Goal: Task Accomplishment & Management: Manage account settings

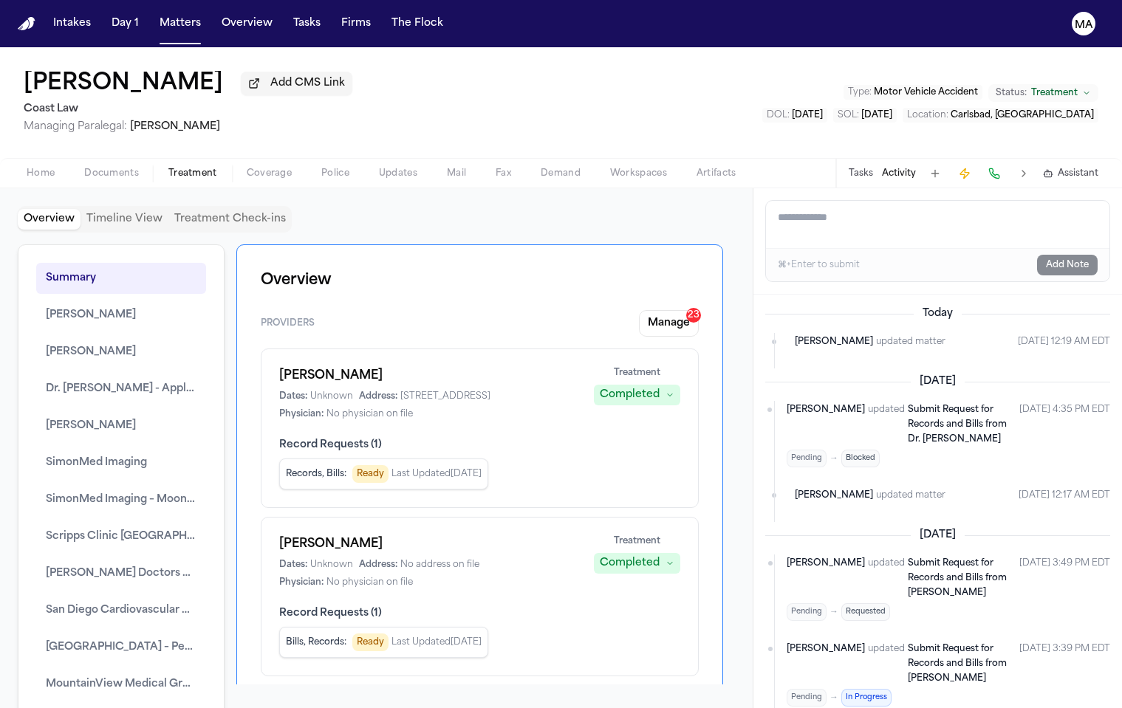
scroll to position [182, 0]
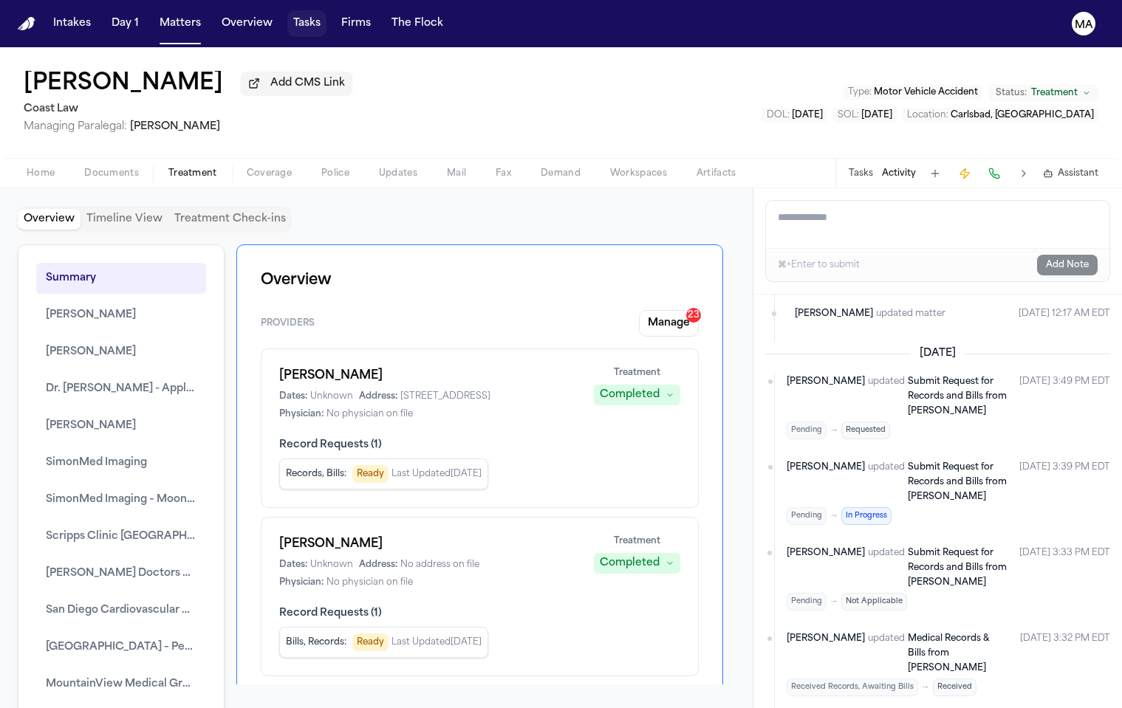
click at [287, 13] on button "Tasks" at bounding box center [306, 23] width 39 height 27
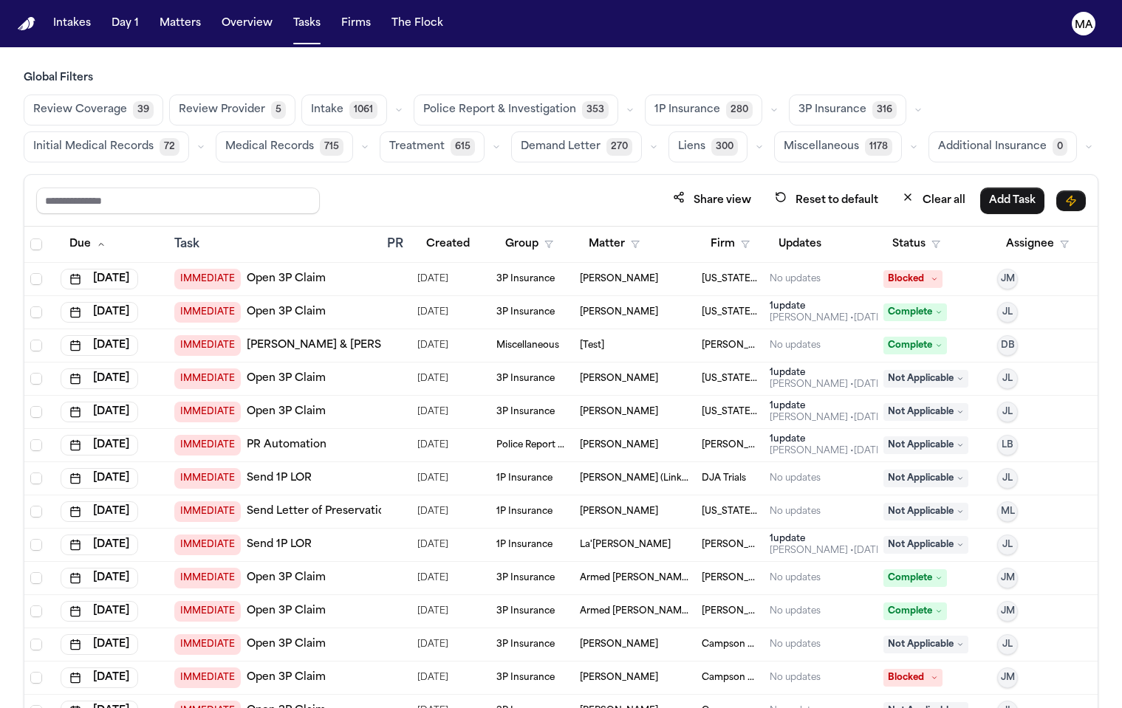
click at [314, 140] on span "Medical Records" at bounding box center [269, 147] width 89 height 15
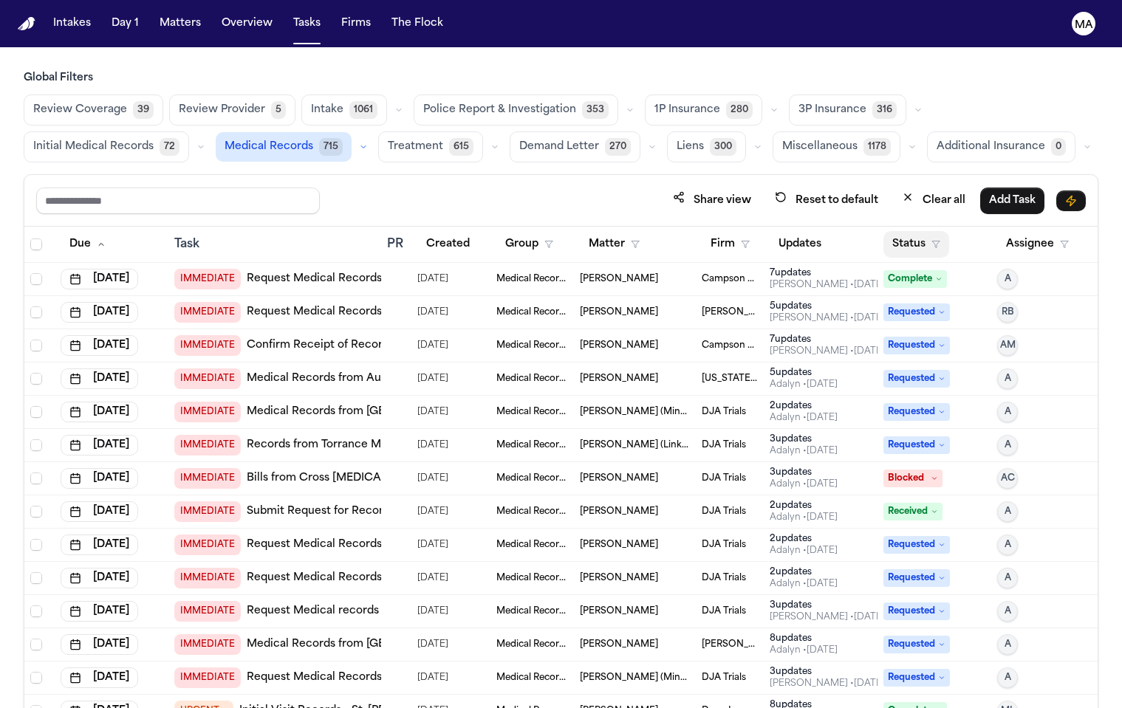
click at [883, 231] on button "Status" at bounding box center [916, 244] width 66 height 27
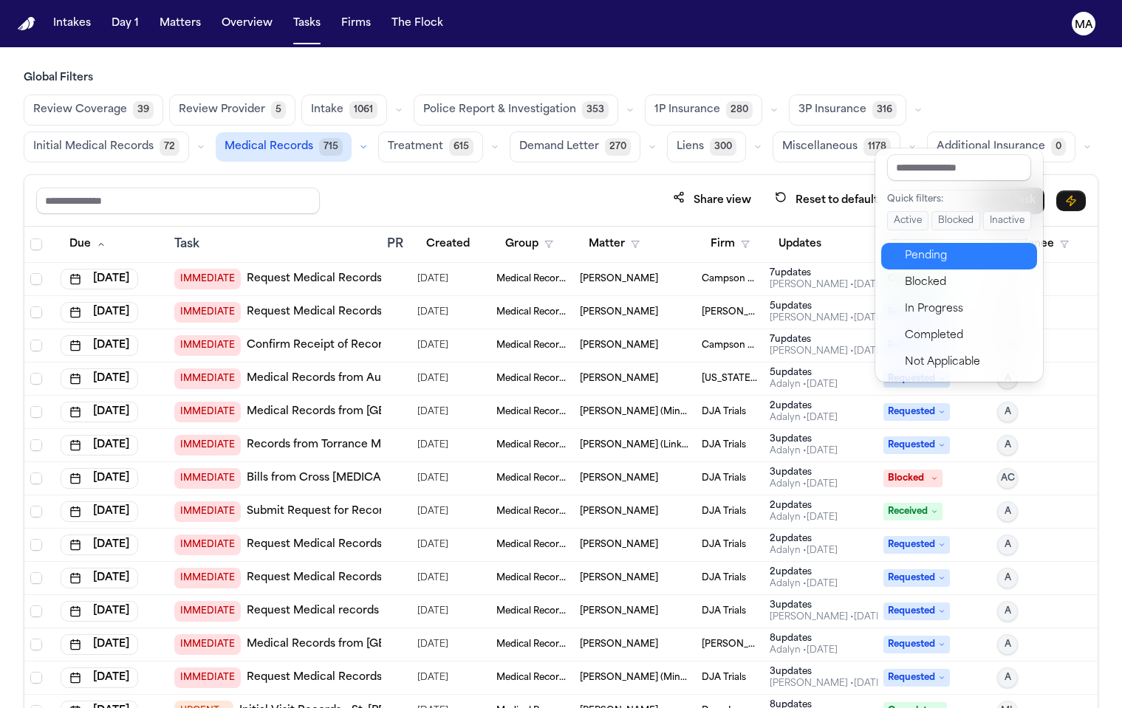
click at [905, 247] on div "Pending" at bounding box center [966, 256] width 123 height 18
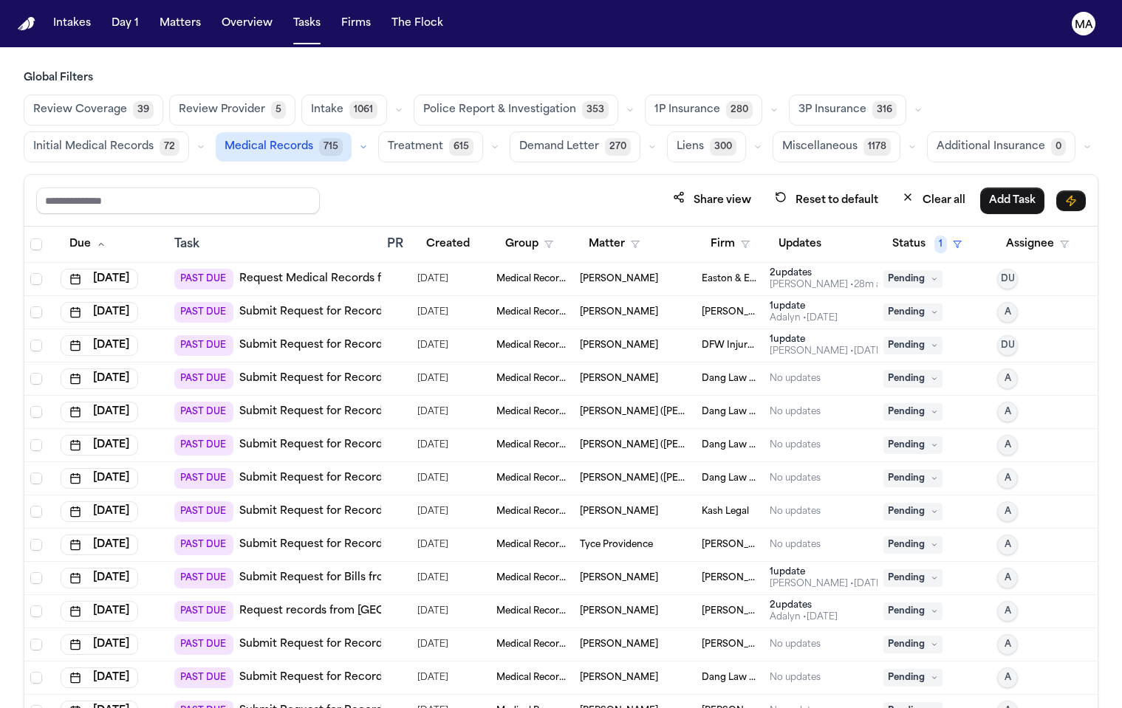
click at [154, 15] on button "Matters" at bounding box center [180, 23] width 53 height 27
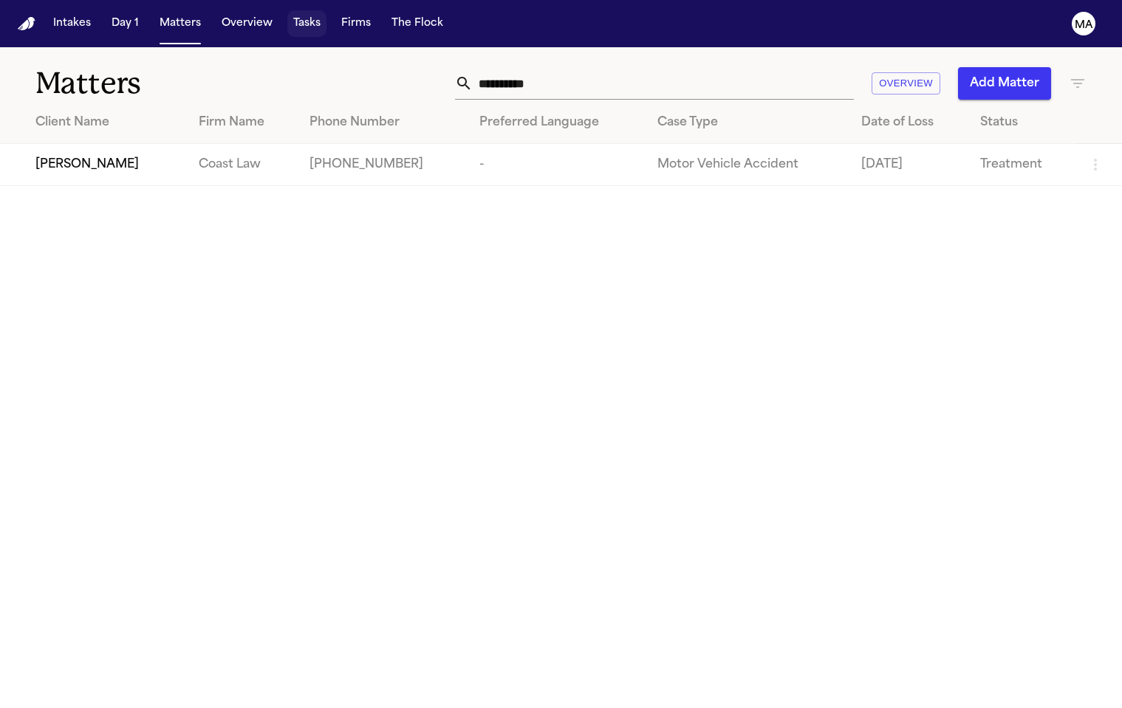
click at [287, 16] on button "Tasks" at bounding box center [306, 23] width 39 height 27
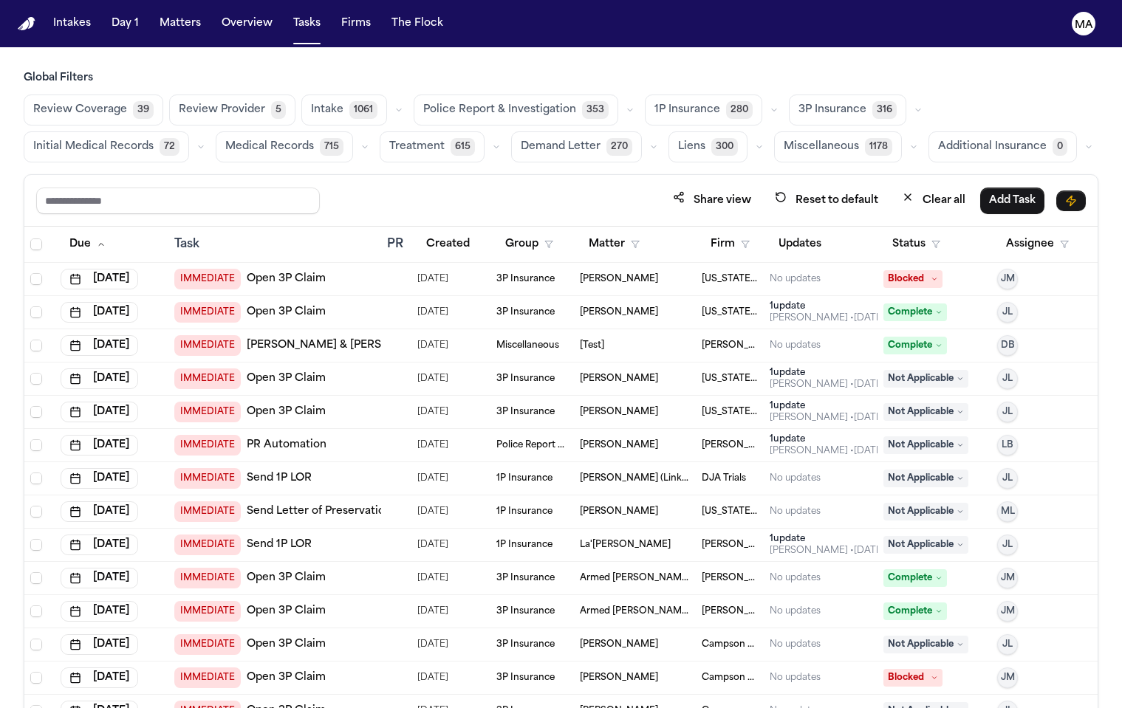
click at [445, 140] on span "Treatment" at bounding box center [416, 147] width 55 height 15
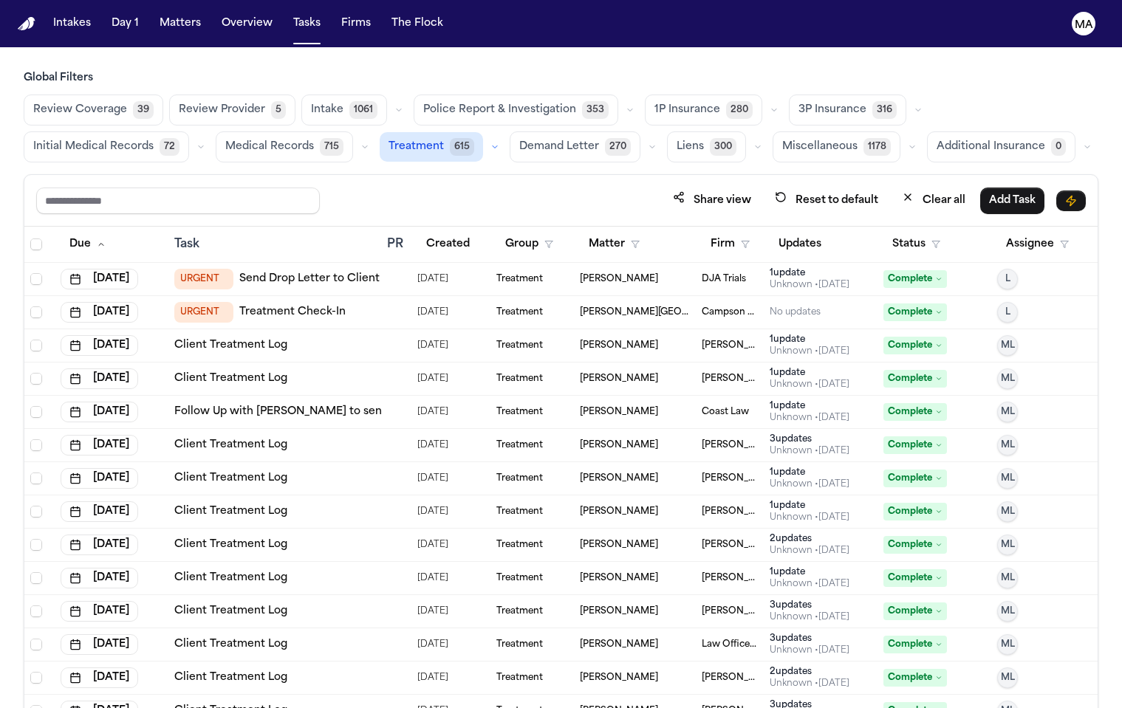
click at [900, 231] on button "Status" at bounding box center [916, 244] width 66 height 27
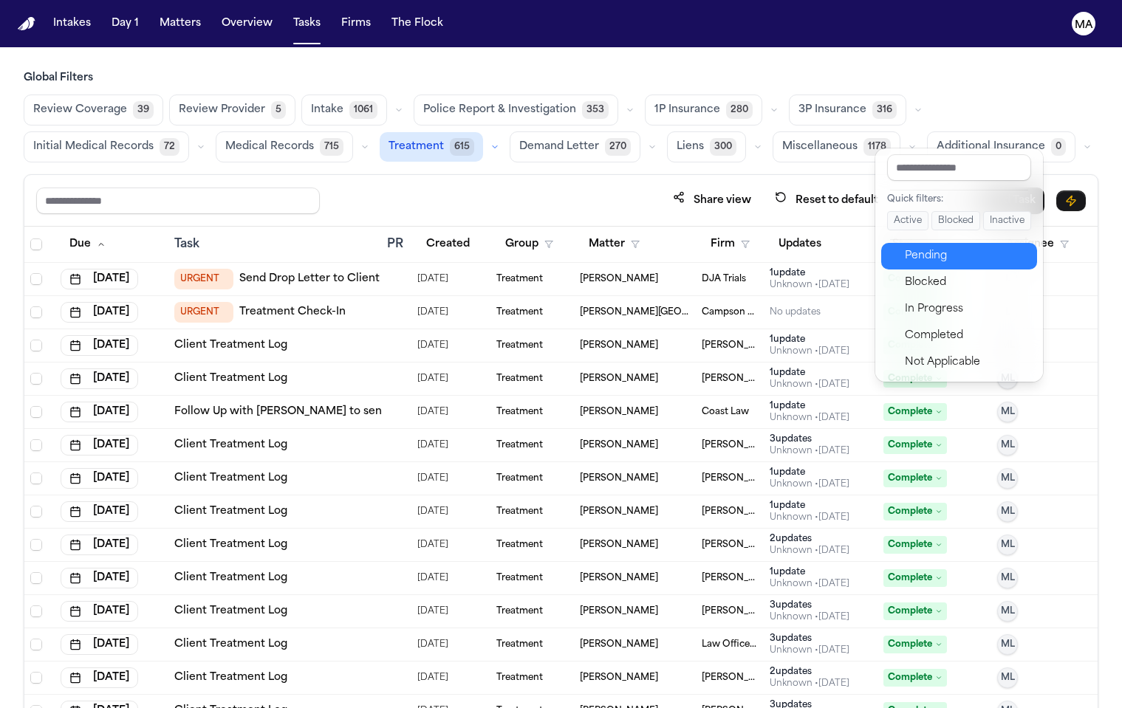
click at [917, 247] on div "Pending" at bounding box center [966, 256] width 123 height 18
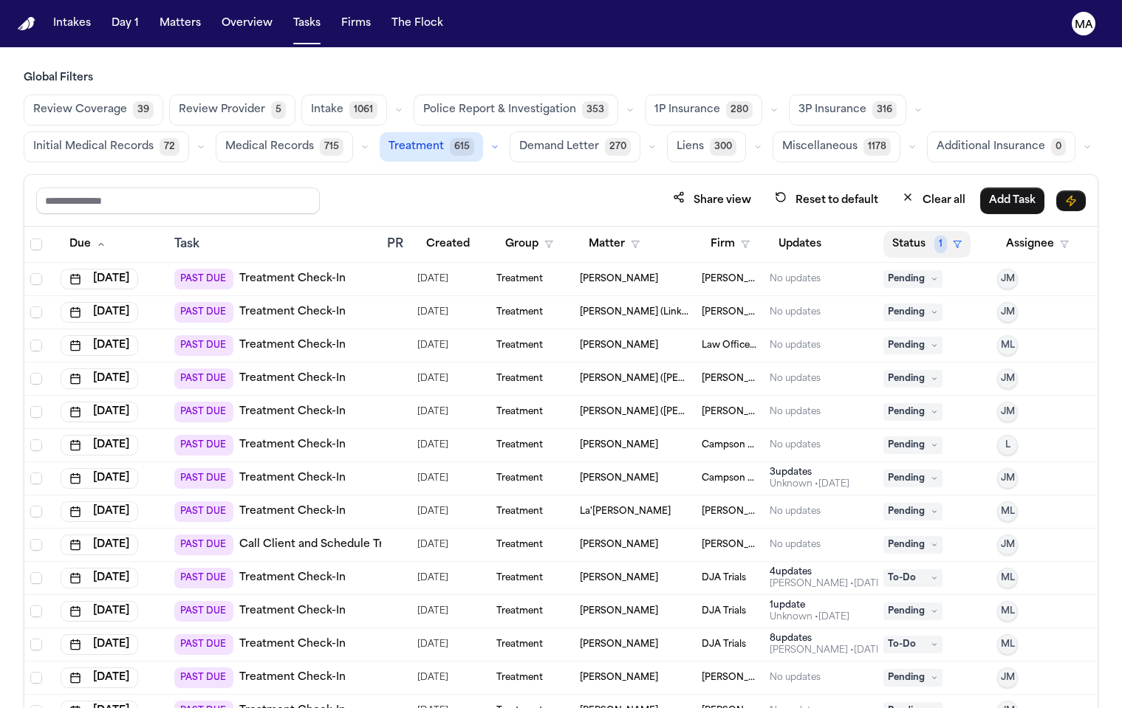
click at [904, 231] on button "Status 1" at bounding box center [926, 244] width 87 height 27
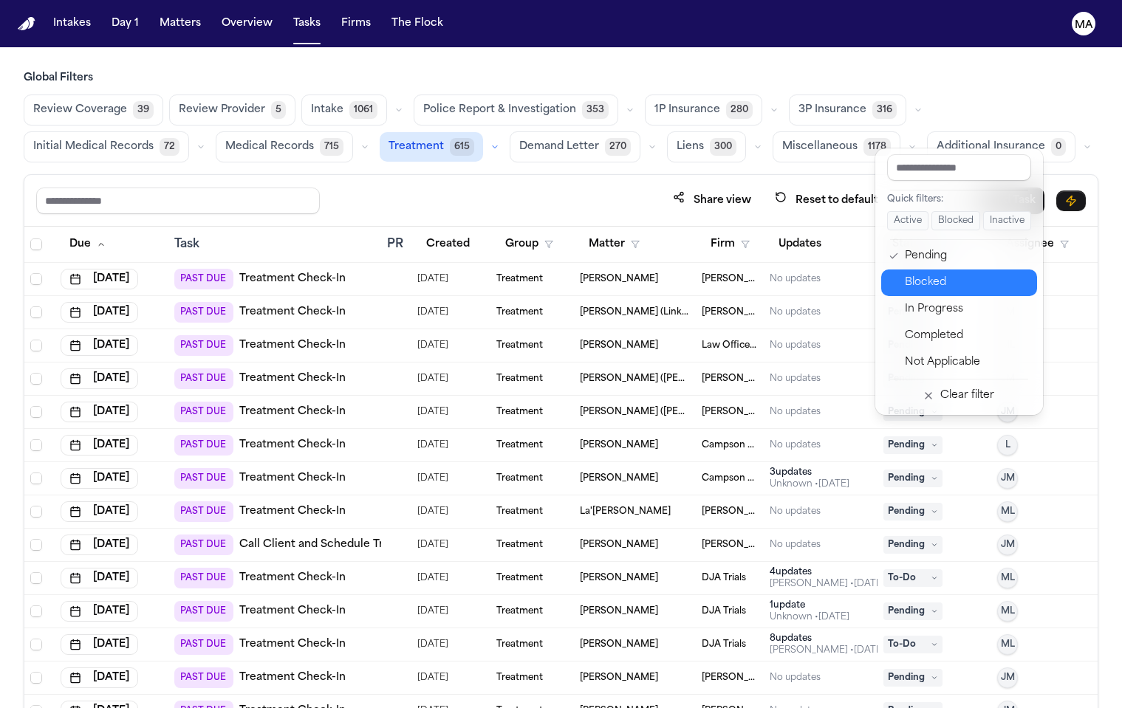
click at [918, 274] on div "Blocked" at bounding box center [966, 283] width 123 height 18
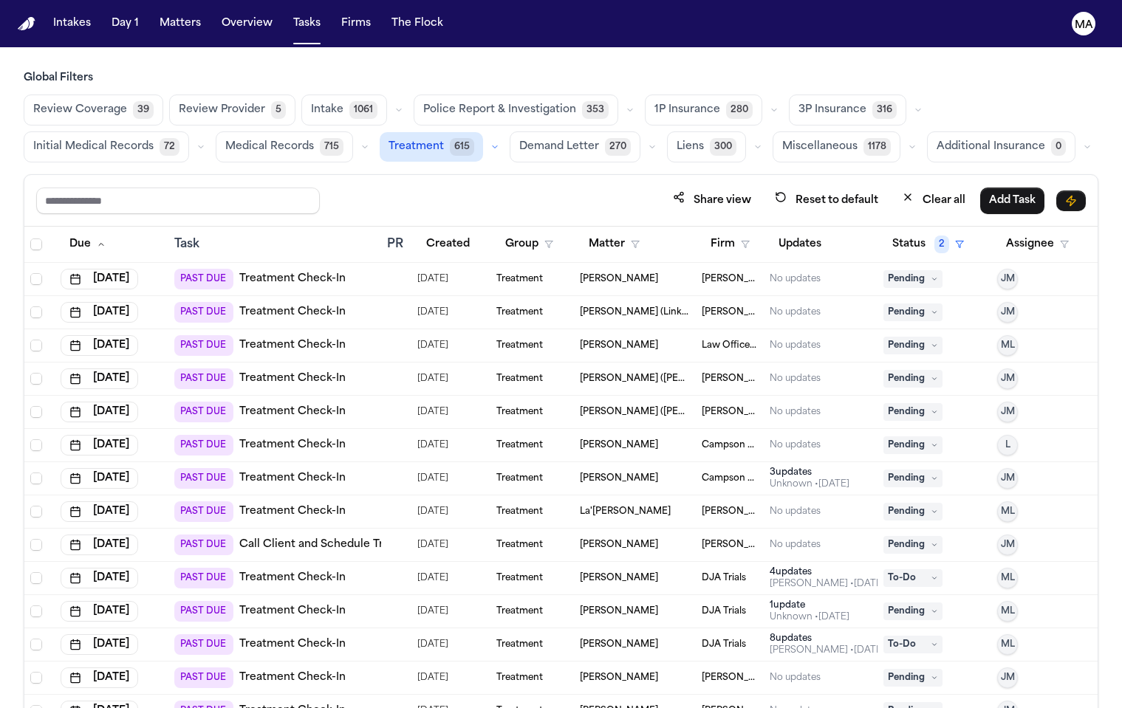
click at [901, 231] on button "Status 2" at bounding box center [927, 244] width 89 height 27
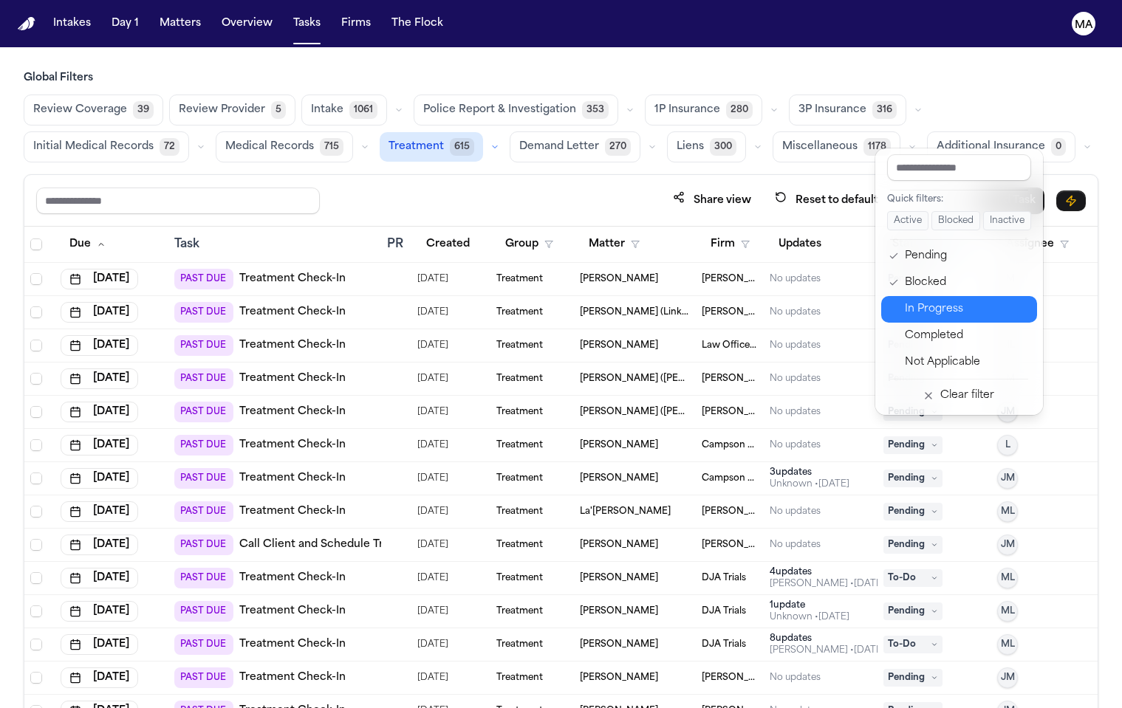
click at [909, 301] on div "In Progress" at bounding box center [966, 310] width 123 height 18
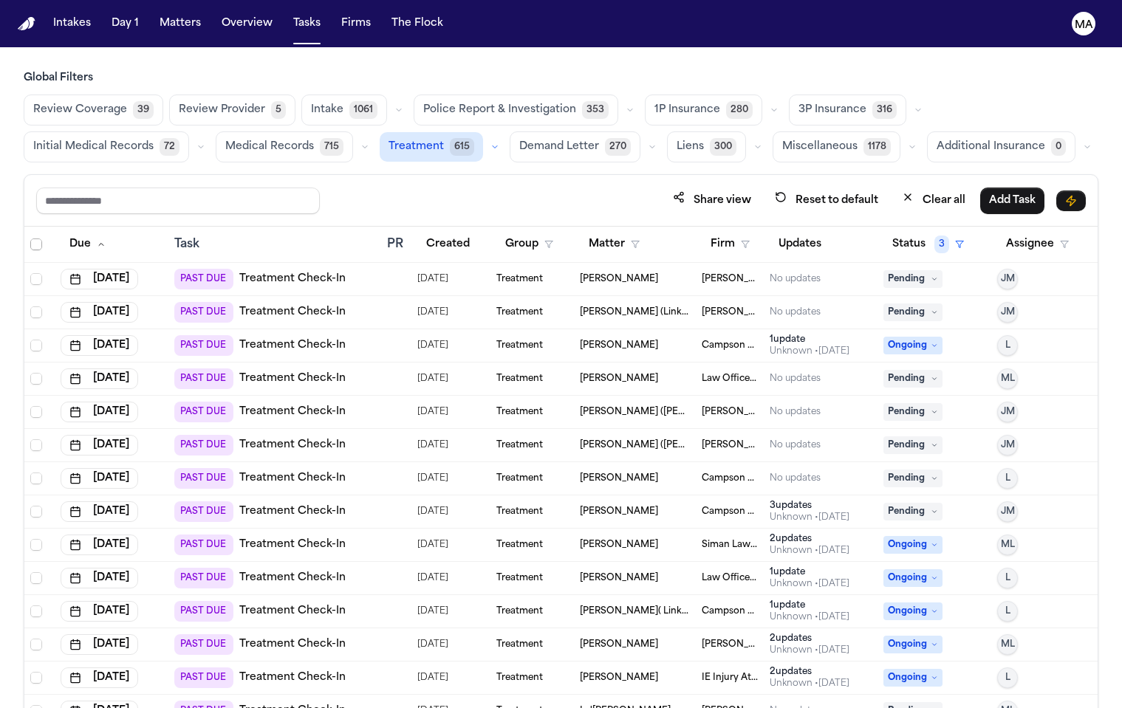
click at [30, 239] on span "Select all" at bounding box center [36, 245] width 12 height 12
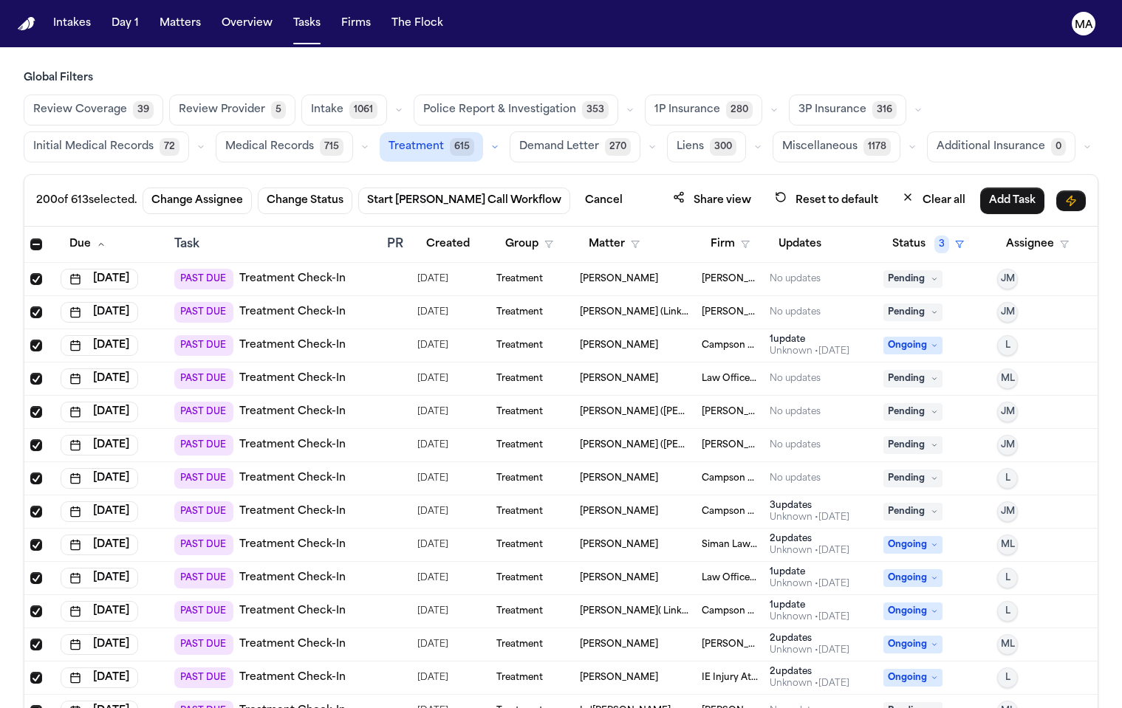
click at [758, 95] on div "Review Coverage 39 Review Provider 5 Intake 1061 Police Report & Investigation …" at bounding box center [561, 129] width 1075 height 68
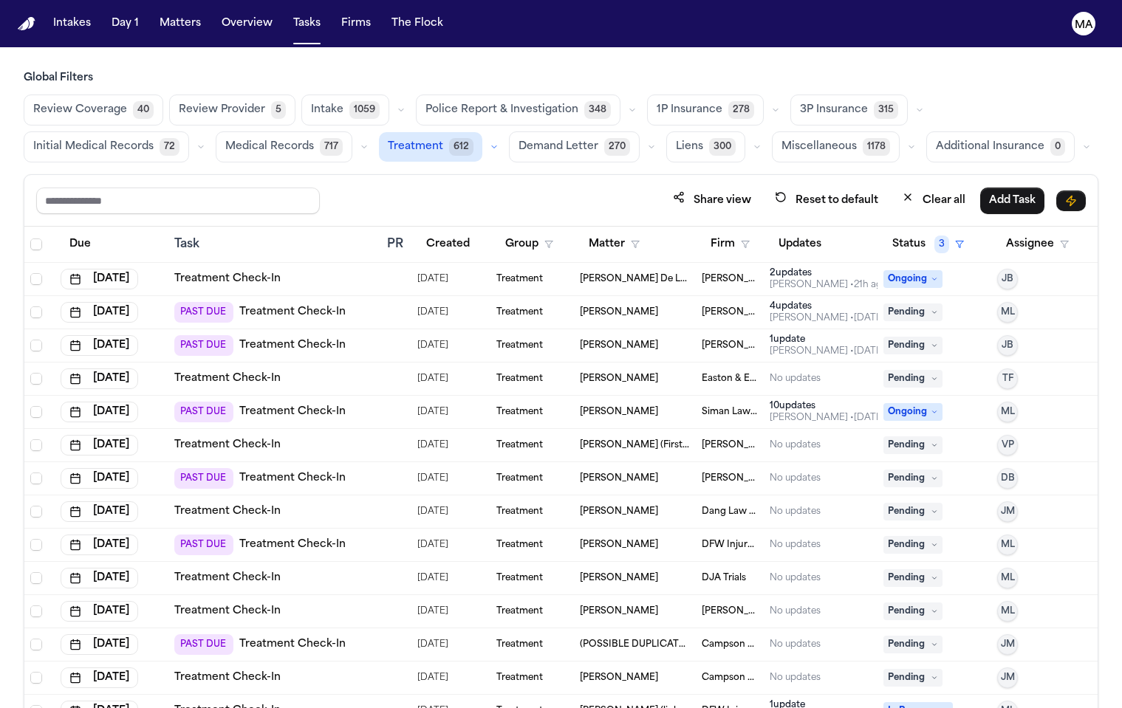
drag, startPoint x: 77, startPoint y: 140, endPoint x: 65, endPoint y: 140, distance: 11.8
click at [77, 231] on div "Due" at bounding box center [112, 244] width 102 height 27
click at [61, 231] on button "Due" at bounding box center [80, 244] width 39 height 27
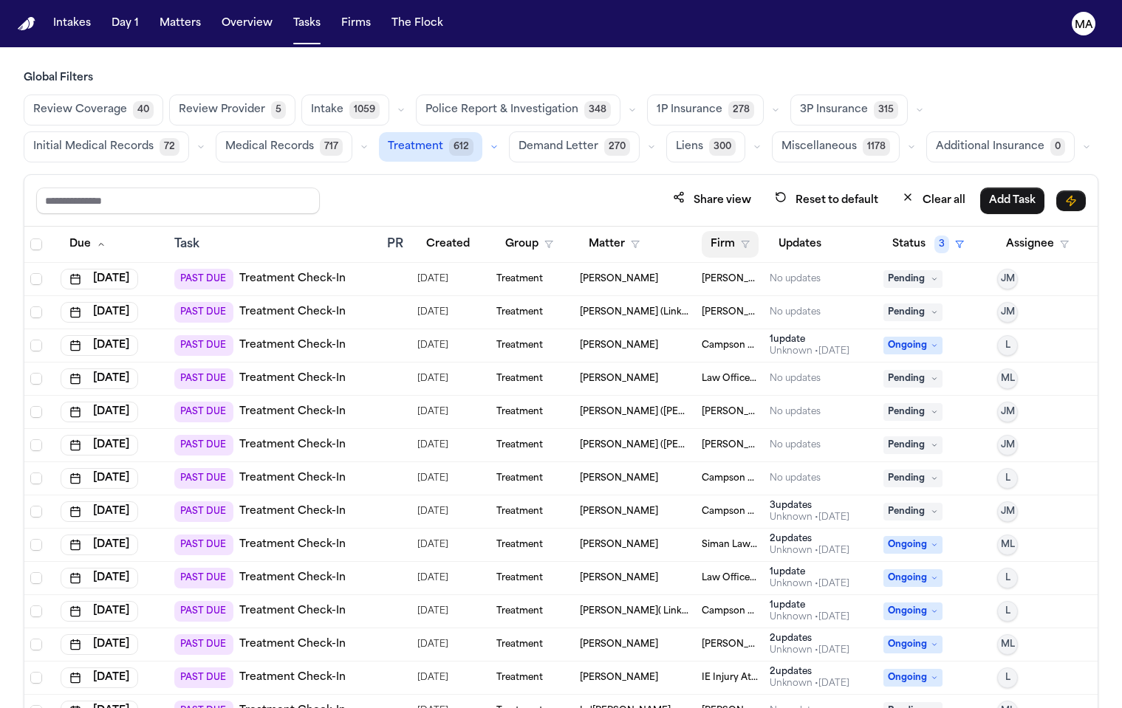
click at [711, 231] on button "Firm" at bounding box center [730, 244] width 57 height 27
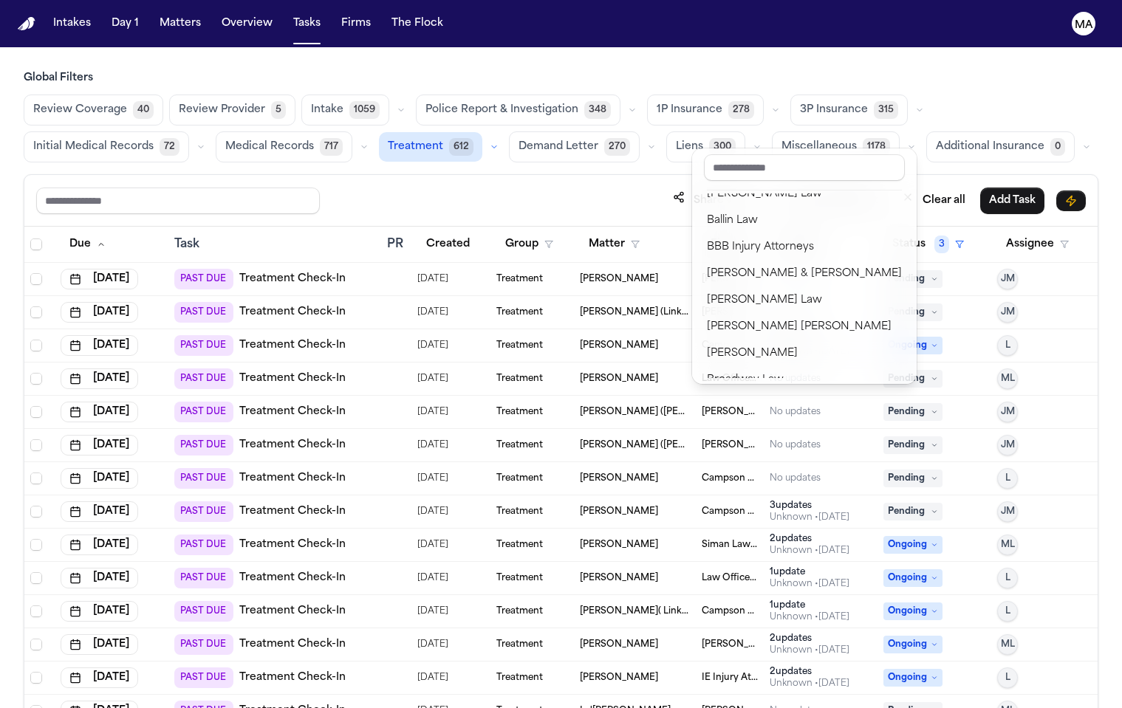
scroll to position [99, 0]
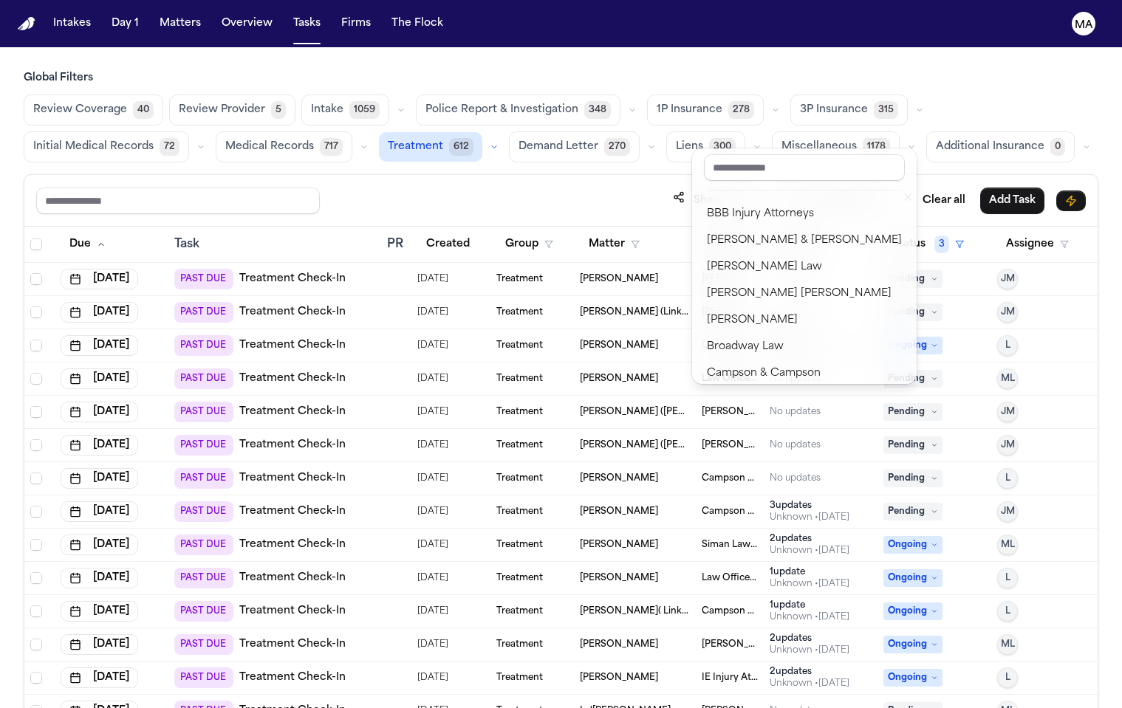
click at [748, 524] on div "David Lopez" at bounding box center [804, 533] width 195 height 18
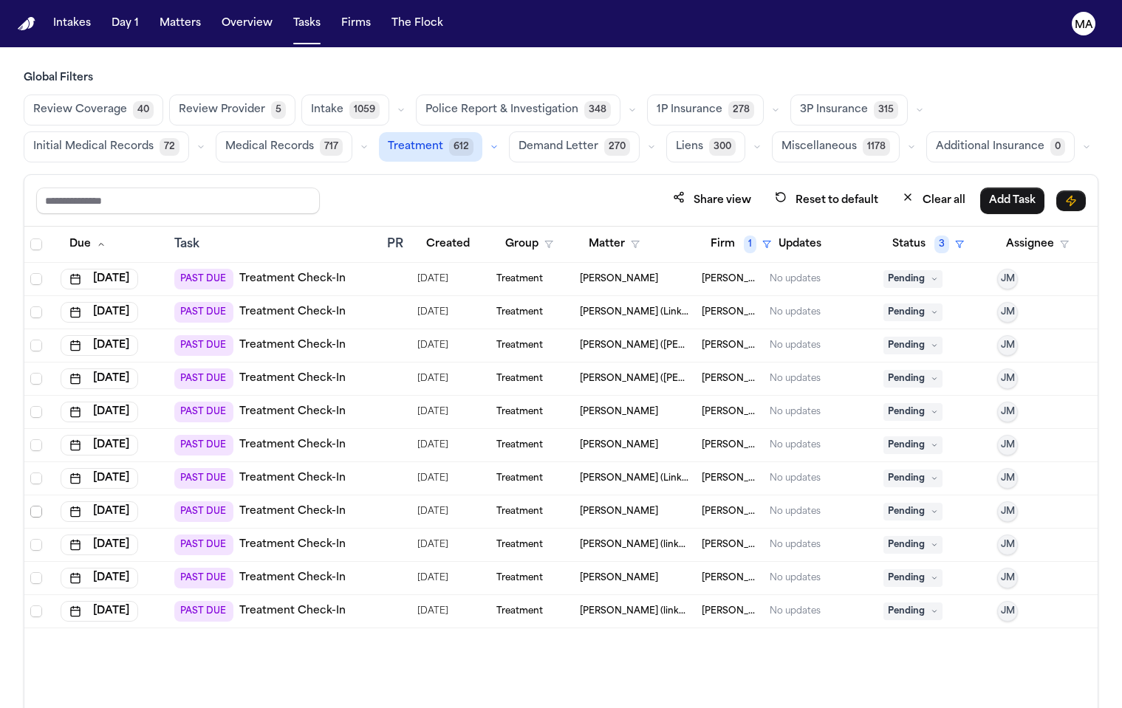
click at [30, 506] on span "Select row" at bounding box center [36, 512] width 12 height 12
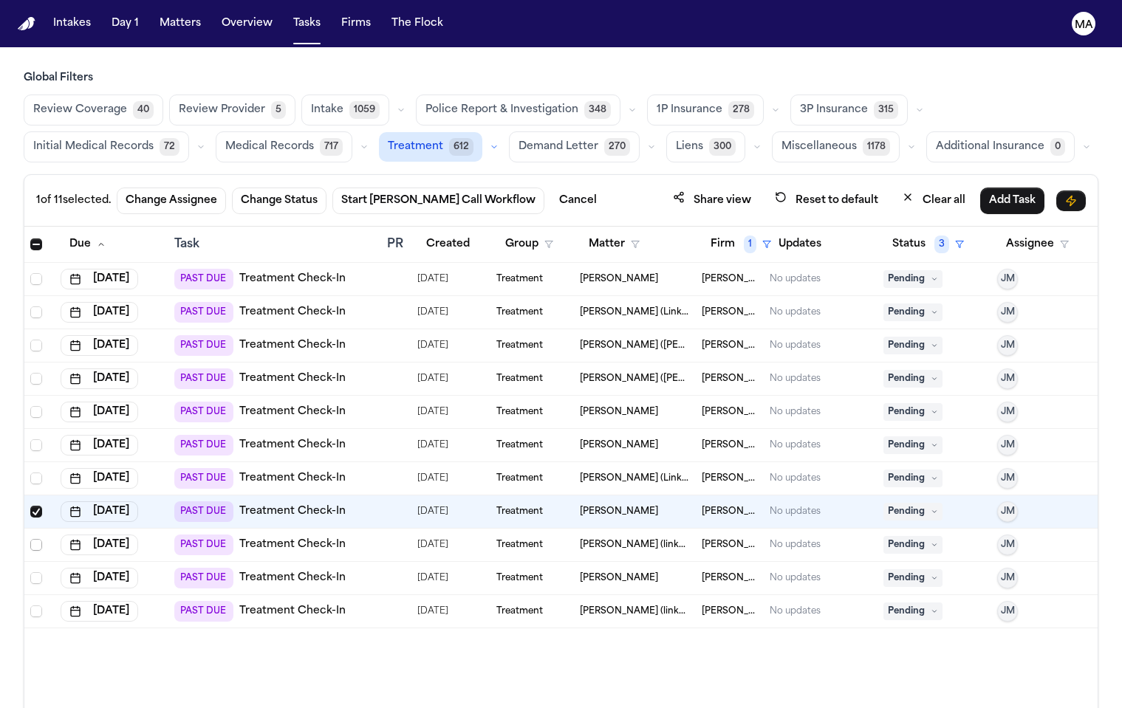
click at [30, 539] on span "Select row" at bounding box center [36, 545] width 12 height 12
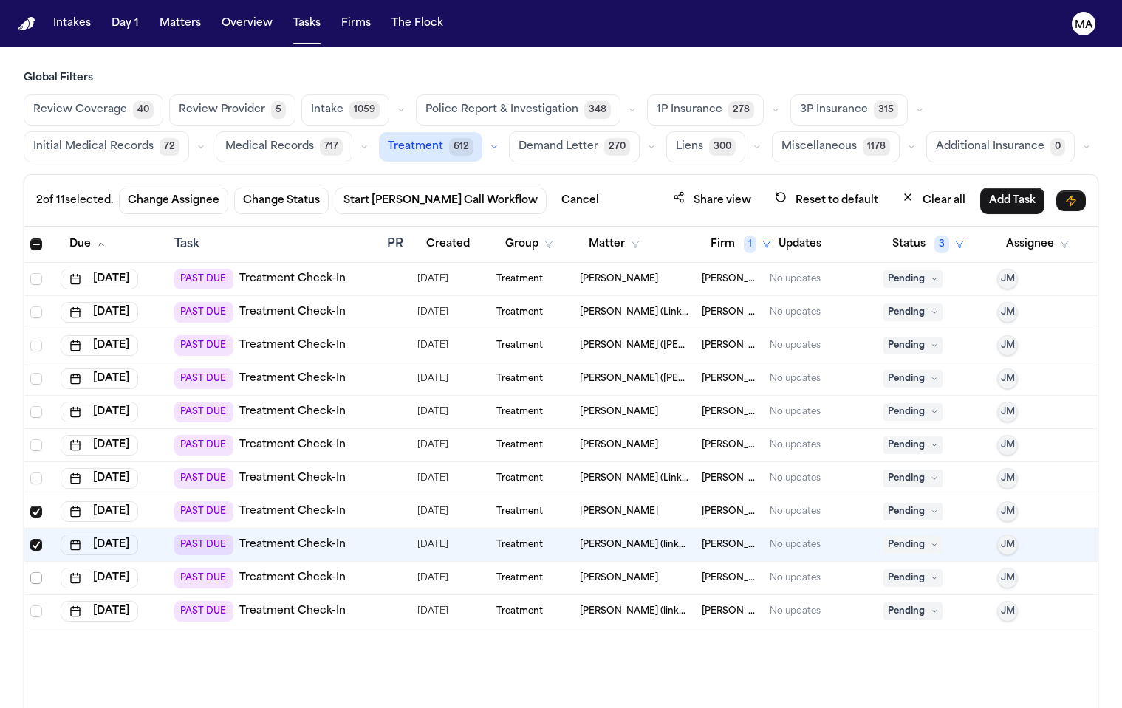
click at [30, 572] on span "Select row" at bounding box center [36, 578] width 12 height 12
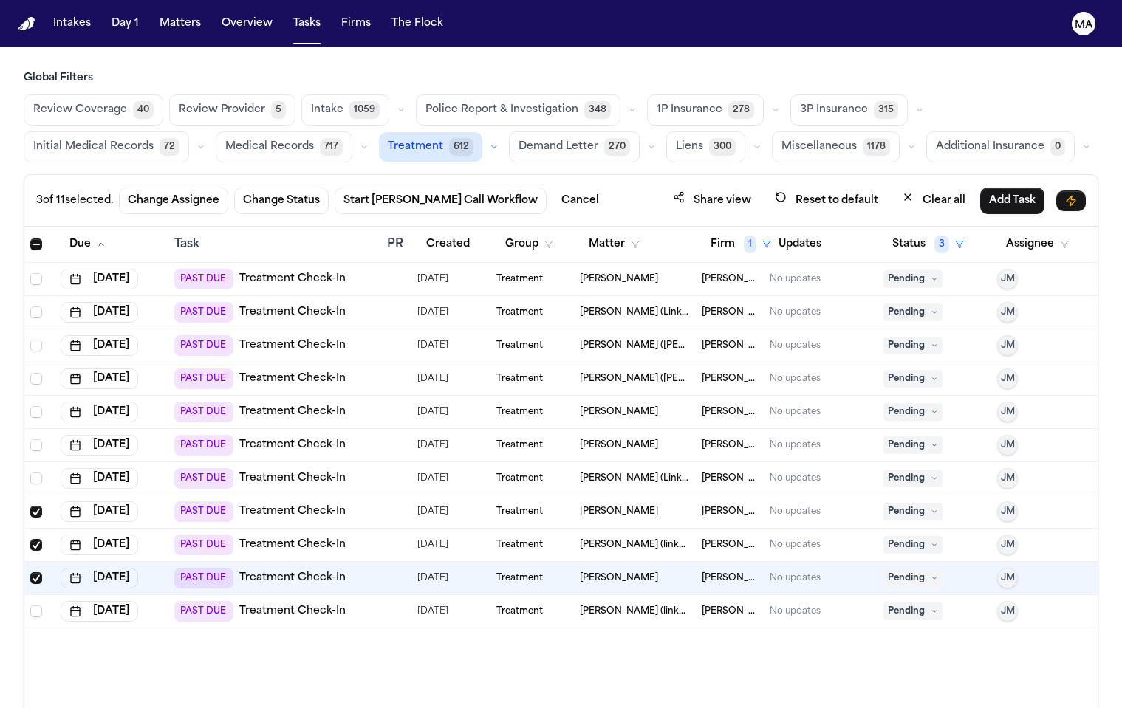
click at [30, 572] on span "Select row" at bounding box center [36, 578] width 12 height 12
click at [30, 539] on span "Select row" at bounding box center [36, 545] width 12 height 12
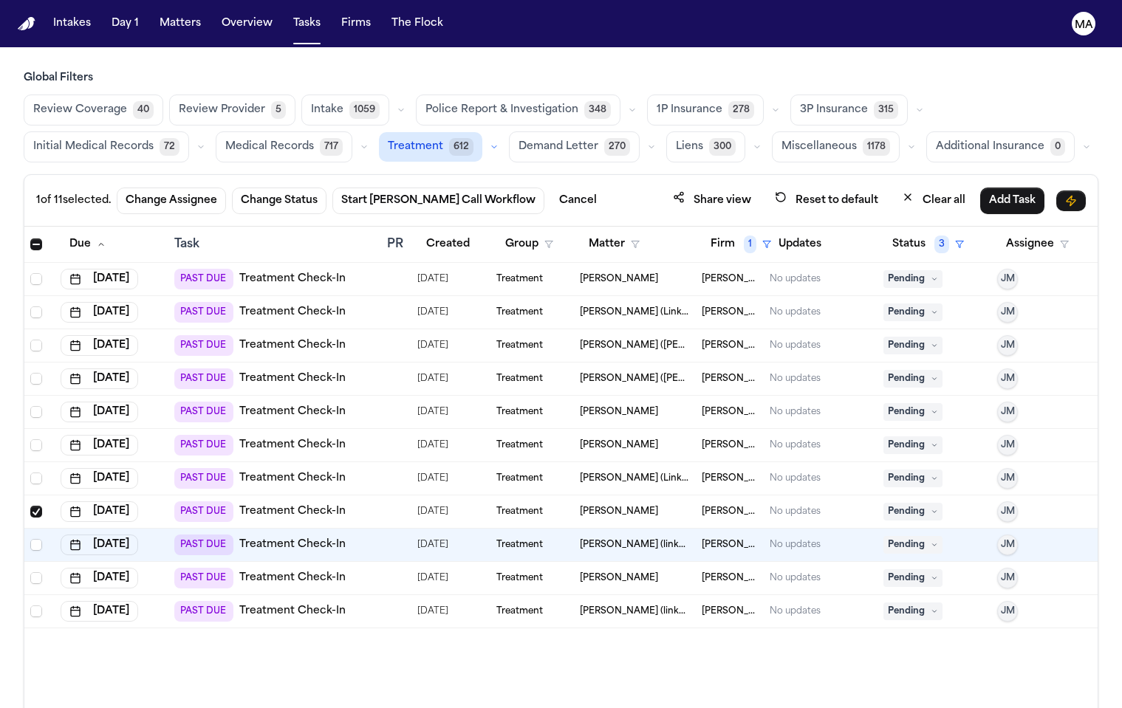
click at [30, 506] on span "Select row" at bounding box center [36, 512] width 12 height 12
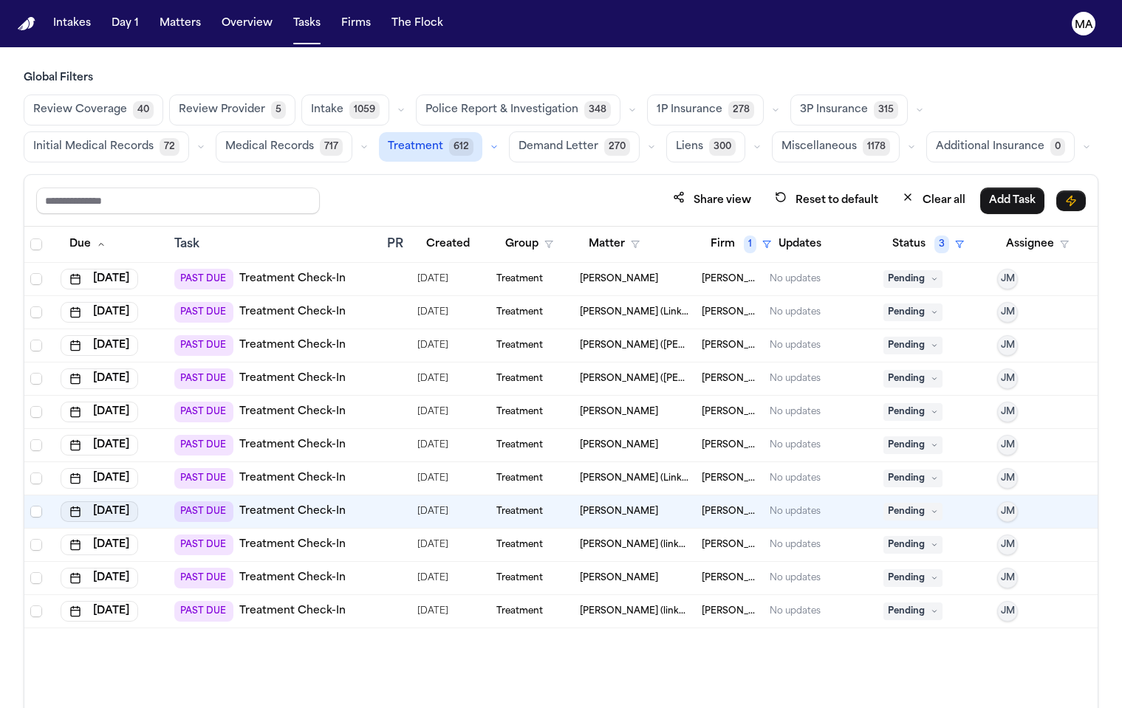
click at [75, 502] on button "Sep 29, 2025" at bounding box center [100, 512] width 78 height 21
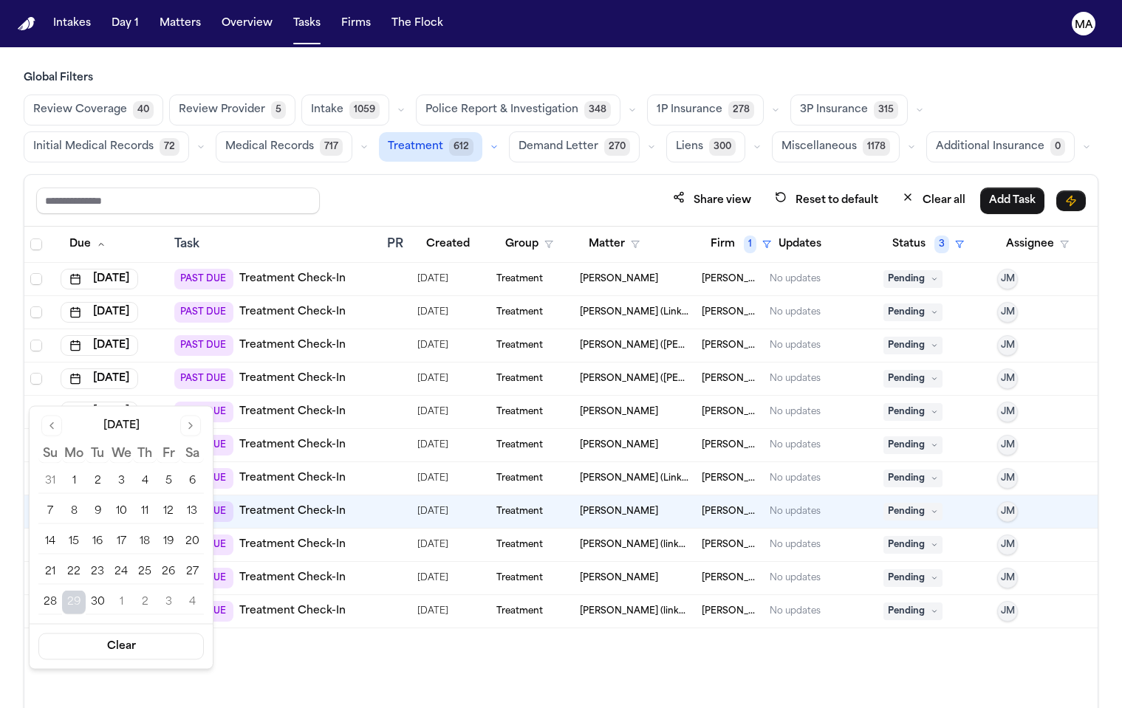
click at [180, 419] on button "Go to next month" at bounding box center [190, 426] width 21 height 21
click at [133, 591] on button "30" at bounding box center [145, 603] width 24 height 24
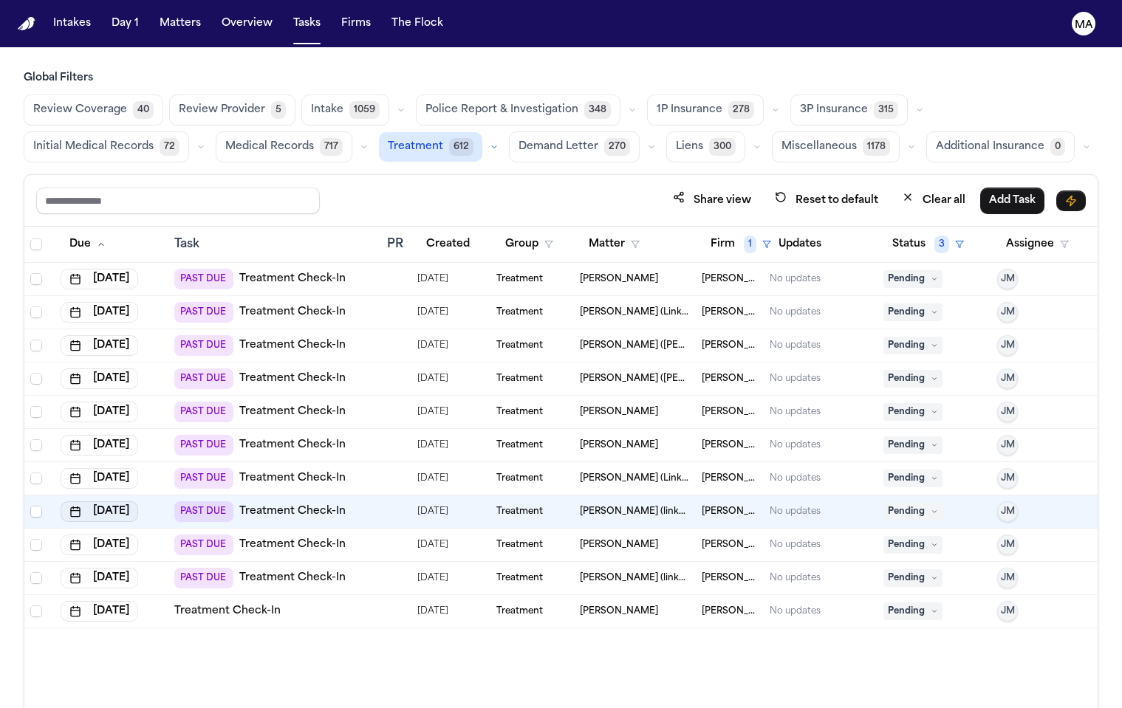
click at [86, 502] on button "Sep 29, 2025" at bounding box center [100, 512] width 78 height 21
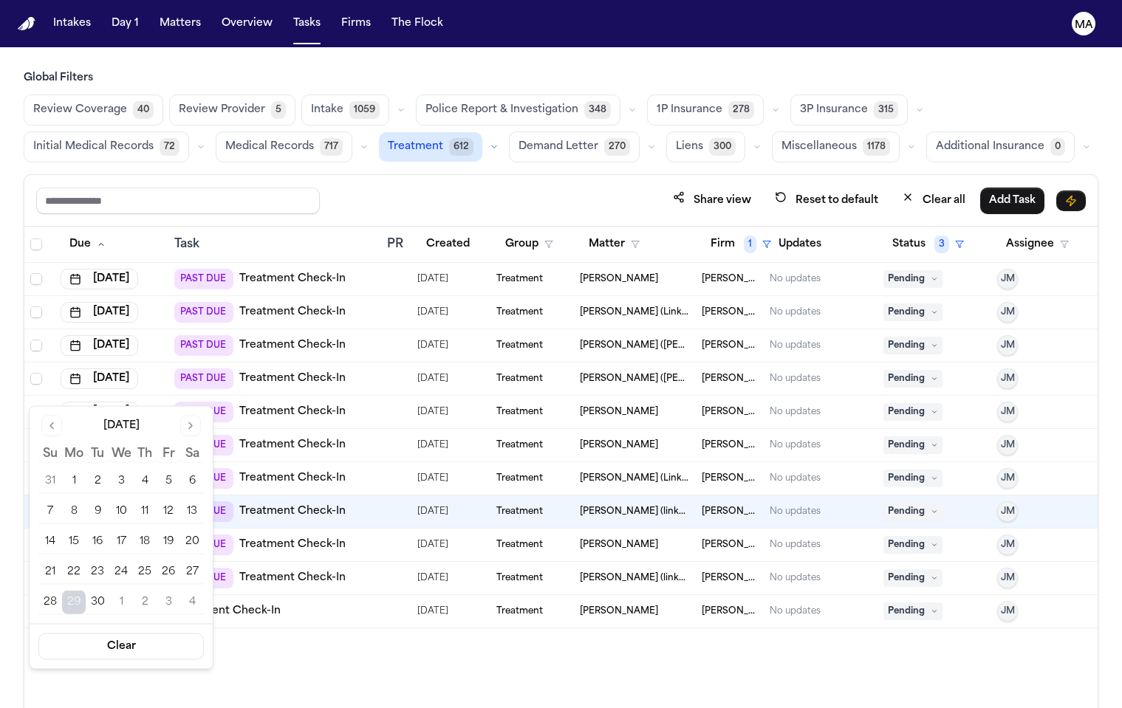
click at [180, 416] on button "Go to next month" at bounding box center [190, 426] width 21 height 21
click at [133, 591] on button "30" at bounding box center [145, 603] width 24 height 24
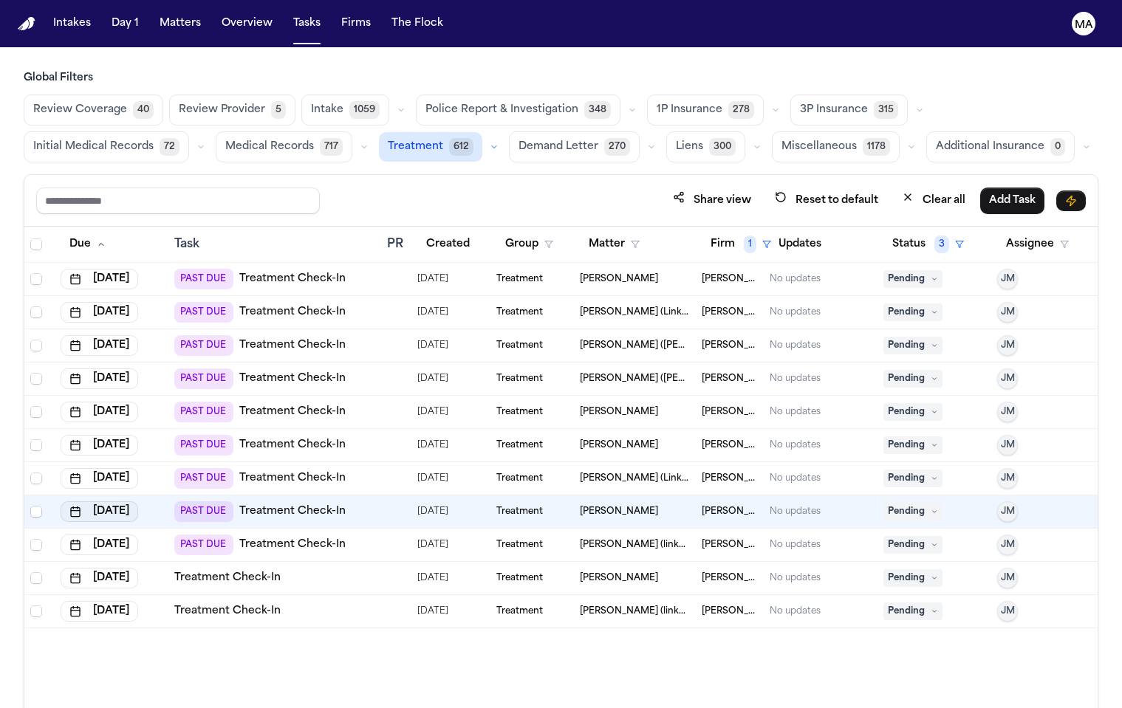
click at [91, 502] on button "Sep 29, 2025" at bounding box center [100, 512] width 78 height 21
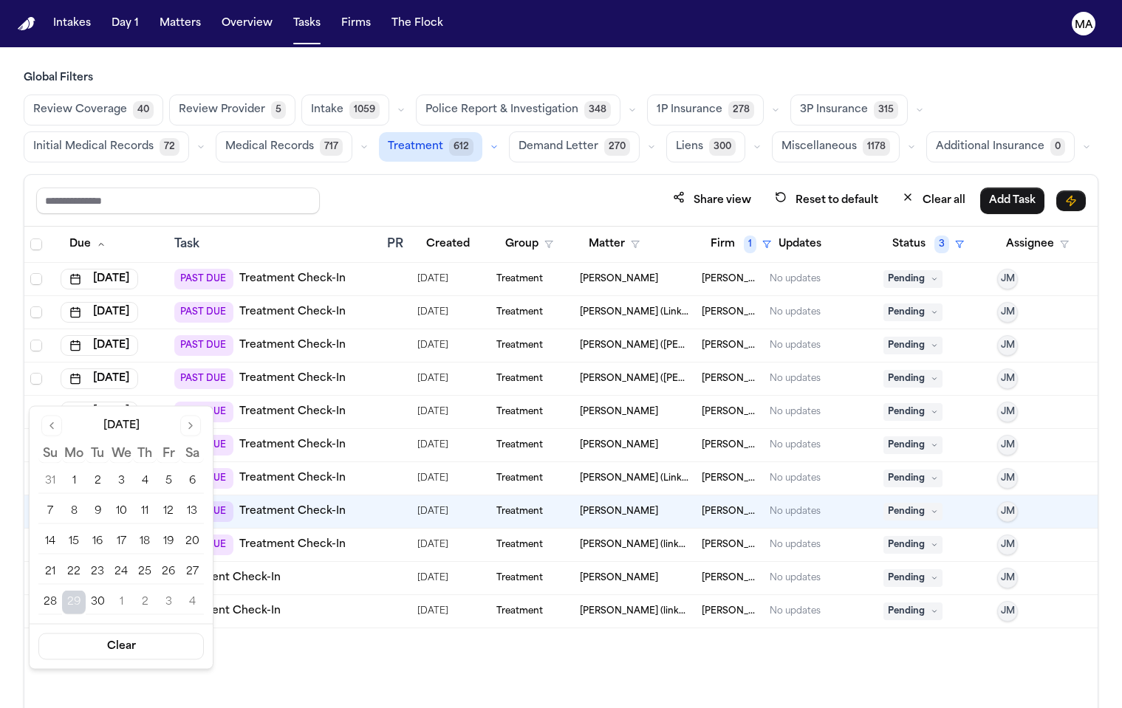
click at [180, 416] on button "Go to next month" at bounding box center [190, 426] width 21 height 21
click at [133, 591] on button "30" at bounding box center [145, 603] width 24 height 24
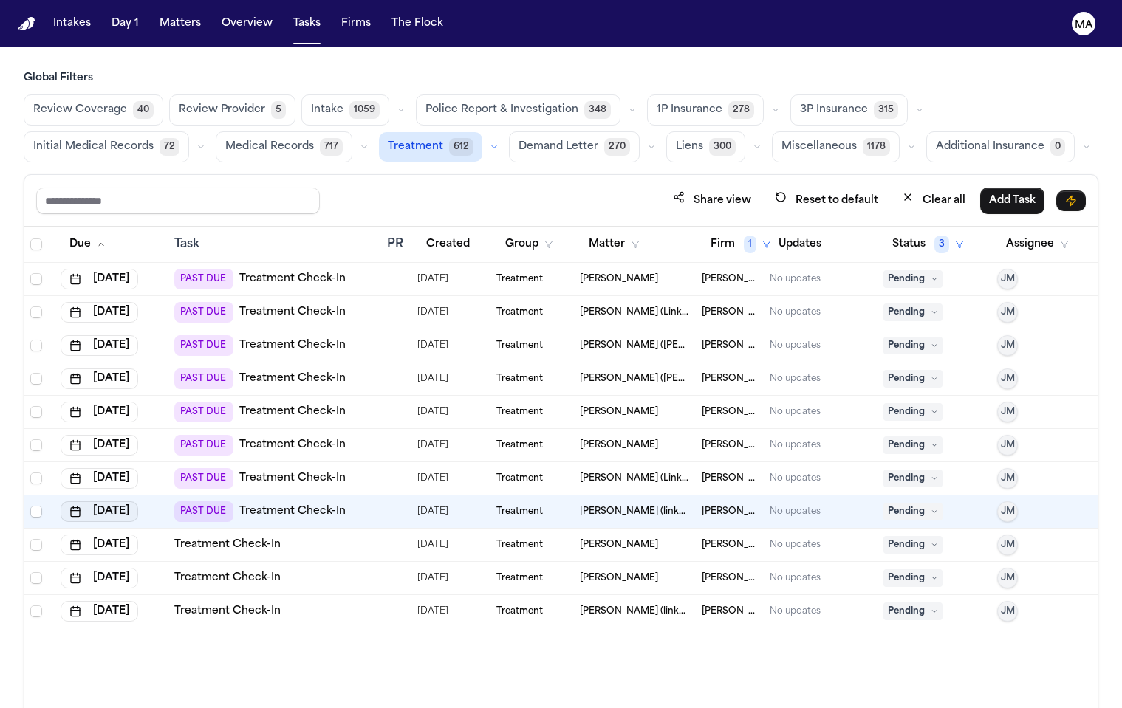
click at [90, 502] on button "Sep 30, 2025" at bounding box center [100, 512] width 78 height 21
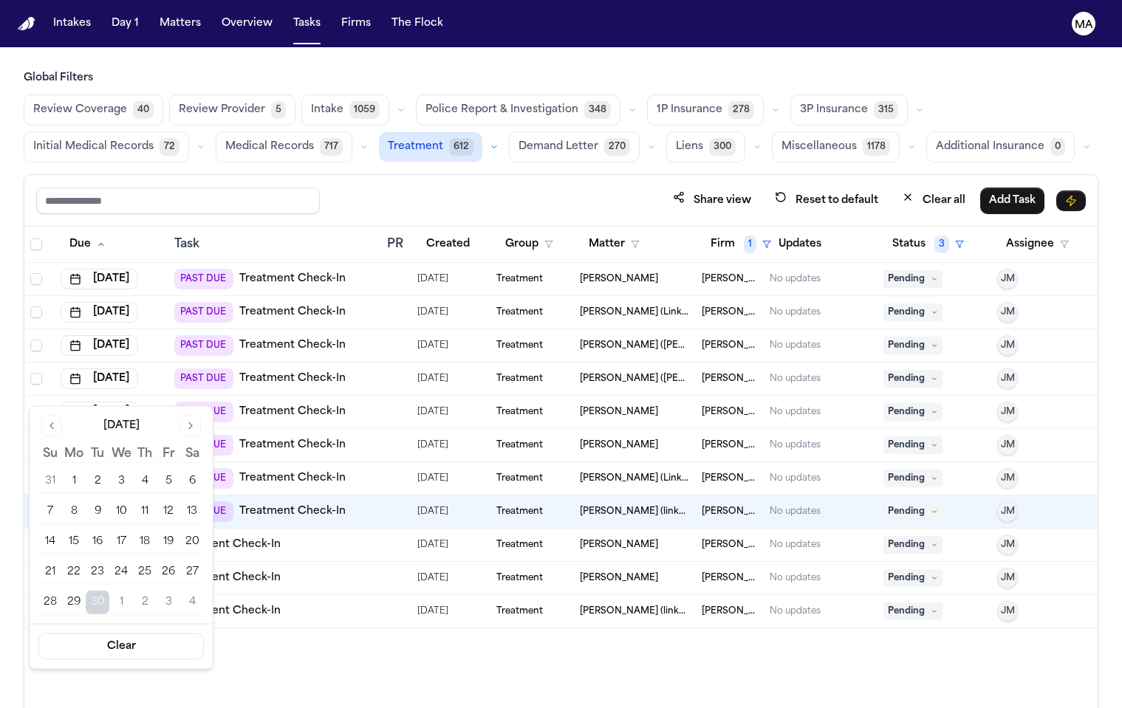
click at [180, 419] on button "Go to next month" at bounding box center [190, 426] width 21 height 21
click at [133, 591] on button "30" at bounding box center [145, 603] width 24 height 24
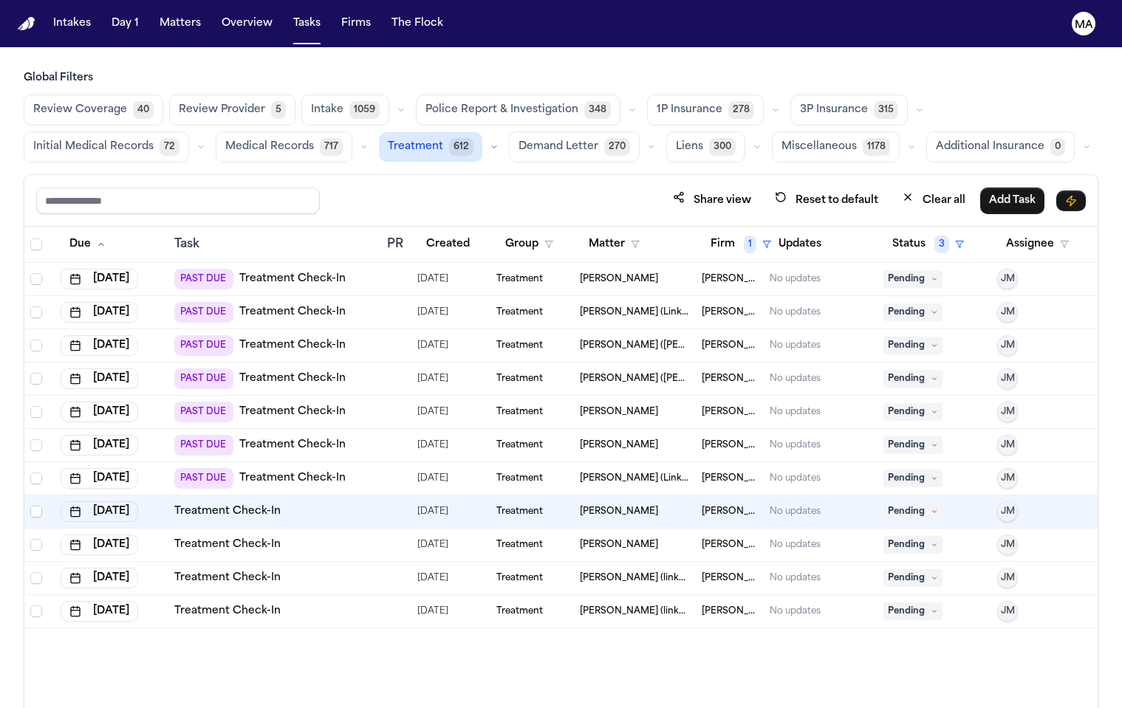
click at [192, 583] on div "Due Task PR Created Group Matter Firm 1 Updates Status 3 Assignee Jul 23, 2025 …" at bounding box center [560, 500] width 1073 height 546
click at [318, 187] on div "Share view Reset to default Clear all Add Task" at bounding box center [561, 200] width 1050 height 27
click at [443, 140] on span "Treatment" at bounding box center [415, 147] width 55 height 15
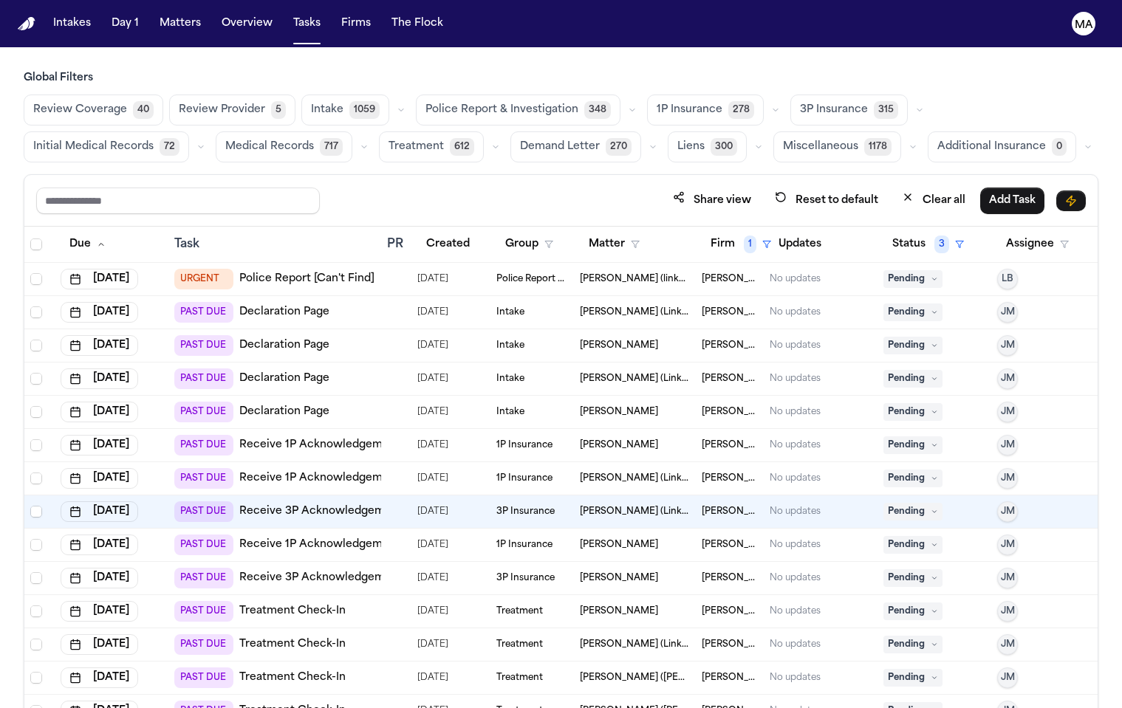
click at [444, 140] on span "Treatment" at bounding box center [416, 147] width 55 height 15
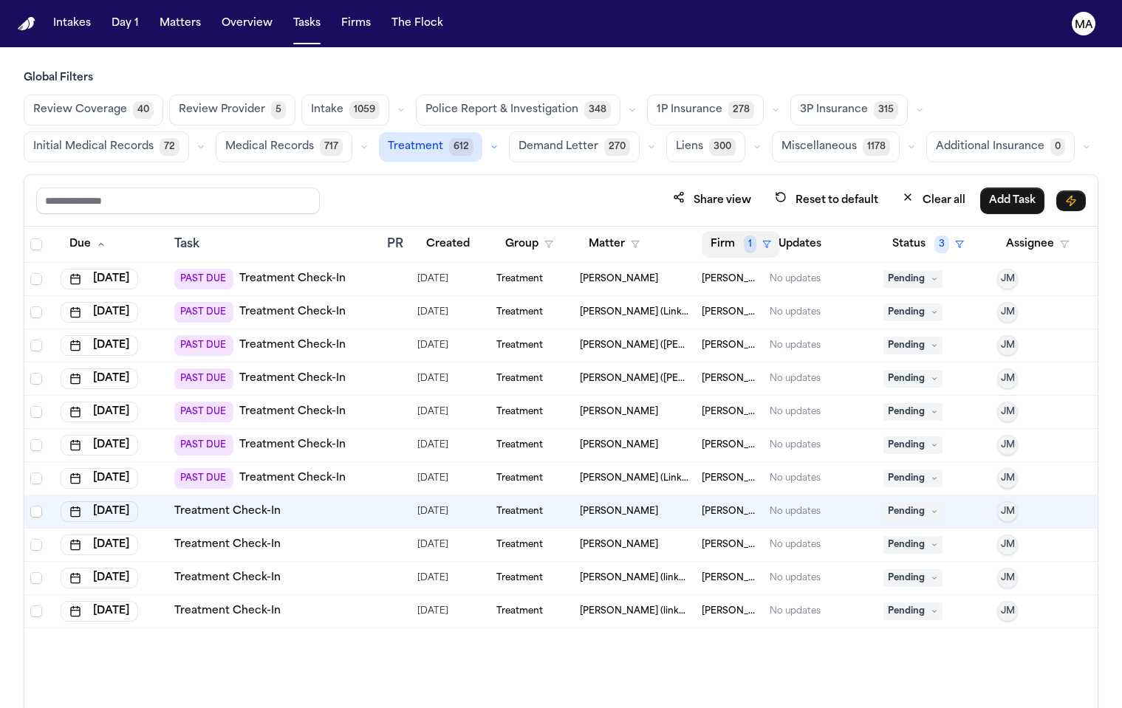
click at [744, 236] on span "1" at bounding box center [750, 245] width 13 height 18
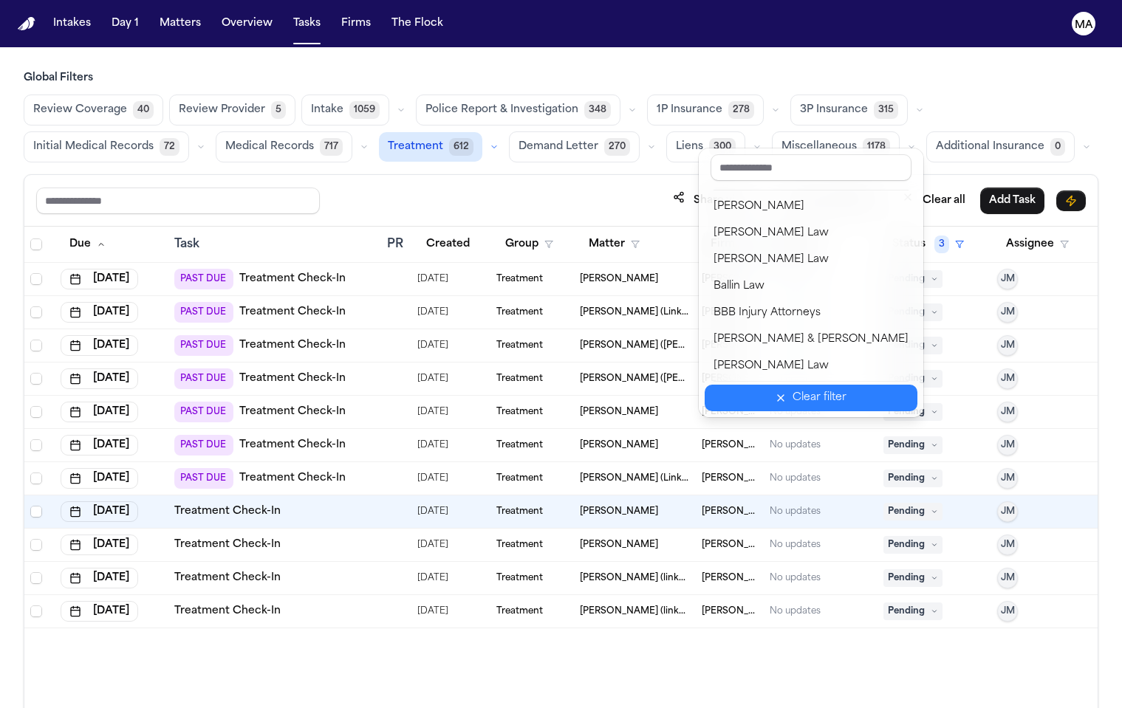
click at [793, 389] on div "Clear filter" at bounding box center [820, 398] width 54 height 18
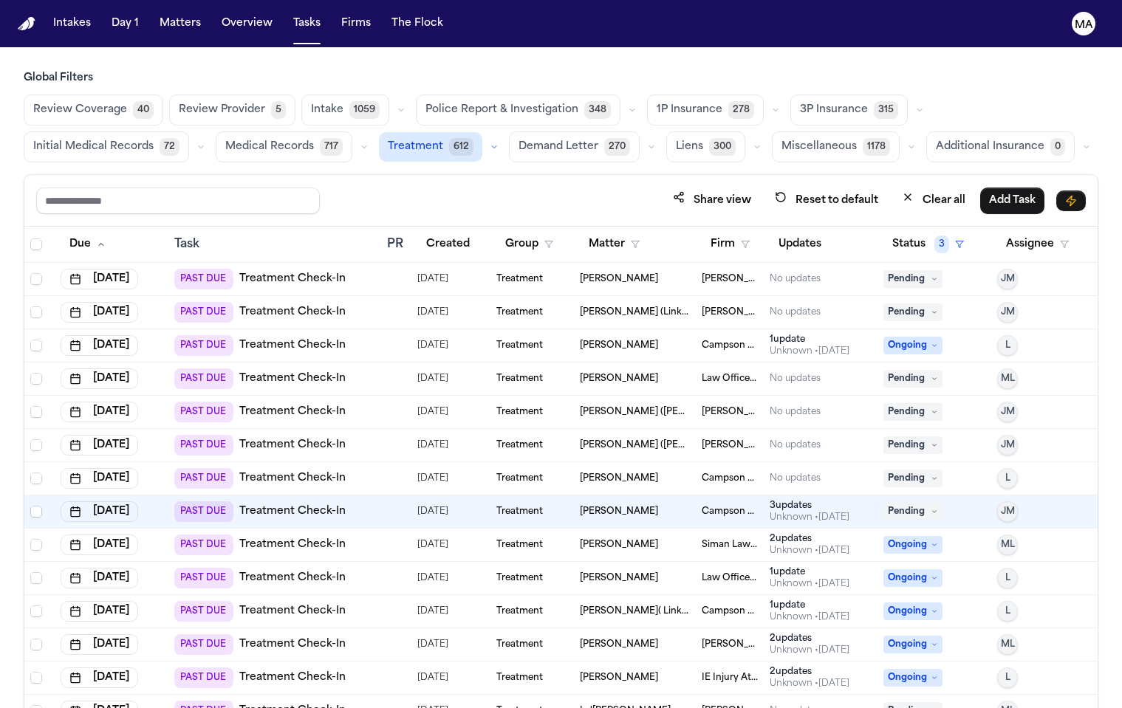
click at [341, 363] on td "PAST DUE Treatment Check-In" at bounding box center [274, 379] width 213 height 33
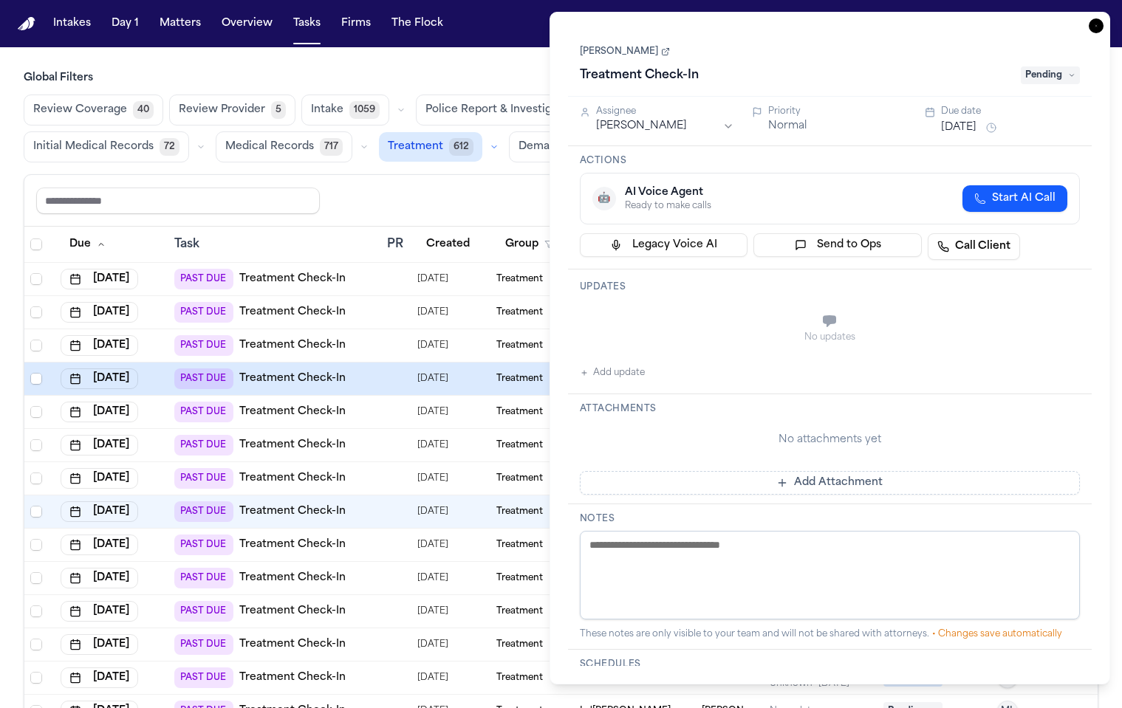
click at [597, 46] on link "Jesus Ramirez" at bounding box center [625, 52] width 90 height 12
click at [1103, 18] on icon "button" at bounding box center [1096, 25] width 15 height 15
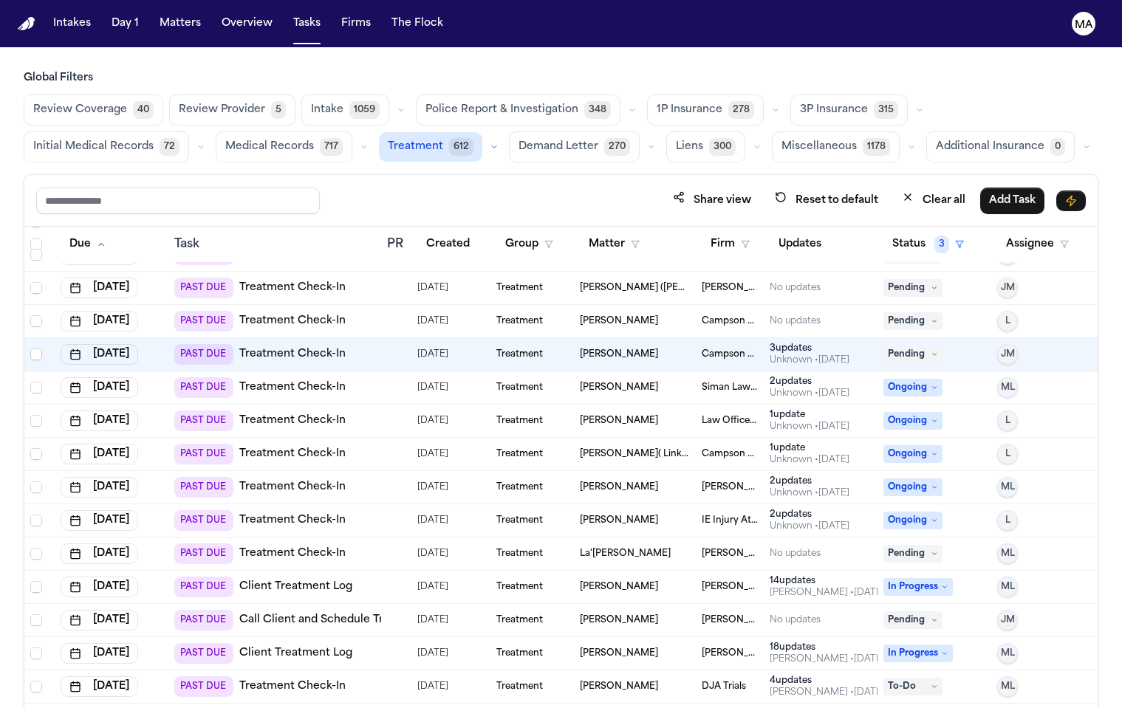
scroll to position [160, 0]
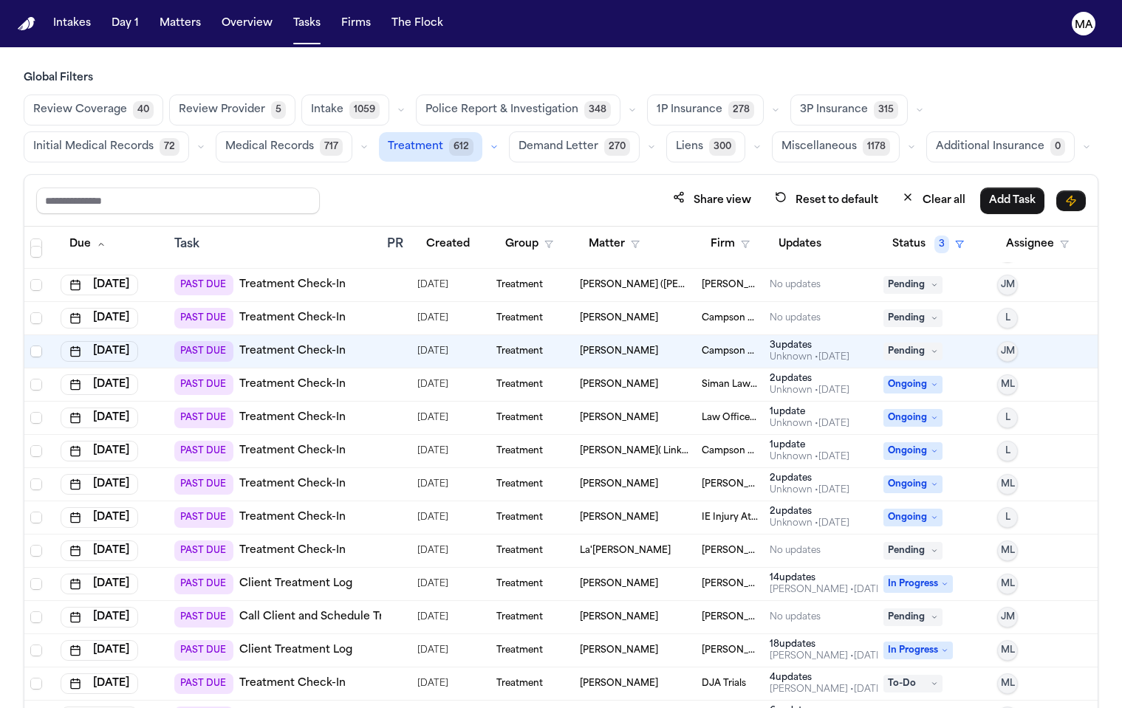
click at [640, 512] on div "Shervin Golian" at bounding box center [634, 518] width 109 height 12
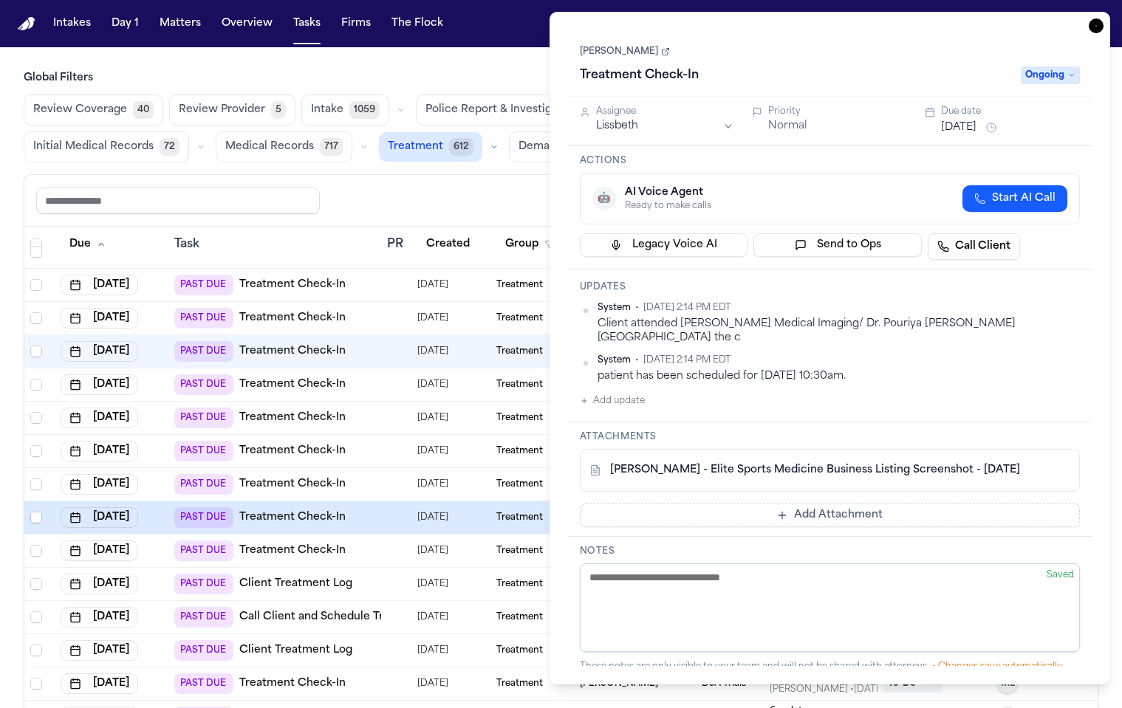
click at [1103, 18] on icon "button" at bounding box center [1096, 25] width 15 height 15
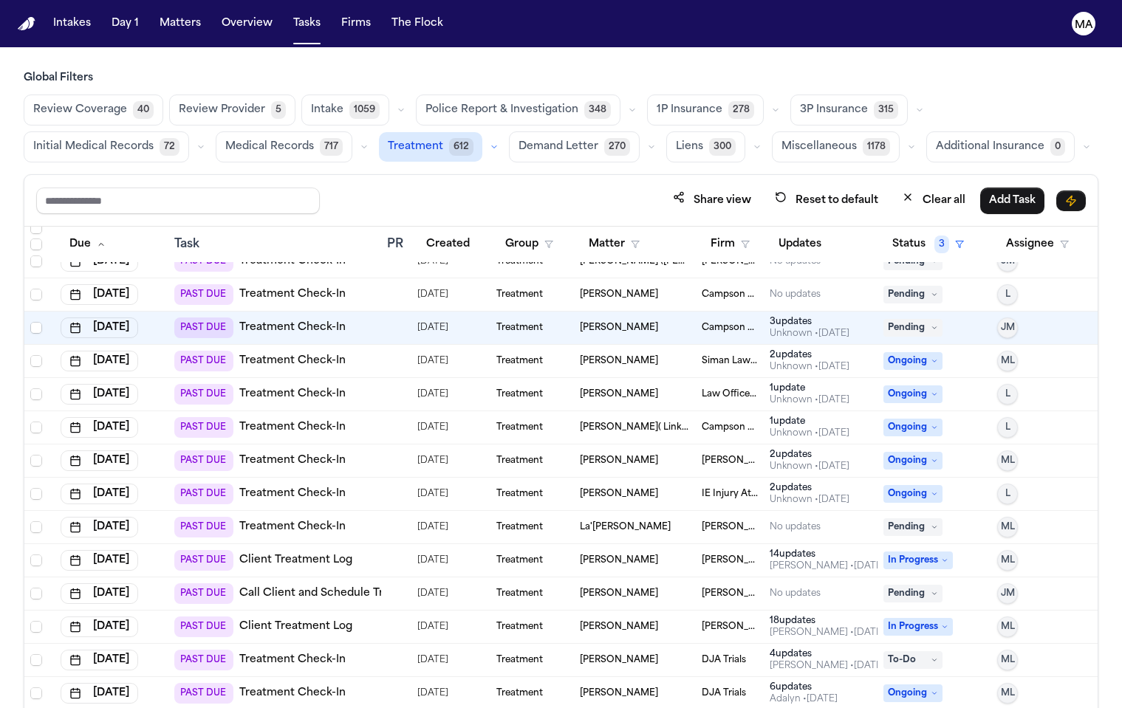
scroll to position [194, 0]
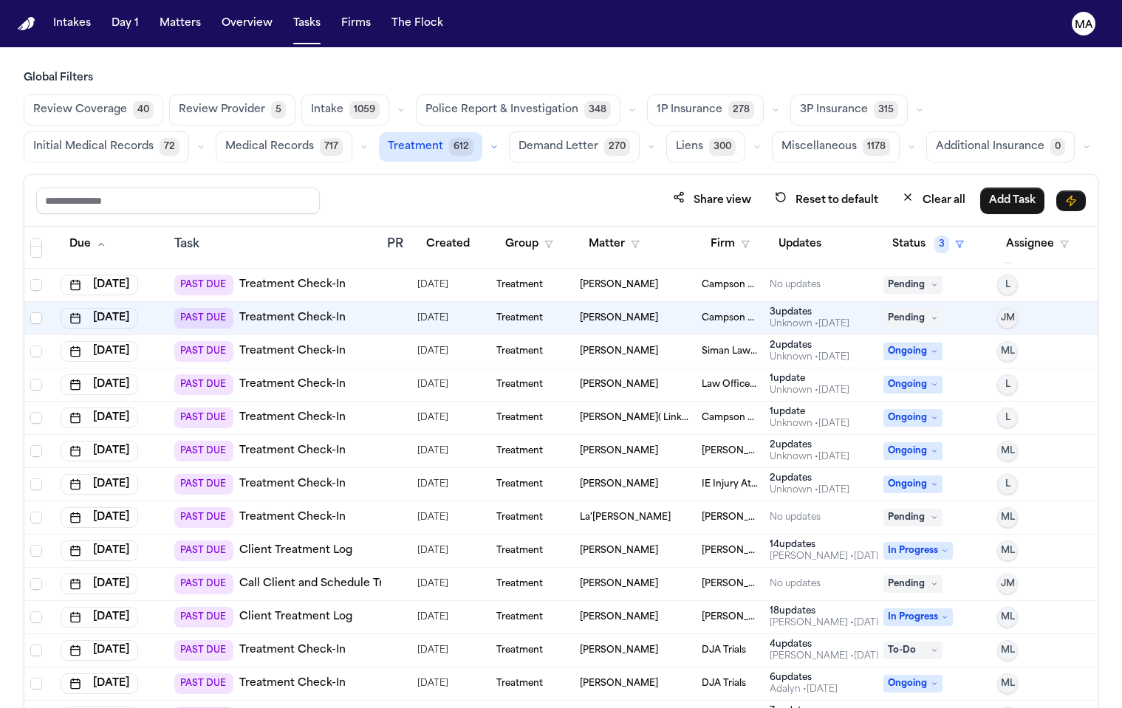
click at [537, 545] on div "Treatment" at bounding box center [532, 551] width 72 height 12
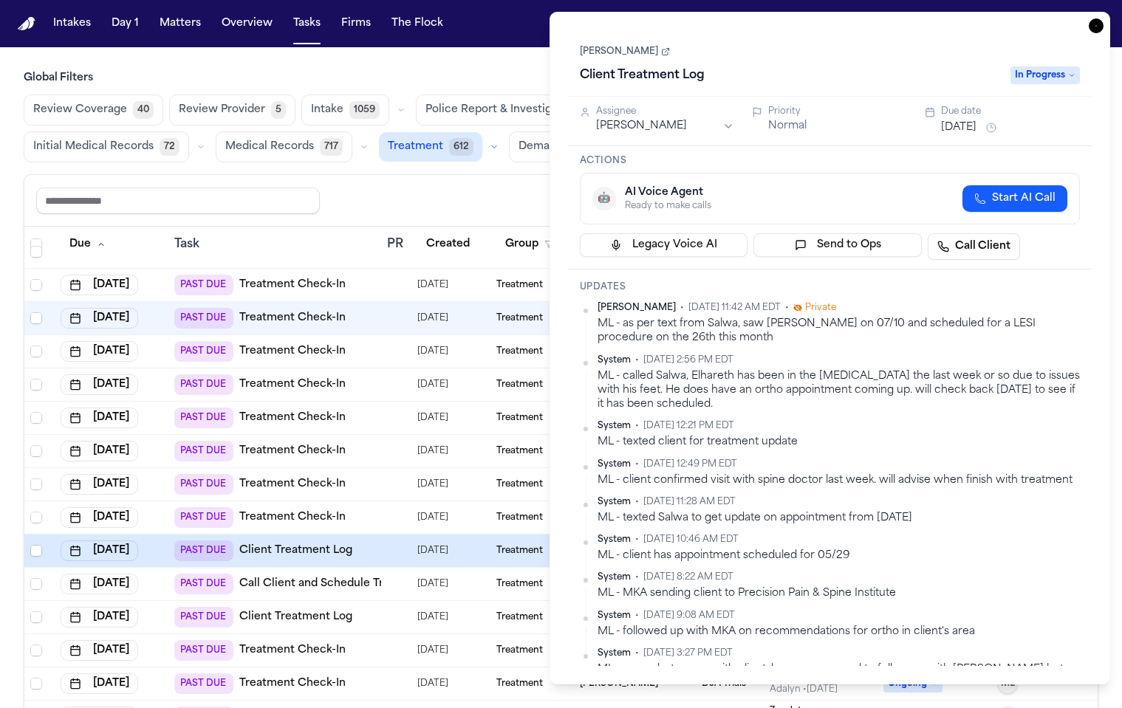
click at [615, 46] on link "[PERSON_NAME]" at bounding box center [625, 52] width 90 height 12
paste textarea "**********"
type textarea "**********"
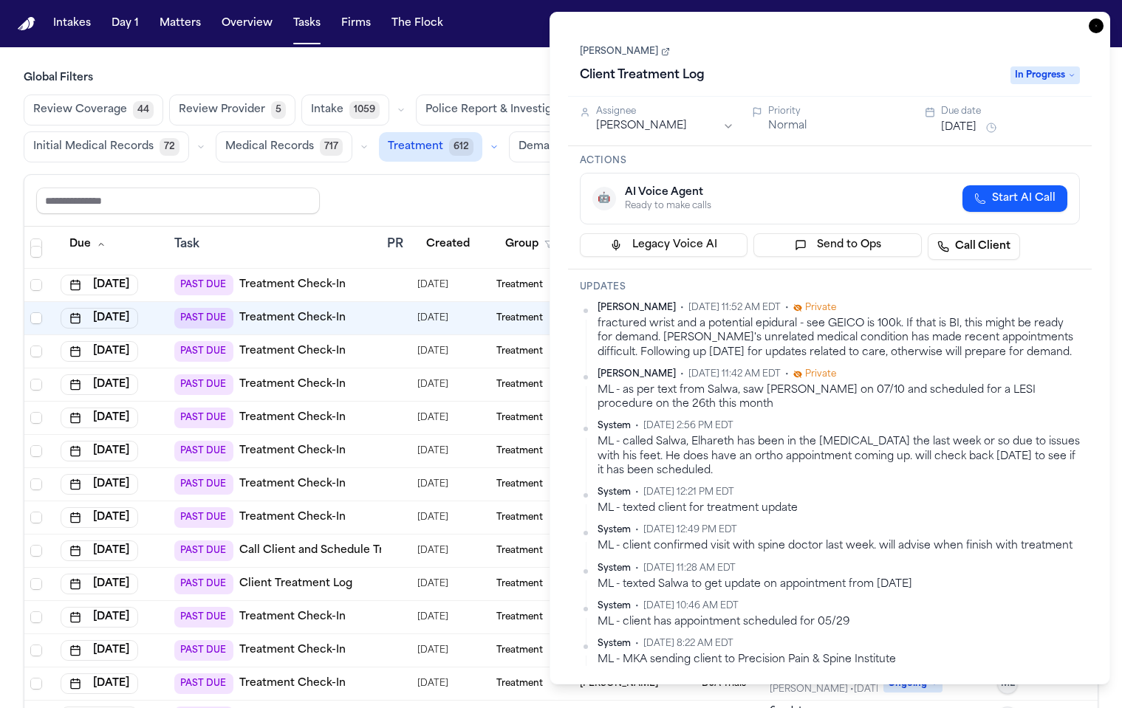
click at [1103, 18] on icon "button" at bounding box center [1096, 25] width 15 height 15
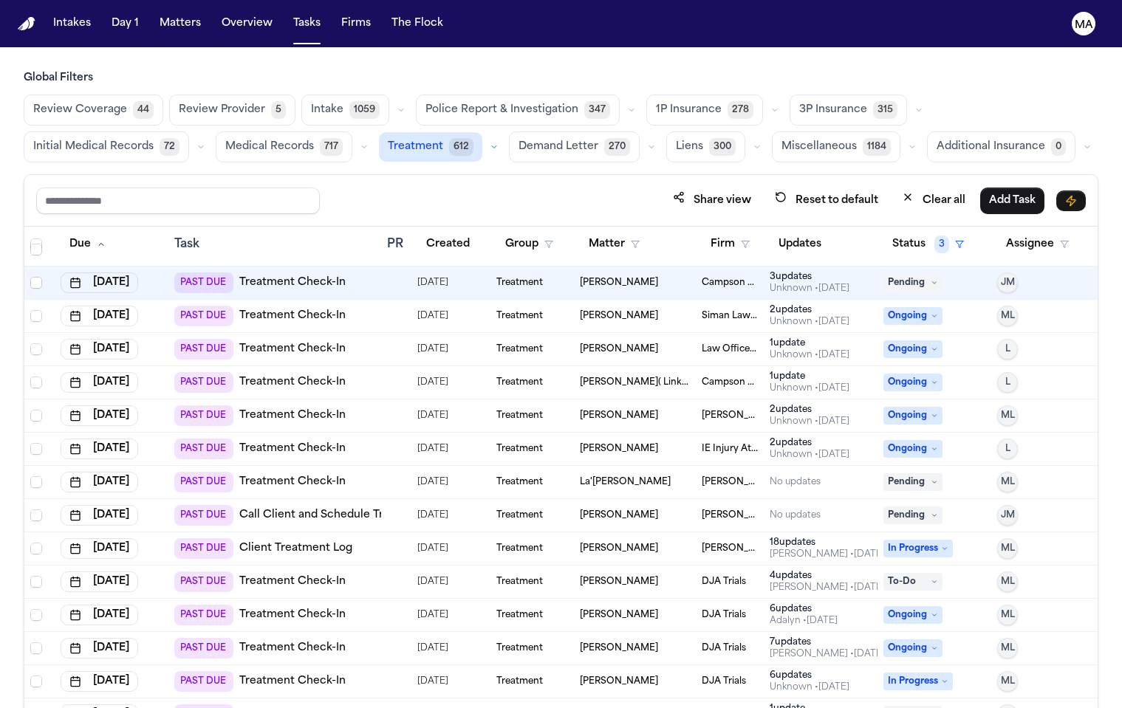
scroll to position [335, 0]
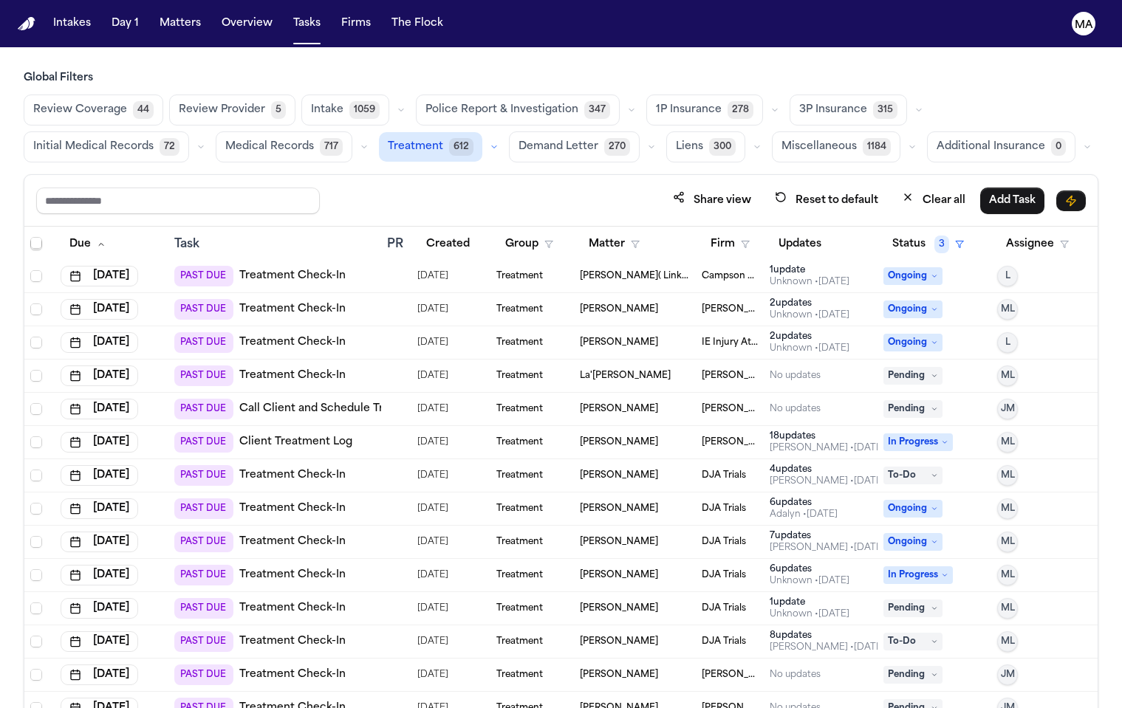
click at [647, 493] on td "Kara Winkenhofer" at bounding box center [634, 509] width 121 height 33
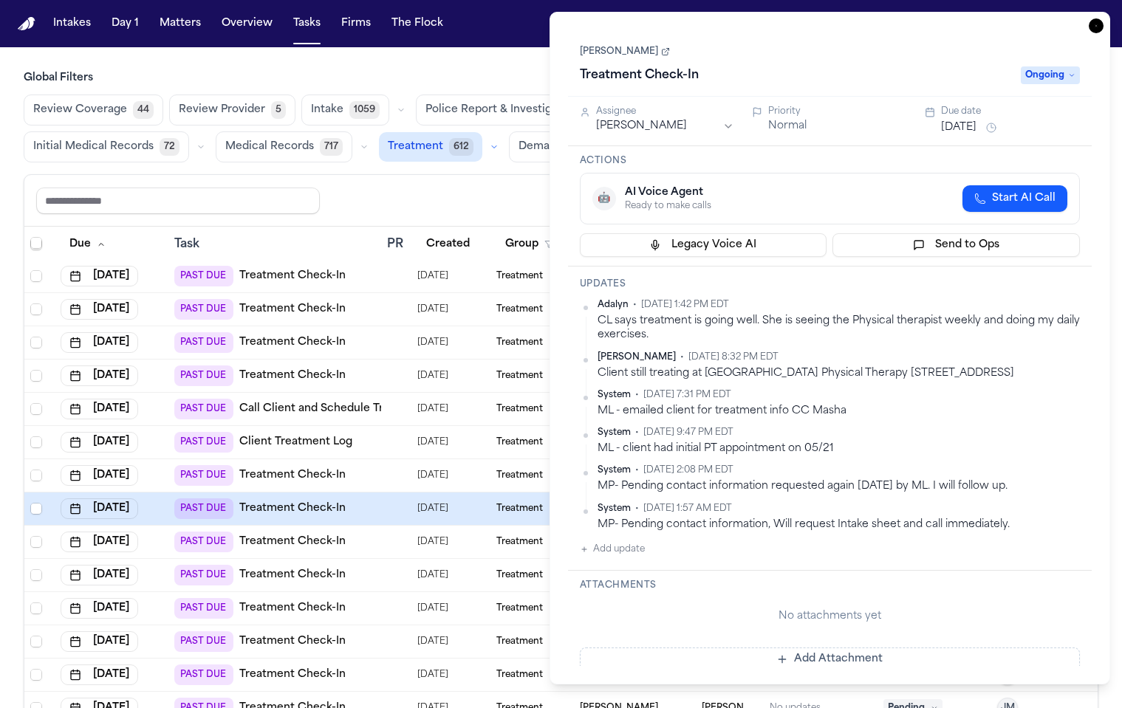
click at [1103, 18] on icon "button" at bounding box center [1096, 25] width 15 height 15
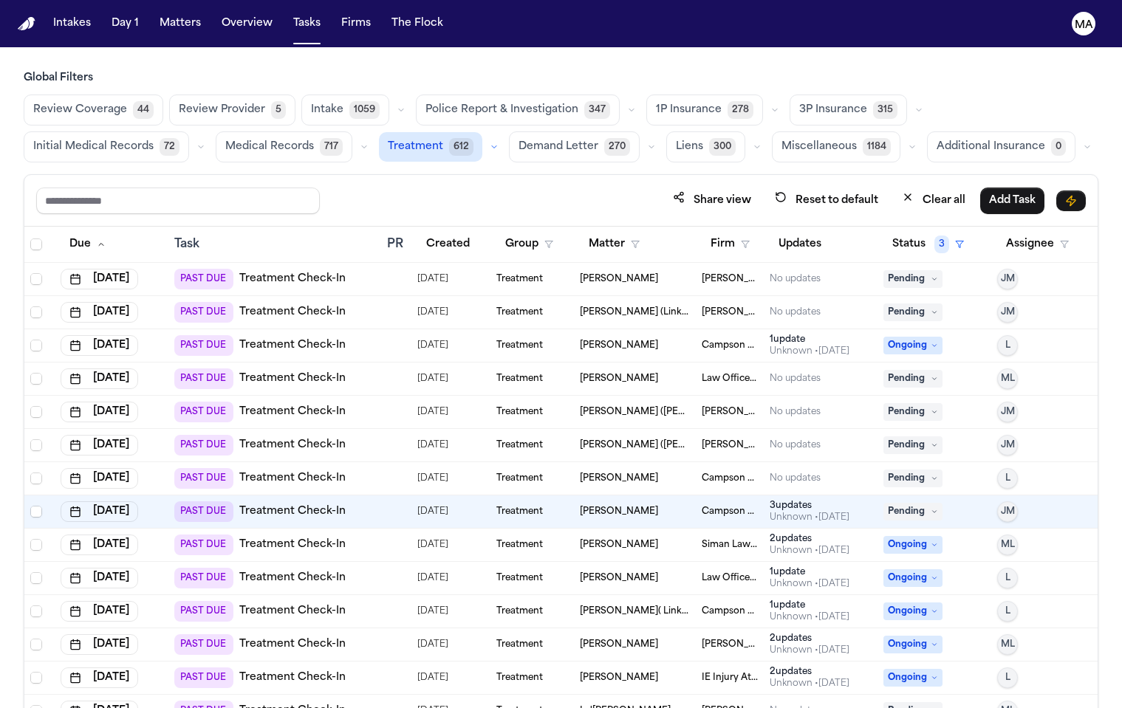
click at [706, 175] on div "Share view Reset to default Clear all Add Task" at bounding box center [560, 201] width 1073 height 52
click at [708, 231] on button "Firm" at bounding box center [730, 244] width 57 height 27
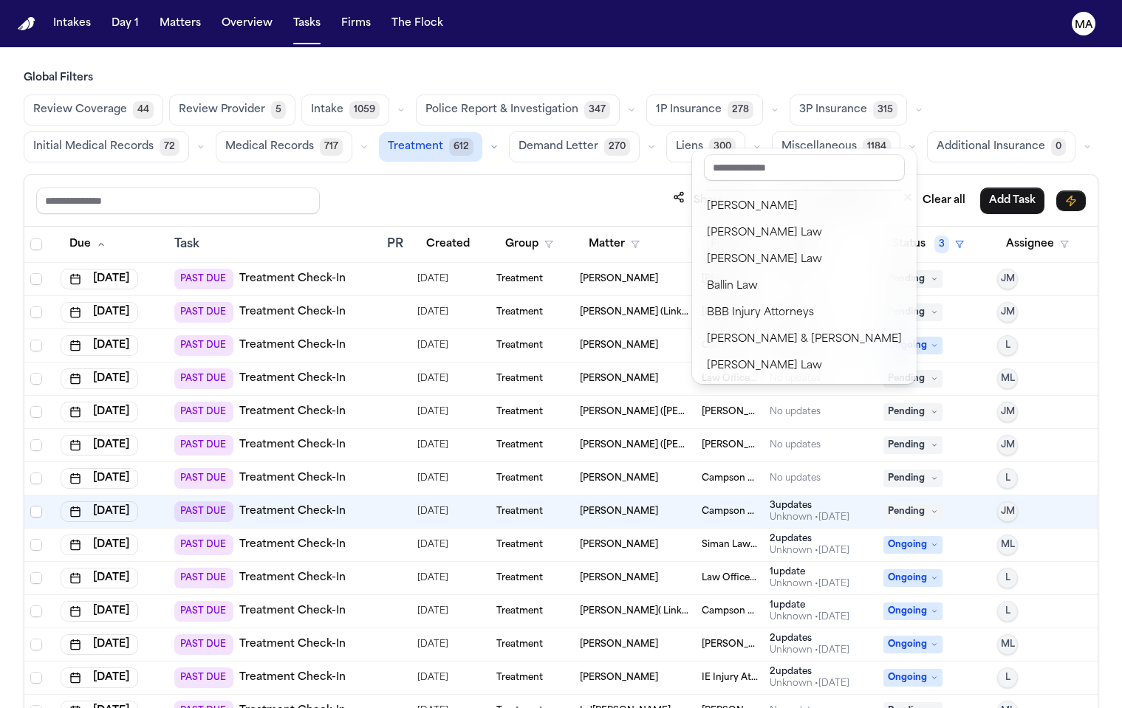
scroll to position [3, 0]
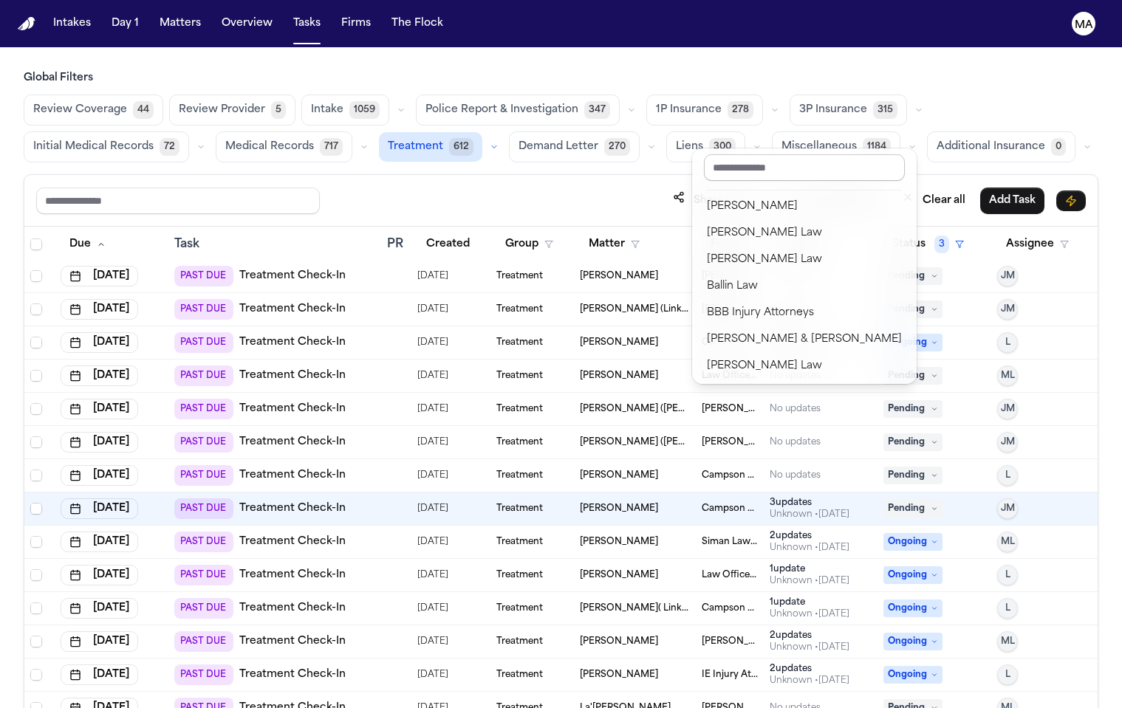
click at [719, 160] on input "text" at bounding box center [804, 167] width 201 height 27
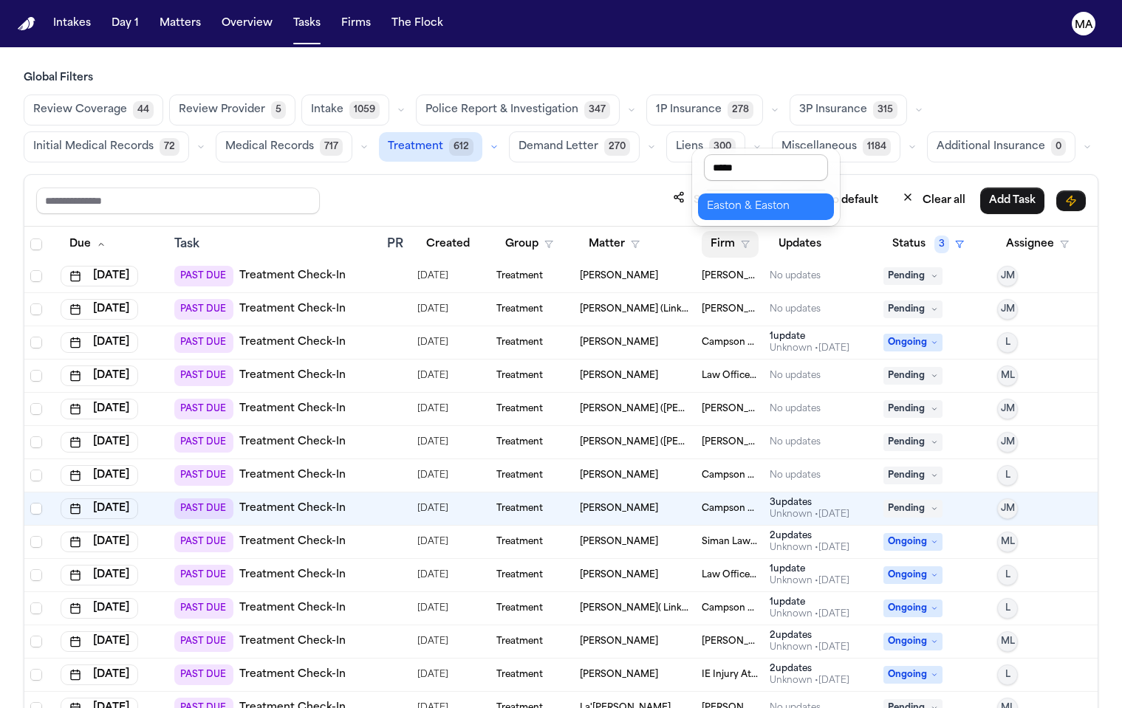
type input "******"
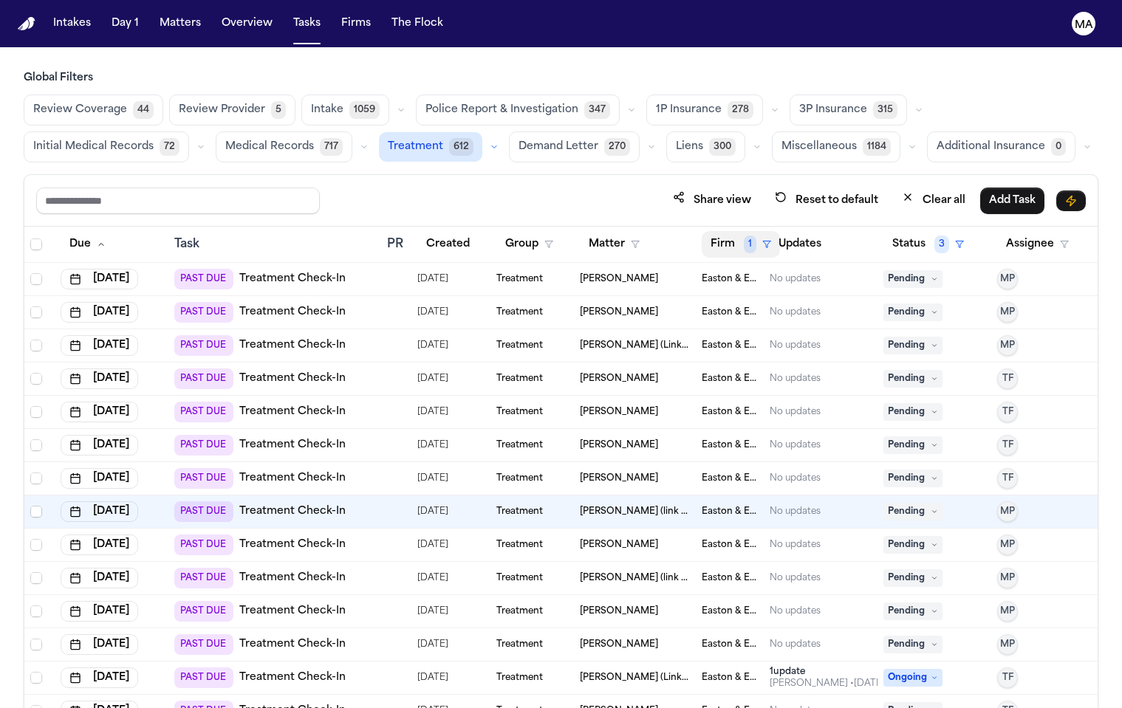
click at [716, 231] on button "Firm 1" at bounding box center [741, 244] width 78 height 27
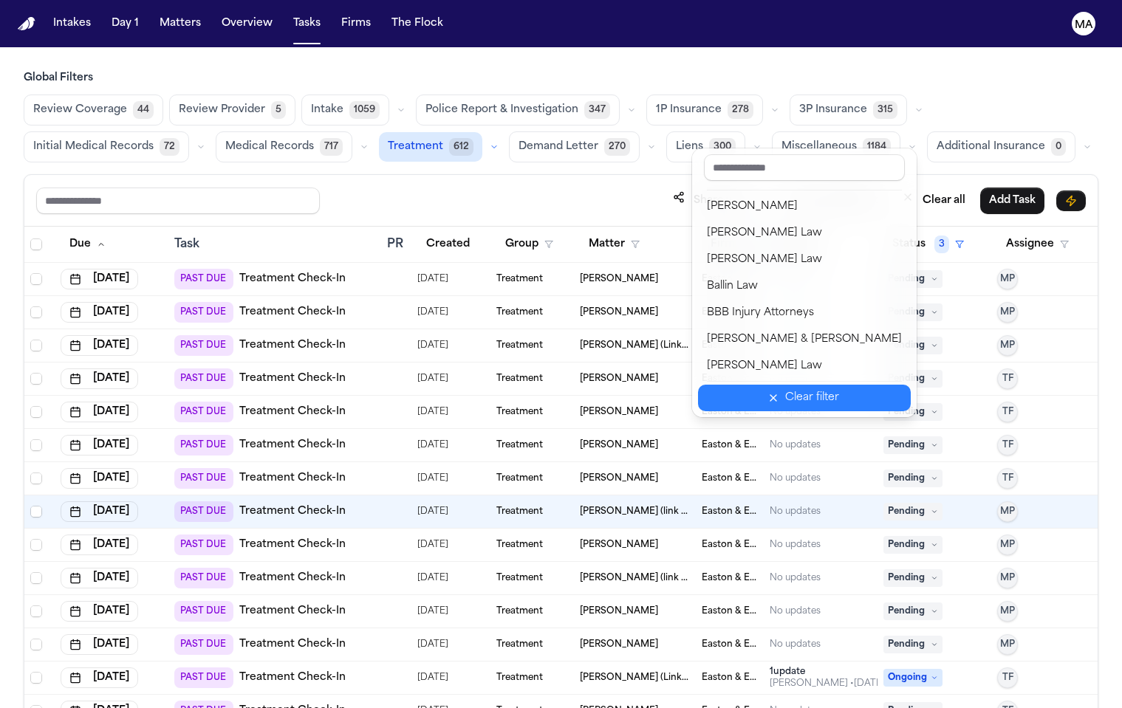
click at [785, 389] on div "Clear filter" at bounding box center [812, 398] width 54 height 18
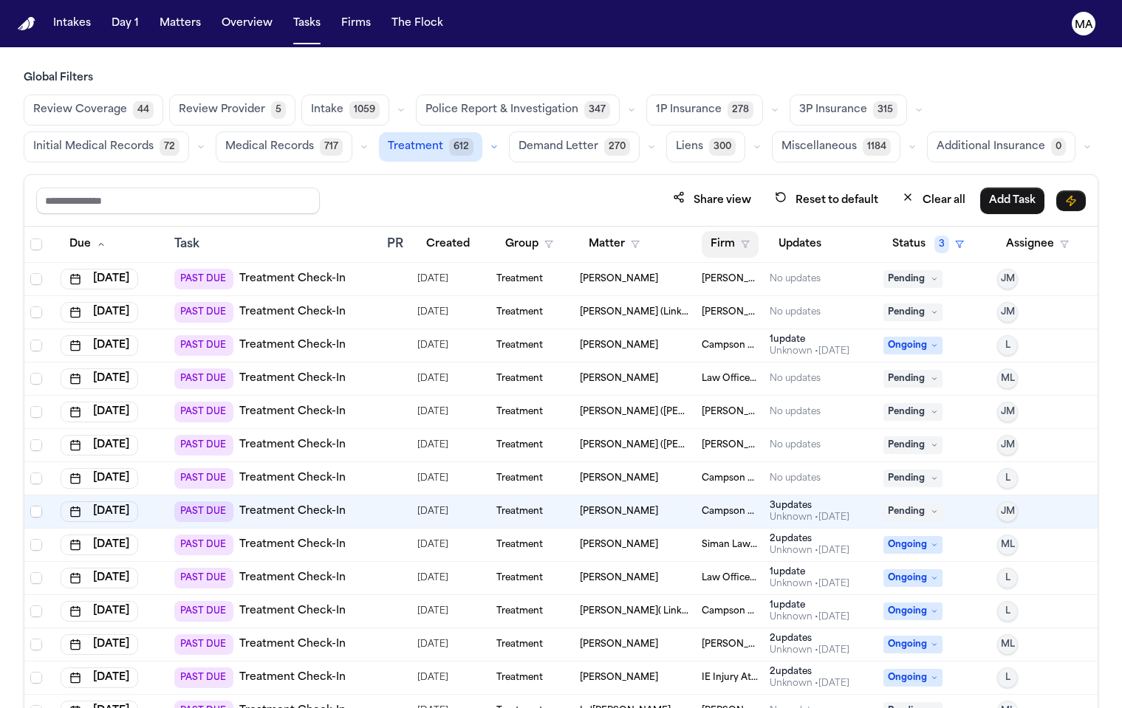
click at [717, 231] on button "Firm" at bounding box center [730, 244] width 57 height 27
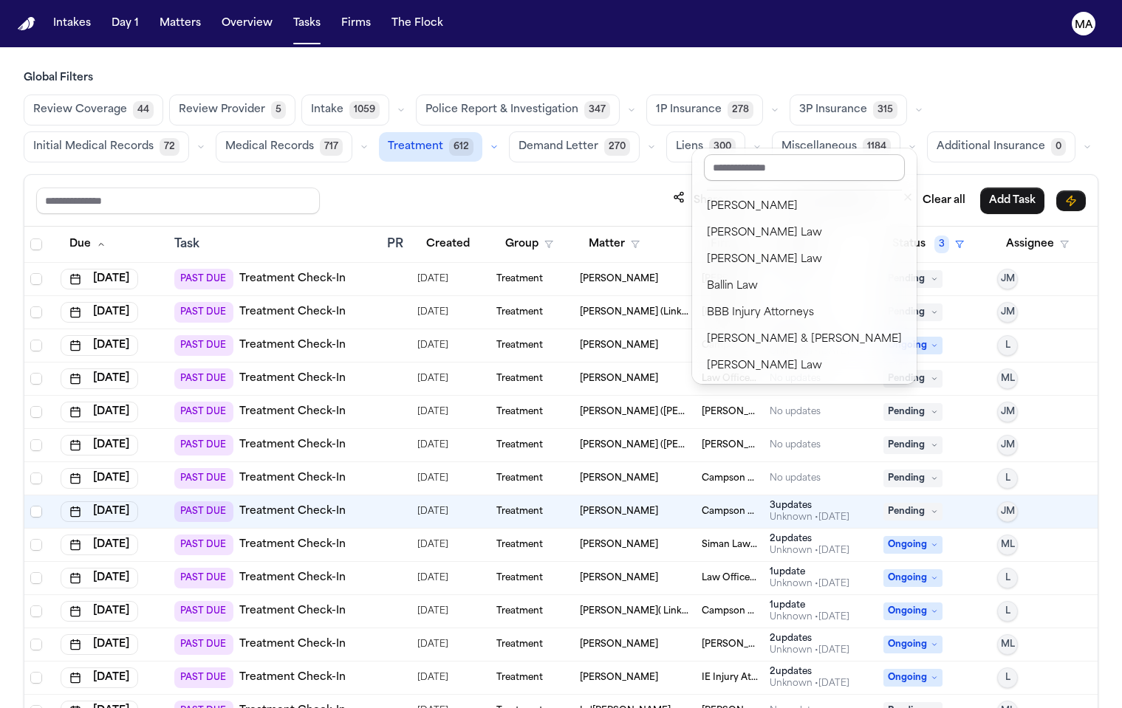
click at [728, 161] on input "text" at bounding box center [804, 167] width 201 height 27
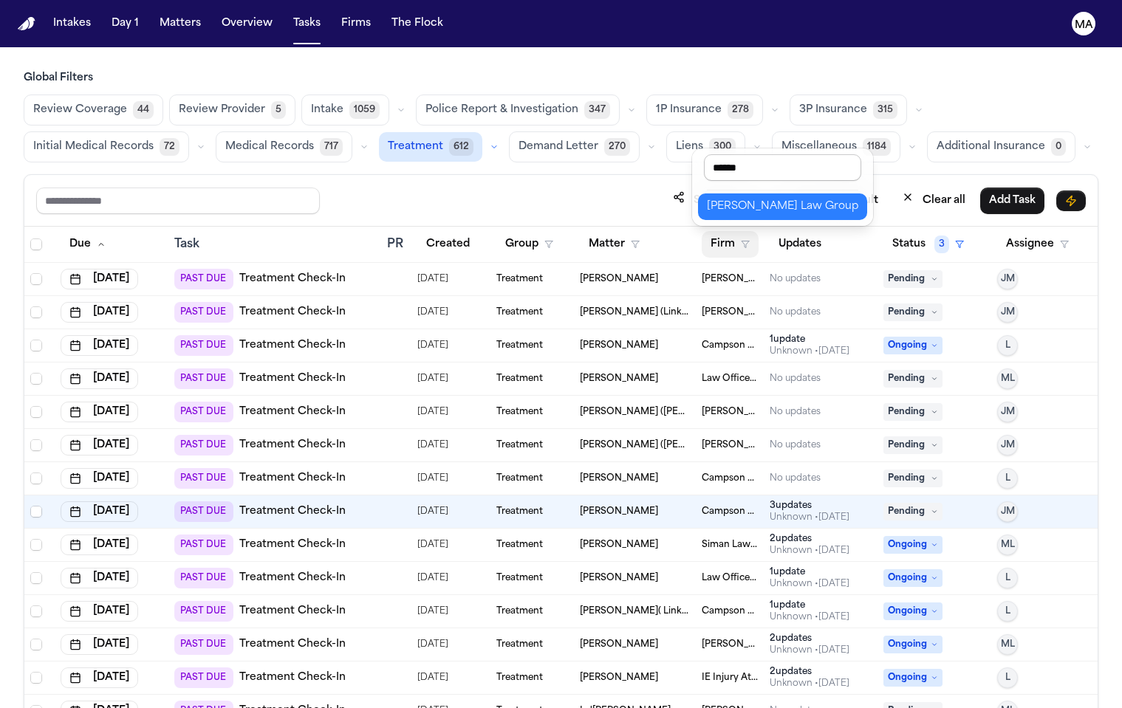
type input "*******"
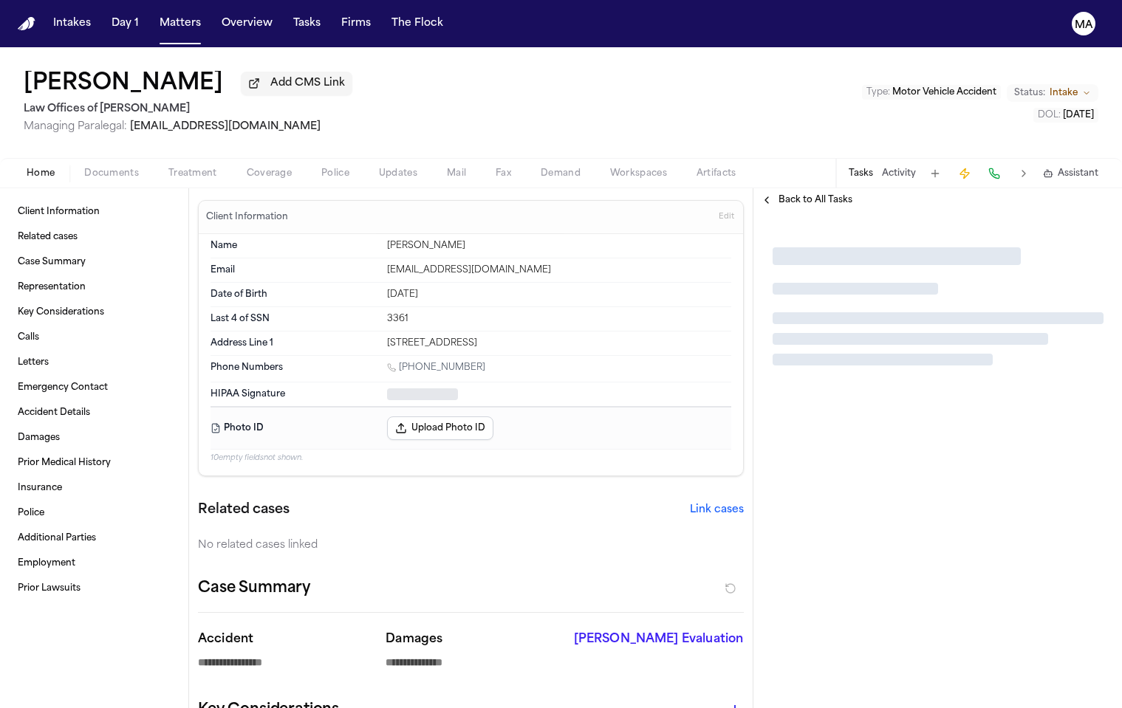
type textarea "*"
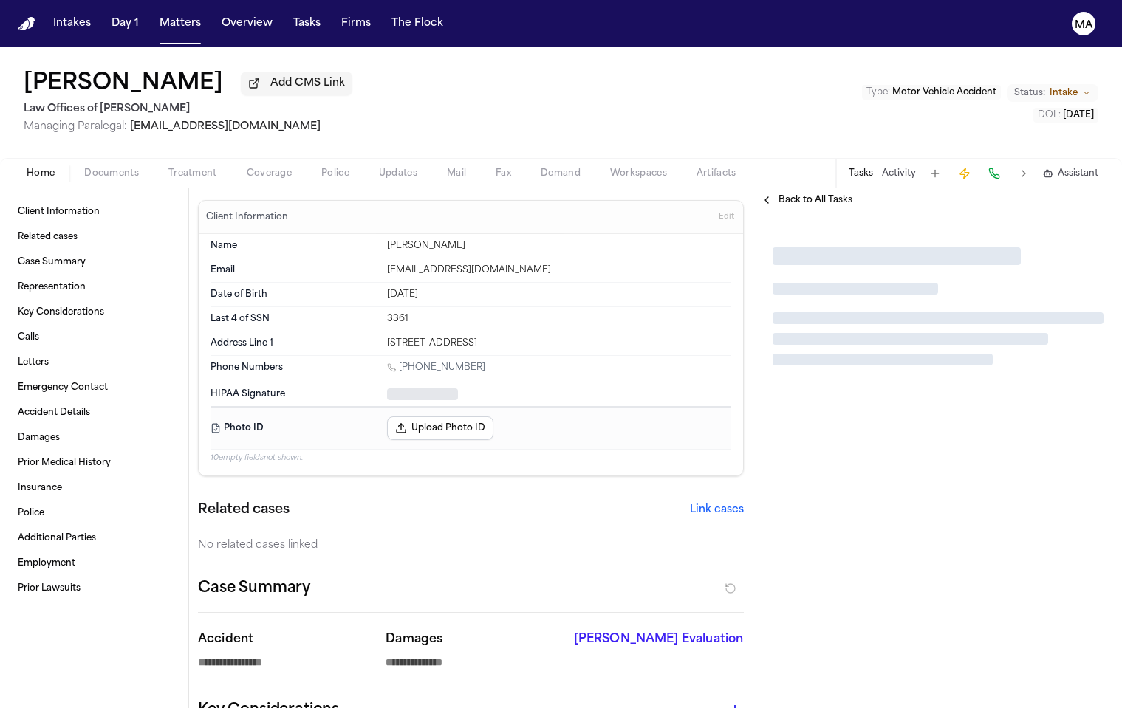
type textarea "*"
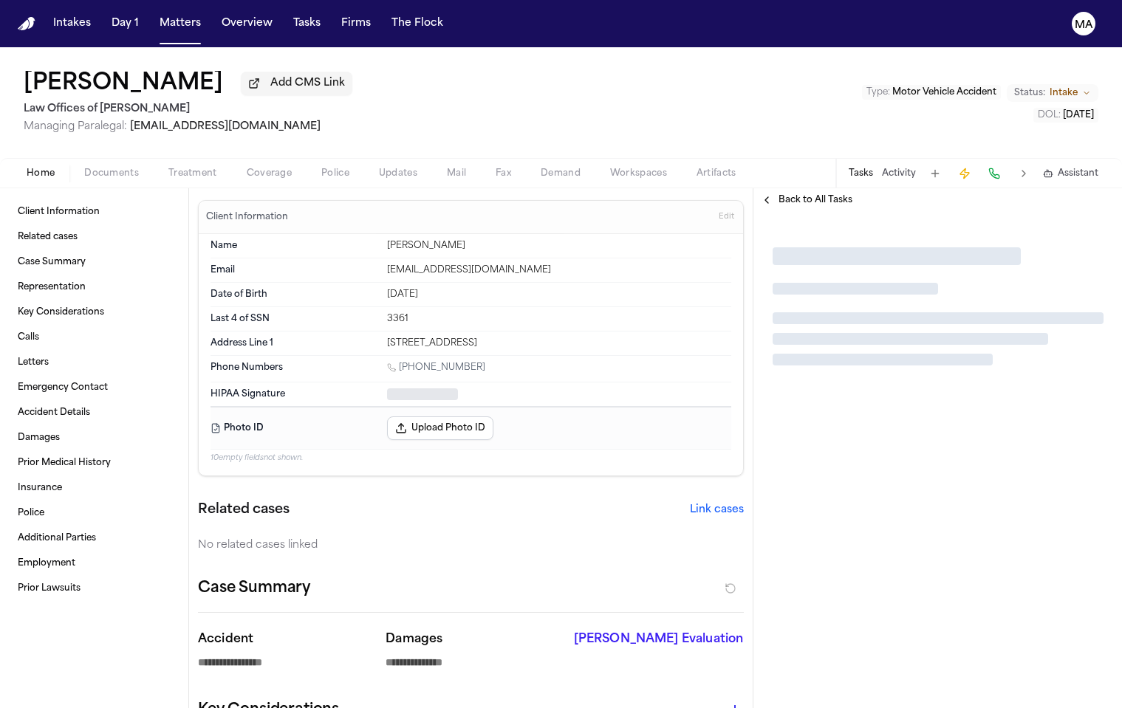
type textarea "*"
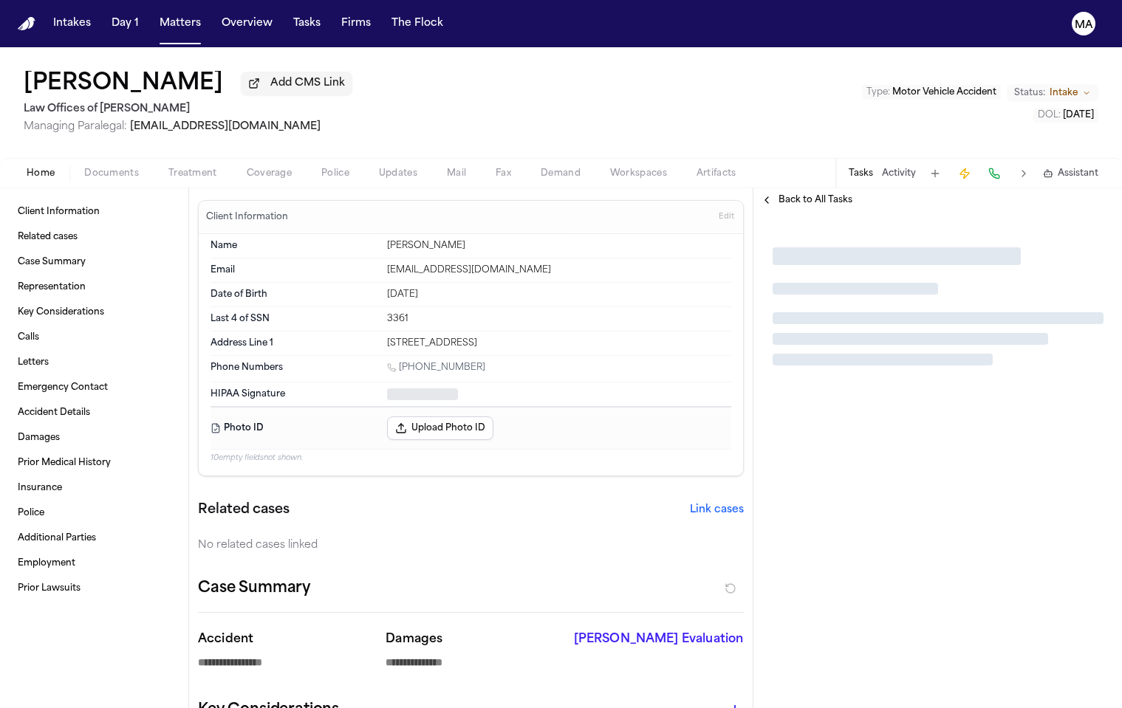
type textarea "*"
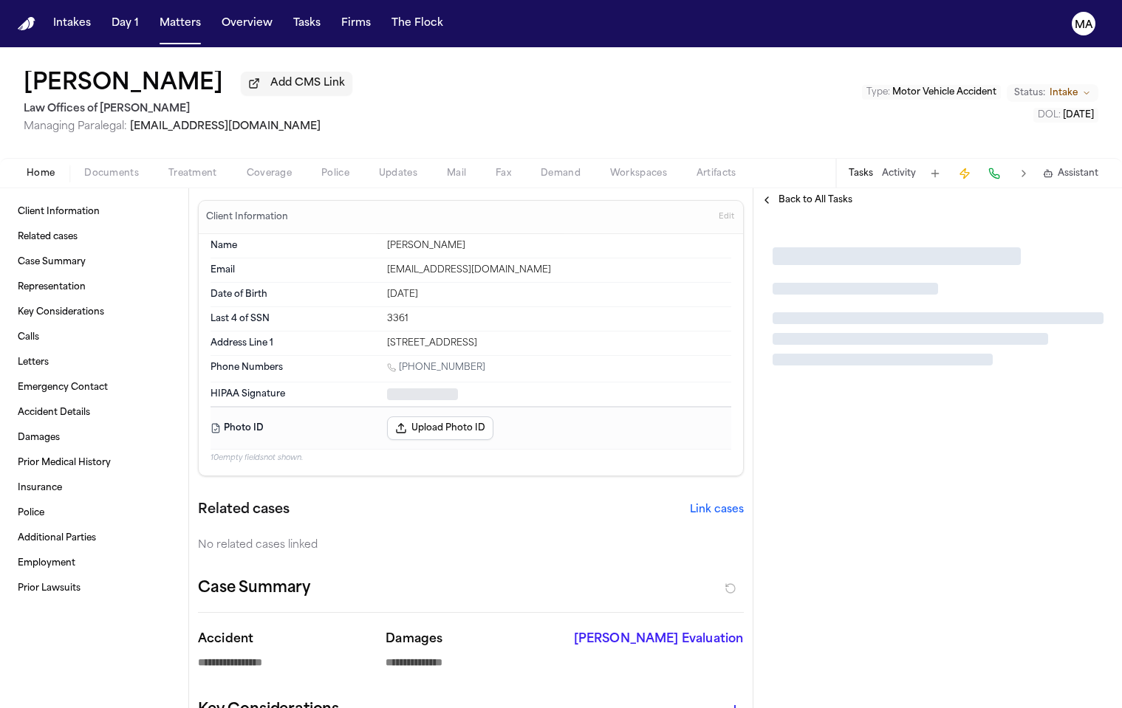
type textarea "*"
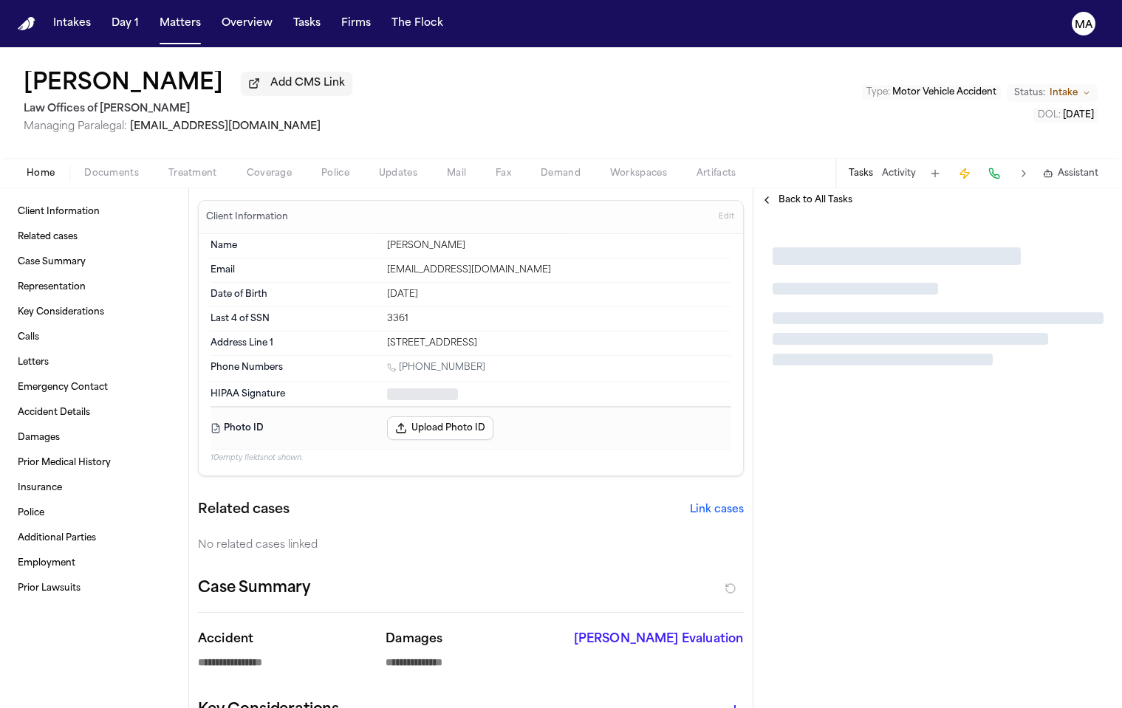
type textarea "*"
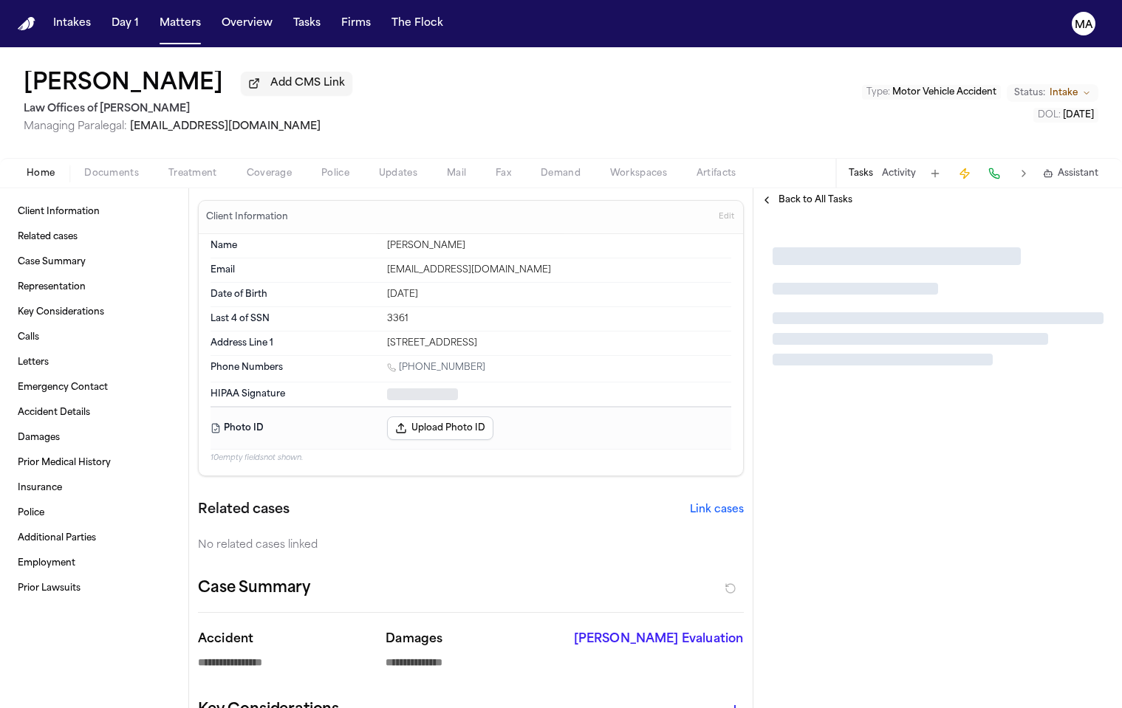
type textarea "*"
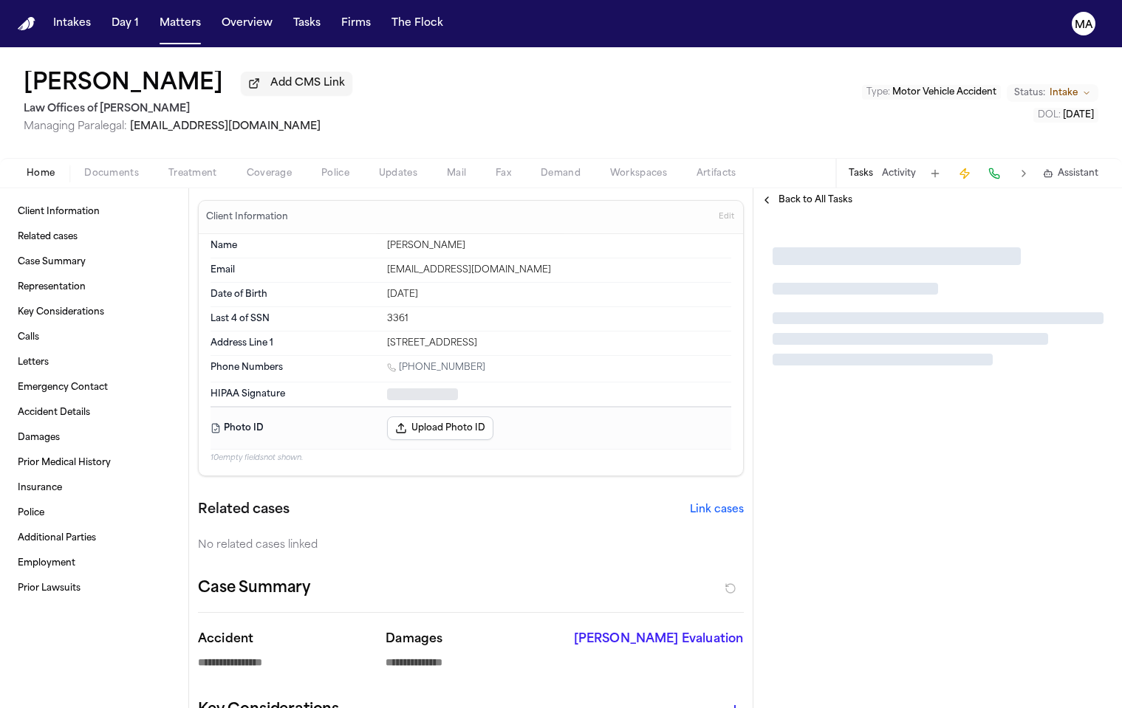
type textarea "*"
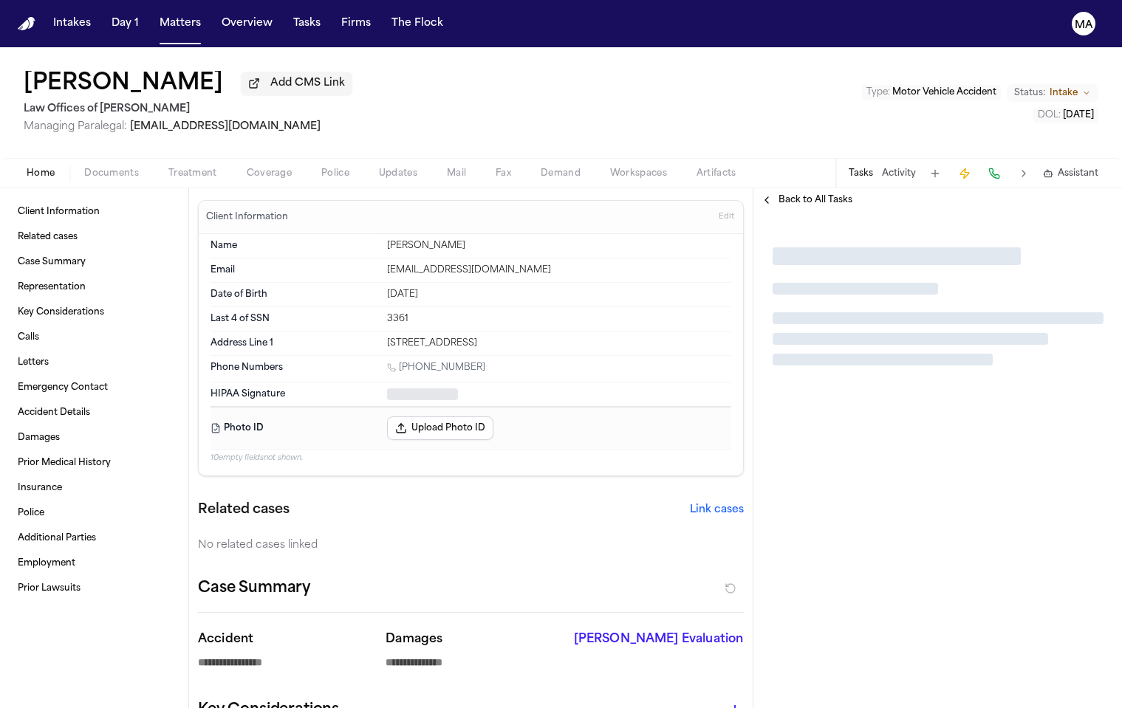
type textarea "*"
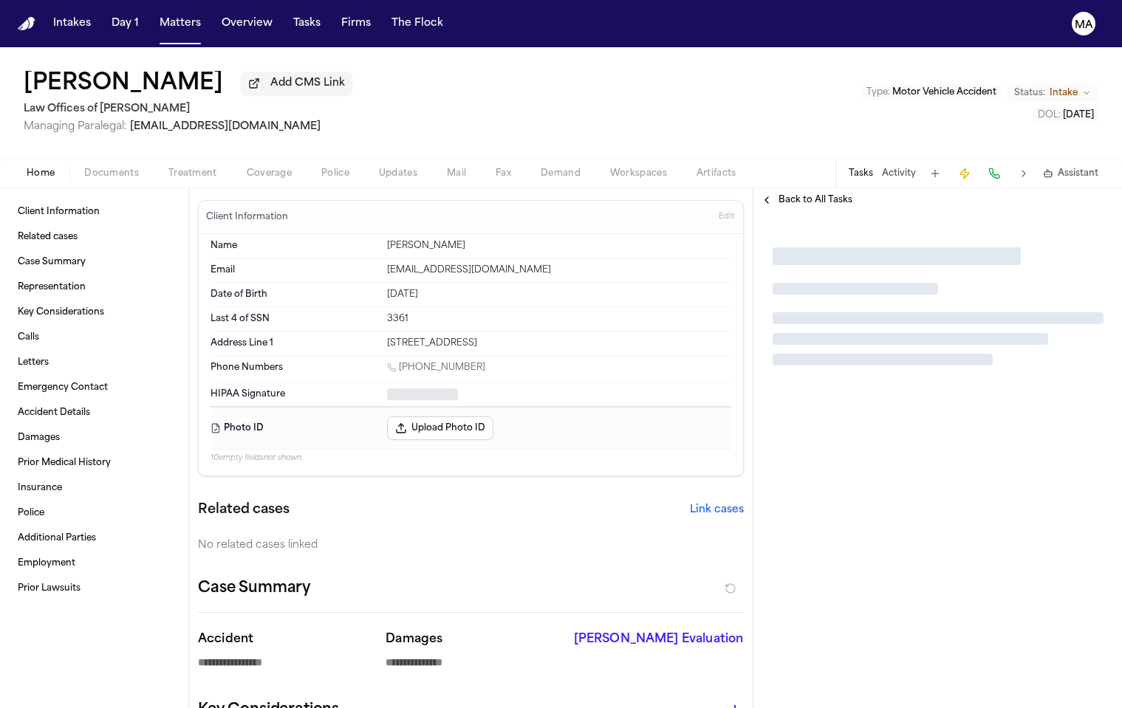
type textarea "*"
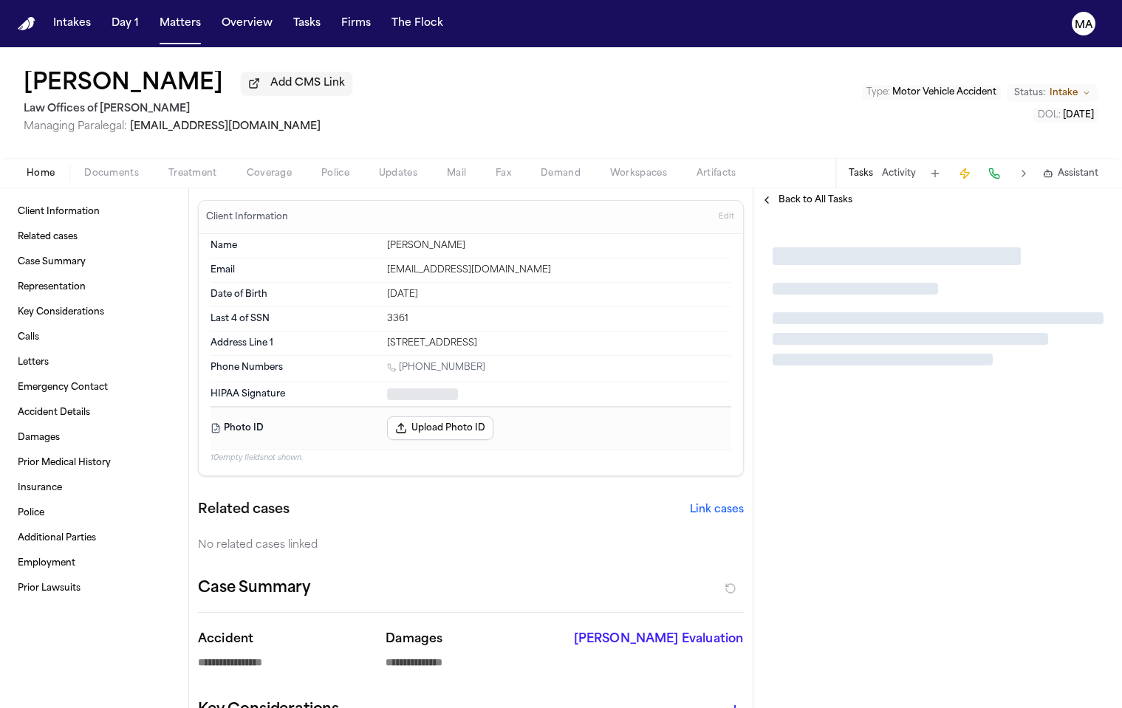
type textarea "*"
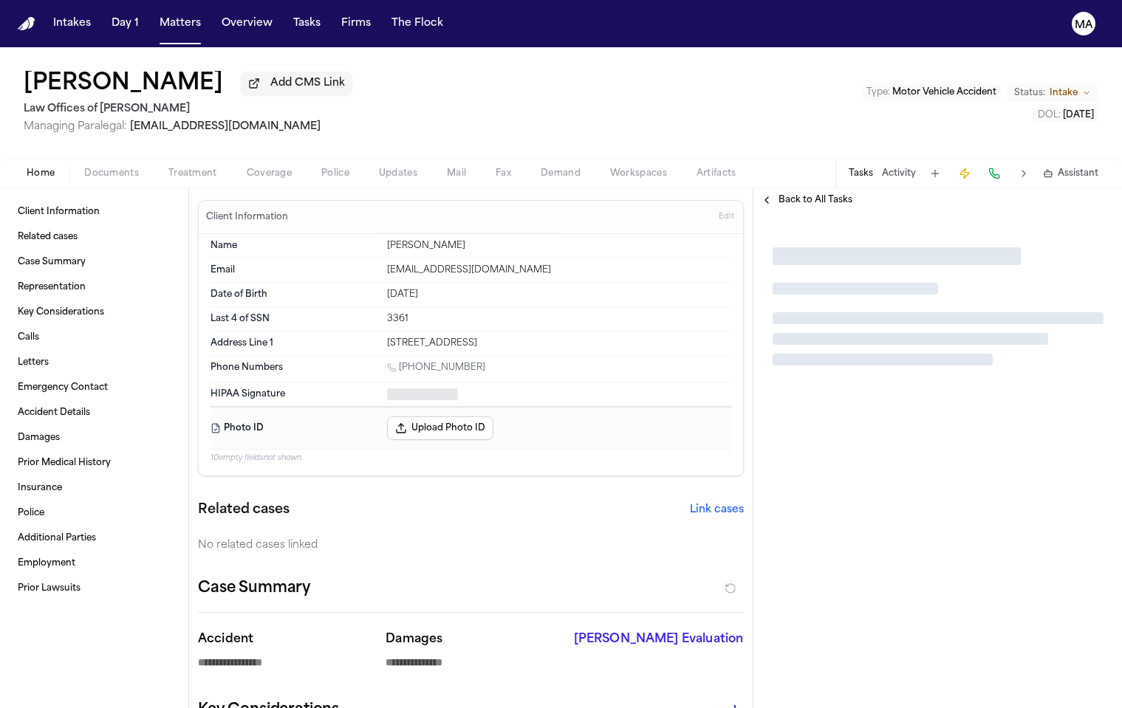
type textarea "*"
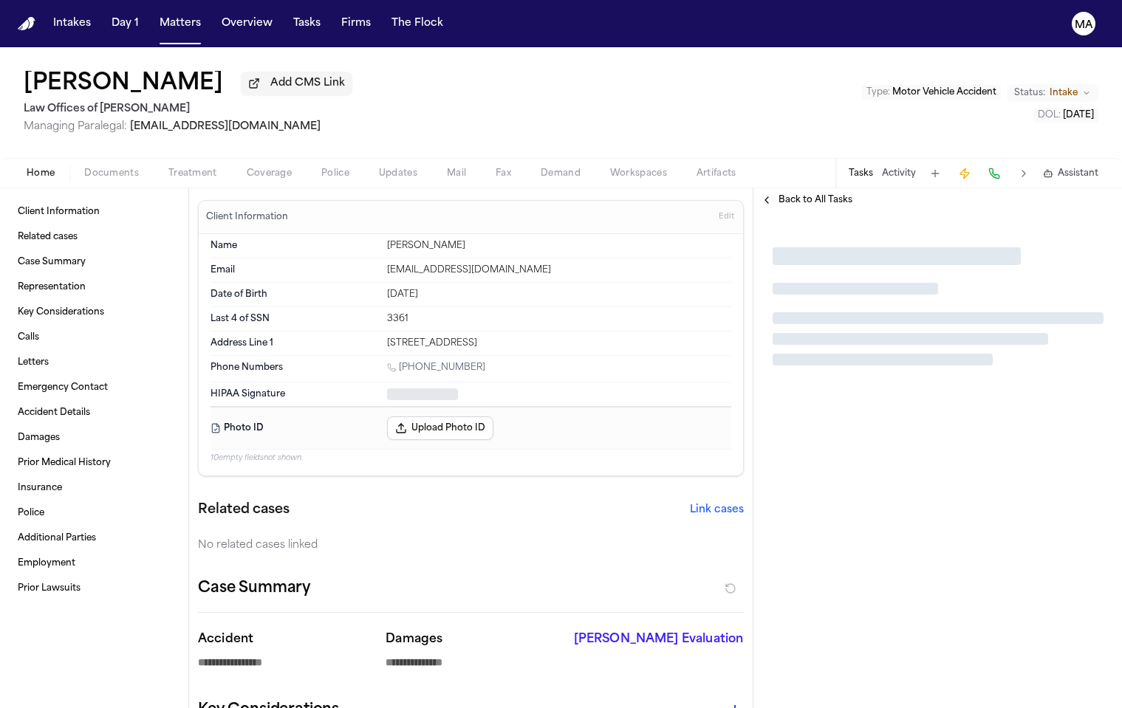
type textarea "*"
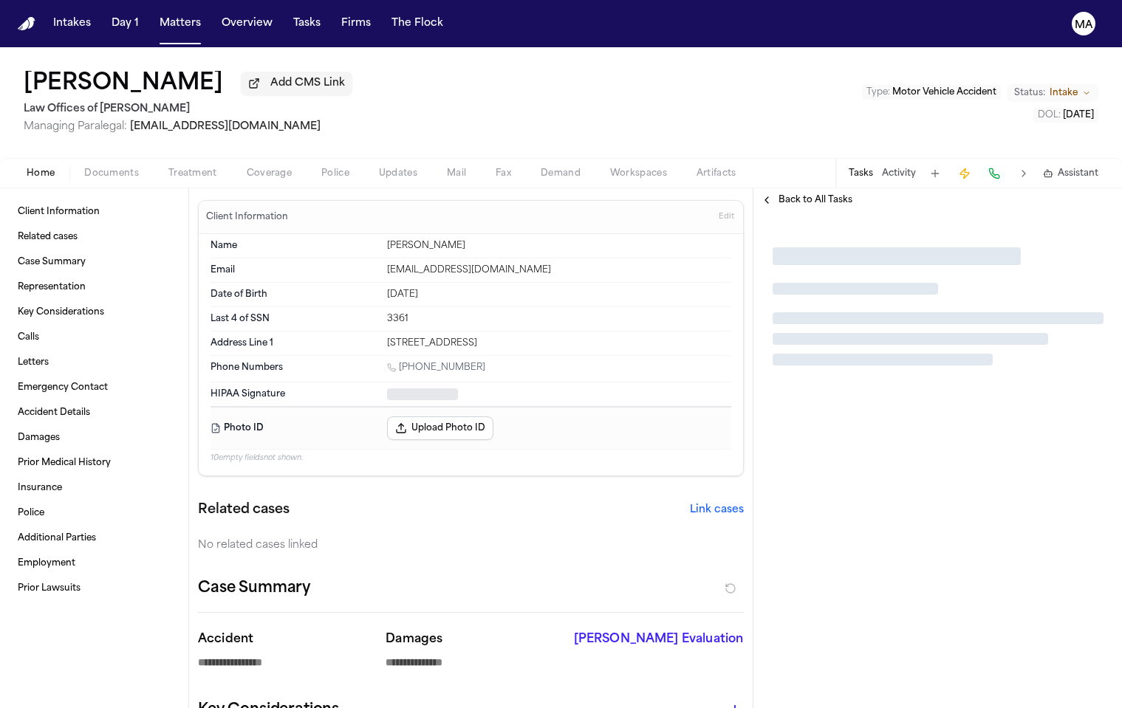
type textarea "*"
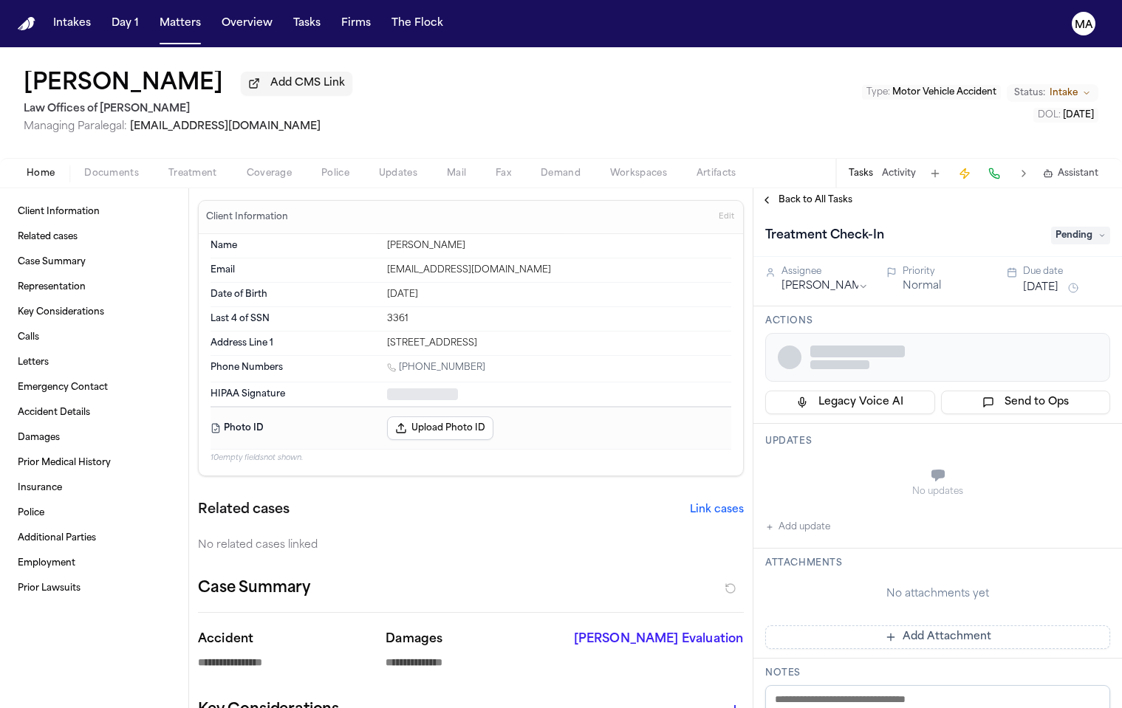
type textarea "*"
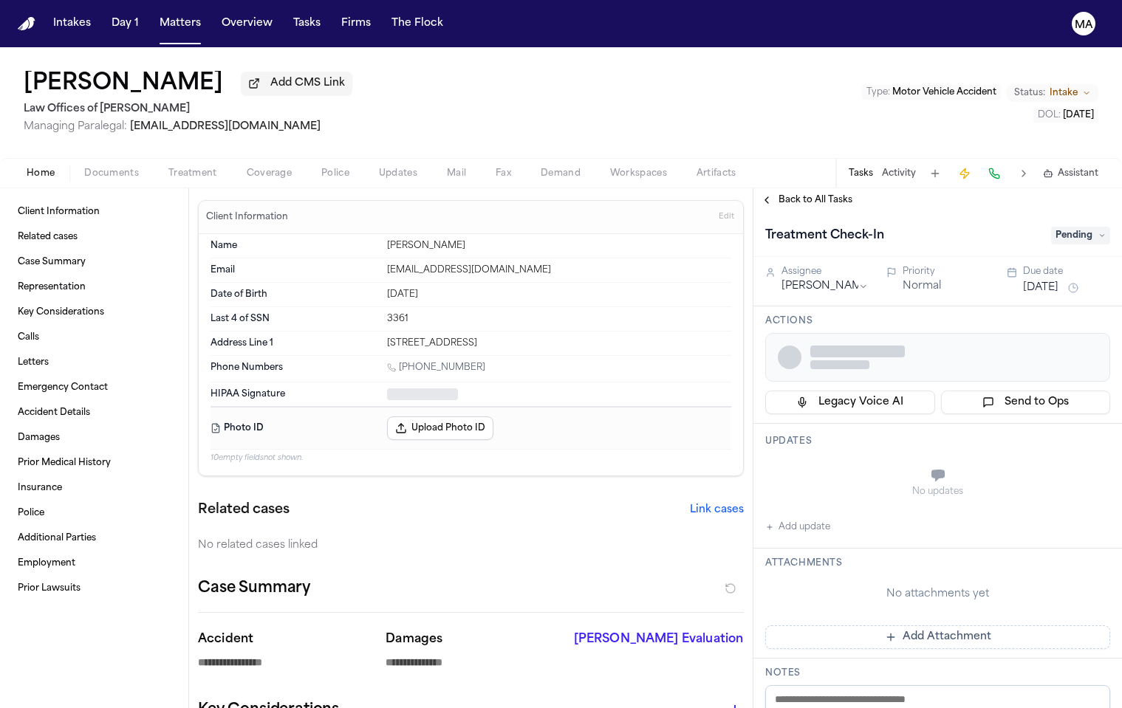
type textarea "*"
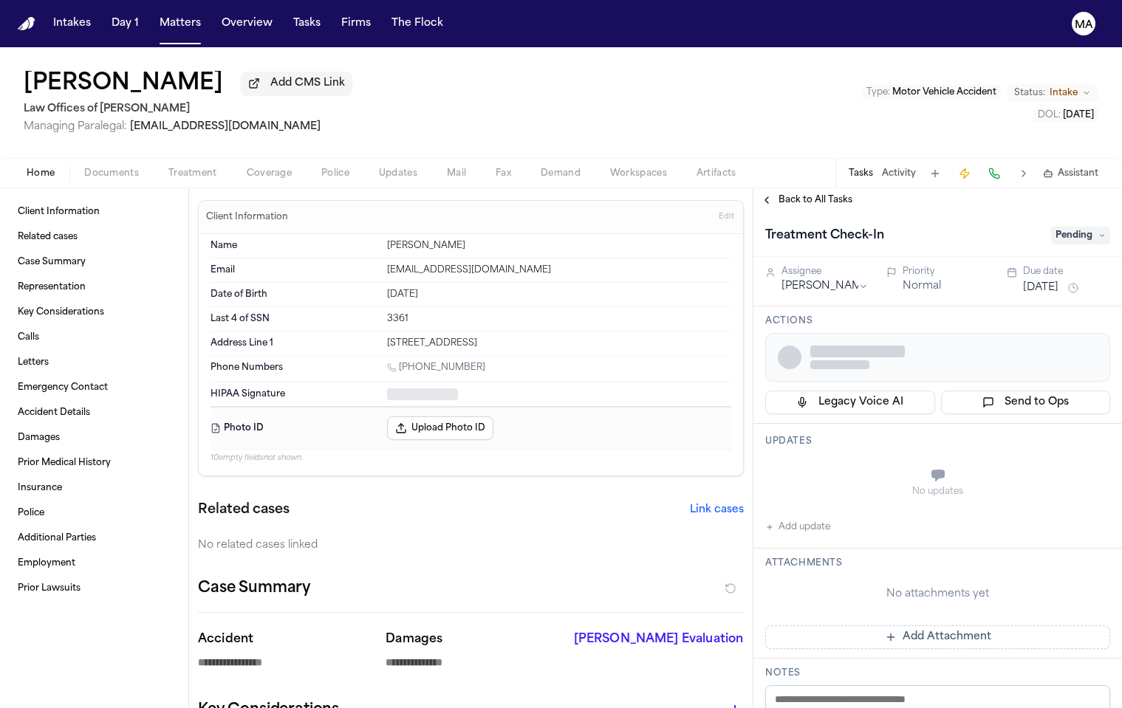
type textarea "*"
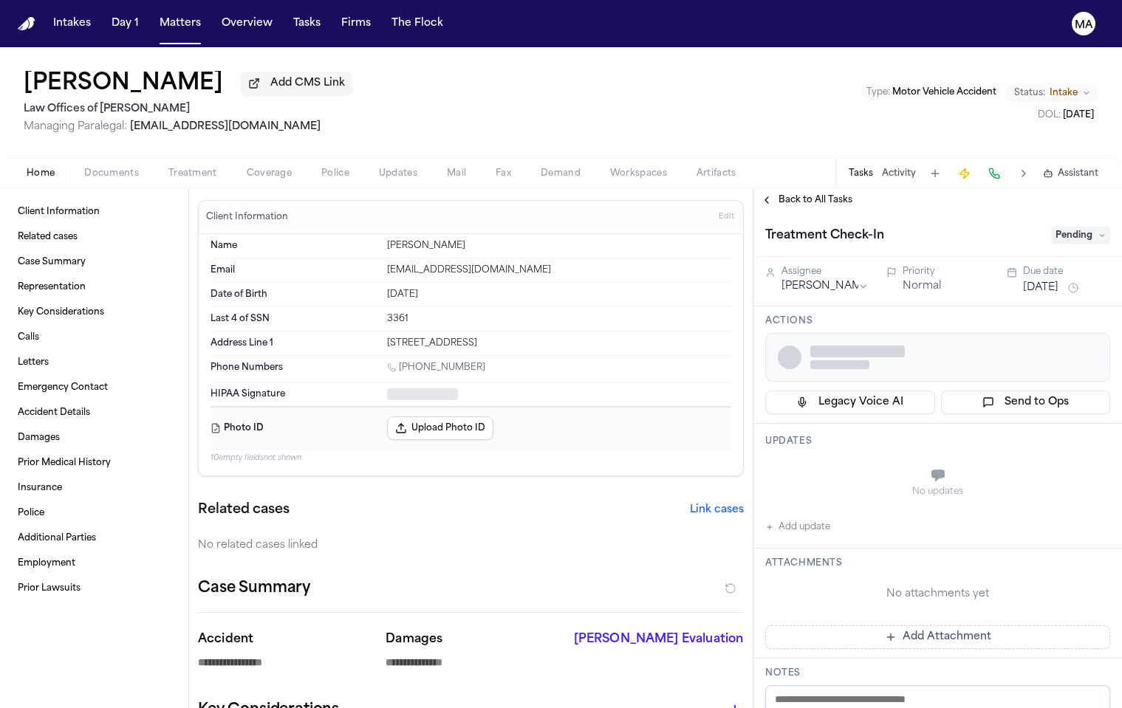
type textarea "*"
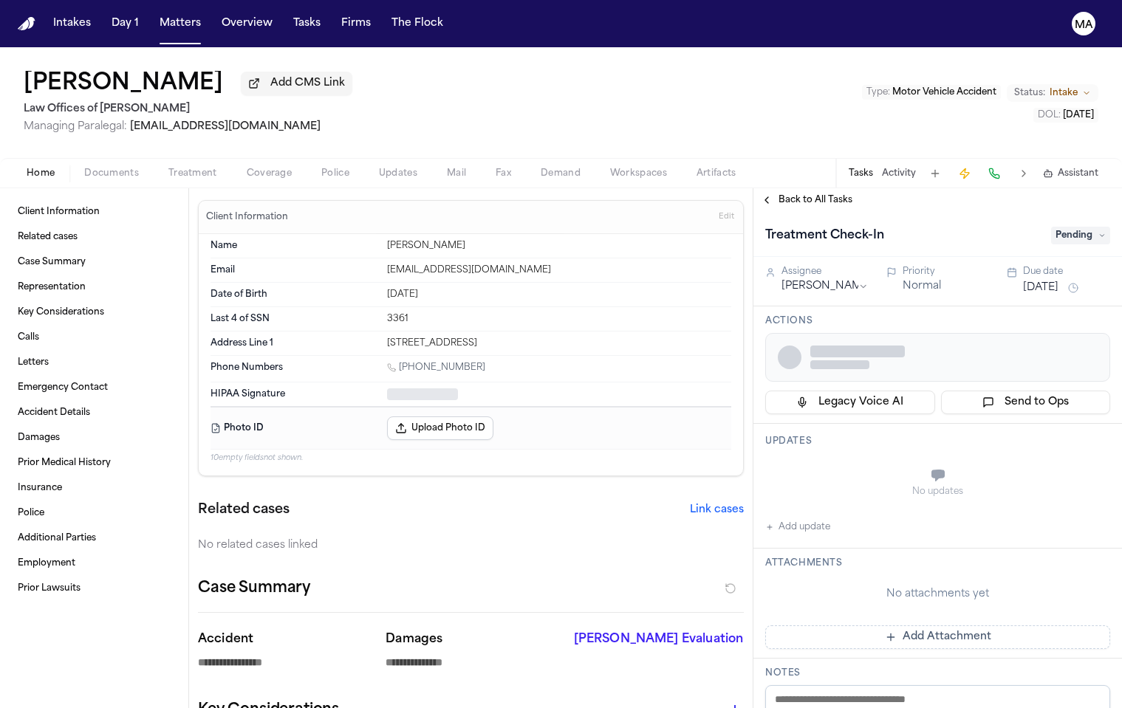
type textarea "*"
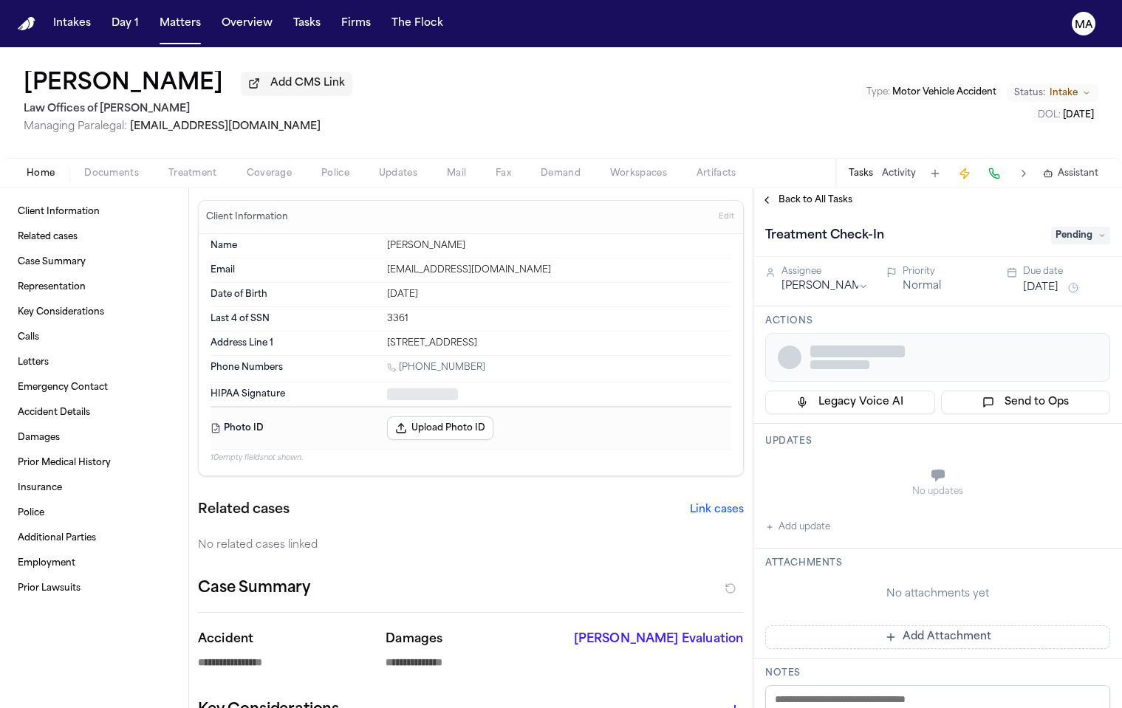
type textarea "*"
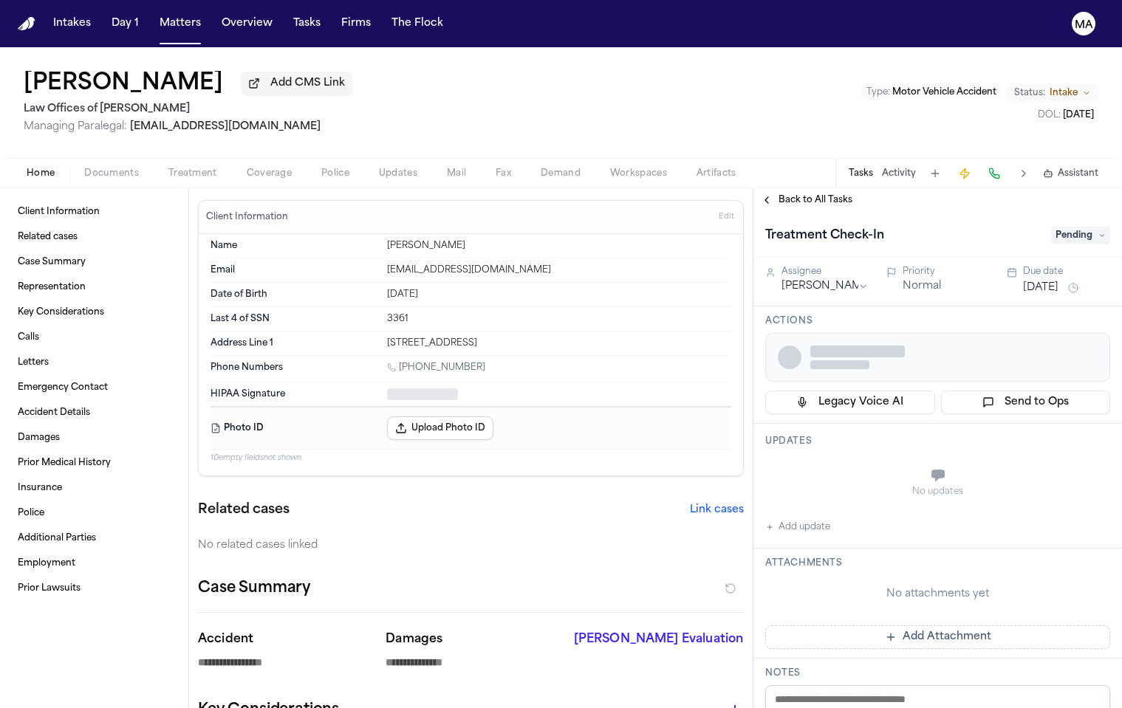
type textarea "*"
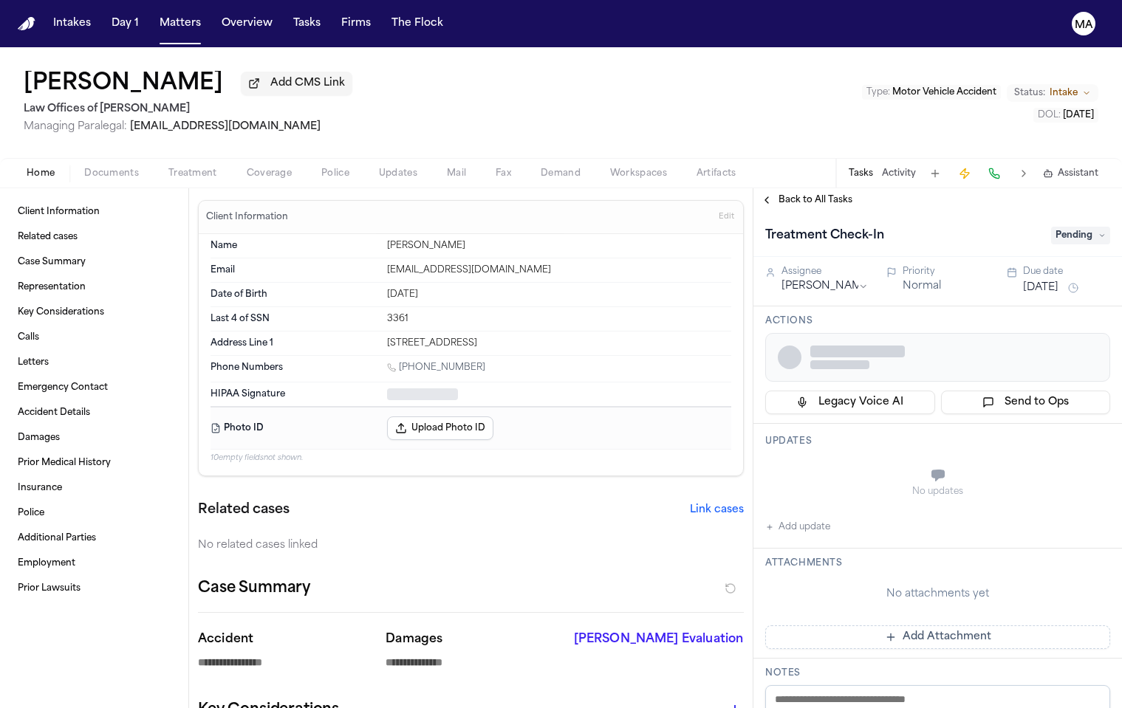
type textarea "*"
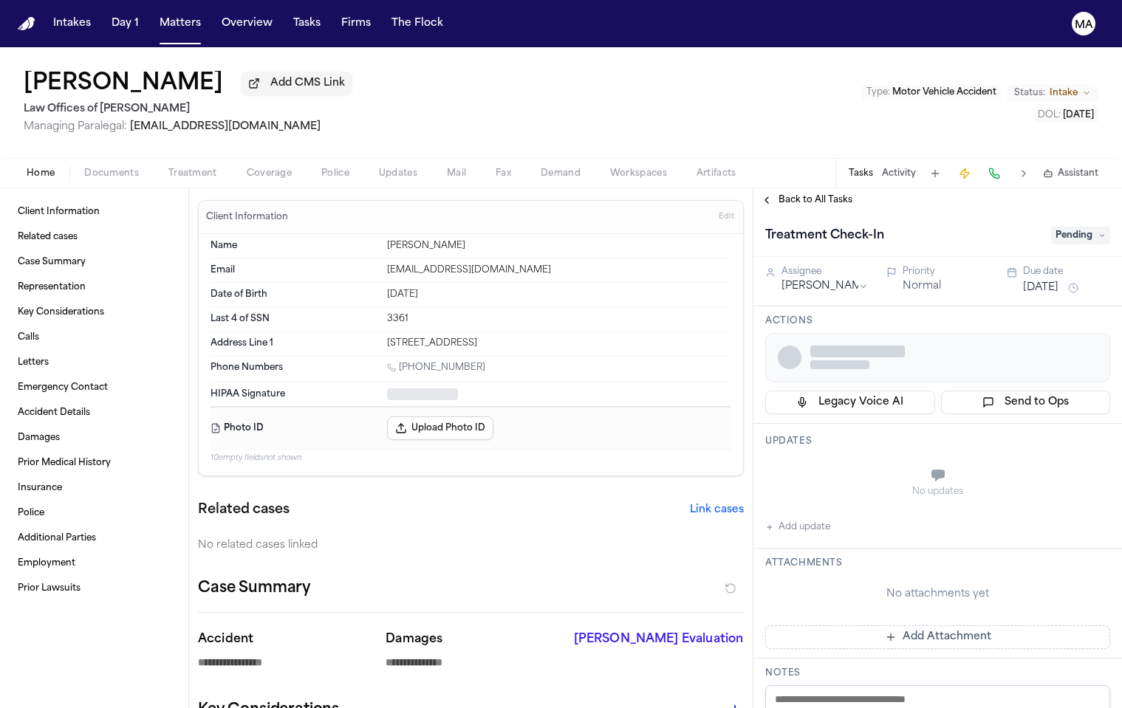
type textarea "*"
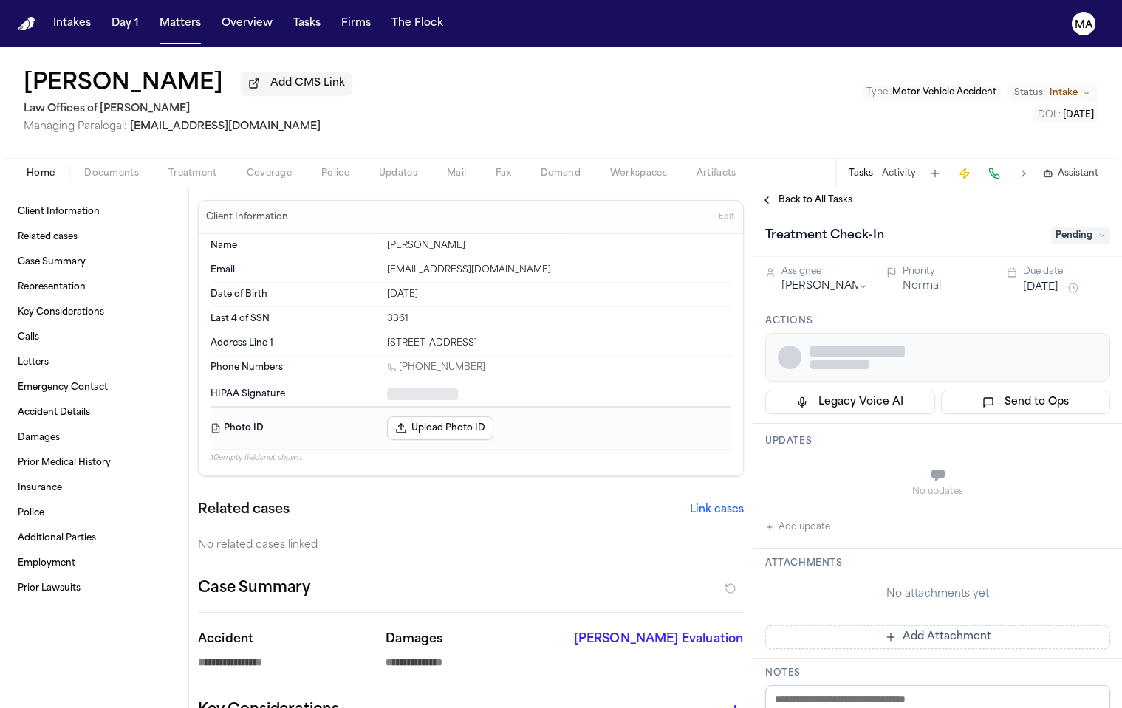
type textarea "*"
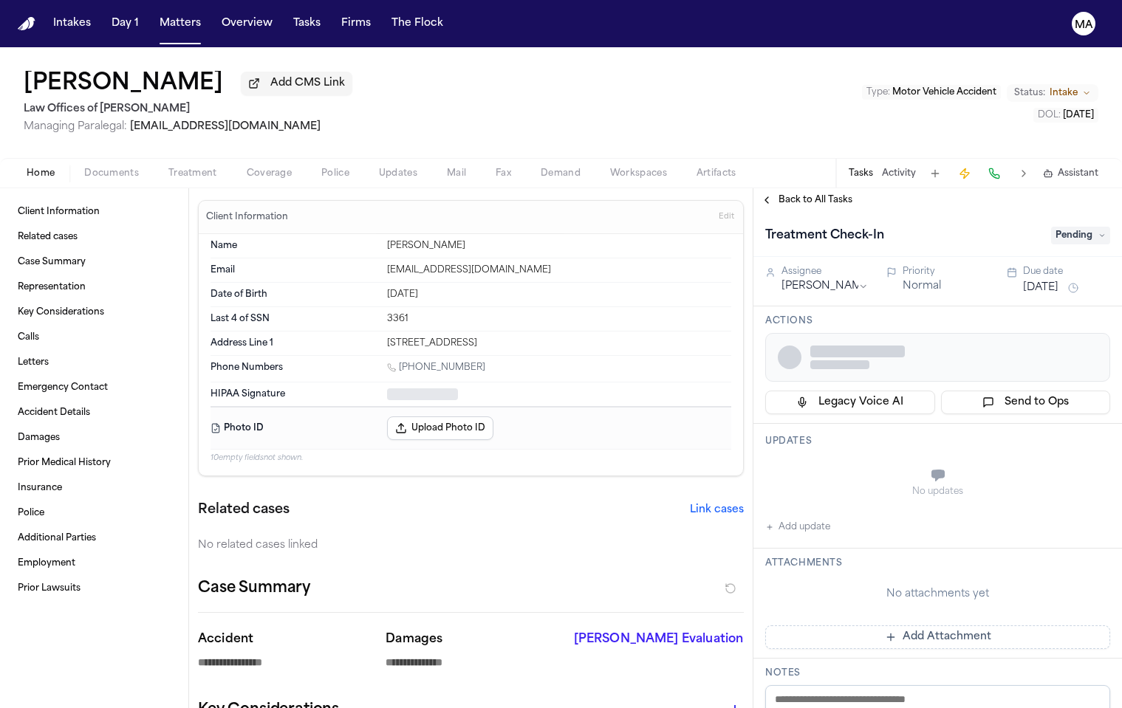
type textarea "*"
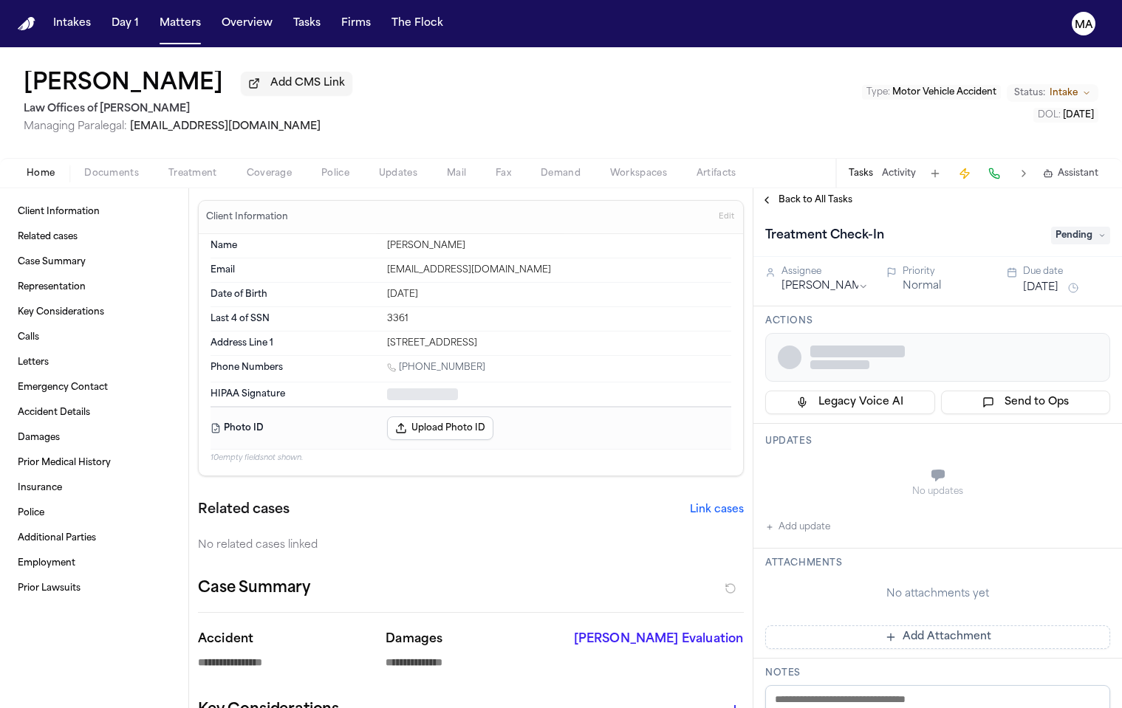
type textarea "*"
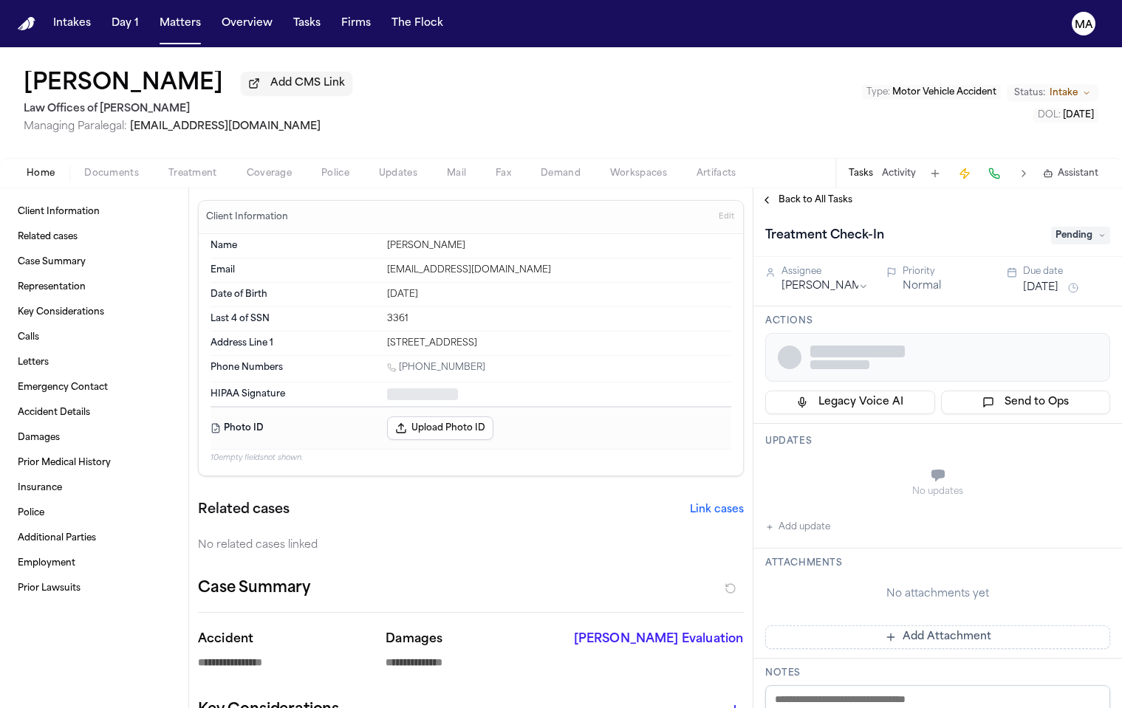
type textarea "*"
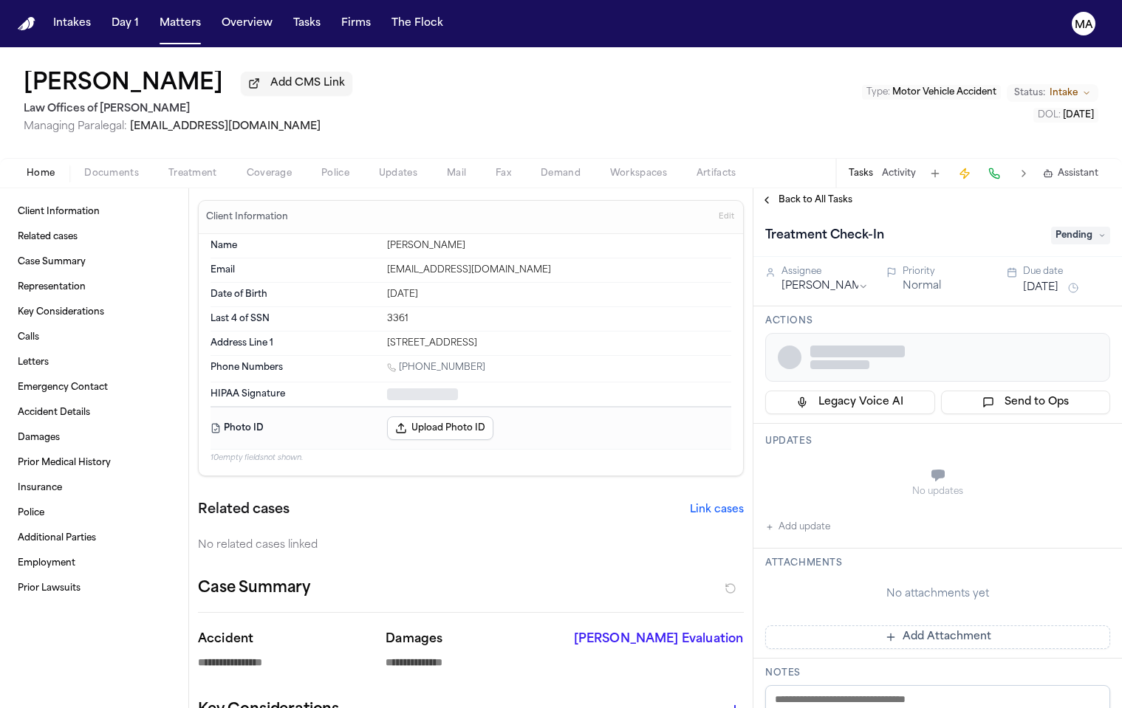
type textarea "*"
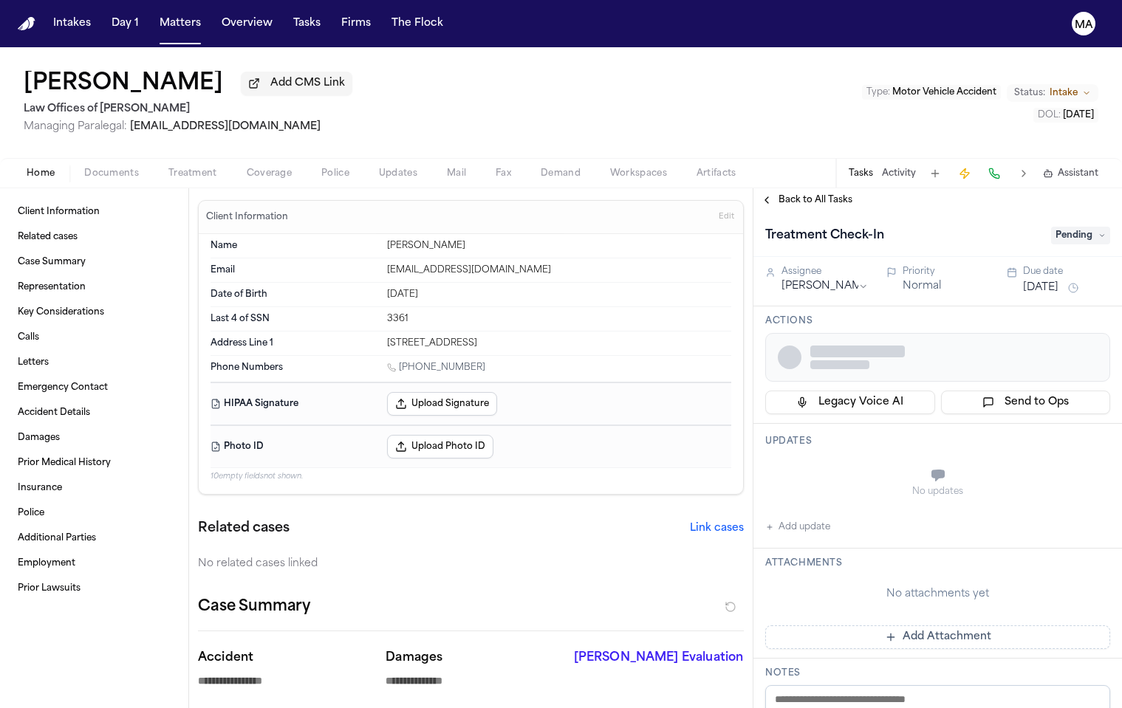
type textarea "*"
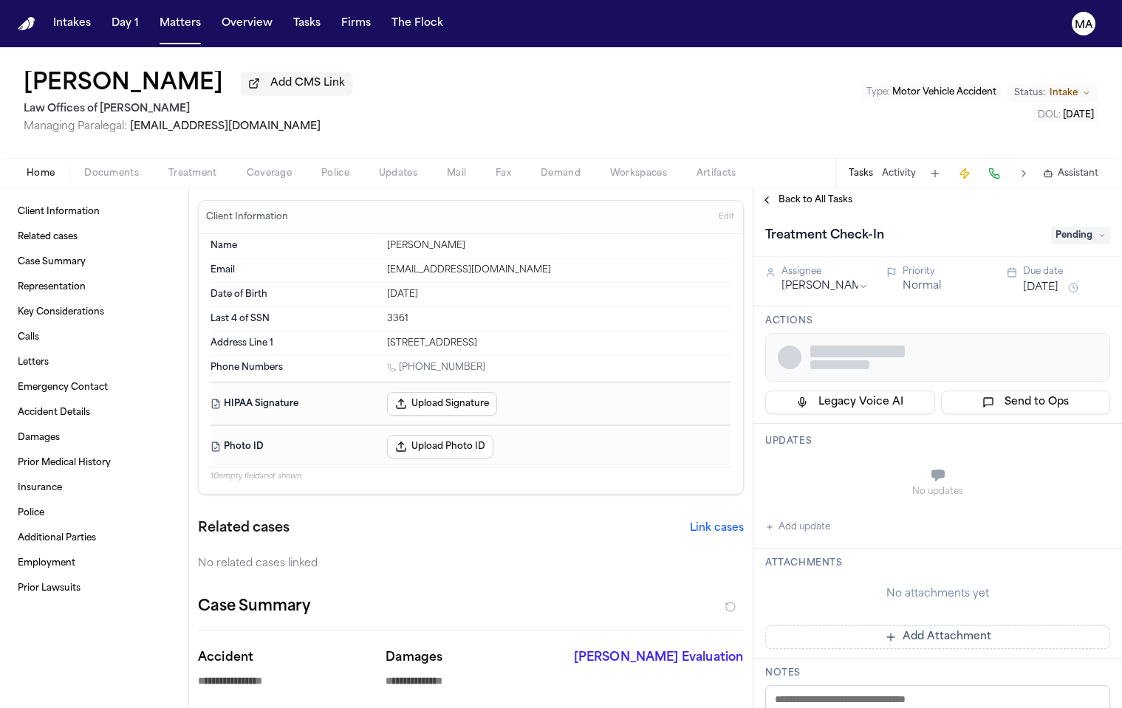
type textarea "*"
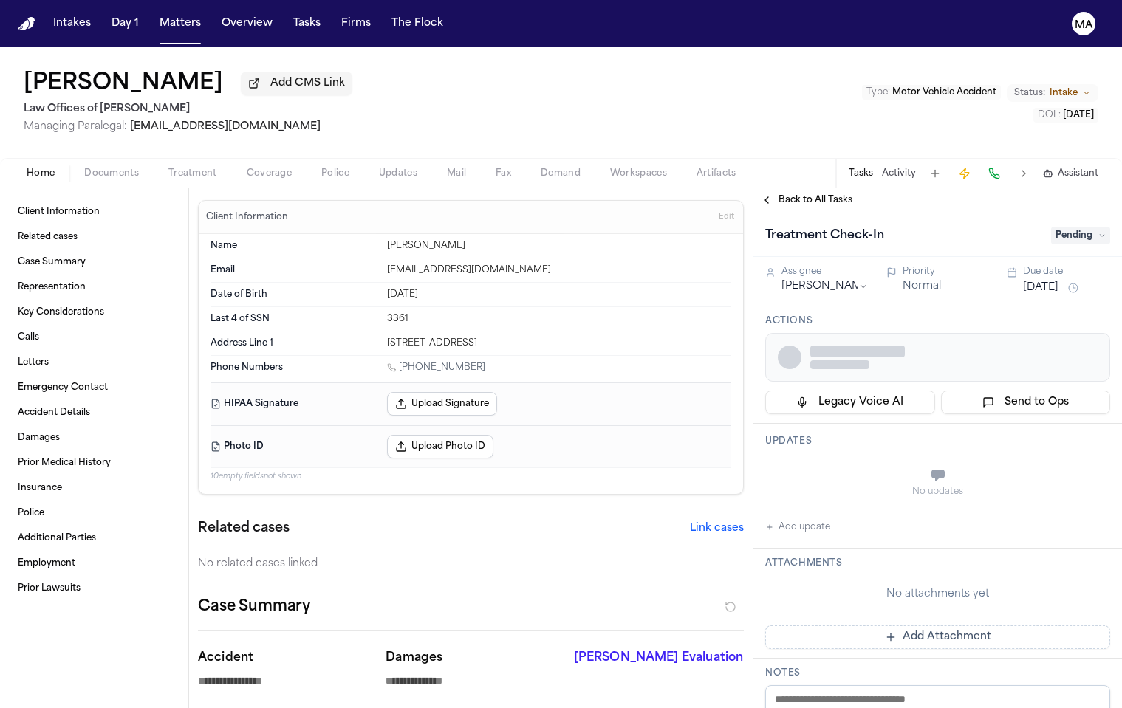
type textarea "*"
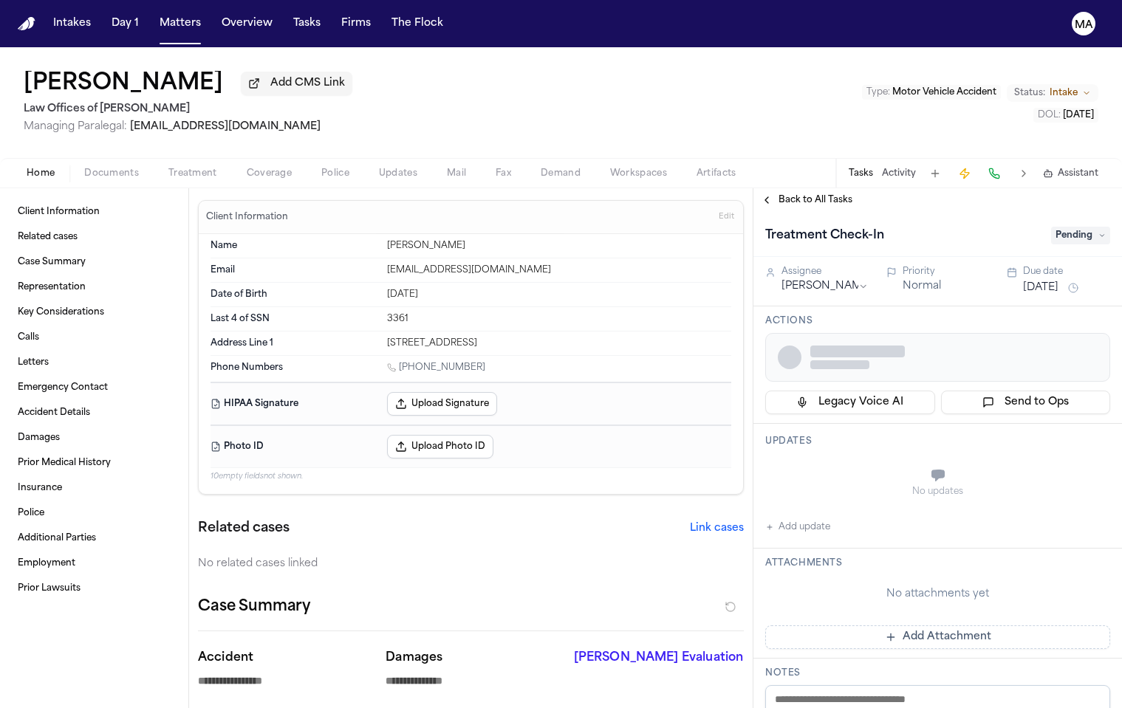
type textarea "*"
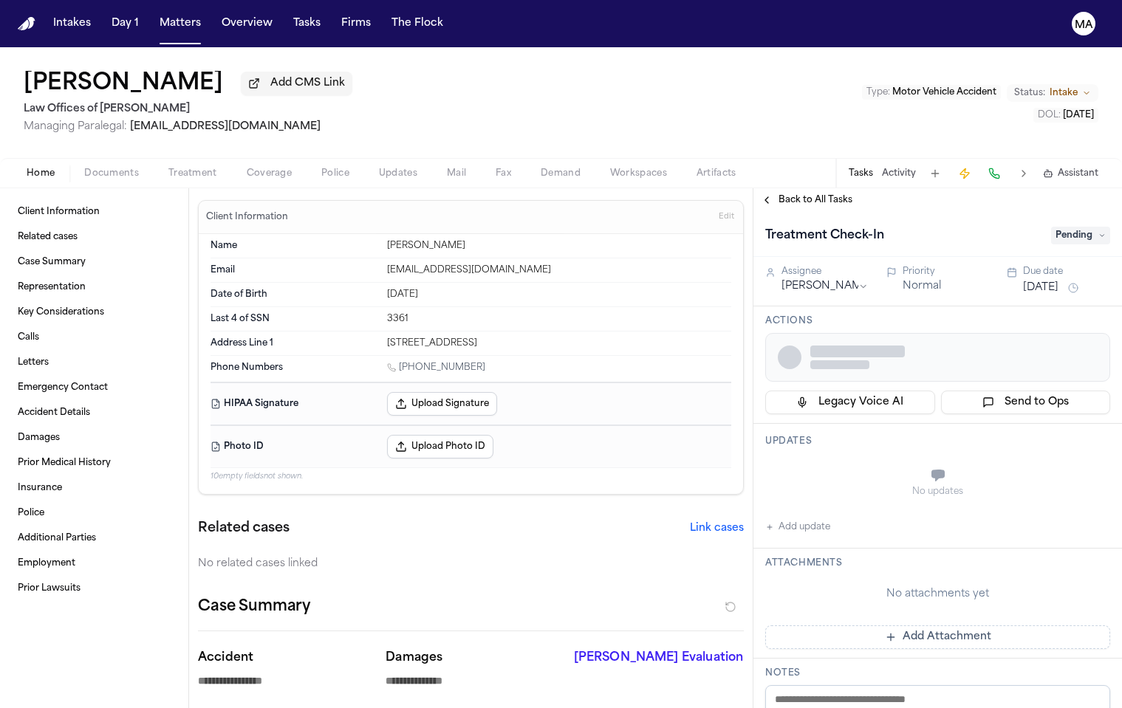
type textarea "*"
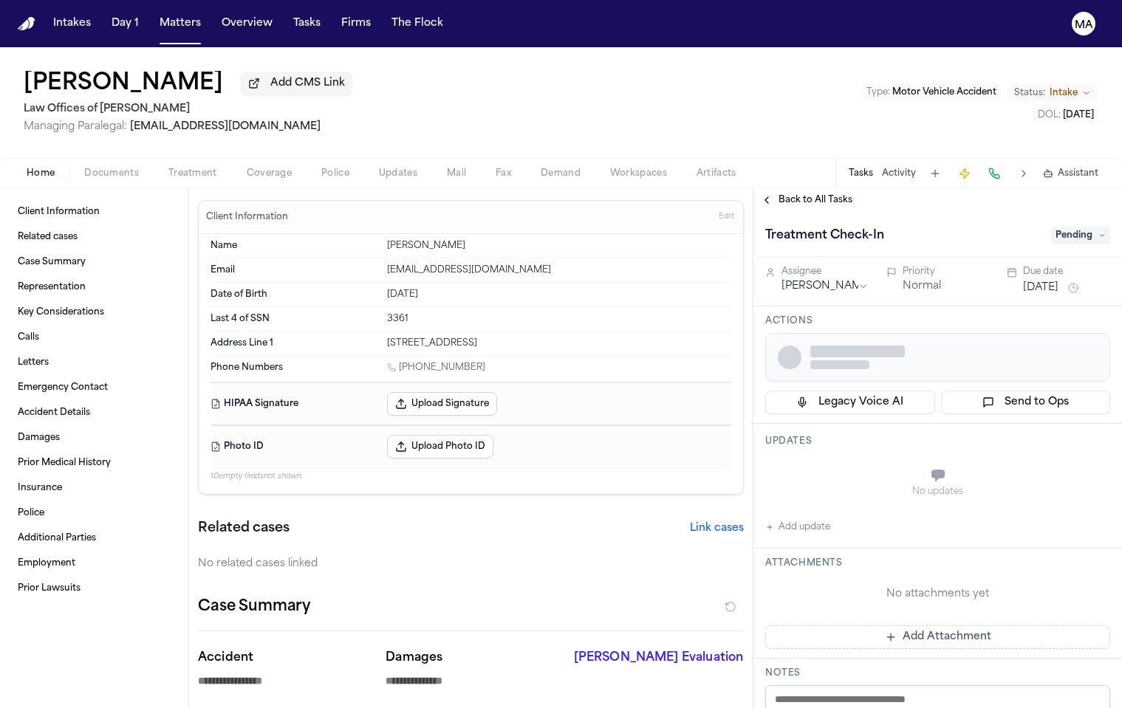
type textarea "*"
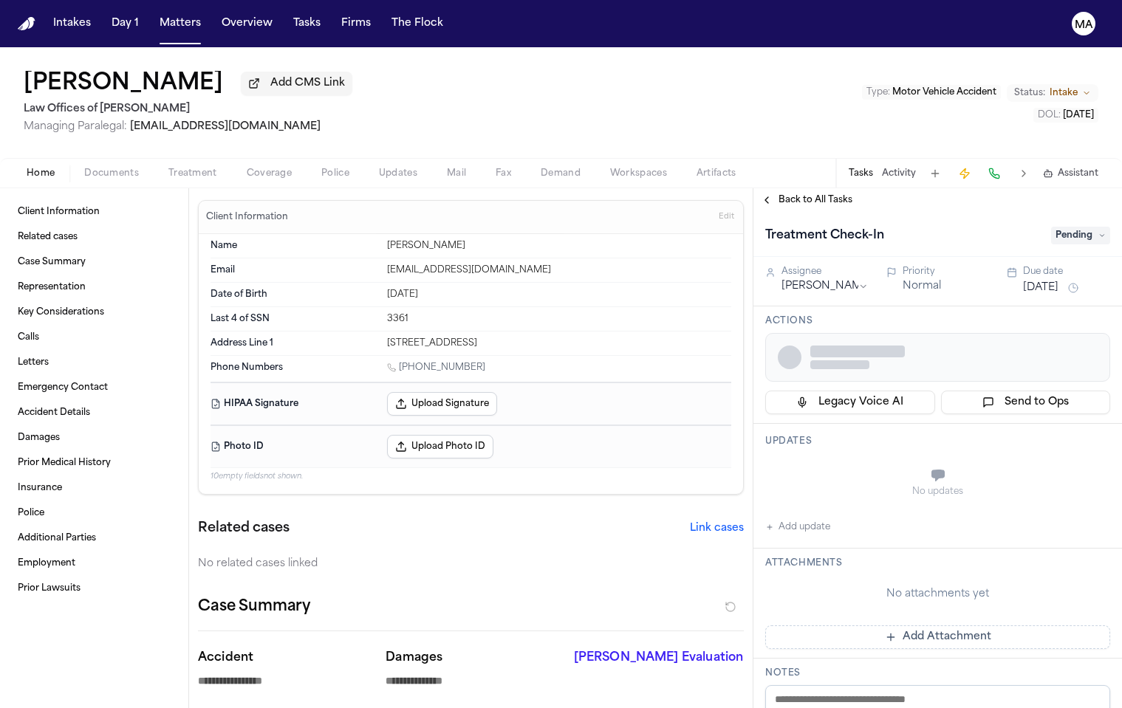
type textarea "*"
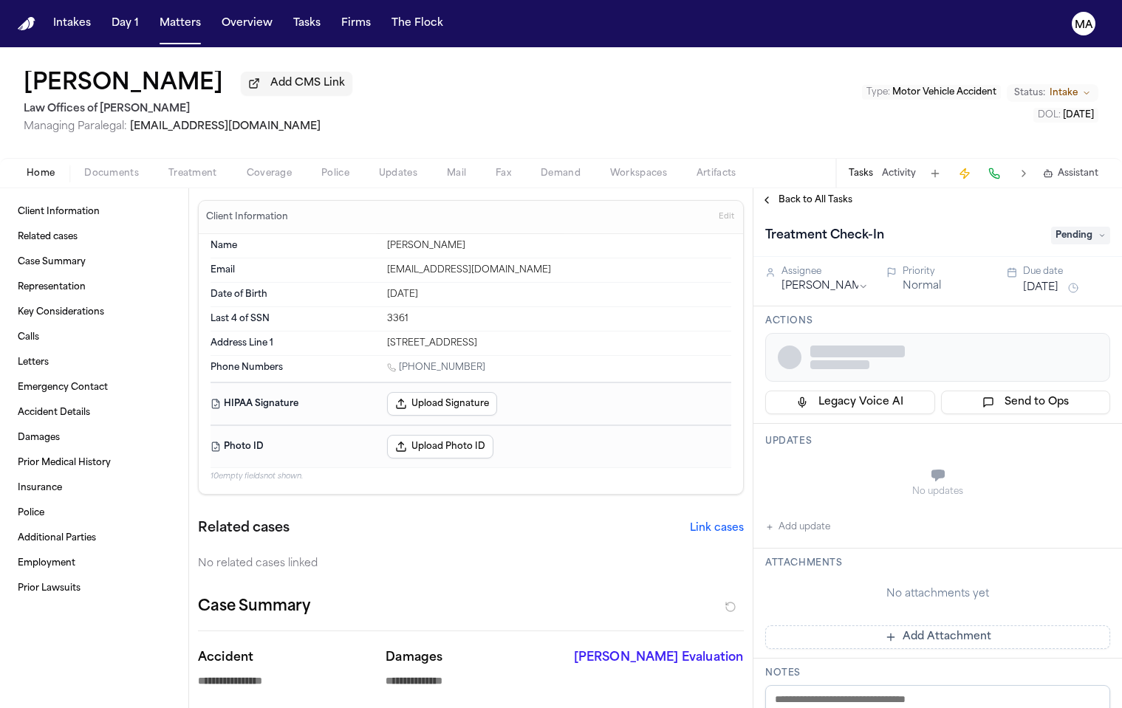
type textarea "*"
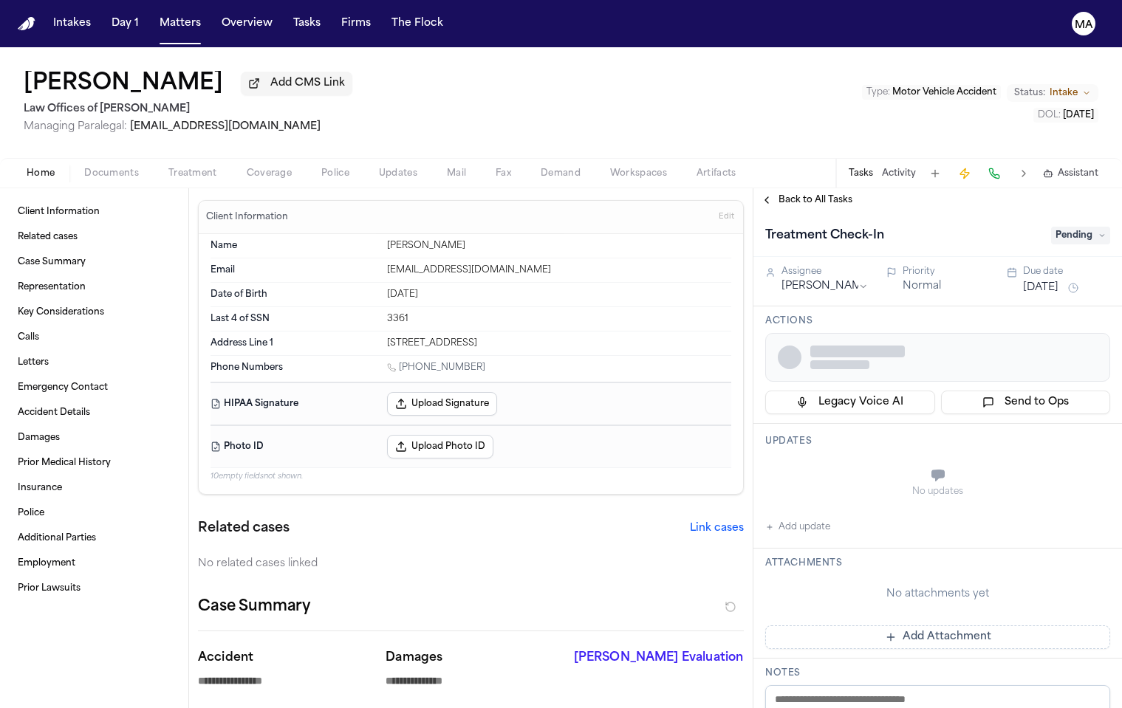
type textarea "*"
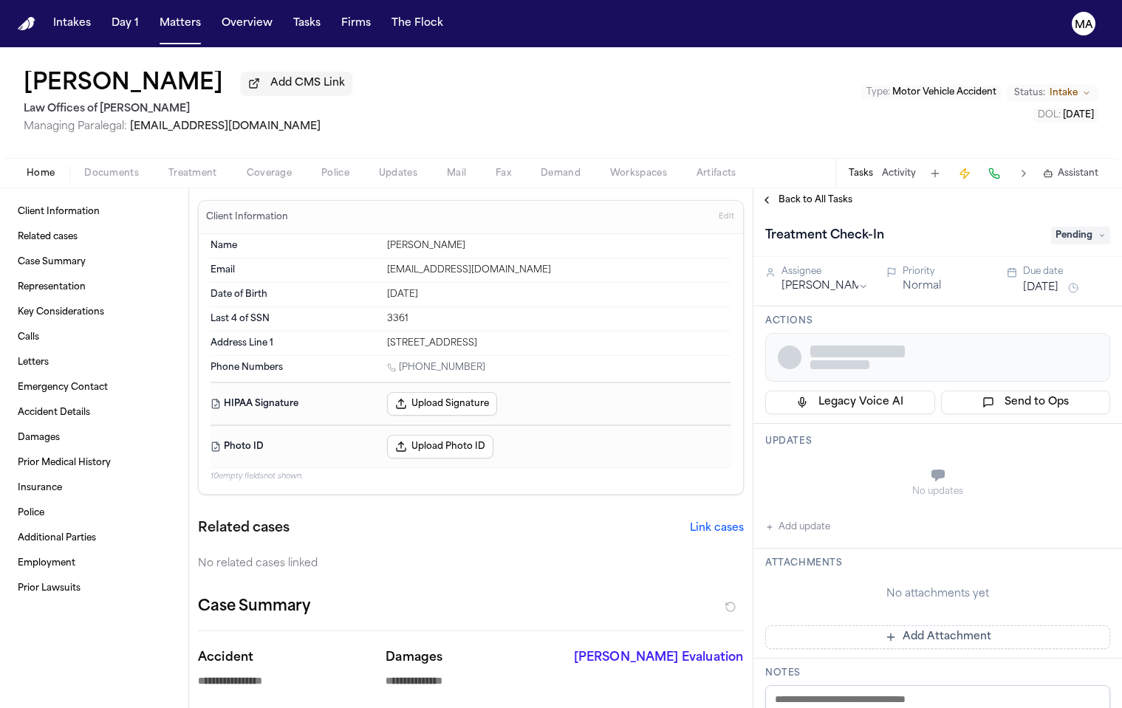
type textarea "*"
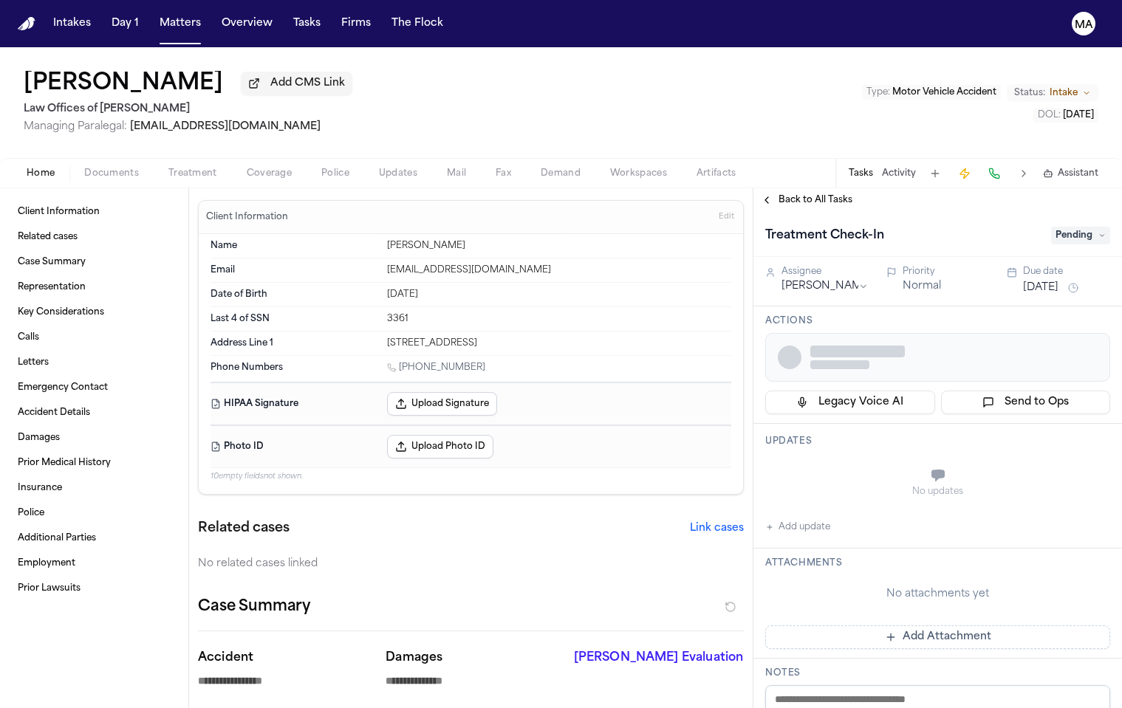
type textarea "*"
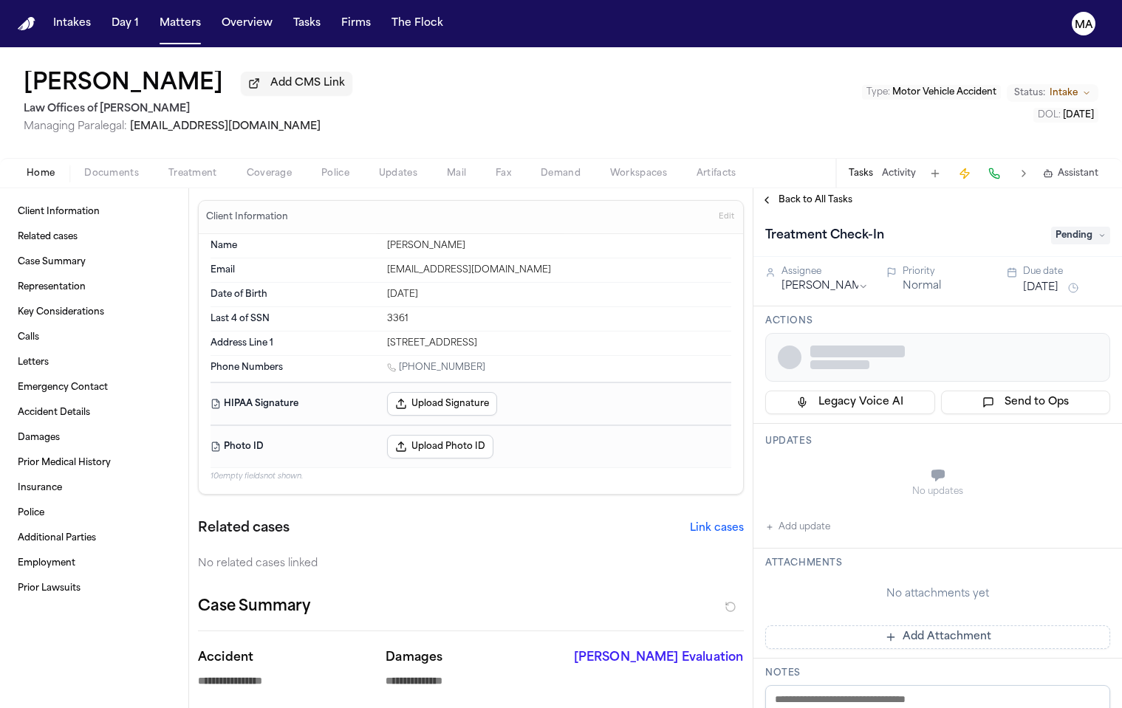
type textarea "*"
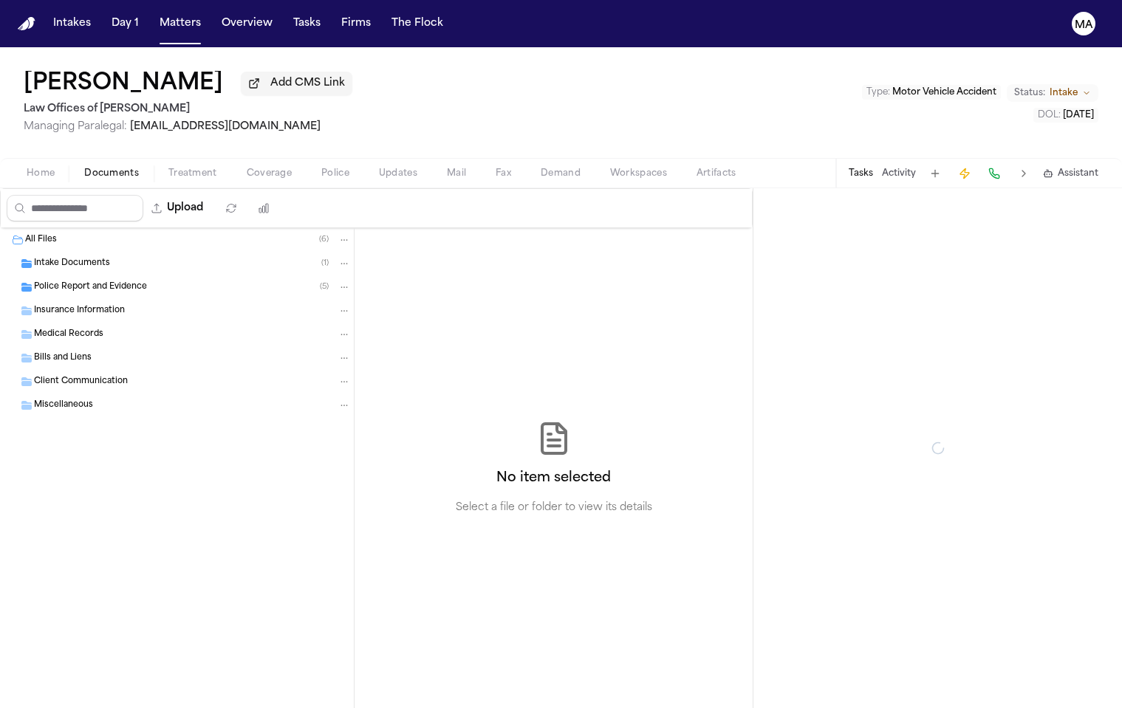
click at [84, 168] on span "Documents" at bounding box center [111, 174] width 55 height 12
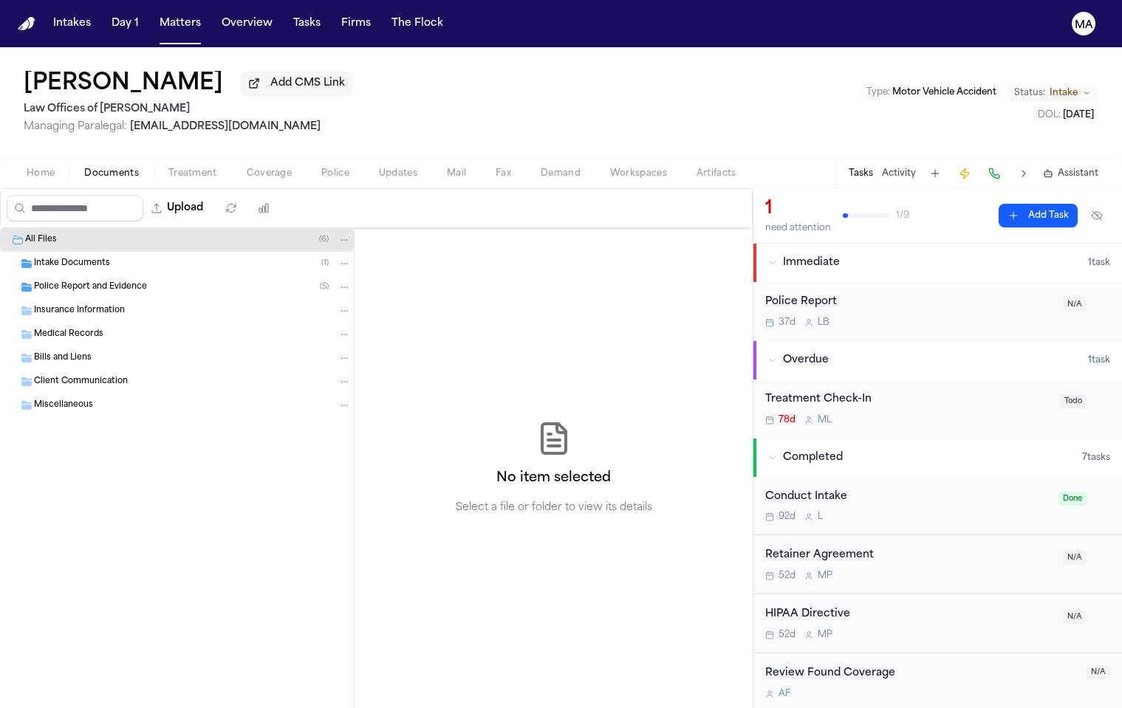
click at [77, 252] on div "Intake Documents ( 1 )" at bounding box center [177, 264] width 354 height 24
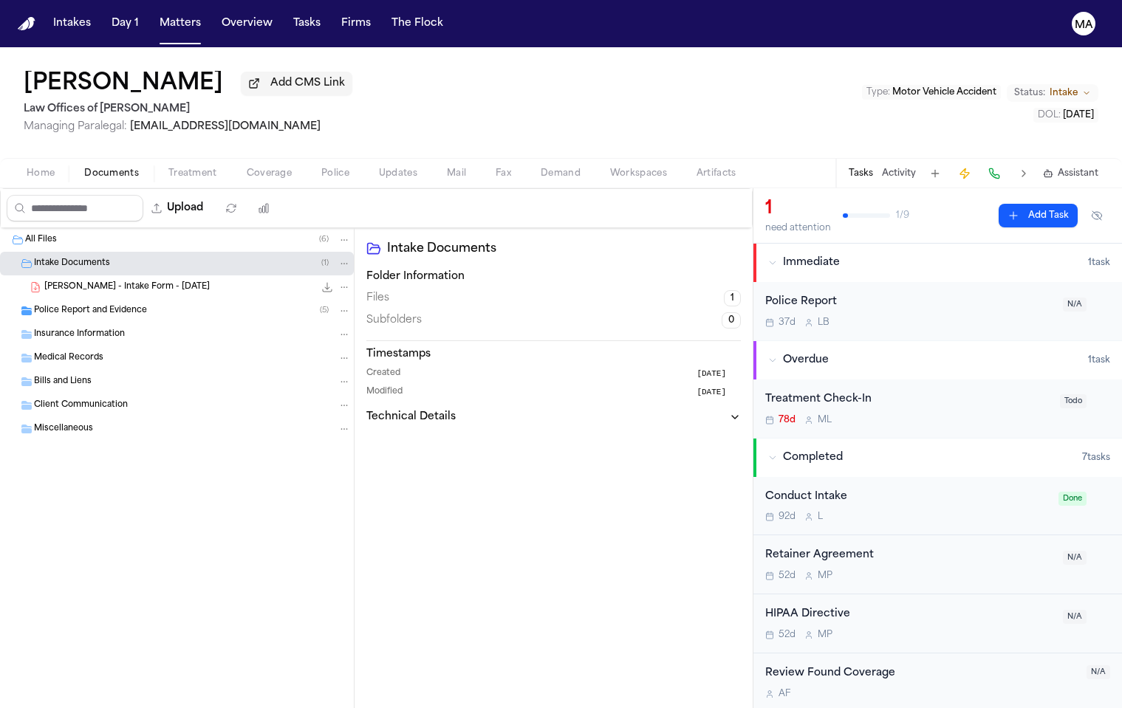
click at [81, 299] on div "Police Report and Evidence ( 5 )" at bounding box center [177, 311] width 354 height 24
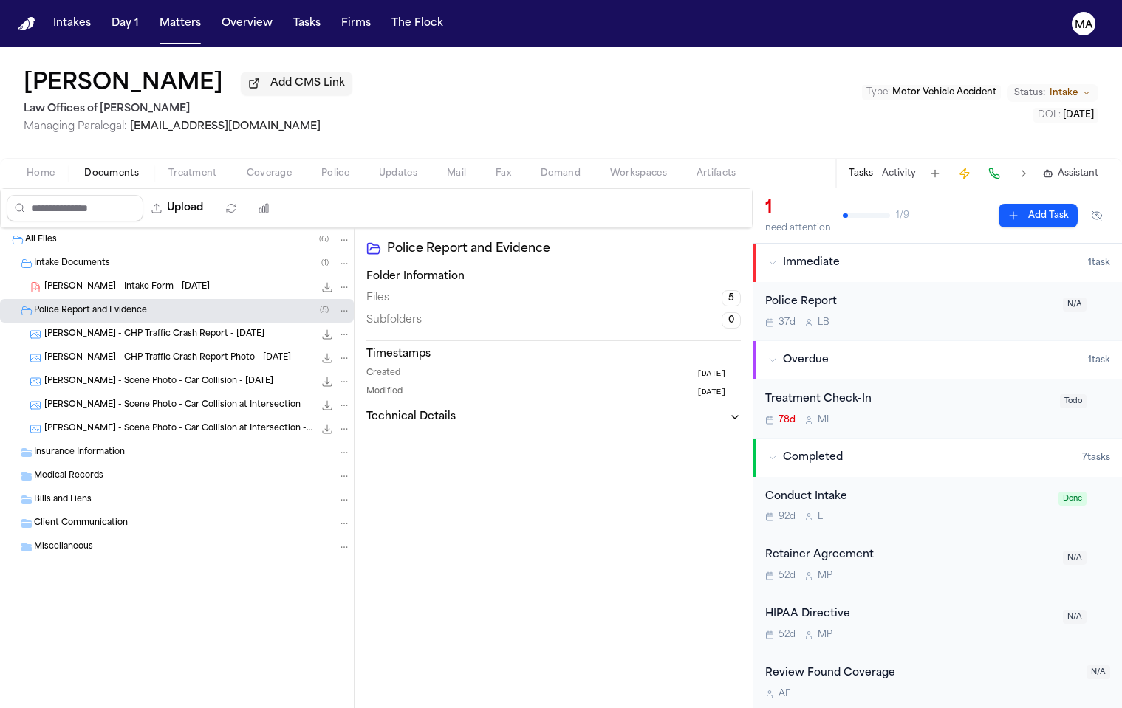
click at [916, 168] on button "Activity" at bounding box center [899, 174] width 34 height 12
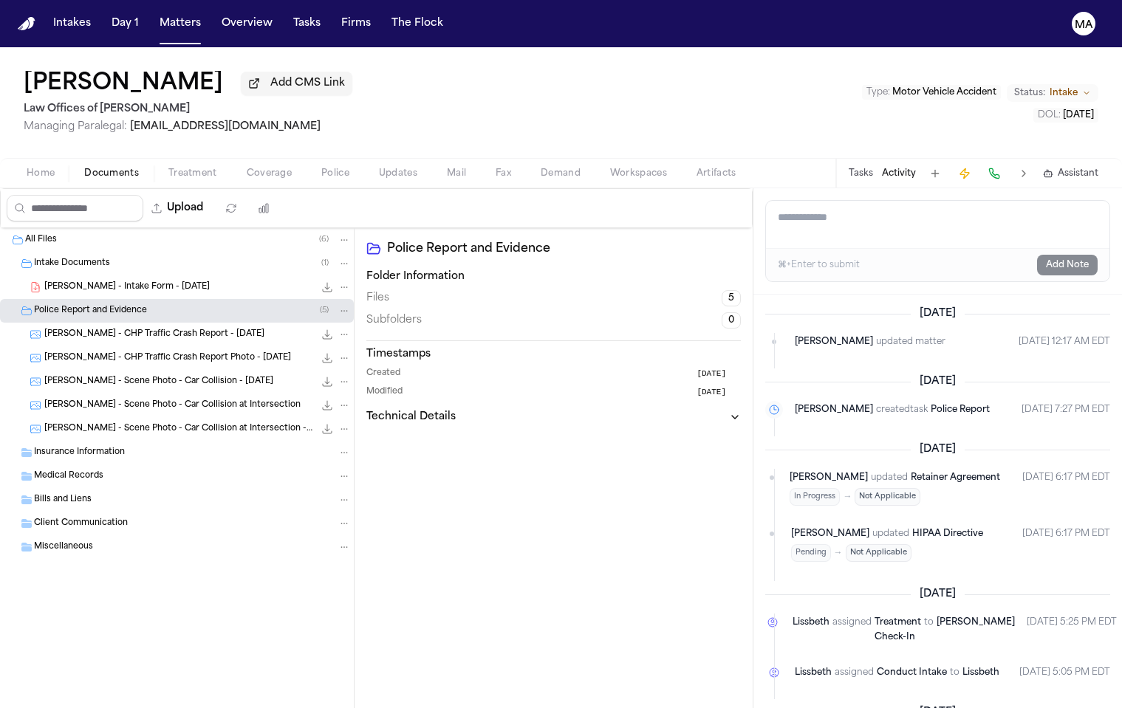
click at [954, 469] on ul "Michelle Pimienta updated Retainer Agreement In Progress → Not Applicable Aug 1…" at bounding box center [937, 516] width 345 height 95
click at [533, 285] on div "Police Report and Evidence Folder Information Files 5 Subfolders 0 Timestamps C…" at bounding box center [554, 468] width 398 height 480
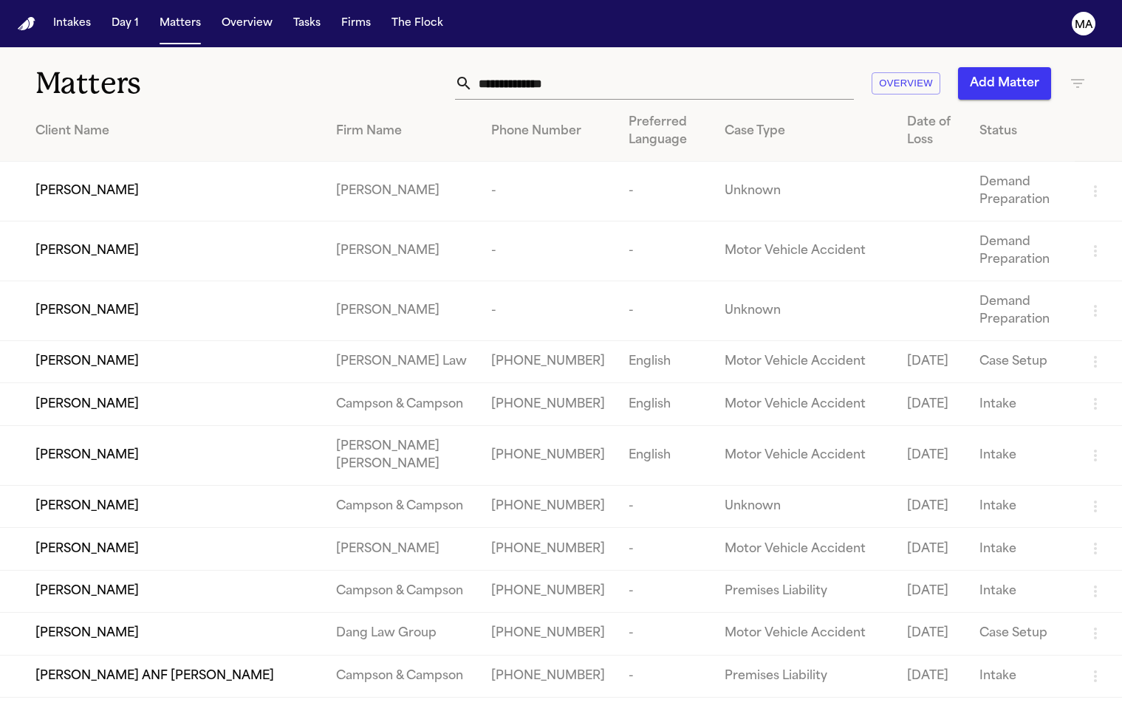
click at [1072, 75] on icon "button" at bounding box center [1078, 84] width 18 height 18
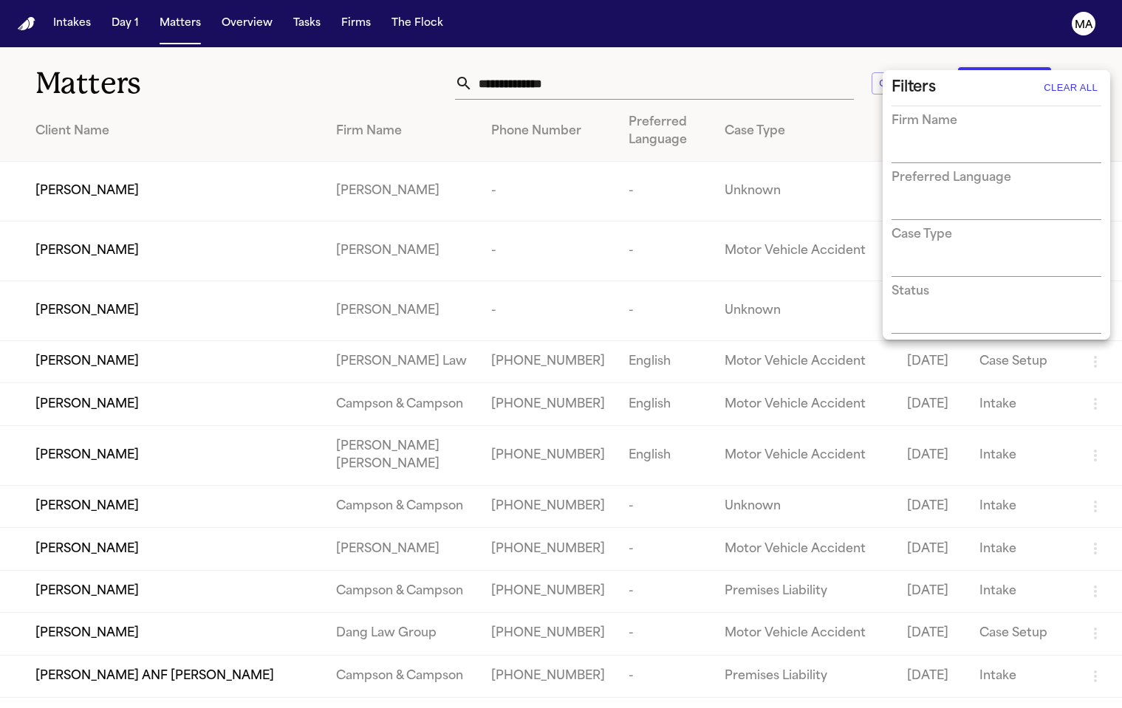
click at [957, 283] on div "Status" at bounding box center [997, 308] width 210 height 51
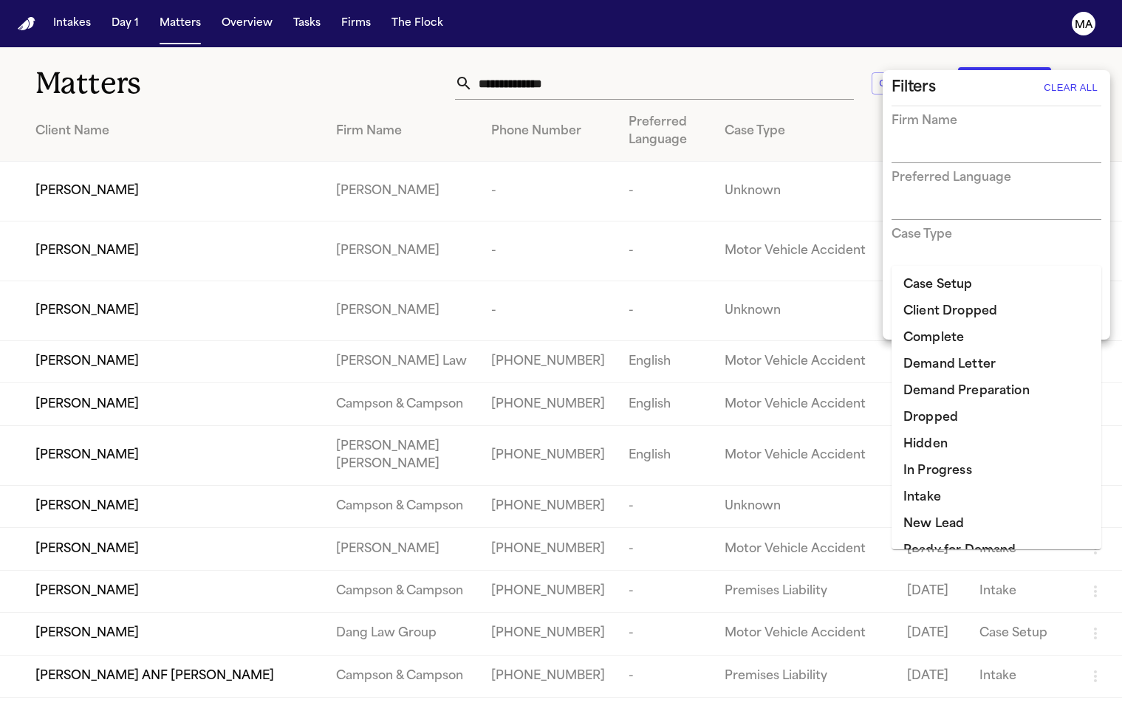
click at [948, 312] on input "text" at bounding box center [986, 322] width 188 height 21
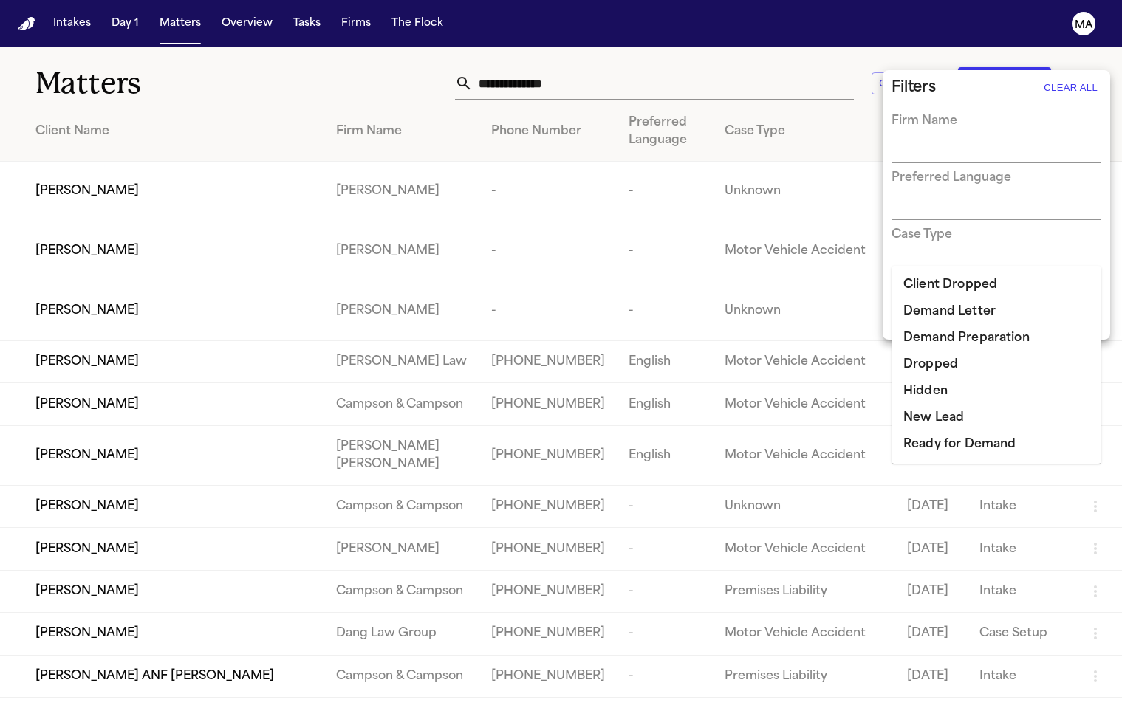
type input "***"
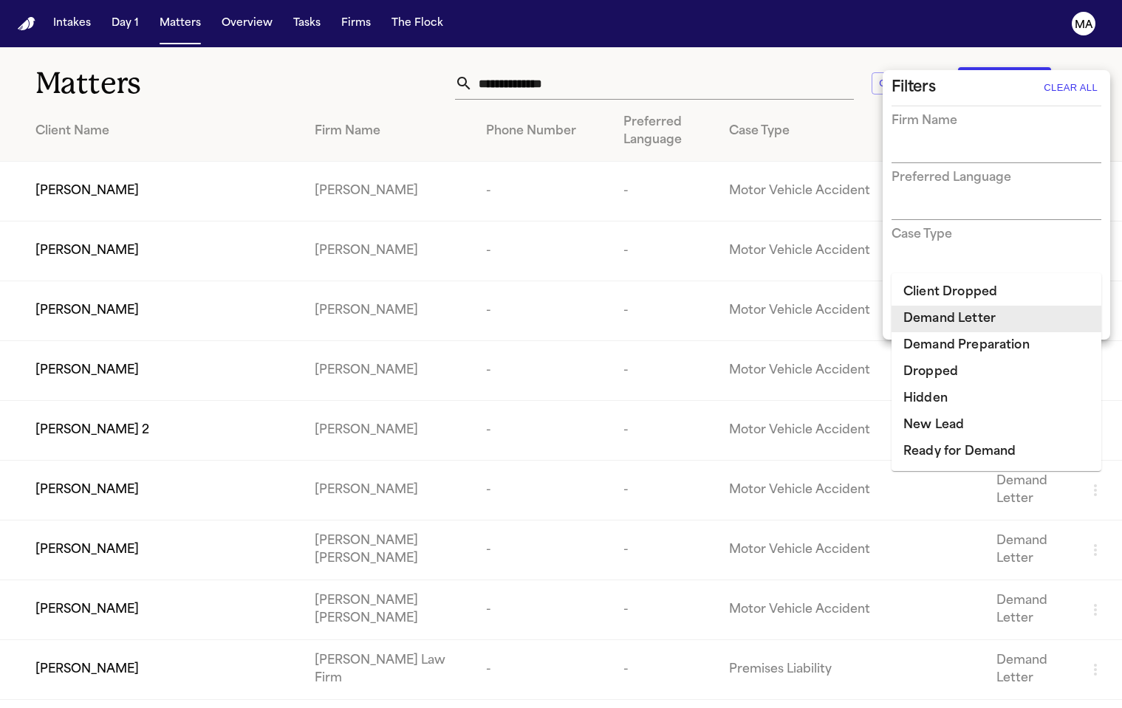
type input "**"
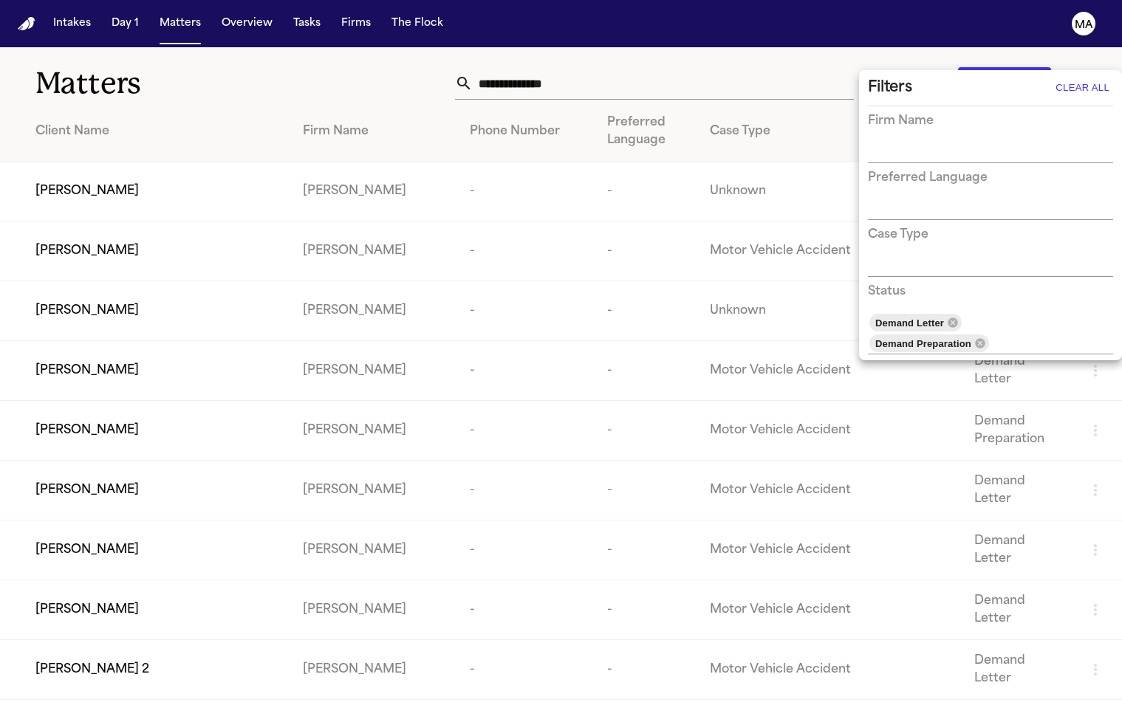
click at [273, 44] on div at bounding box center [561, 354] width 1122 height 708
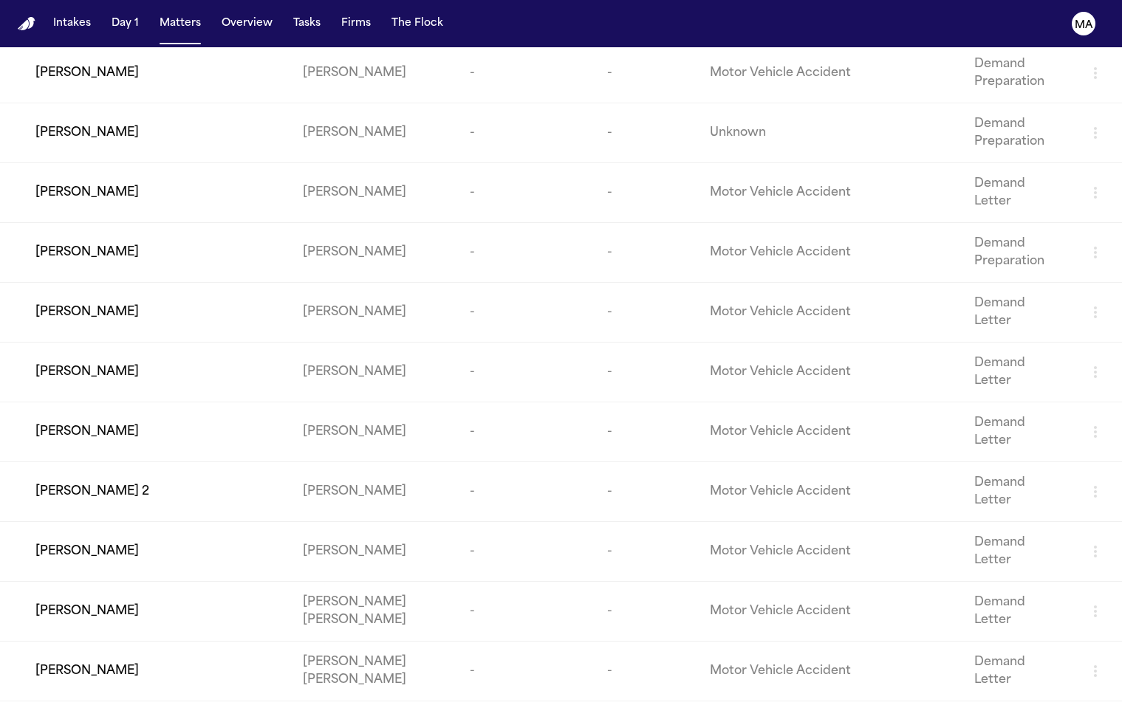
scroll to position [204, 0]
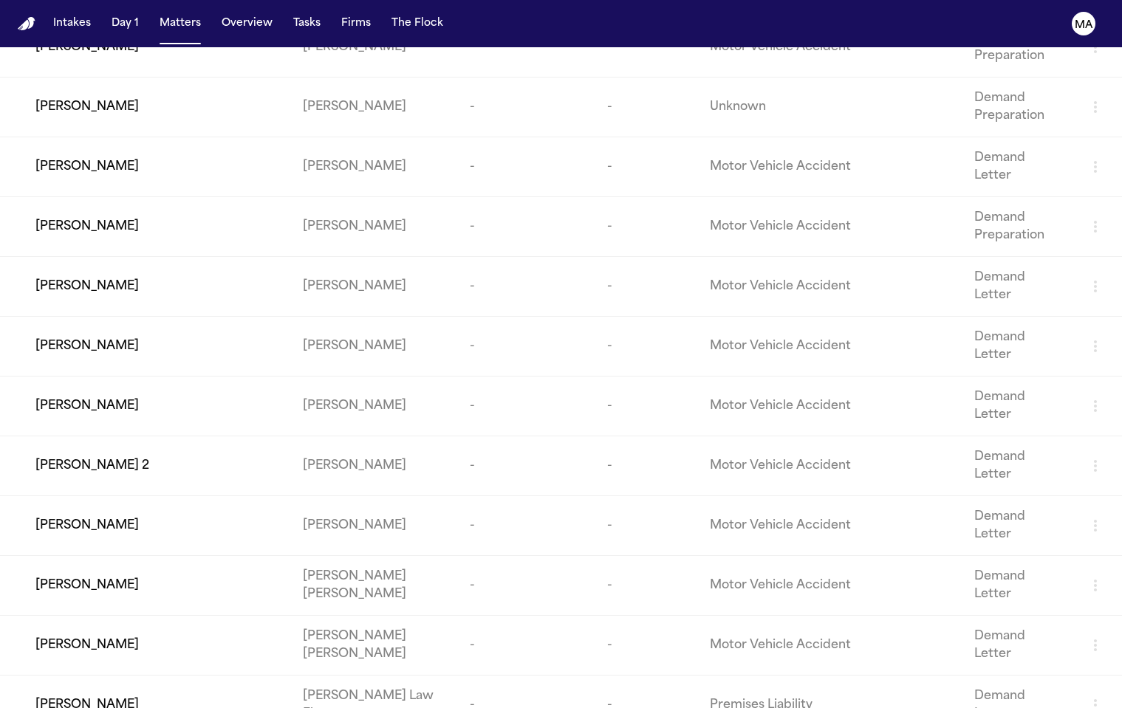
click at [143, 676] on td "Theodore Lund" at bounding box center [145, 706] width 291 height 60
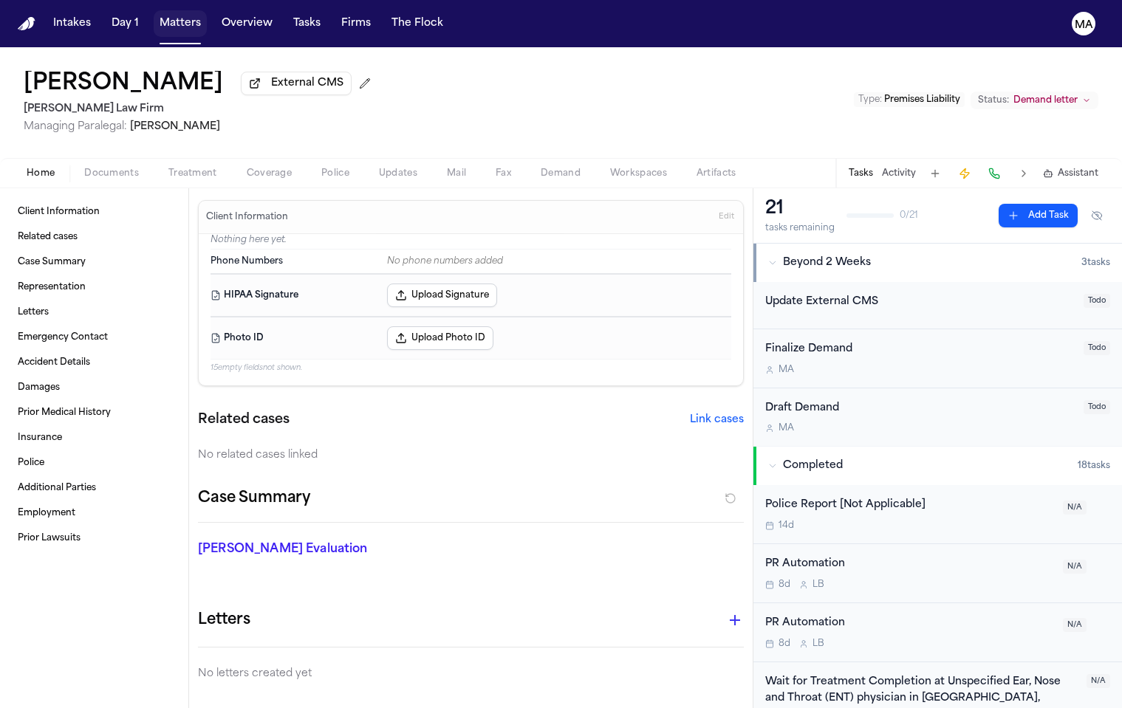
click at [154, 13] on button "Matters" at bounding box center [180, 23] width 53 height 27
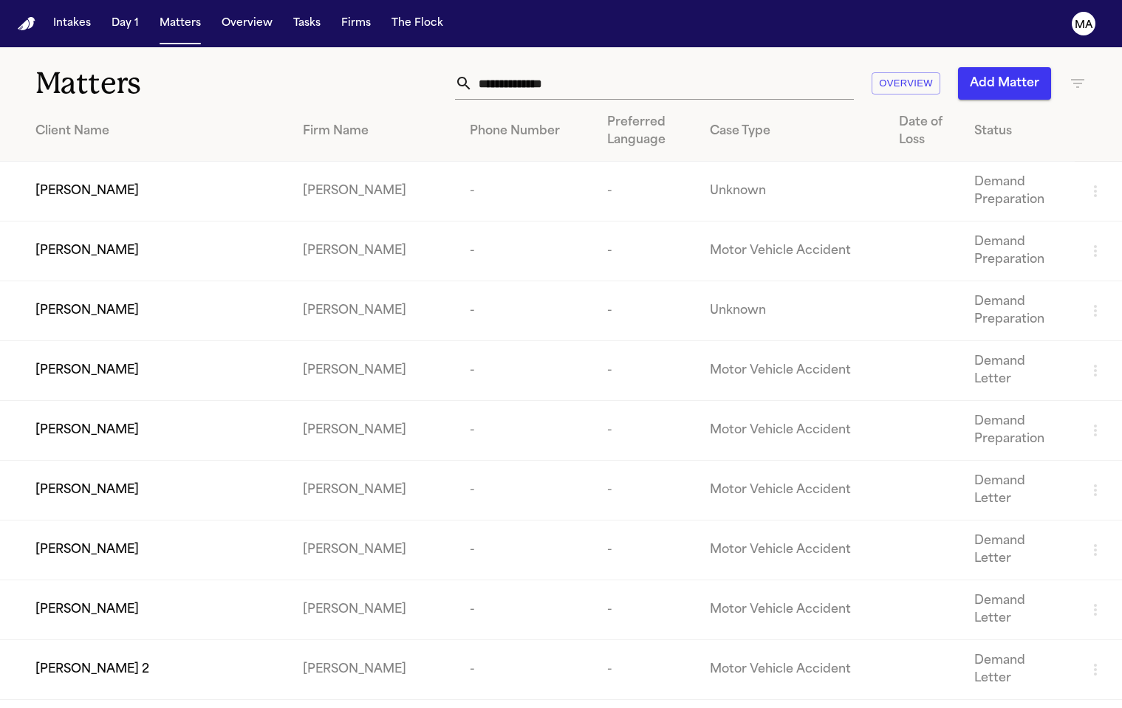
click at [1074, 75] on icon "button" at bounding box center [1078, 84] width 18 height 18
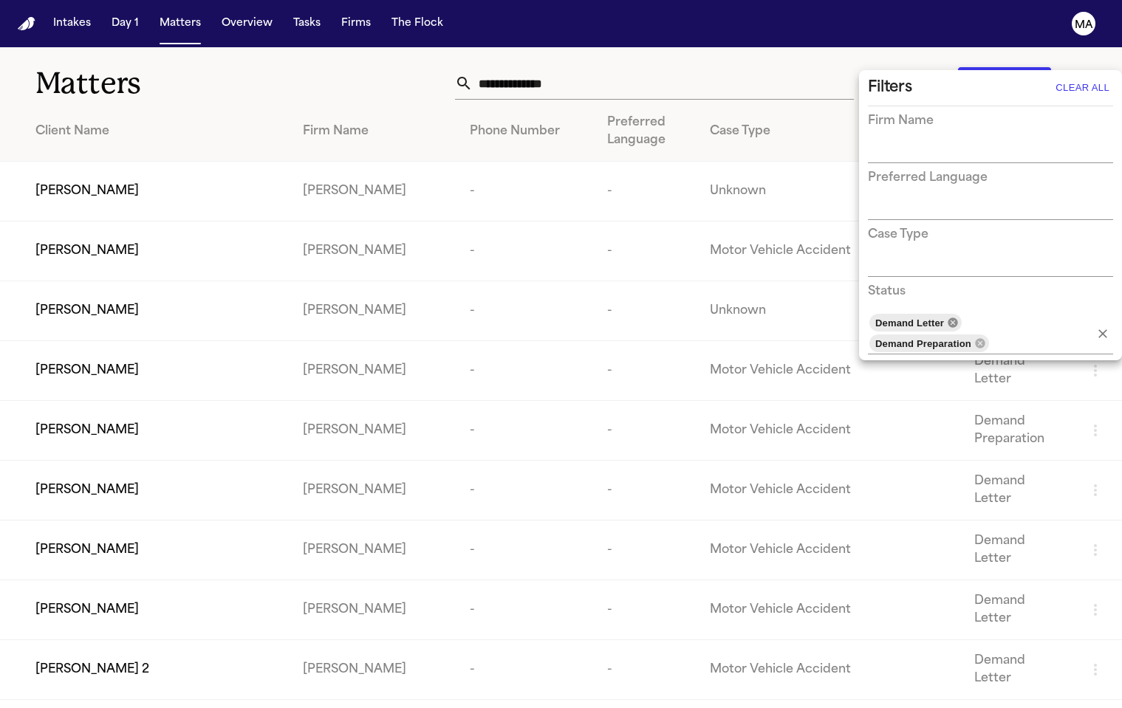
click at [948, 318] on icon at bounding box center [953, 323] width 10 height 10
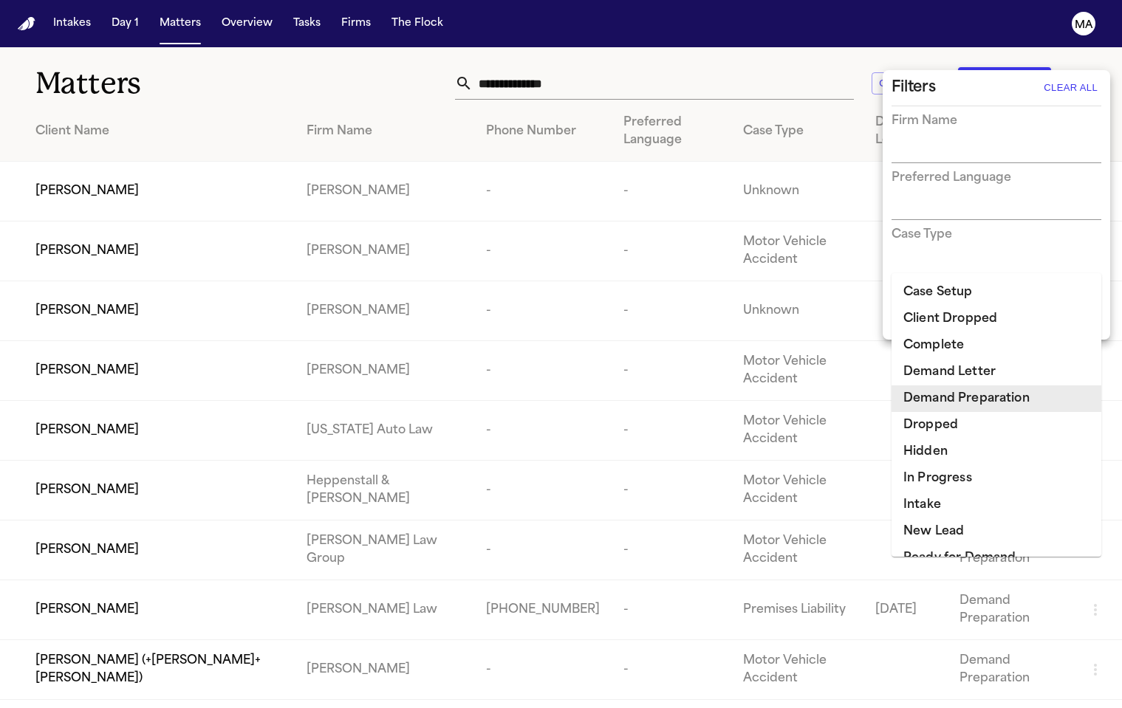
click at [1014, 312] on input "text" at bounding box center [1037, 322] width 46 height 21
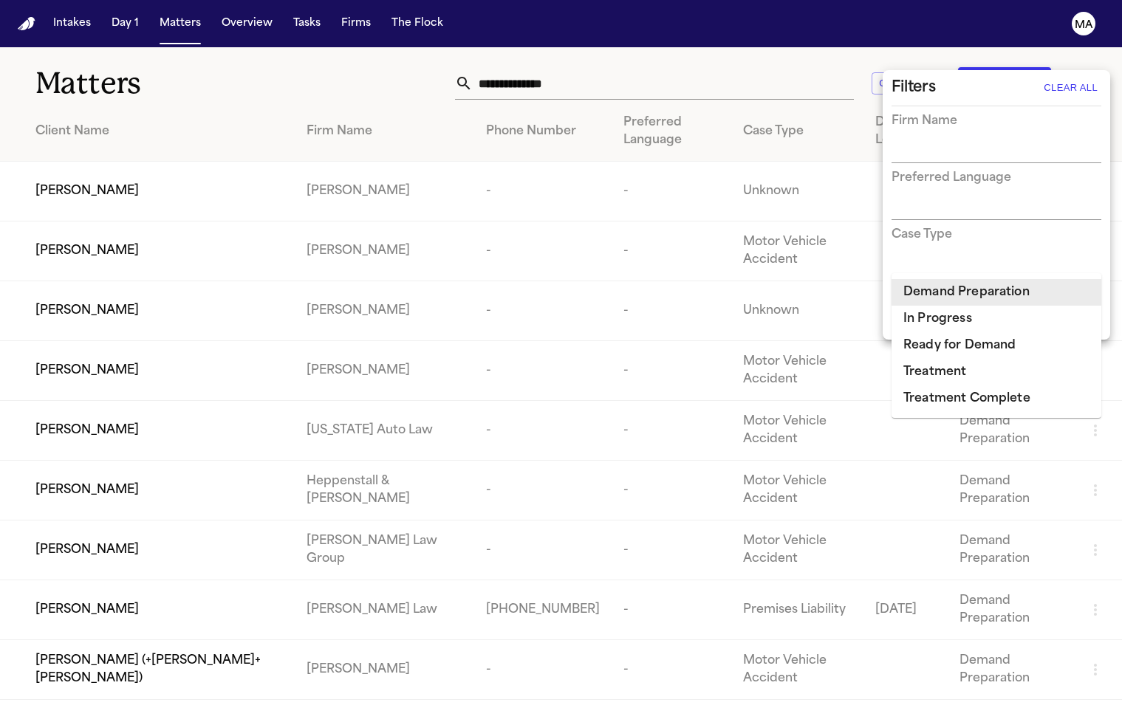
type input "****"
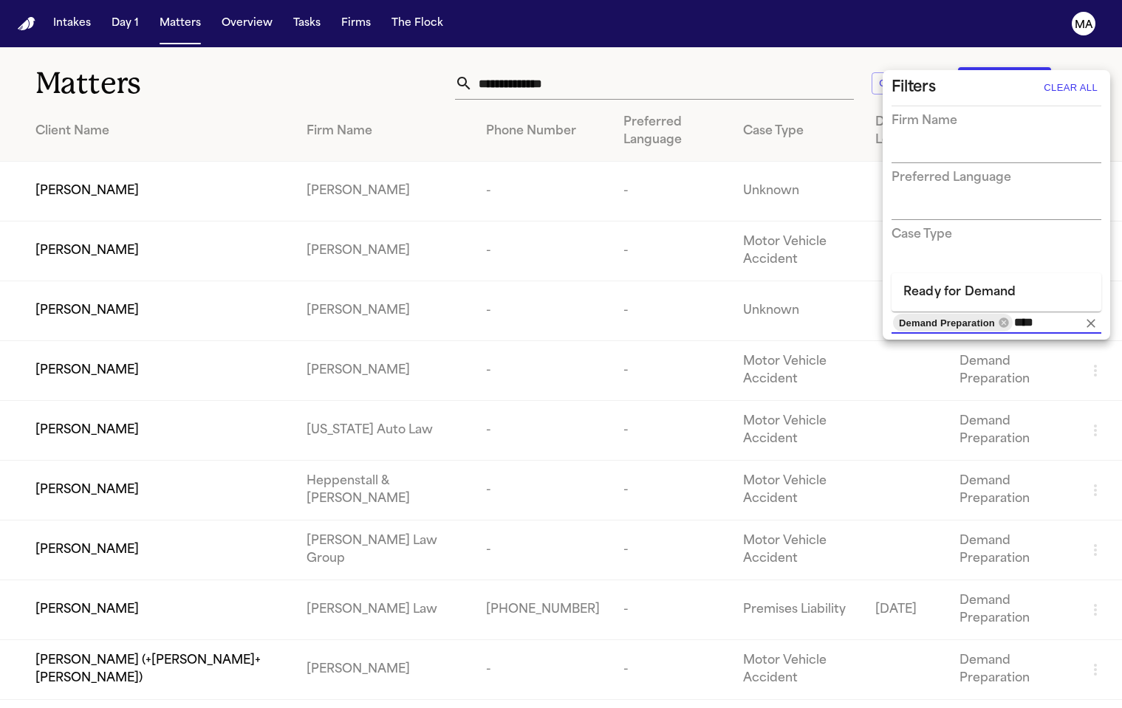
click at [985, 286] on li "Ready for Demand" at bounding box center [997, 292] width 210 height 27
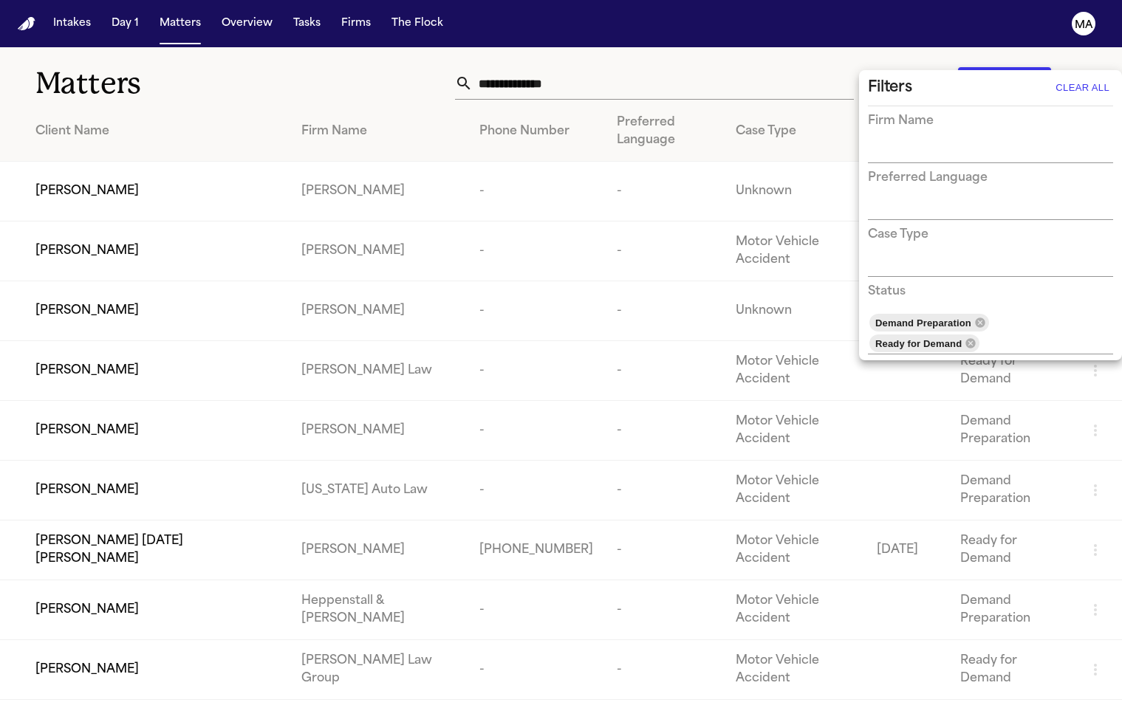
click at [465, 52] on div at bounding box center [561, 354] width 1122 height 708
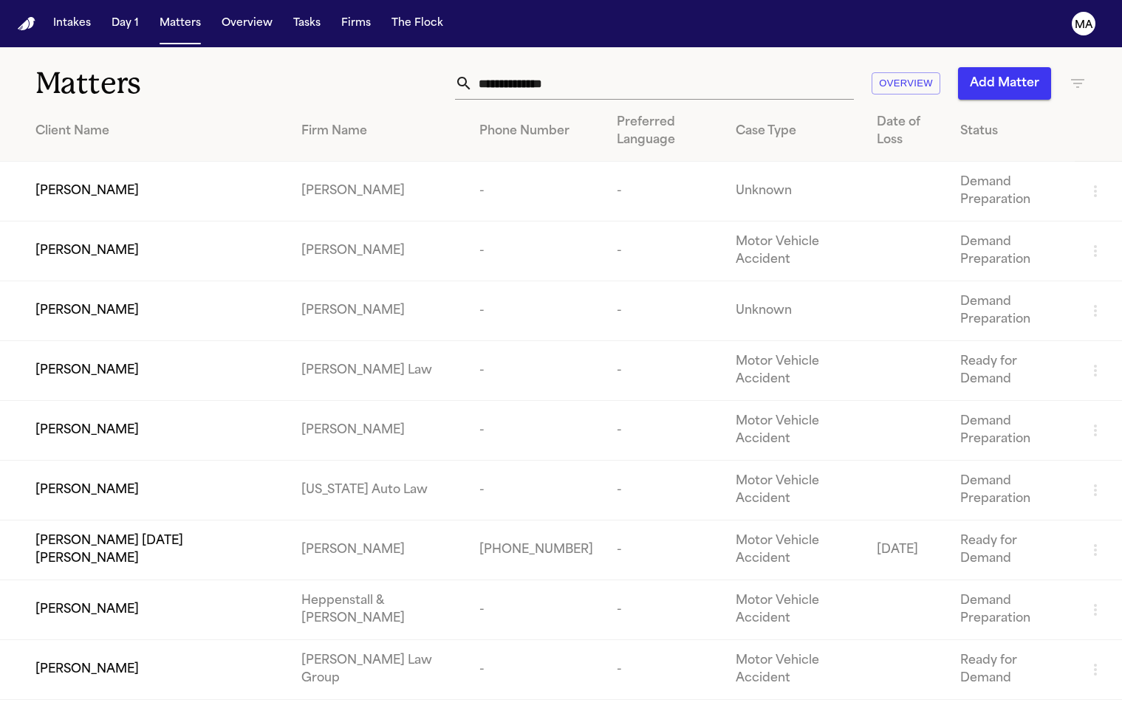
click at [236, 77] on div "Matters Overview Add Matter" at bounding box center [561, 74] width 1122 height 55
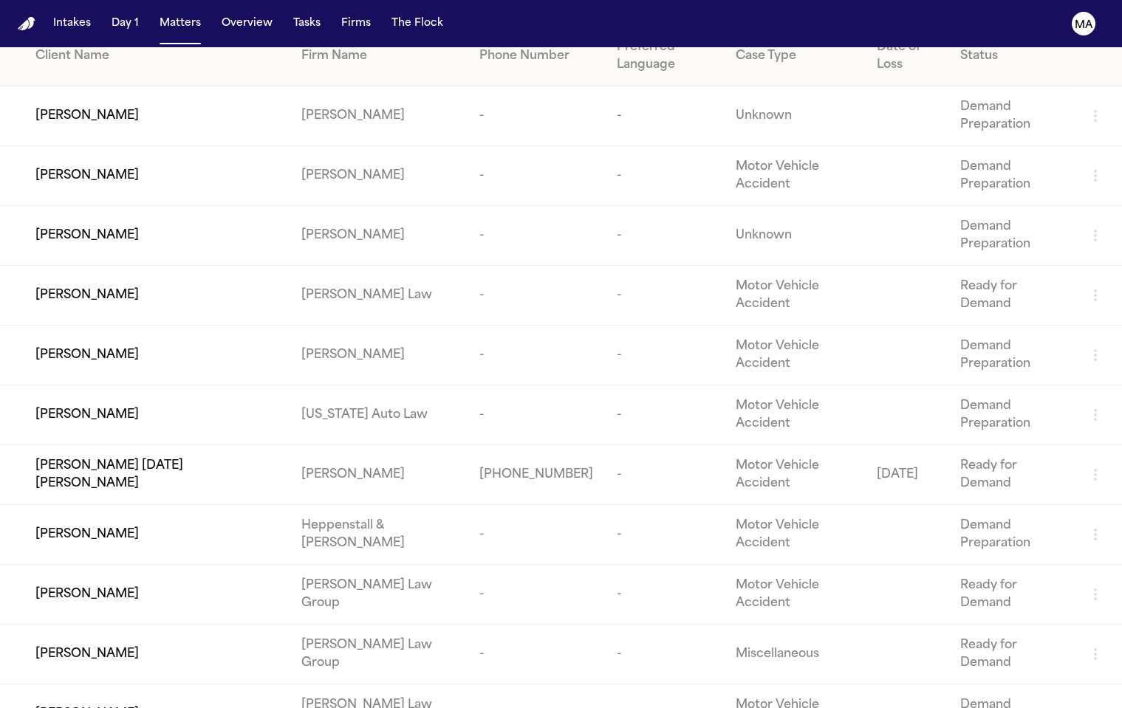
scroll to position [83, 0]
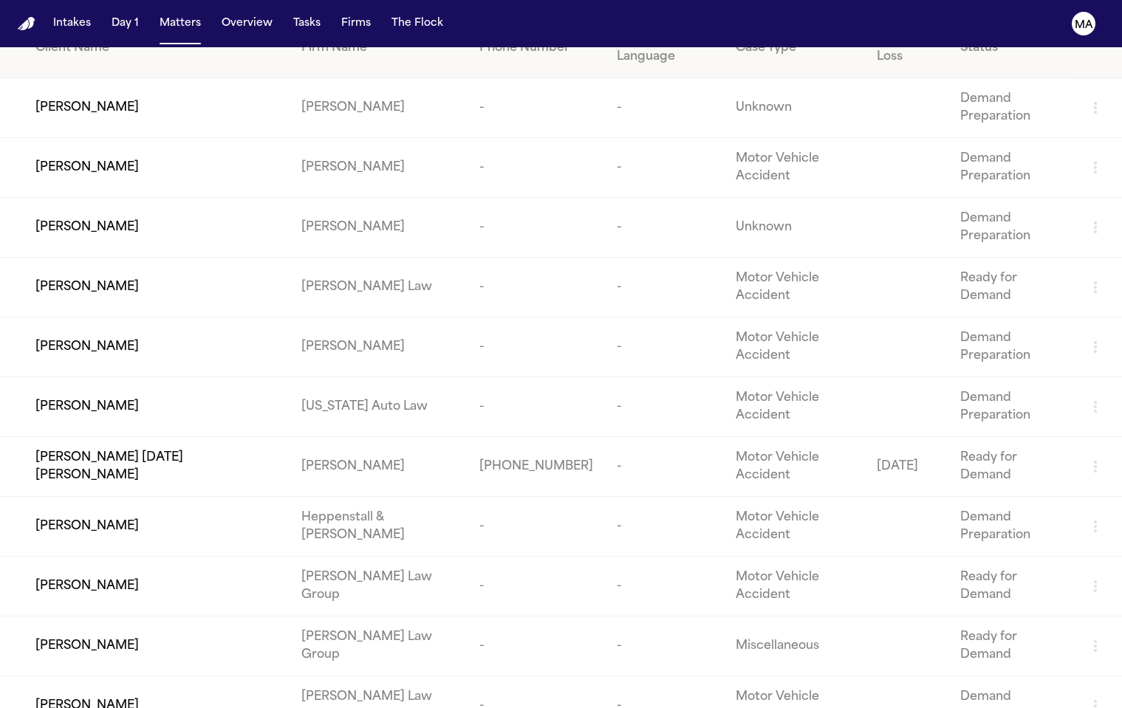
click at [208, 437] on td "Alyssa Noel Fuentes" at bounding box center [145, 467] width 290 height 60
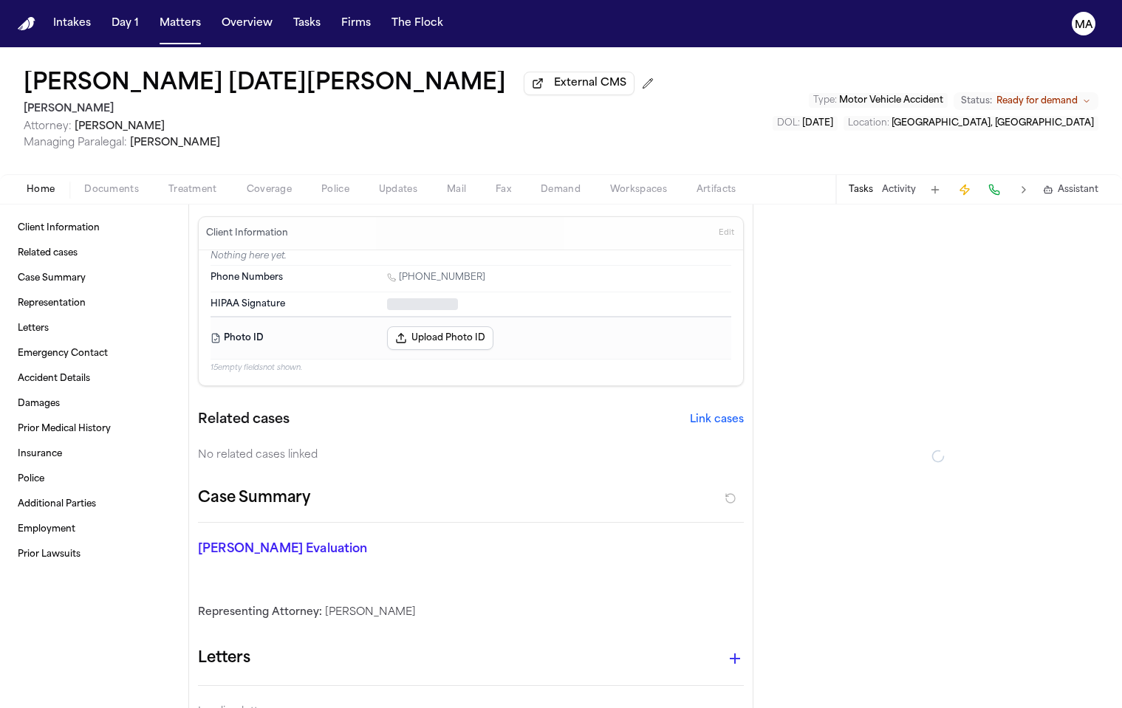
click at [1077, 95] on span "Ready for demand" at bounding box center [1036, 101] width 81 height 12
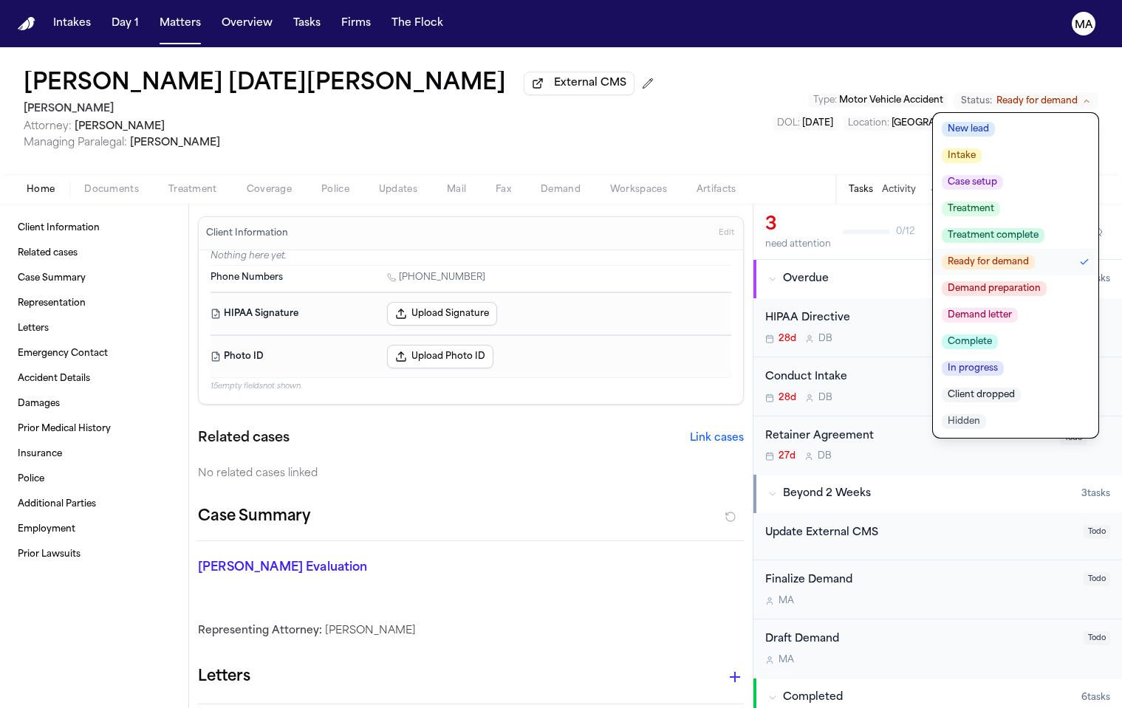
click at [1018, 308] on span "Demand letter" at bounding box center [980, 315] width 76 height 15
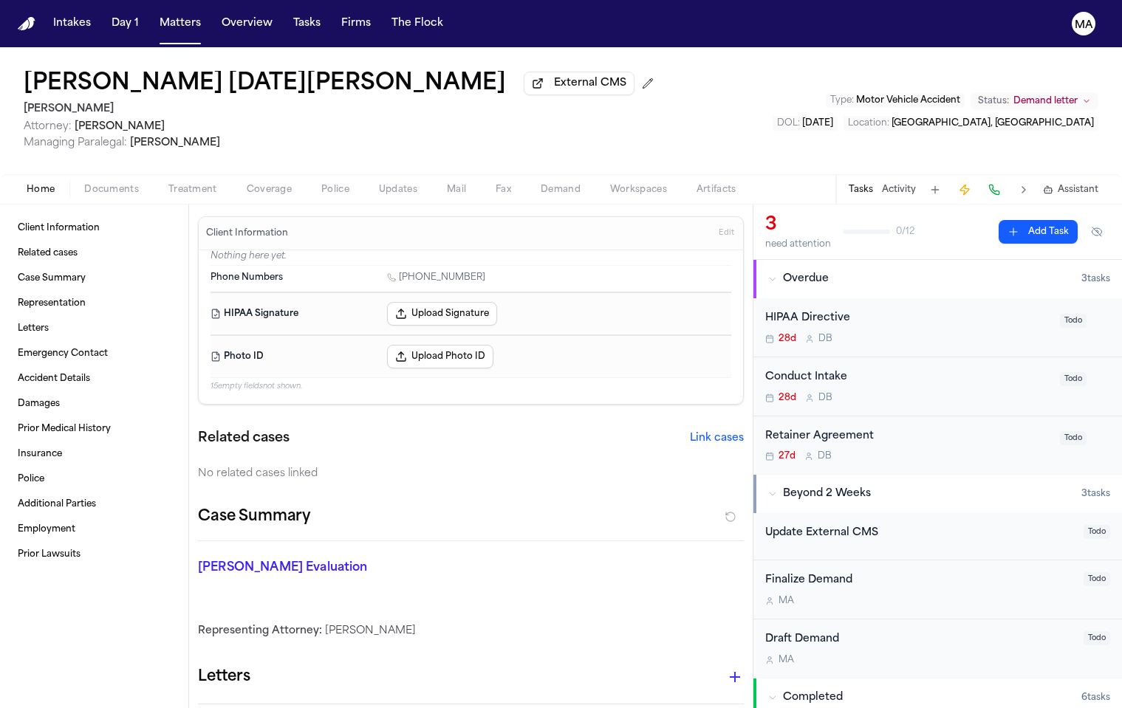
click at [552, 66] on div "Alyssa Noel Fuentes External CMS J. Alexander Law Attorney: Kelsey Brodock Mana…" at bounding box center [561, 110] width 1122 height 127
click at [154, 13] on button "Matters" at bounding box center [180, 23] width 53 height 27
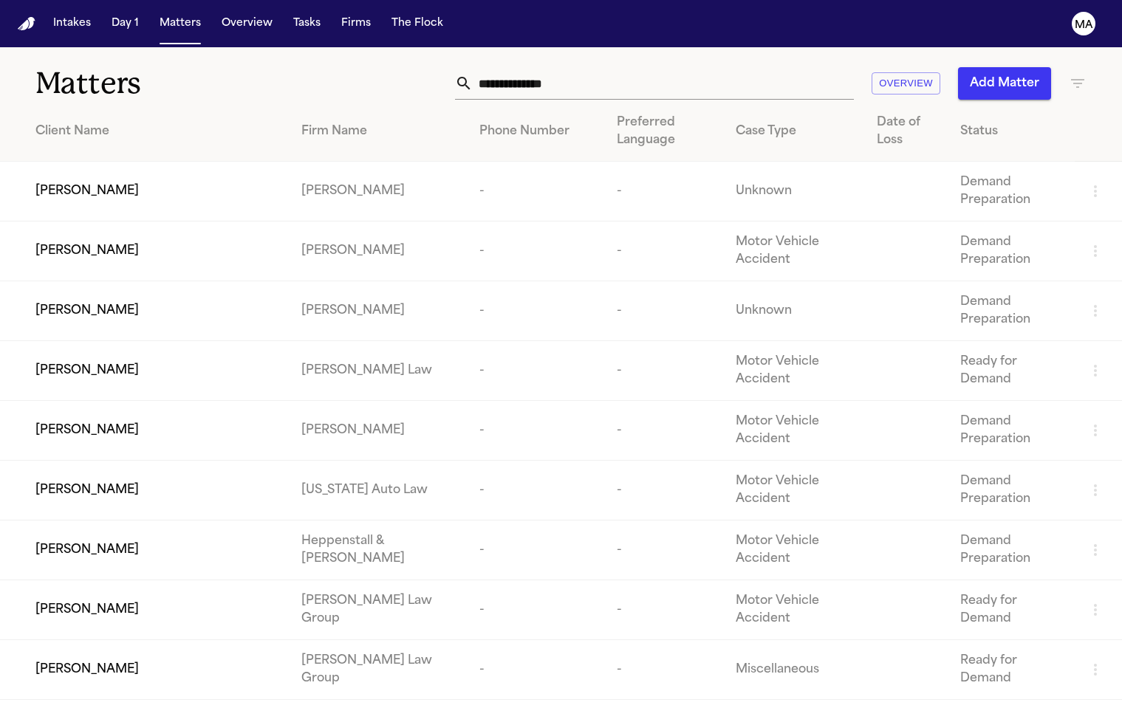
click at [167, 640] on td "Juan F. Moreno" at bounding box center [145, 670] width 290 height 60
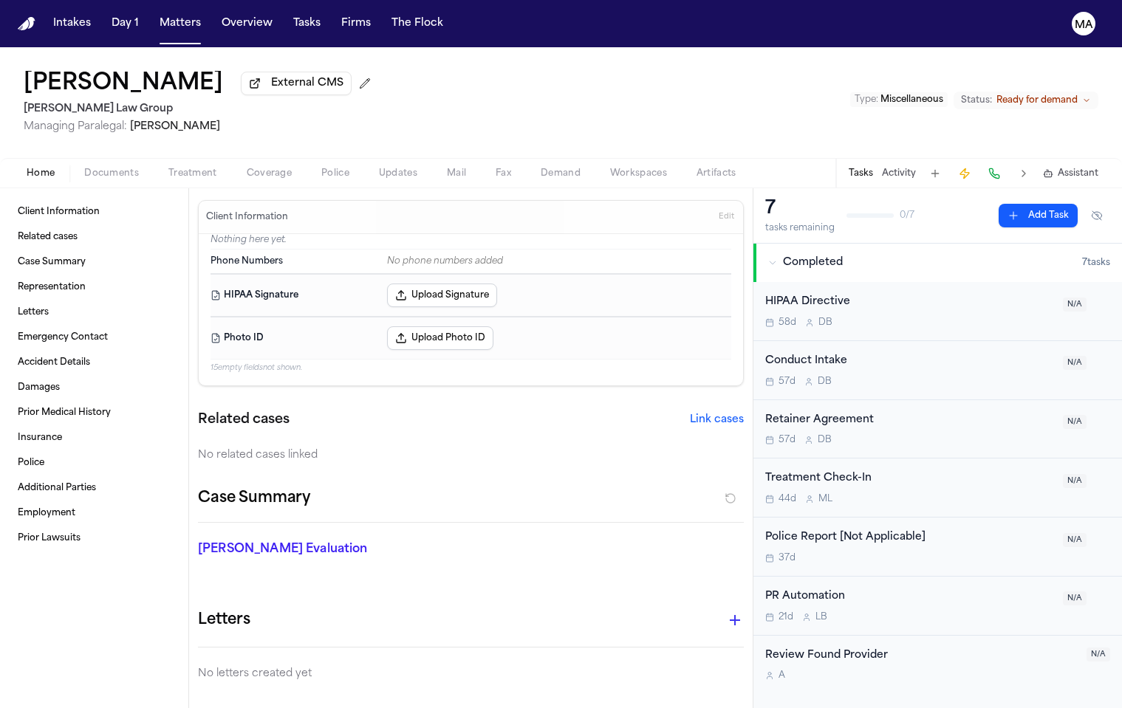
click at [1071, 95] on span "Ready for demand" at bounding box center [1036, 101] width 81 height 12
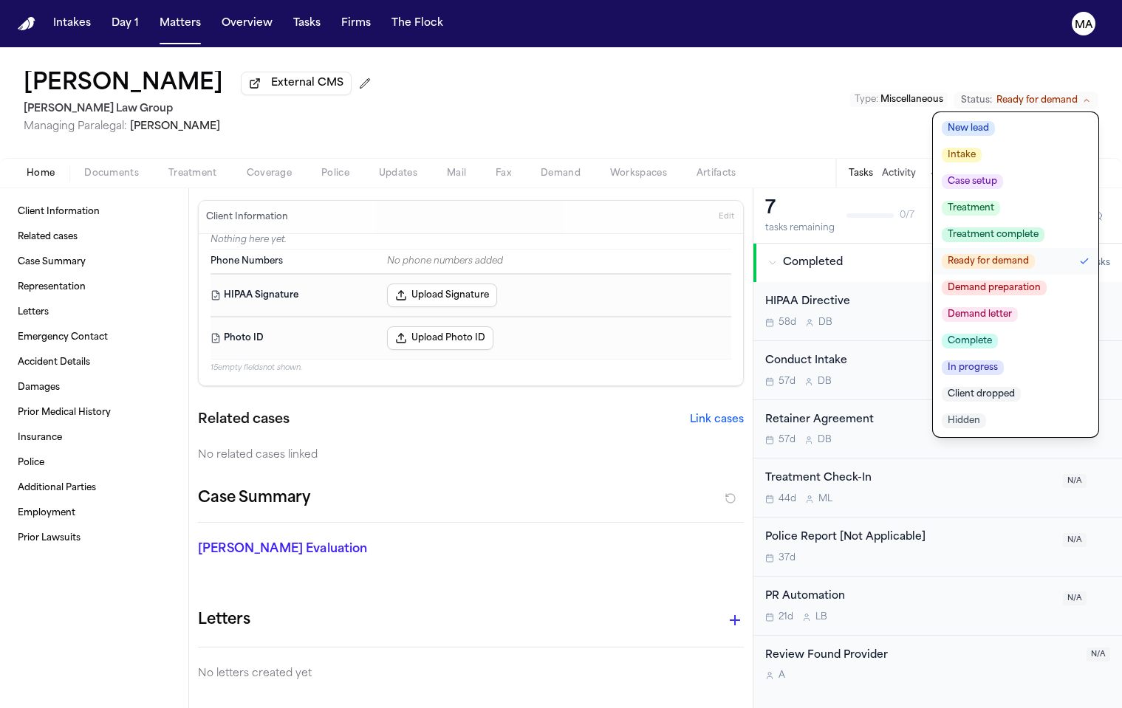
click at [998, 334] on span "Complete" at bounding box center [970, 341] width 56 height 15
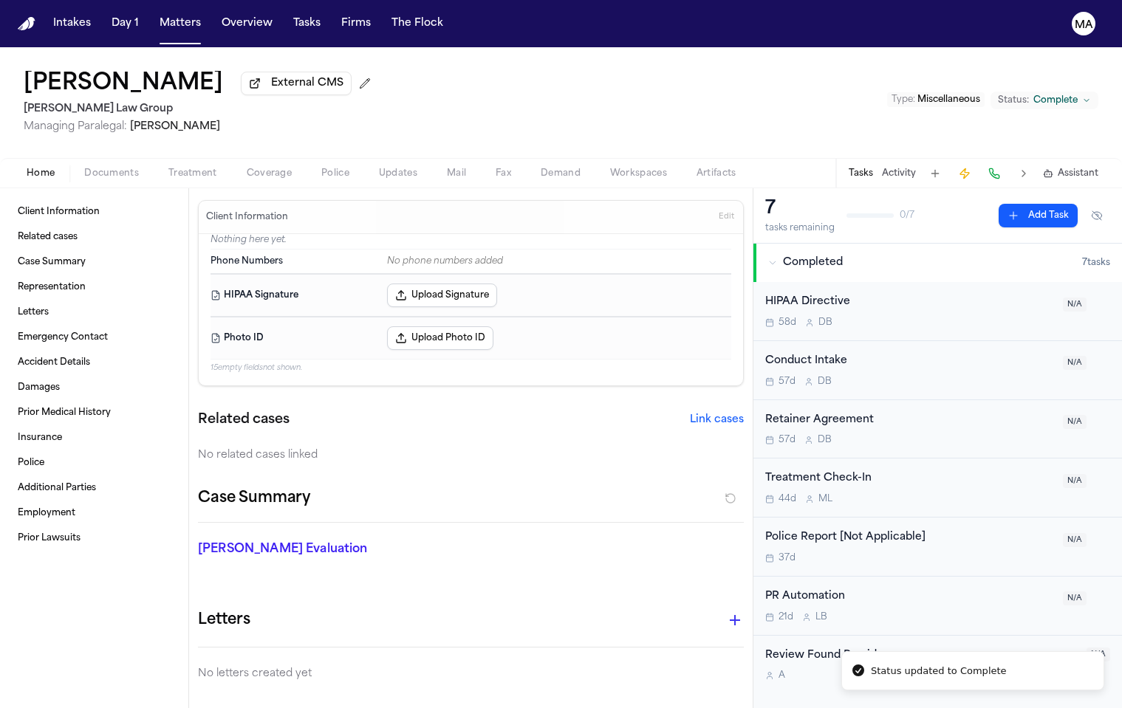
click at [597, 53] on div "Juan F. Moreno External CMS Morgan Law Group Managing Paralegal: Michelle Landa…" at bounding box center [561, 102] width 1122 height 111
click at [154, 18] on button "Matters" at bounding box center [180, 23] width 53 height 27
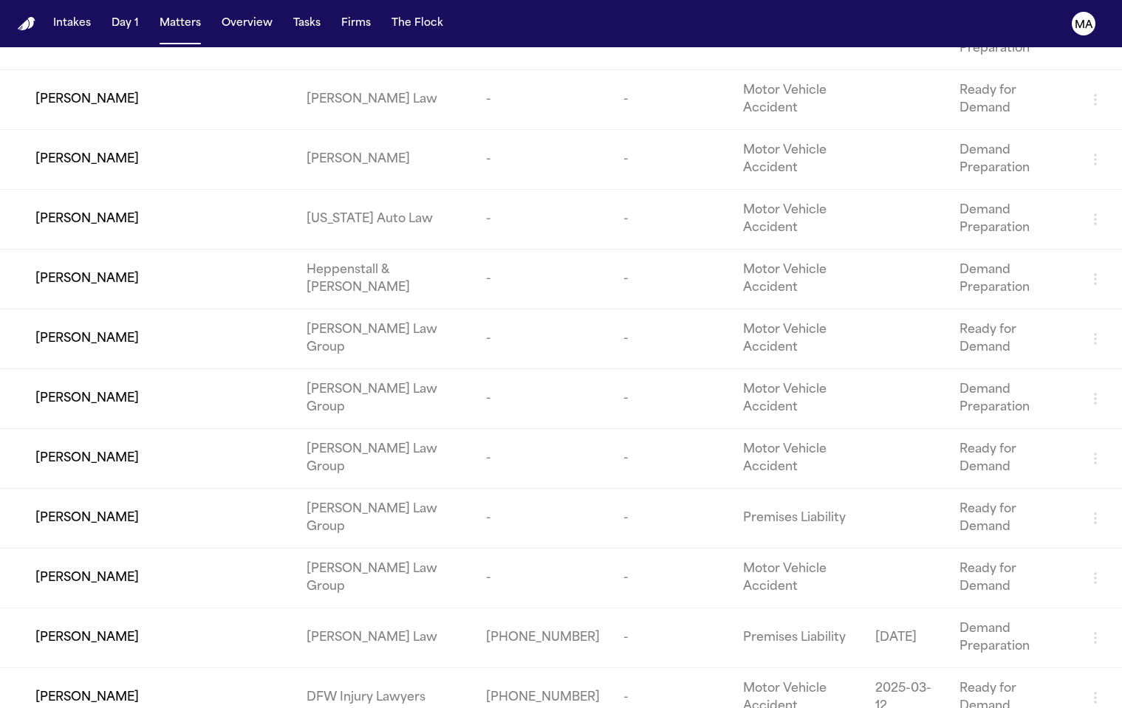
scroll to position [202, 0]
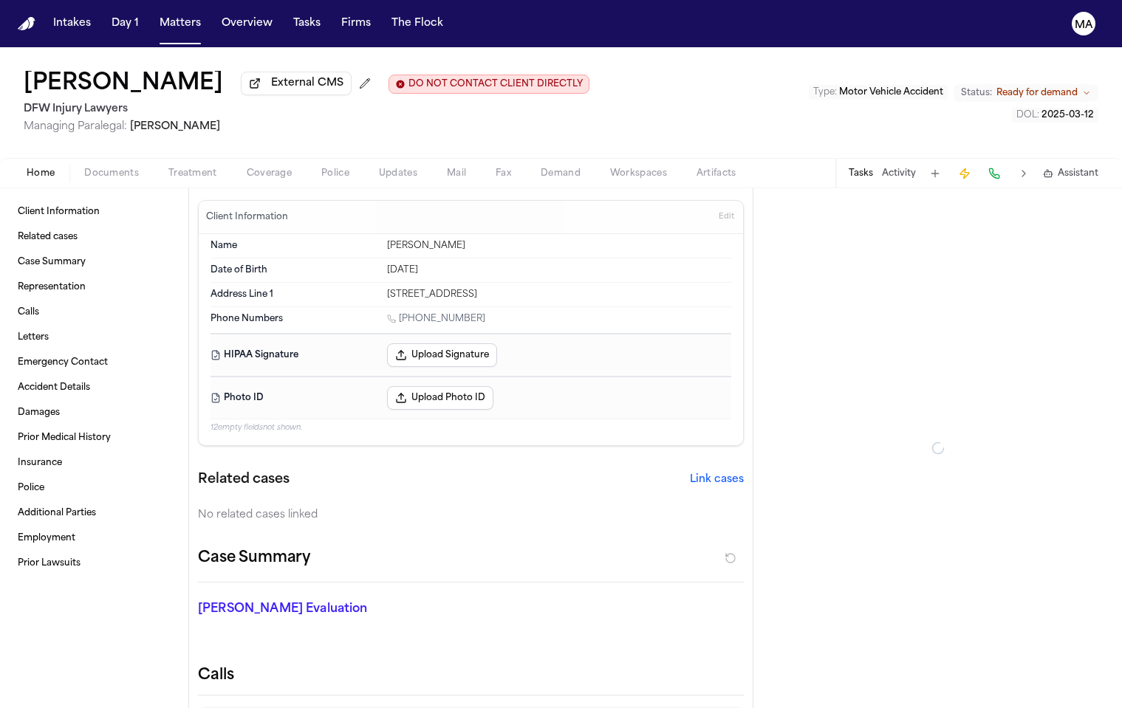
click at [1075, 87] on span "Ready for demand" at bounding box center [1036, 93] width 81 height 12
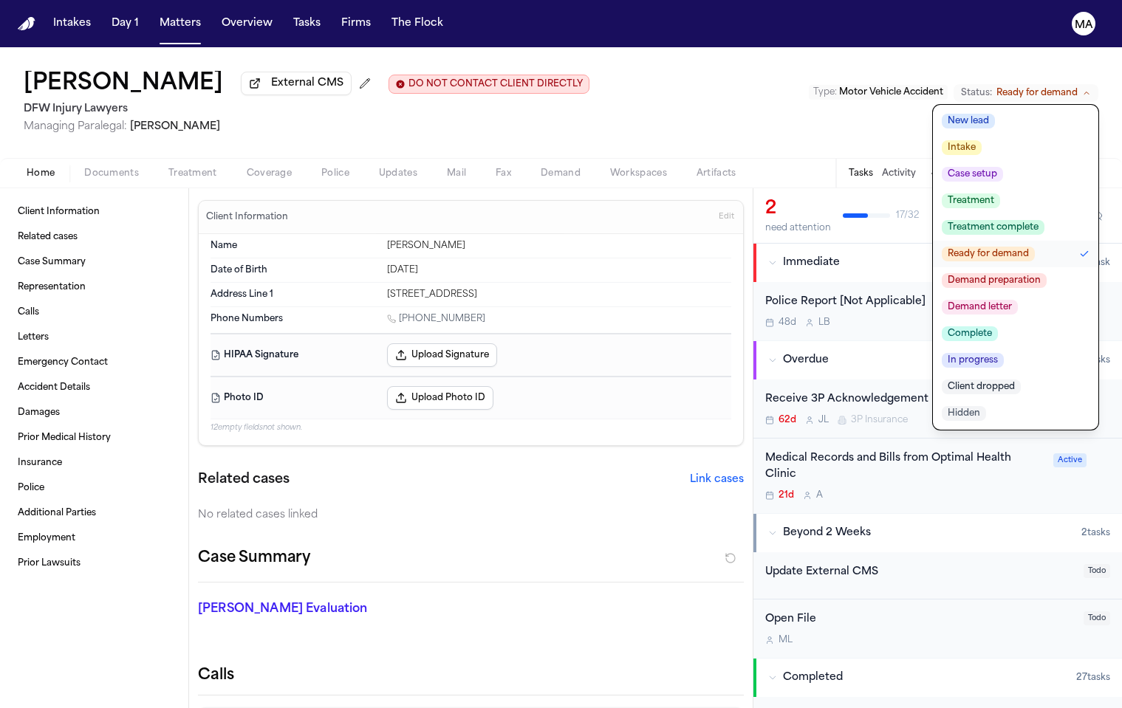
click at [1018, 300] on span "Demand letter" at bounding box center [980, 307] width 76 height 15
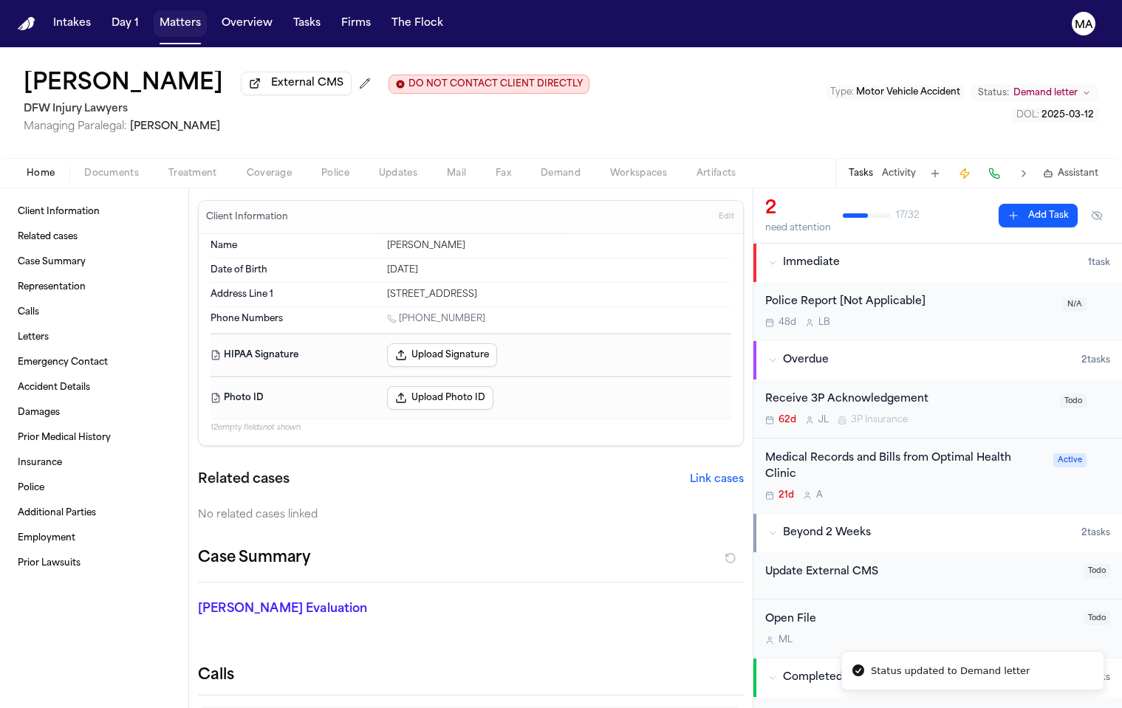
click at [154, 13] on button "Matters" at bounding box center [180, 23] width 53 height 27
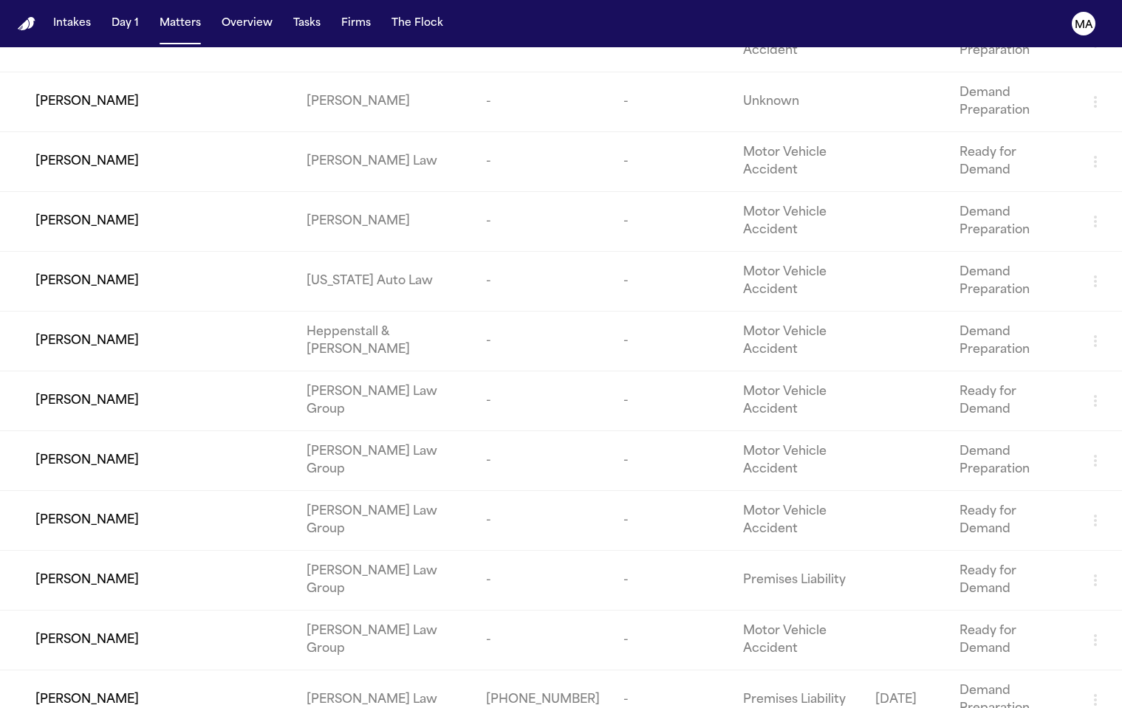
scroll to position [212, 0]
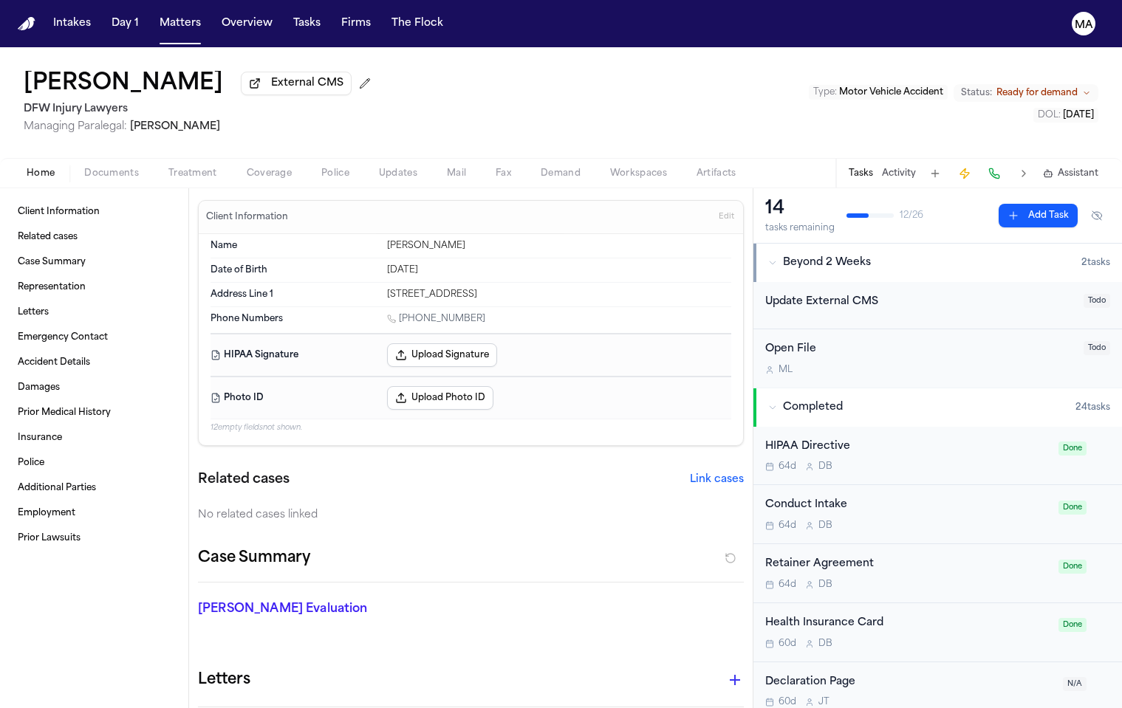
click at [1059, 87] on span "Ready for demand" at bounding box center [1036, 93] width 81 height 12
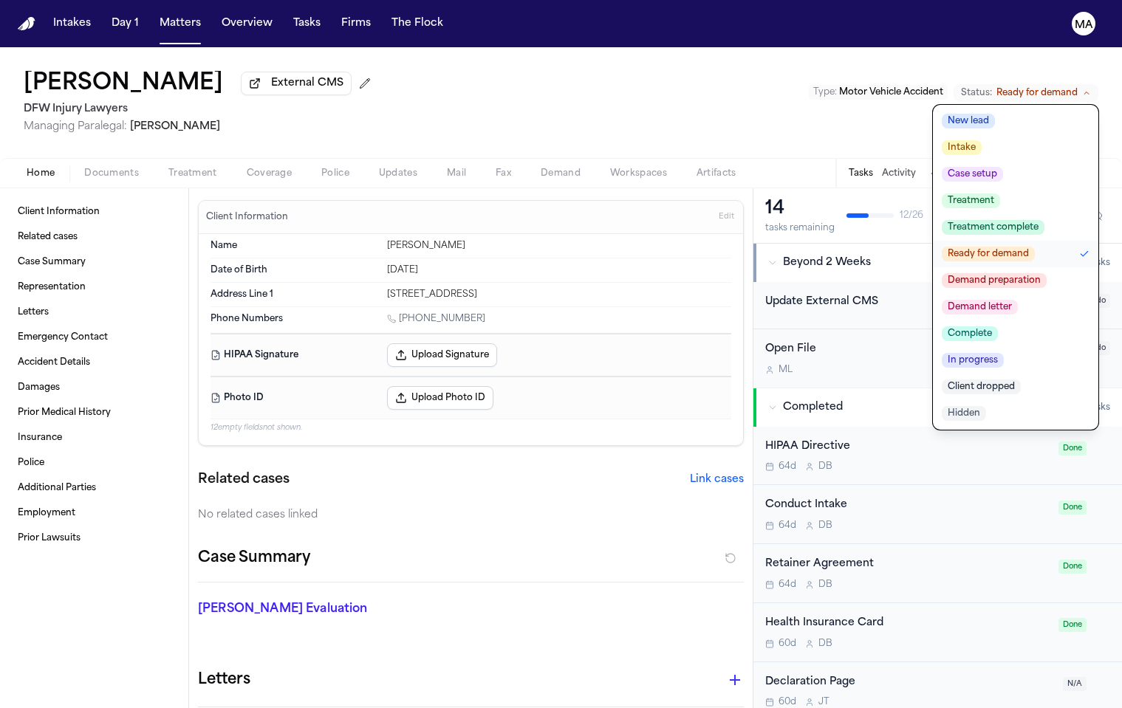
click at [1018, 300] on span "Demand letter" at bounding box center [980, 307] width 76 height 15
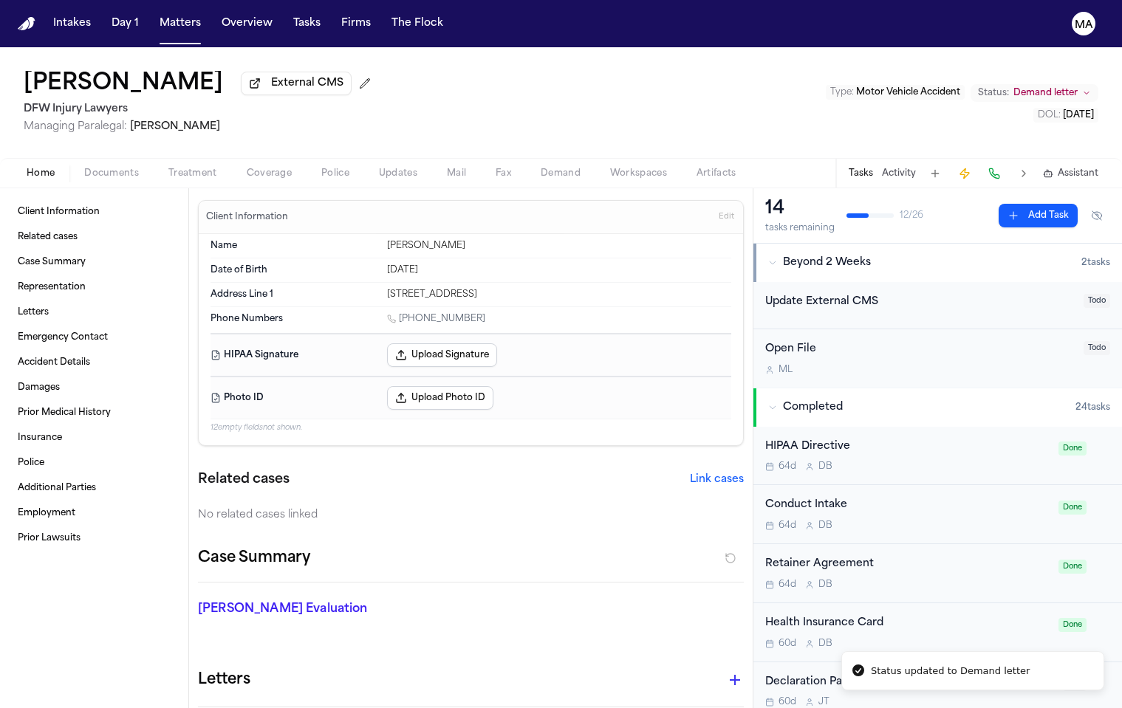
click at [442, 53] on div "Hassen Ali External CMS DFW Injury Lawyers Managing Paralegal: Violette Patino …" at bounding box center [561, 102] width 1122 height 111
click at [119, 20] on nav "Intakes Day 1 Matters Overview Tasks Firms The Flock MA" at bounding box center [561, 23] width 1122 height 47
click at [154, 16] on button "Matters" at bounding box center [180, 23] width 53 height 27
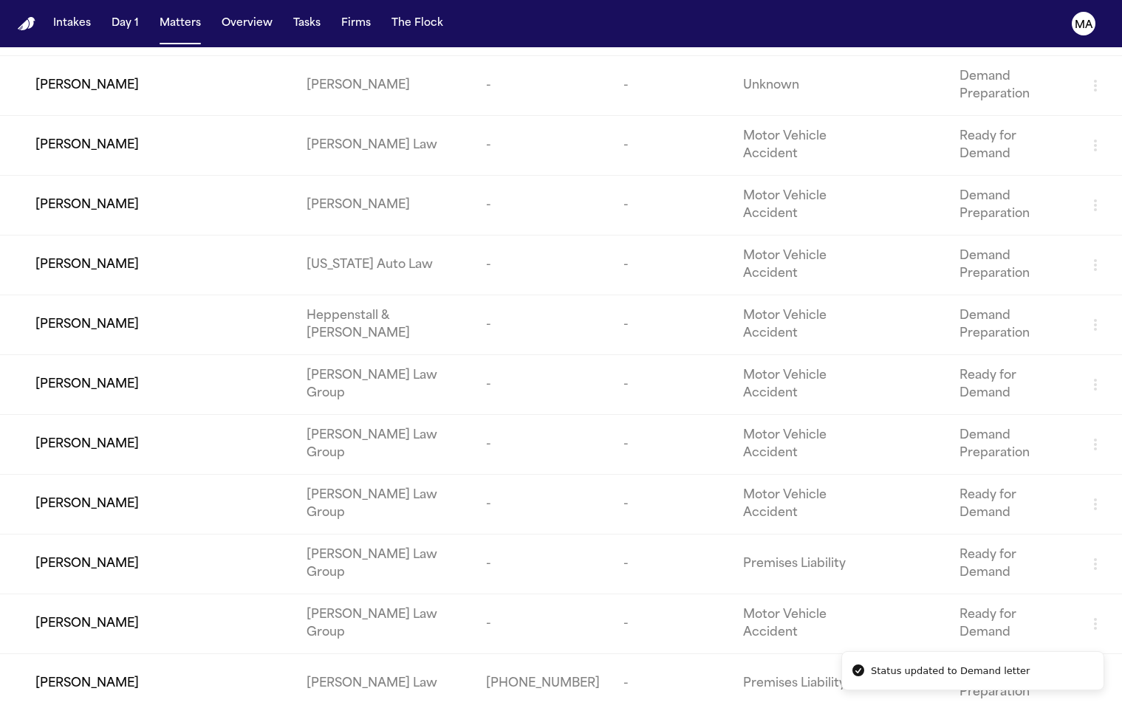
scroll to position [256, 0]
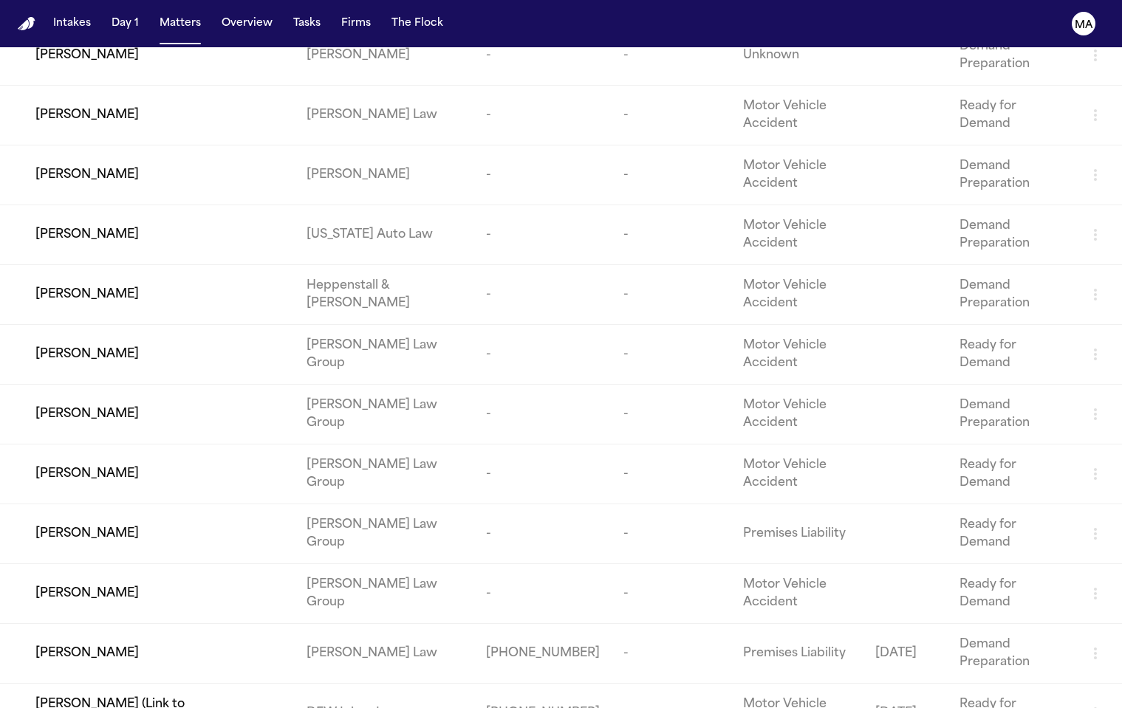
click at [236, 684] on td "Monica Thorpe (Link to Jamesetta Riden)" at bounding box center [147, 714] width 295 height 60
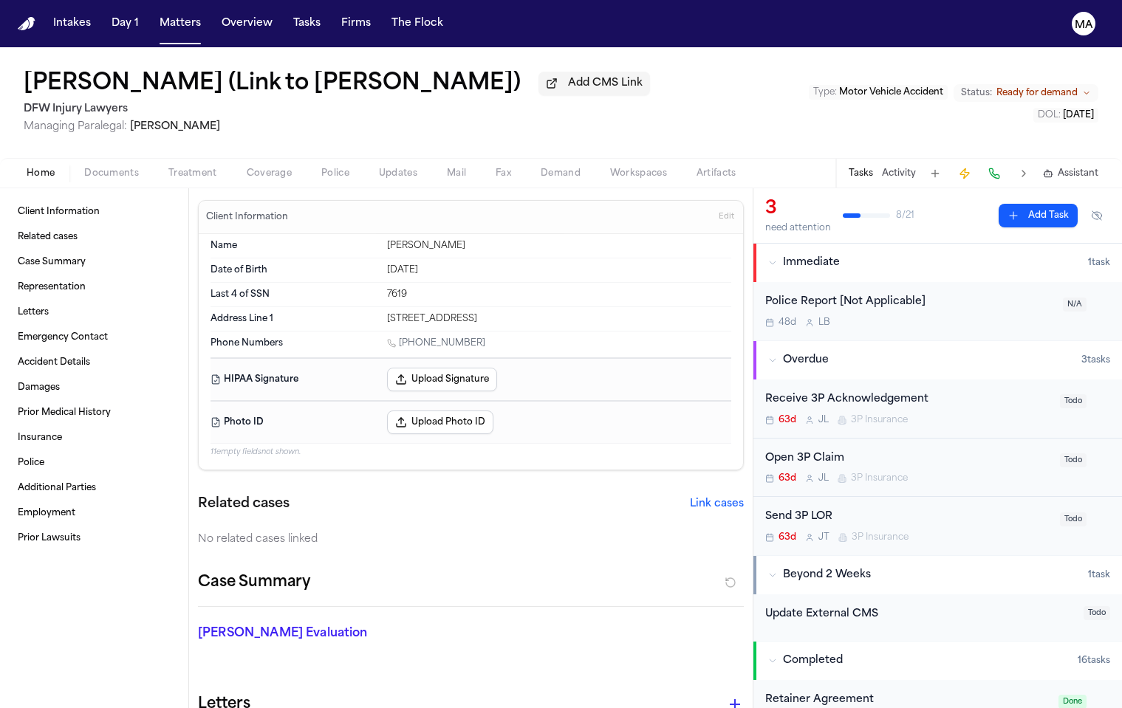
click at [1051, 87] on span "Ready for demand" at bounding box center [1036, 93] width 81 height 12
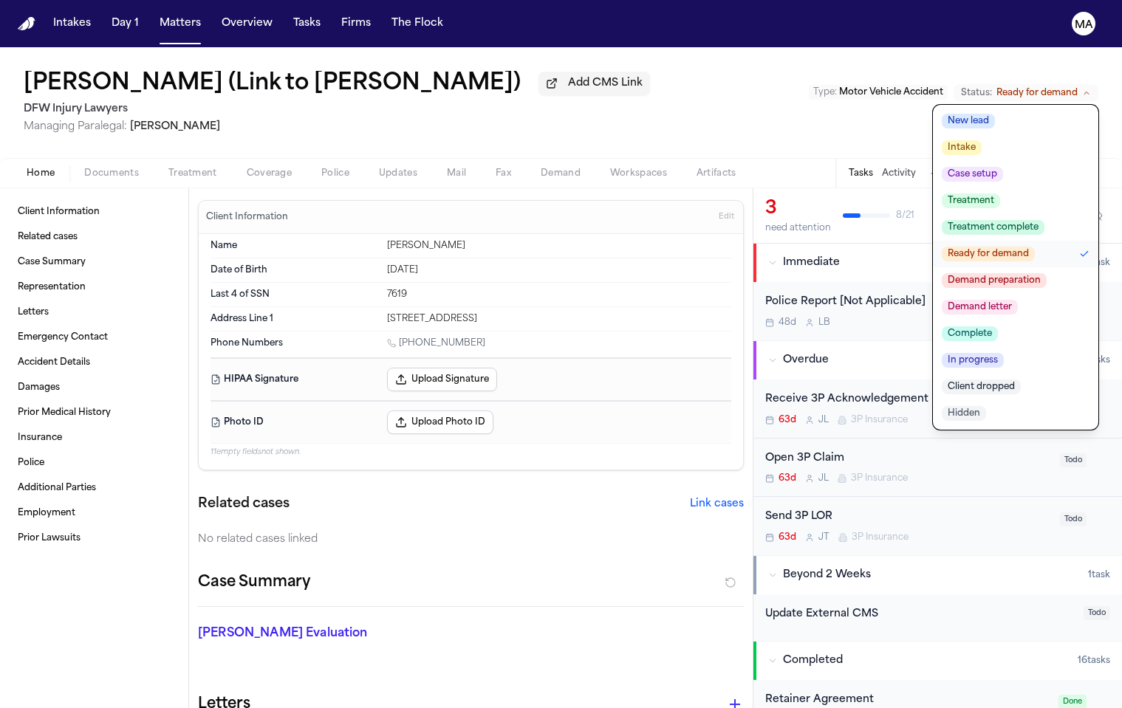
click at [1018, 300] on span "Demand letter" at bounding box center [980, 307] width 76 height 15
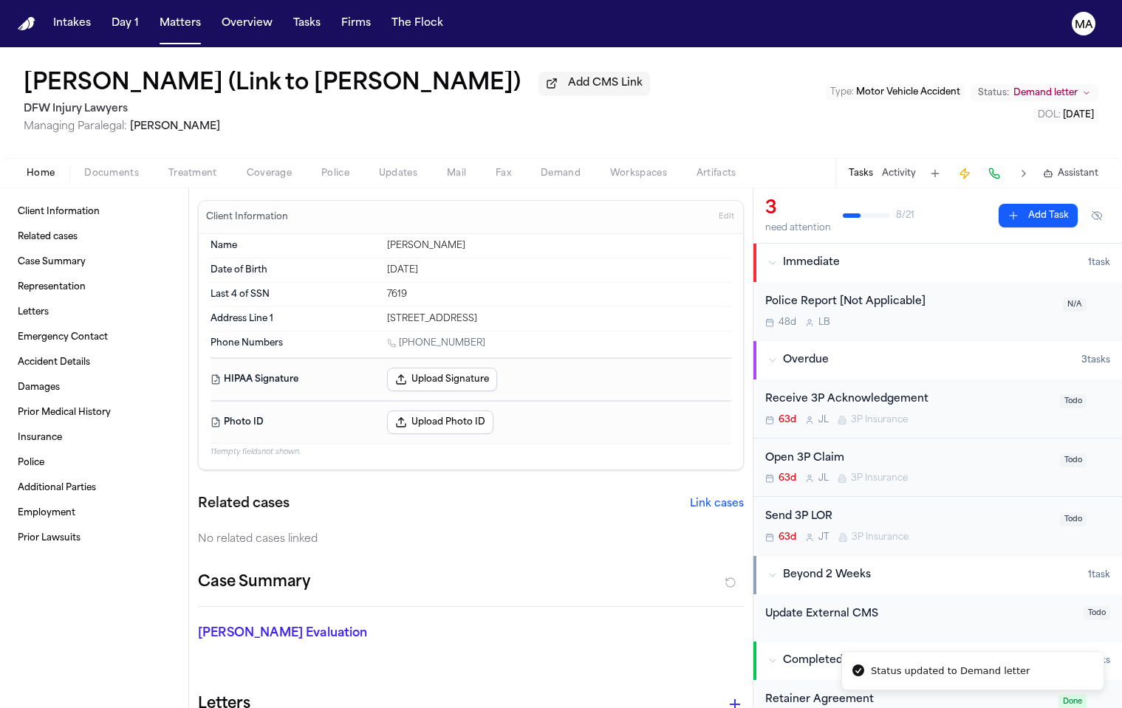
click at [424, 59] on div "Monica Thorpe (Link to Jamesetta Riden) Add CMS Link DFW Injury Lawyers Managin…" at bounding box center [561, 102] width 1122 height 111
click at [154, 18] on button "Matters" at bounding box center [180, 23] width 53 height 27
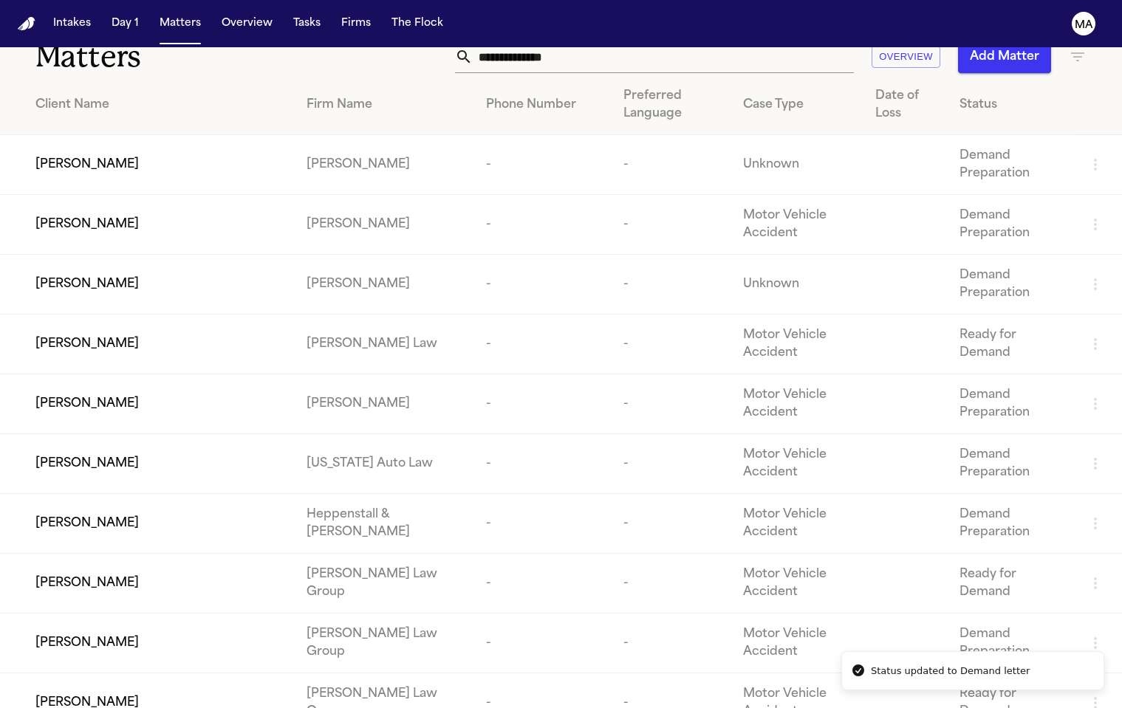
scroll to position [134, 0]
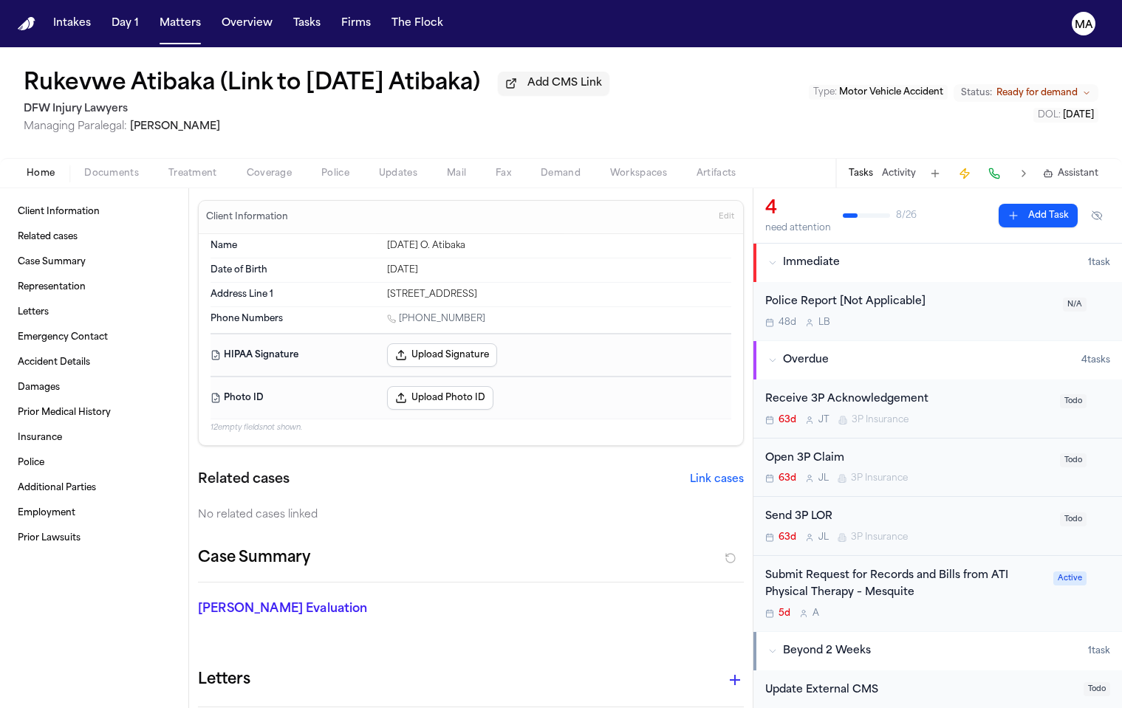
click at [1061, 83] on div "Type : Motor Vehicle Accident Status: Ready for demand DOL : 2025-06-08" at bounding box center [954, 102] width 290 height 39
click at [1063, 87] on span "Ready for demand" at bounding box center [1036, 93] width 81 height 12
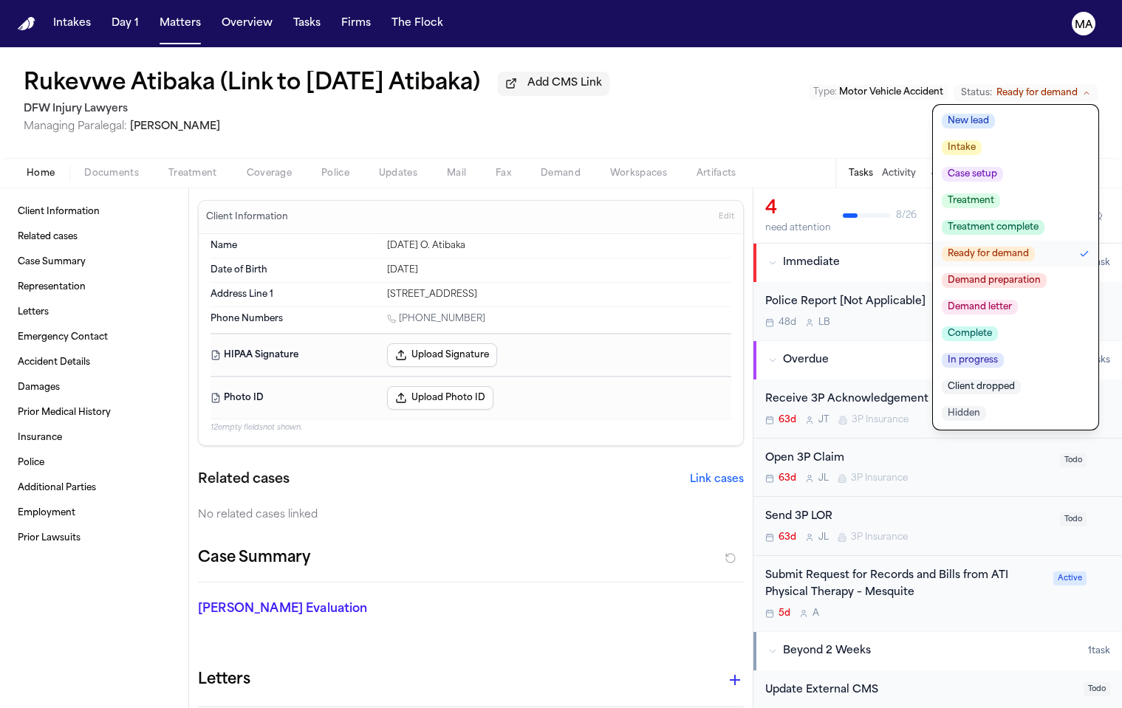
click at [1018, 300] on span "Demand letter" at bounding box center [980, 307] width 76 height 15
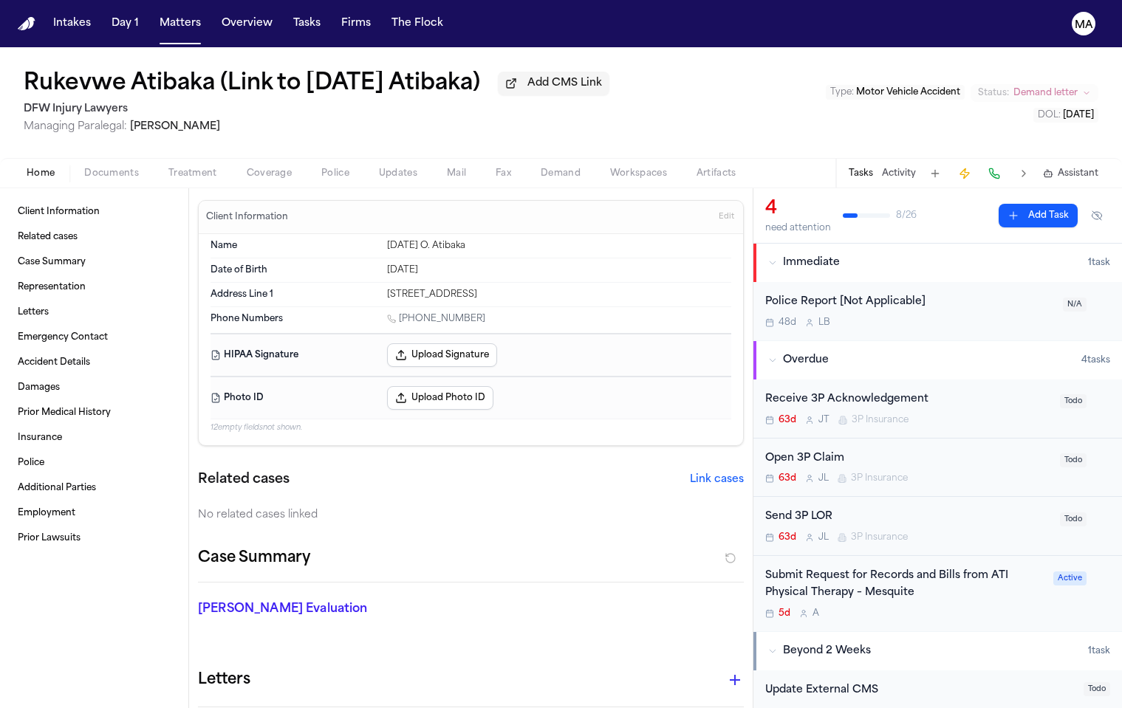
click at [622, 58] on div "Rukevwe Atibaka (Link to Sunday Atibaka) Add CMS Link DFW Injury Lawyers Managi…" at bounding box center [561, 102] width 1122 height 111
click at [154, 12] on button "Matters" at bounding box center [180, 23] width 53 height 27
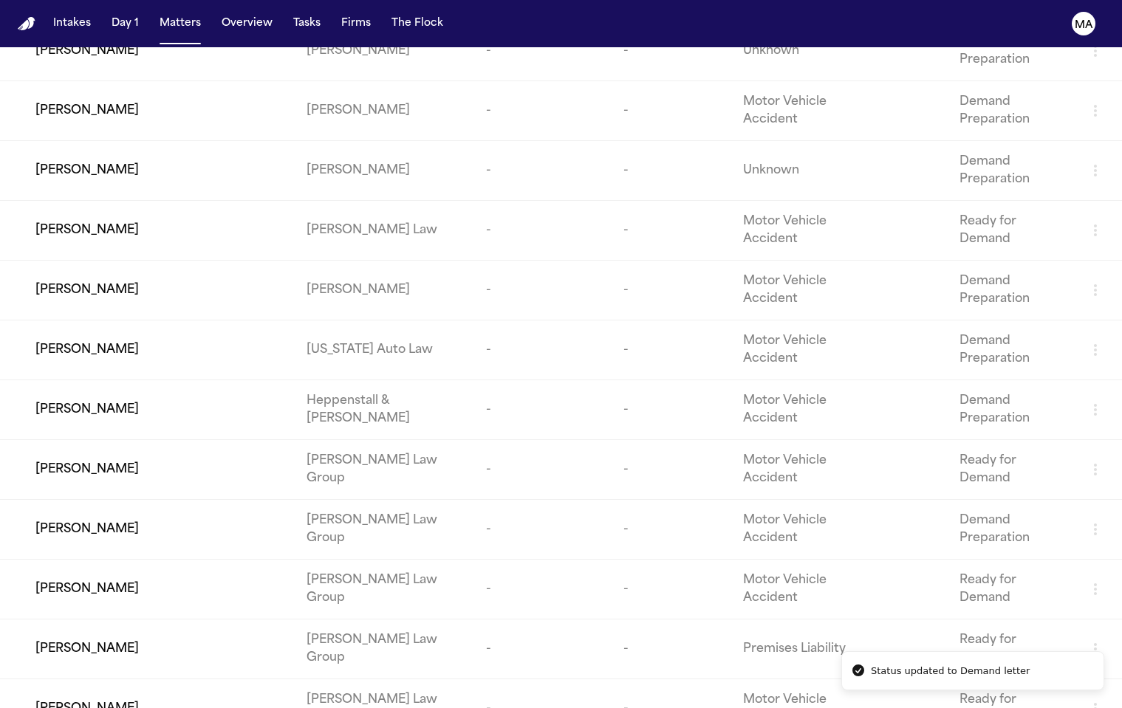
scroll to position [262, 0]
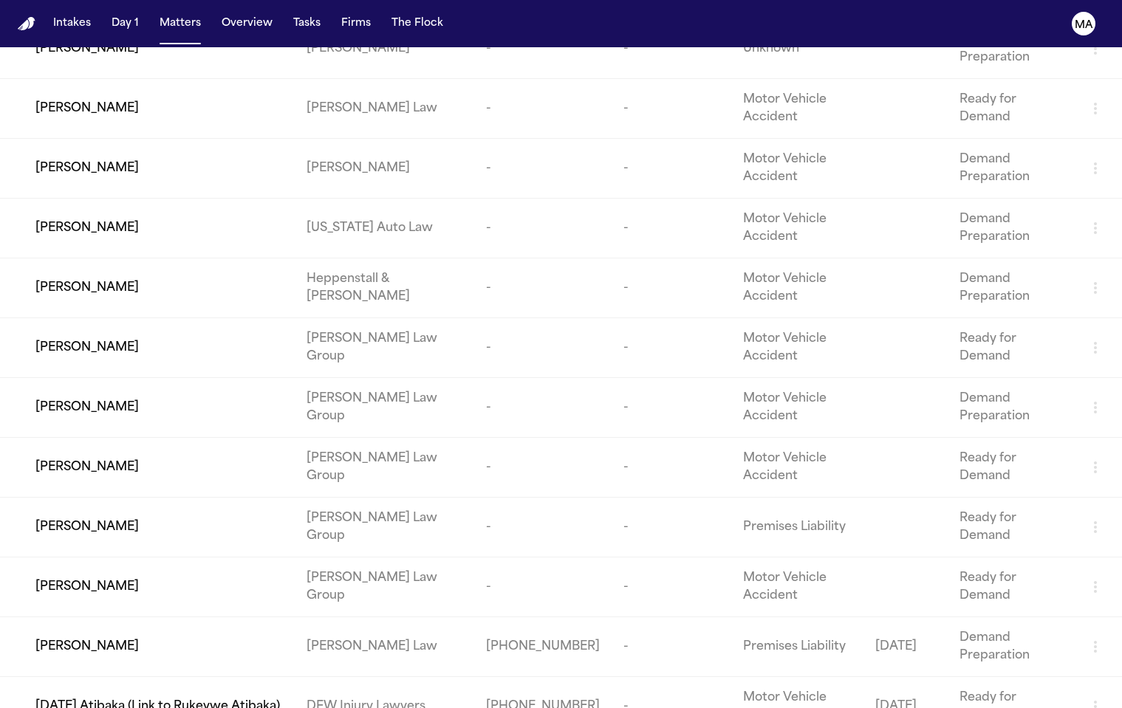
click at [238, 698] on div "Sunday Atibaka (Link to Rukevwe Atibaka)" at bounding box center [158, 707] width 247 height 18
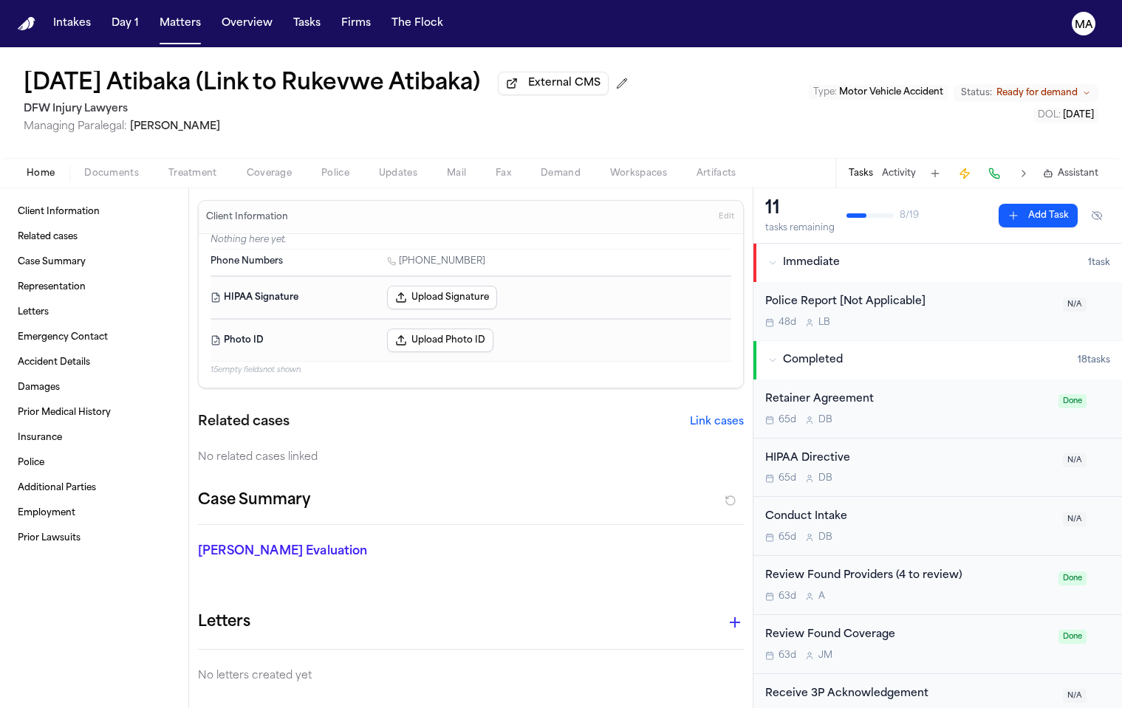
click at [1058, 87] on span "Ready for demand" at bounding box center [1036, 93] width 81 height 12
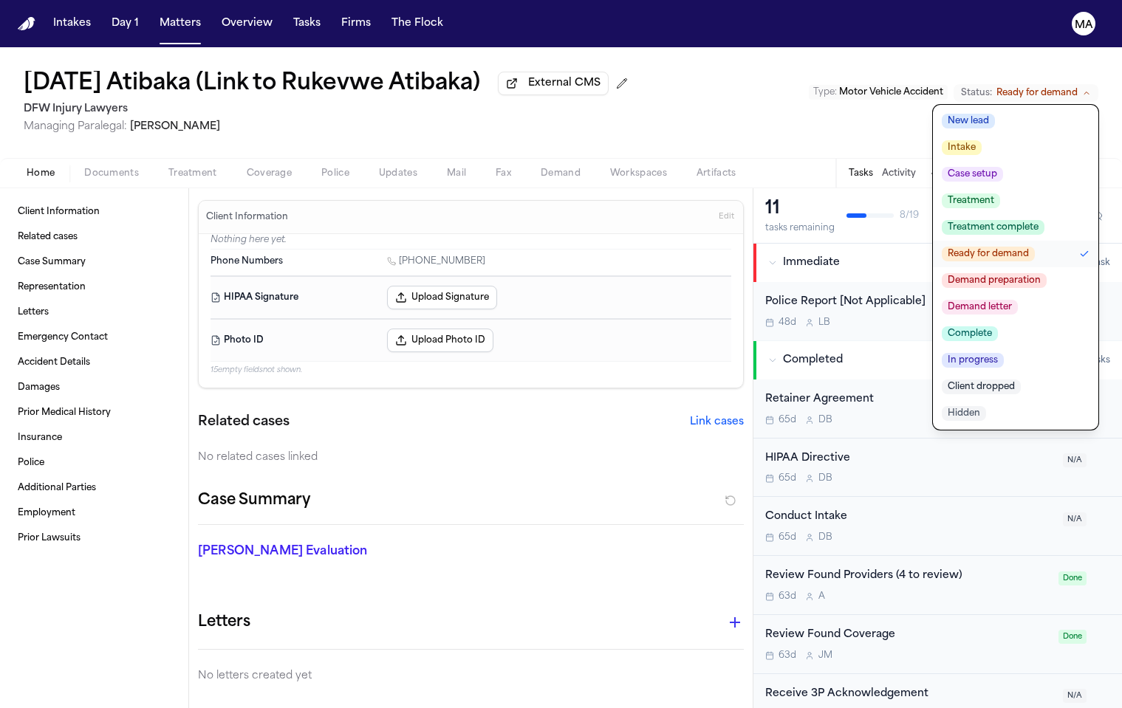
click at [1018, 300] on span "Demand letter" at bounding box center [980, 307] width 76 height 15
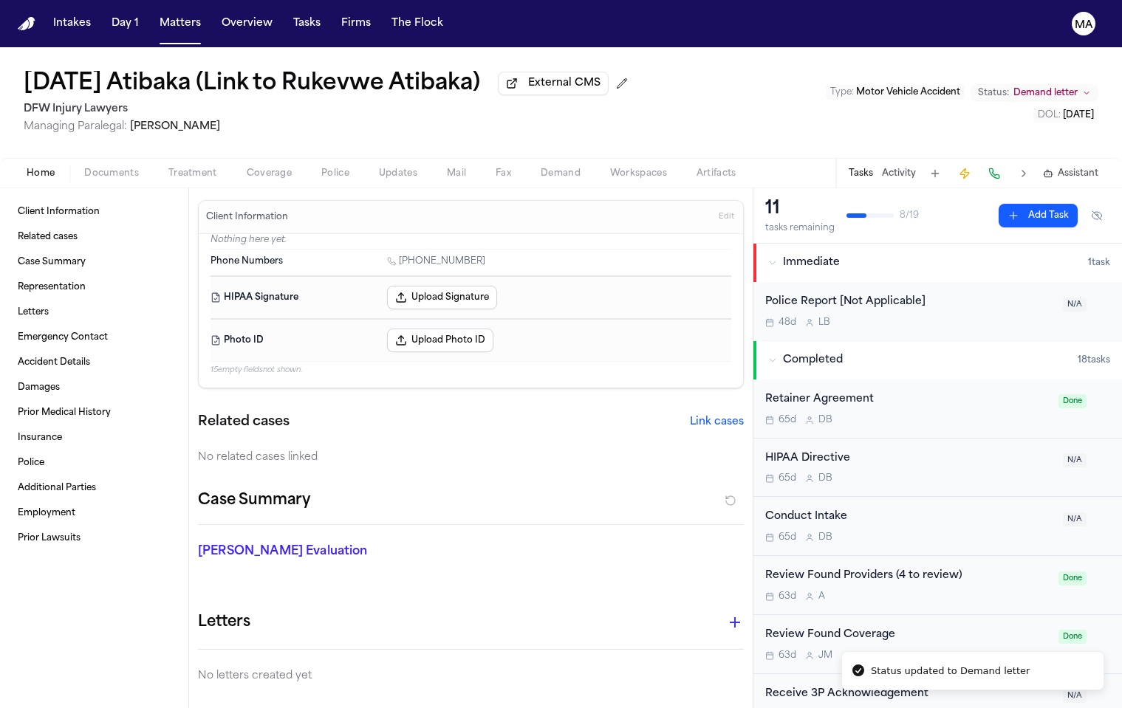
click at [714, 66] on div "Sunday Atibaka (Link to Rukevwe Atibaka) External CMS DFW Injury Lawyers Managi…" at bounding box center [561, 102] width 1122 height 111
click at [154, 11] on button "Matters" at bounding box center [180, 23] width 53 height 27
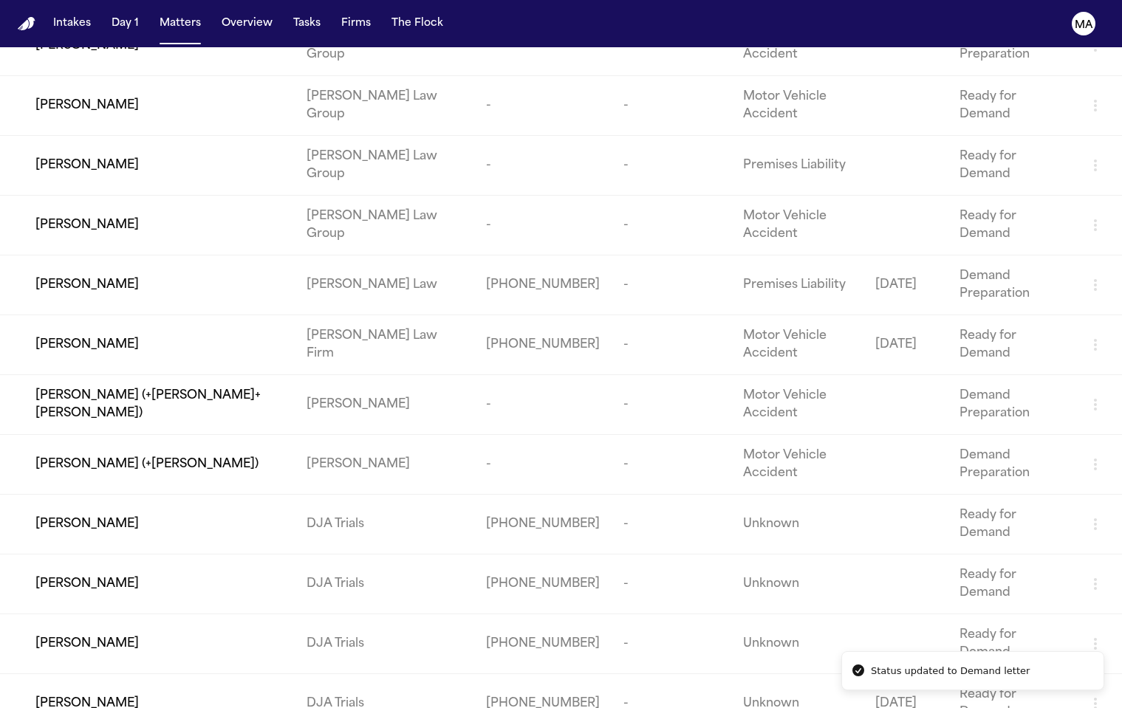
scroll to position [582, 0]
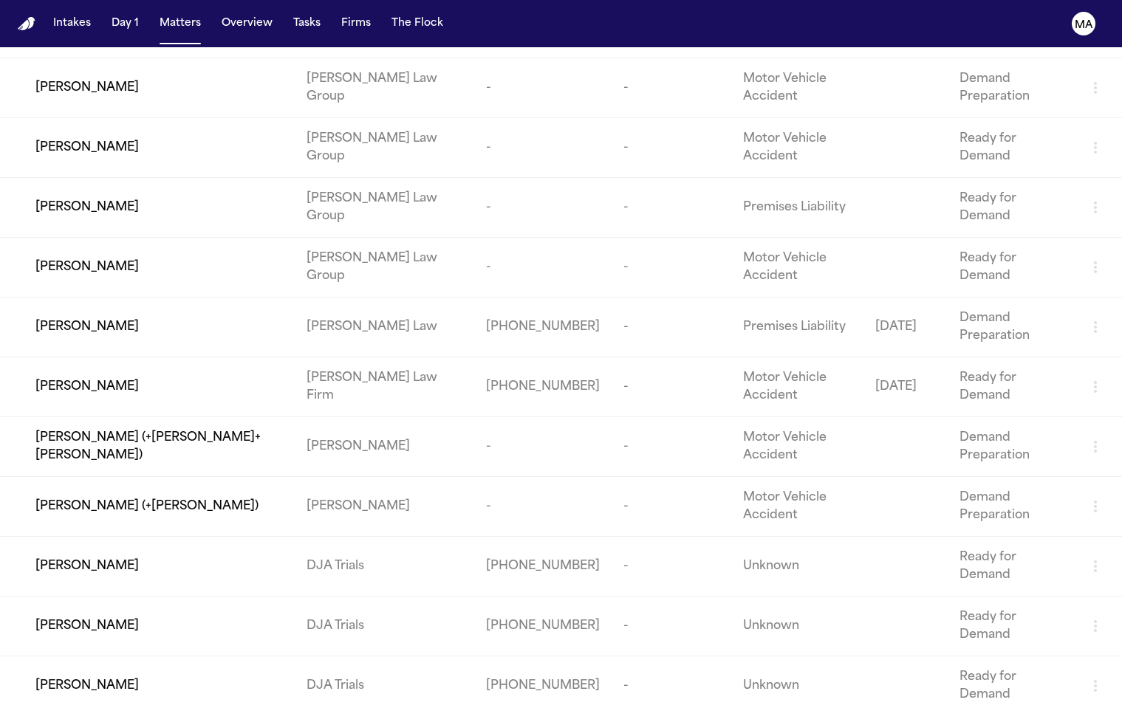
click at [222, 429] on div "Ernesto Gonzalez (+Yandil Davis+Yandil Sierra)" at bounding box center [158, 446] width 247 height 35
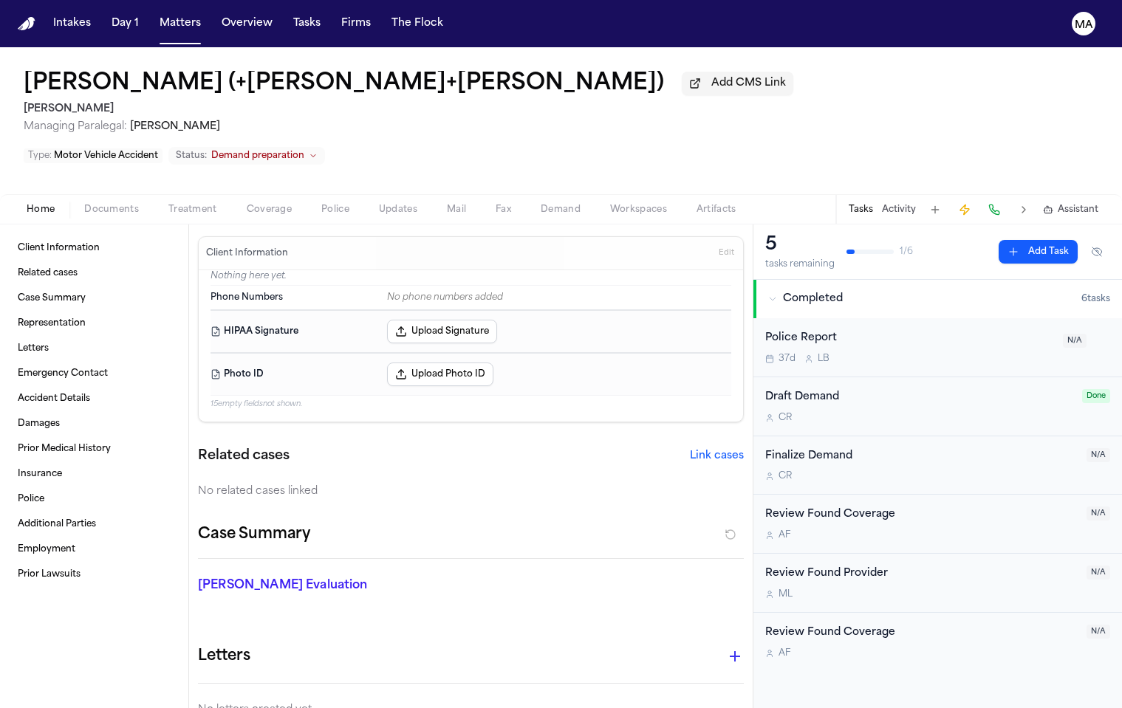
click at [304, 150] on span "Demand preparation" at bounding box center [257, 156] width 93 height 12
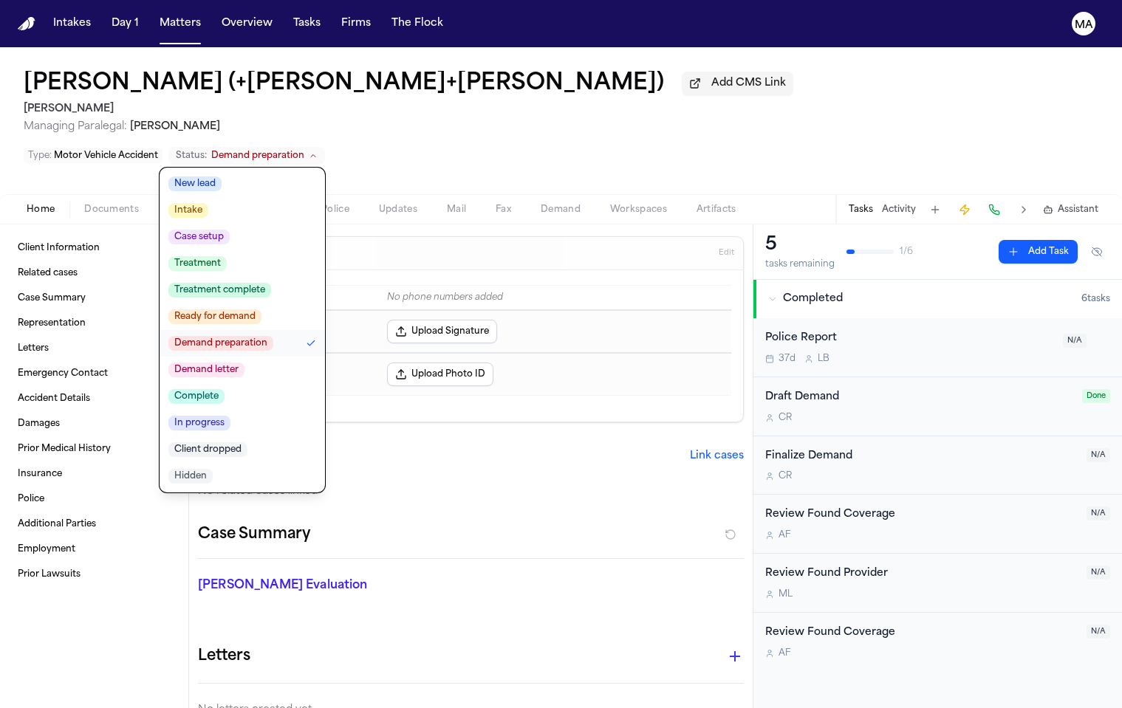
click at [244, 363] on span "Demand letter" at bounding box center [206, 370] width 76 height 15
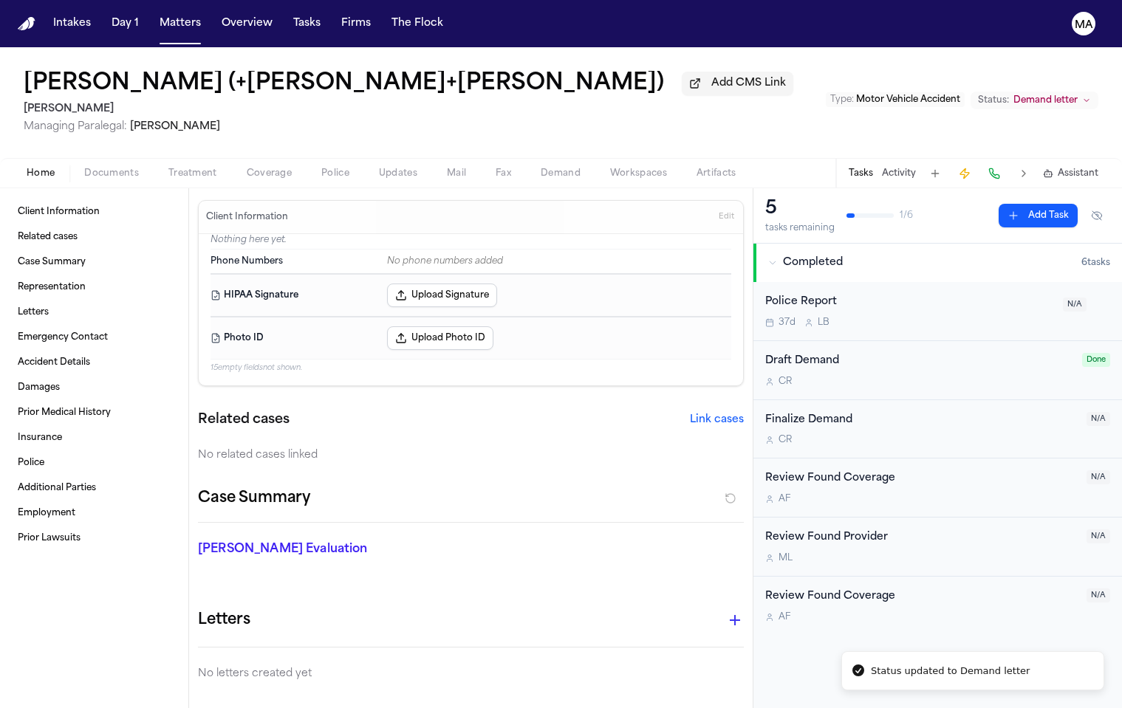
click at [664, 69] on div "Ernesto Gonzalez (+Yandil Davis+Yandil Sierra) Add CMS Link Luis A. Perez, P.C …" at bounding box center [561, 102] width 1122 height 111
click at [123, 6] on nav "Intakes Day 1 Matters Overview Tasks Firms The Flock MA" at bounding box center [561, 23] width 1122 height 47
click at [154, 11] on button "Matters" at bounding box center [180, 23] width 53 height 27
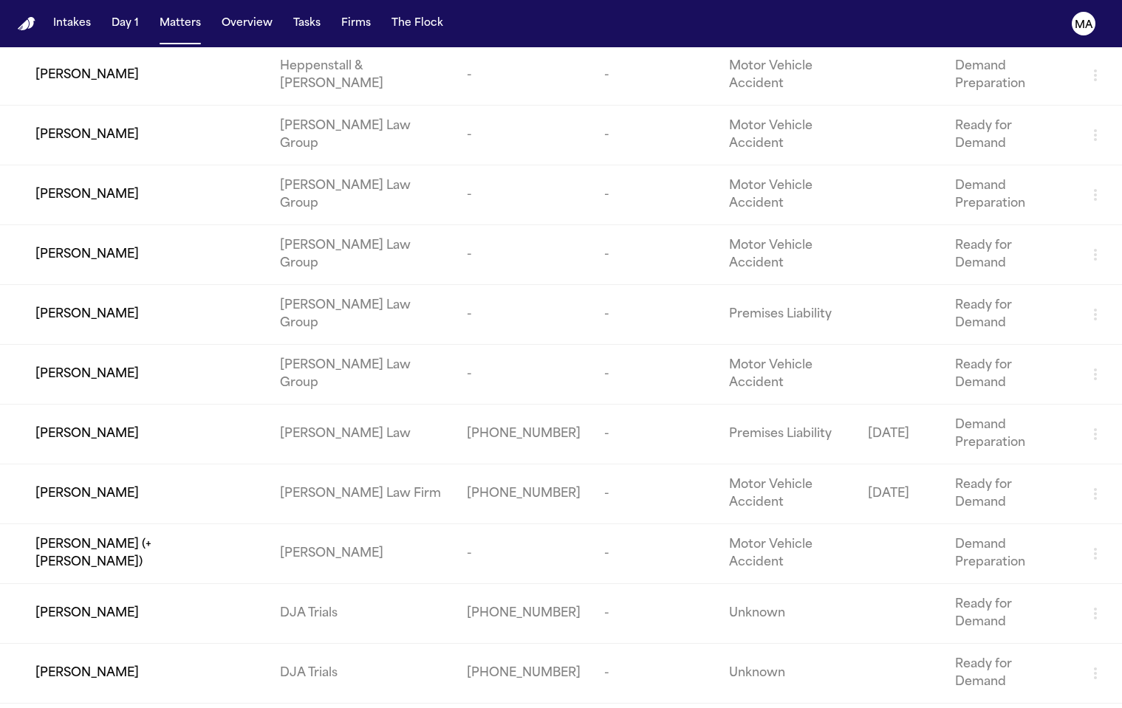
scroll to position [540, 0]
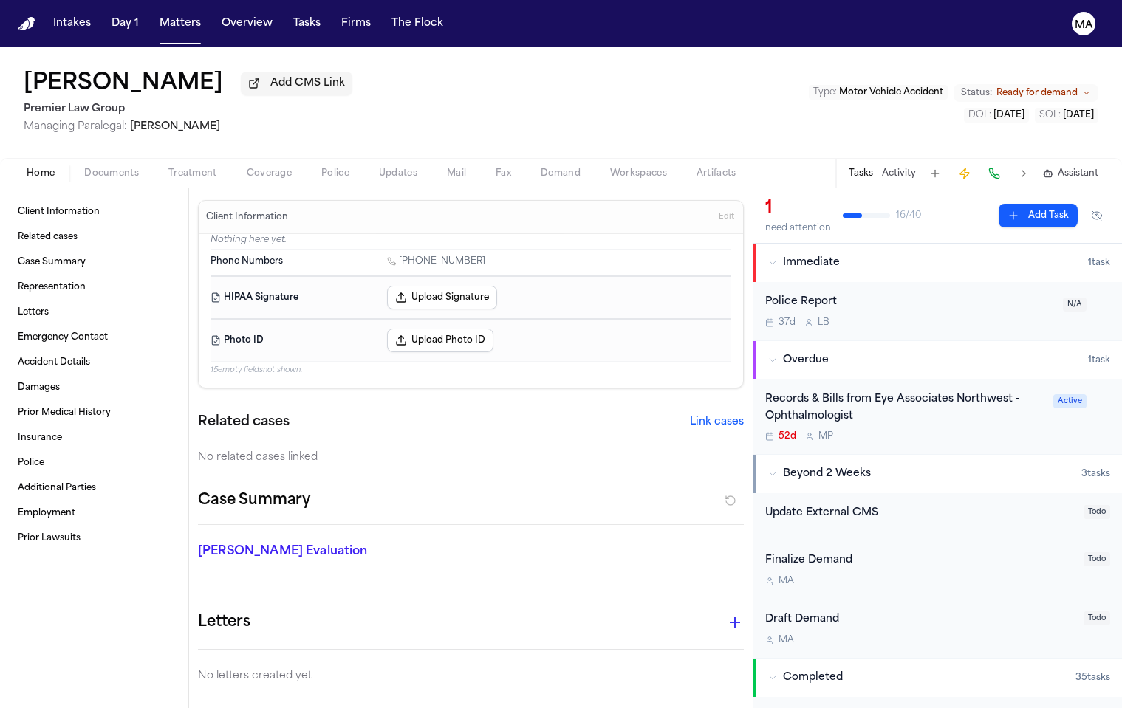
click at [1078, 87] on span "Ready for demand" at bounding box center [1036, 93] width 81 height 12
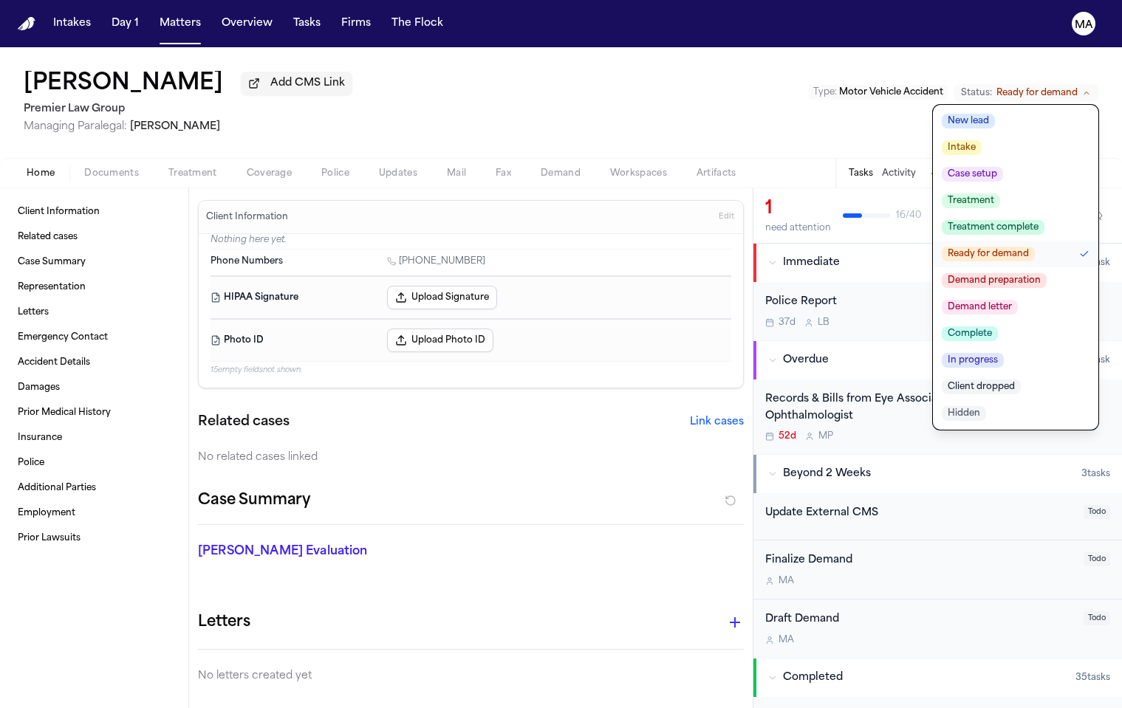
click at [1018, 300] on span "Demand letter" at bounding box center [980, 307] width 76 height 15
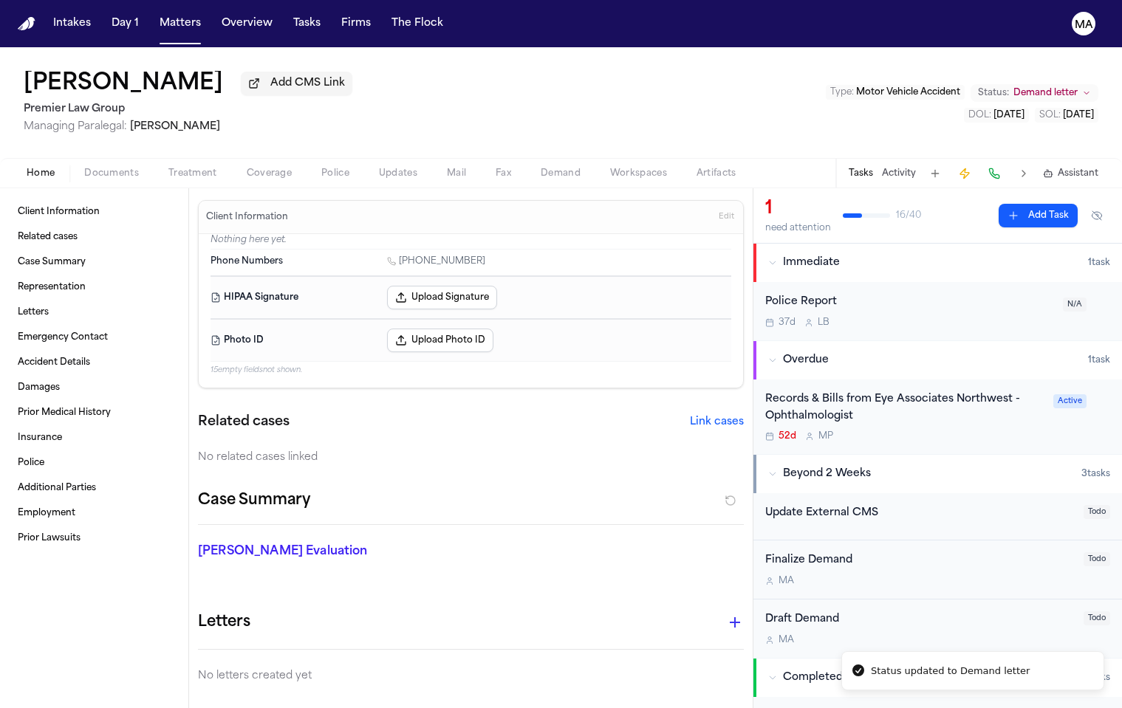
click at [448, 56] on div "Sharon Jones Add CMS Link Premier Law Group Managing Paralegal: Michelle Landaz…" at bounding box center [561, 102] width 1122 height 111
click at [154, 16] on button "Matters" at bounding box center [180, 23] width 53 height 27
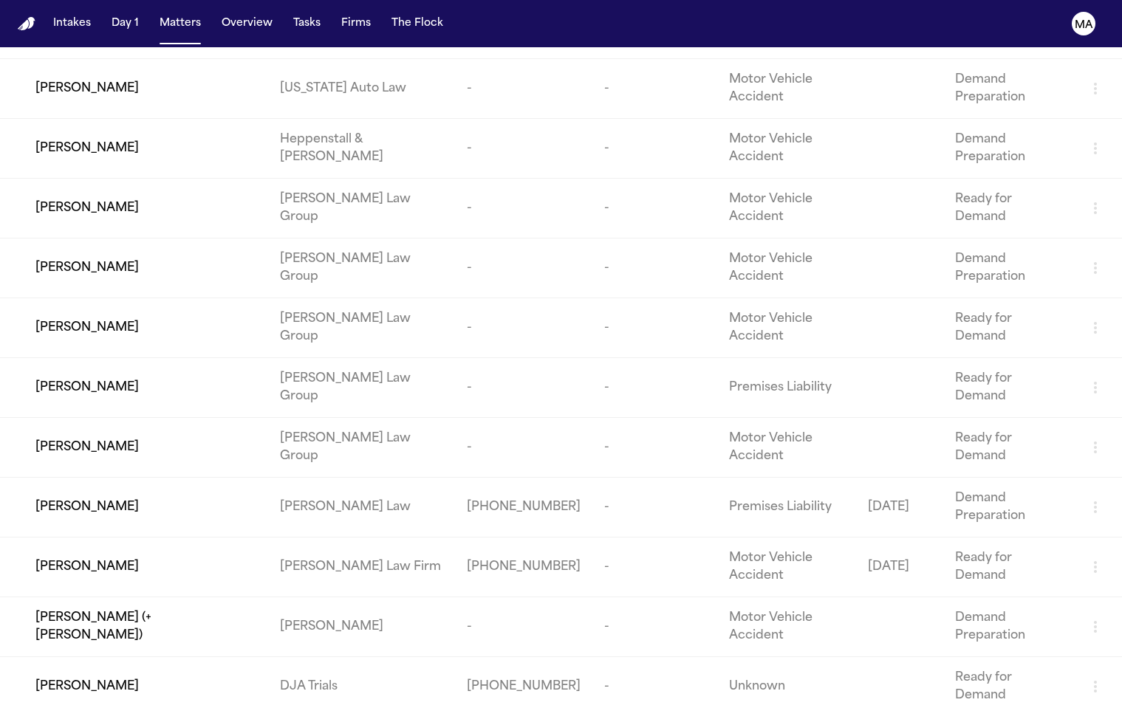
scroll to position [399, 0]
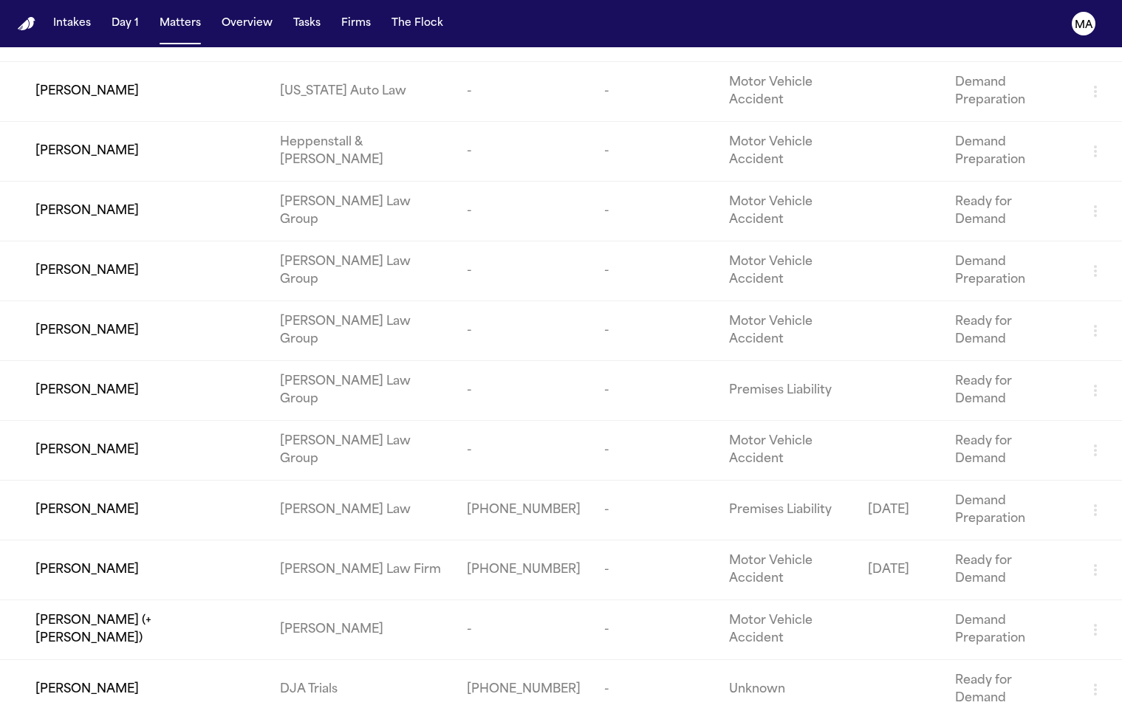
click at [199, 612] on div "Altaf Mughal (+Afshan Mughal)" at bounding box center [145, 629] width 221 height 35
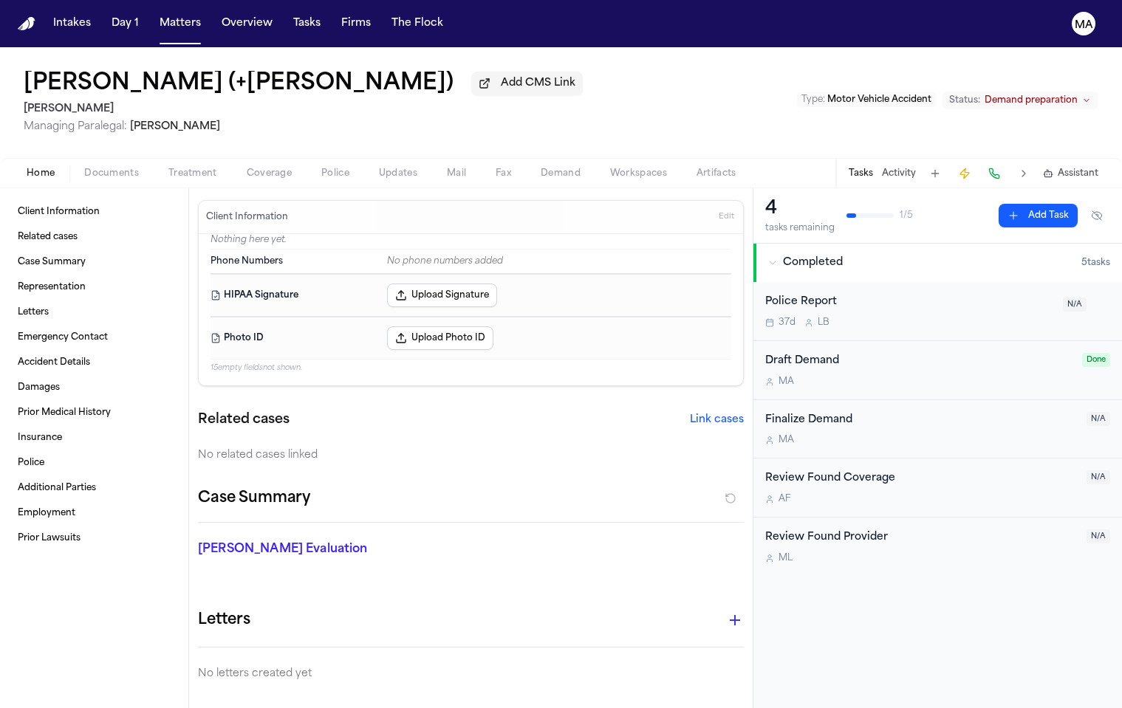
click at [1036, 95] on span "Demand preparation" at bounding box center [1031, 101] width 93 height 12
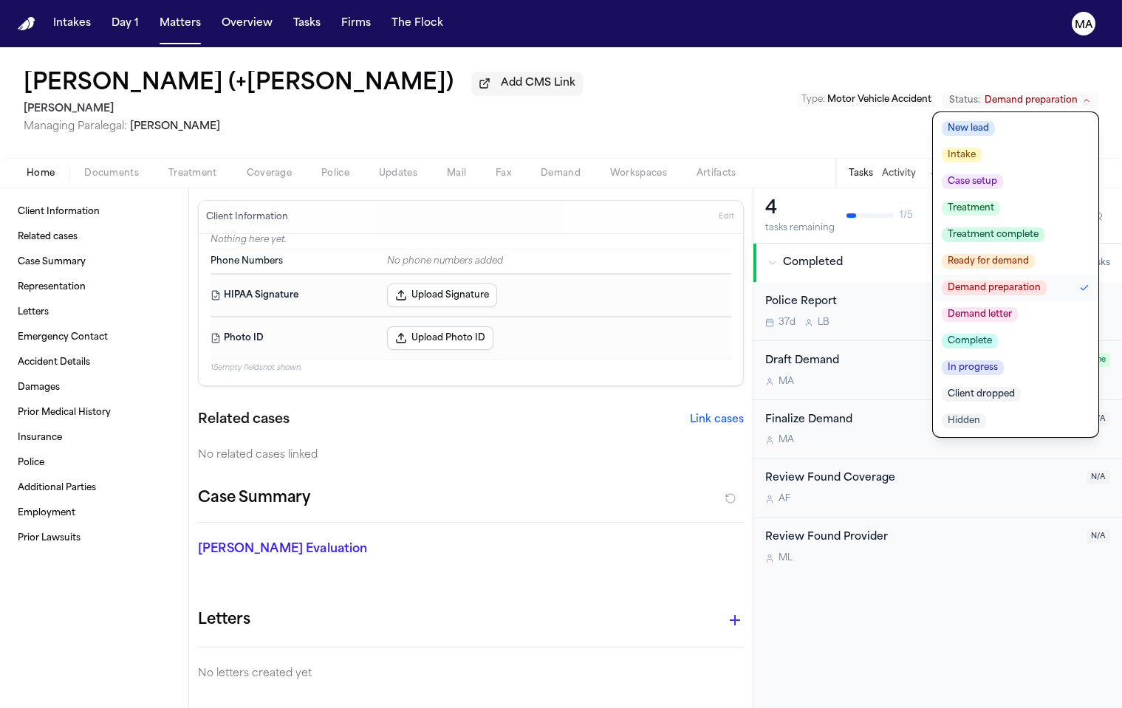
click at [1018, 307] on span "Demand letter" at bounding box center [980, 314] width 76 height 15
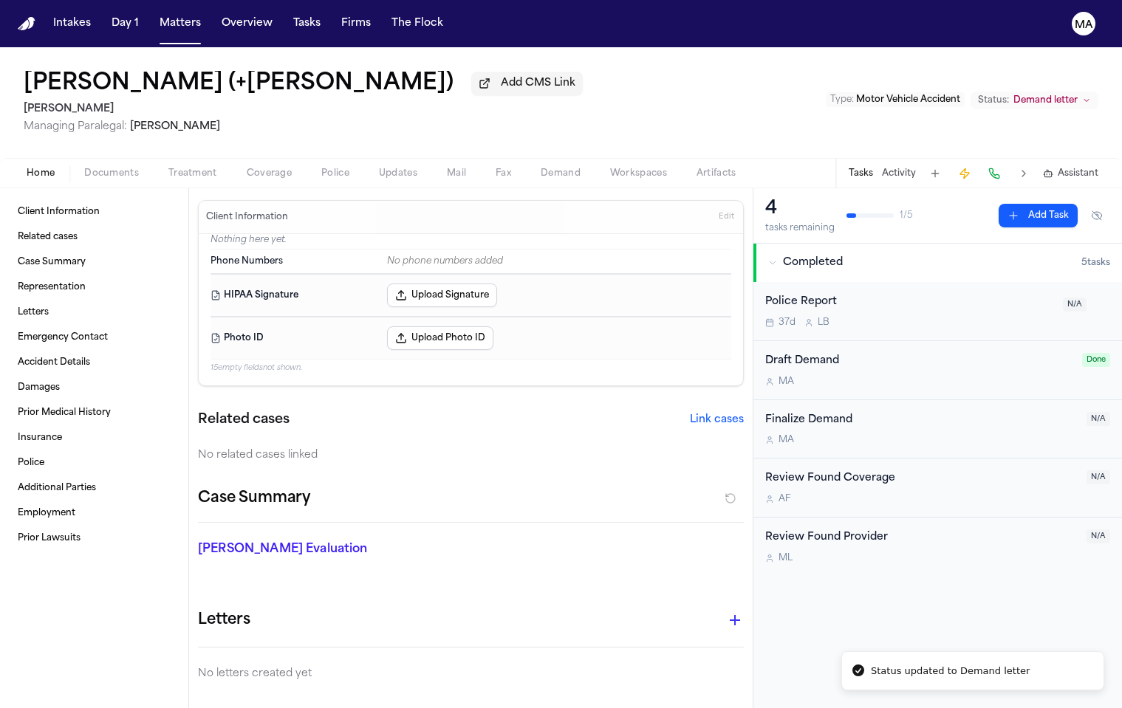
click at [593, 50] on div "Altaf Mughal (+Afshan Mughal) Add CMS Link Luis A. Perez, P.C Managing Paralega…" at bounding box center [561, 102] width 1122 height 111
click at [154, 12] on button "Matters" at bounding box center [180, 23] width 53 height 27
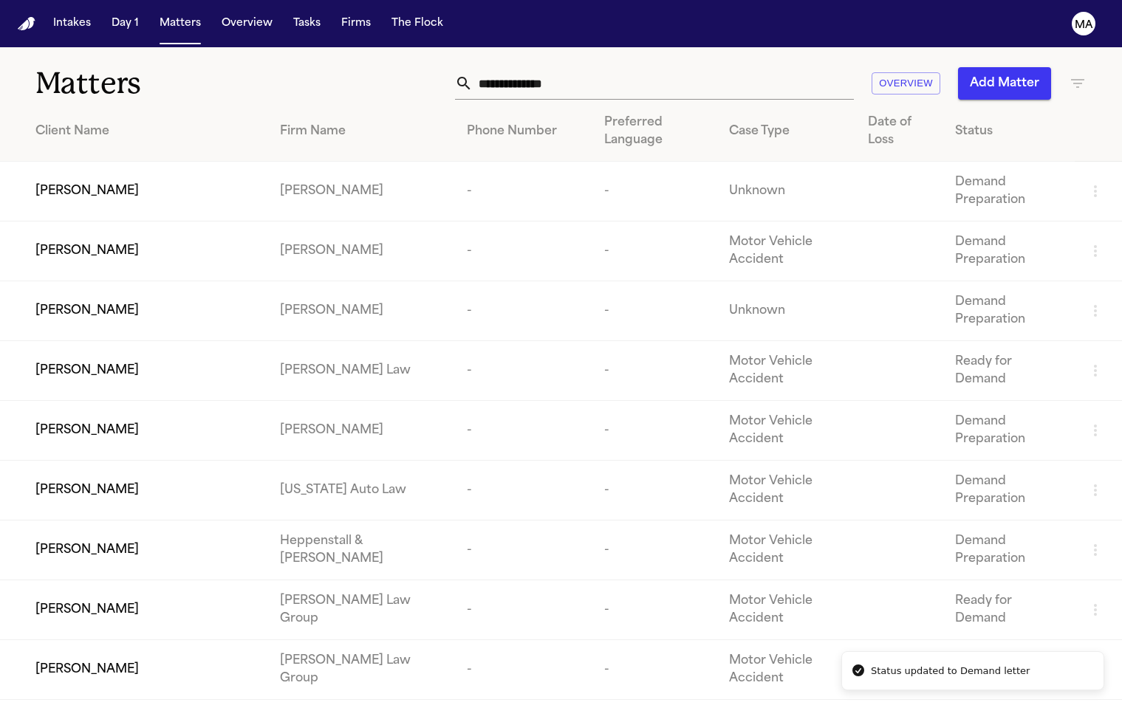
click at [162, 362] on div "Ahmed Alhusaini" at bounding box center [145, 371] width 221 height 18
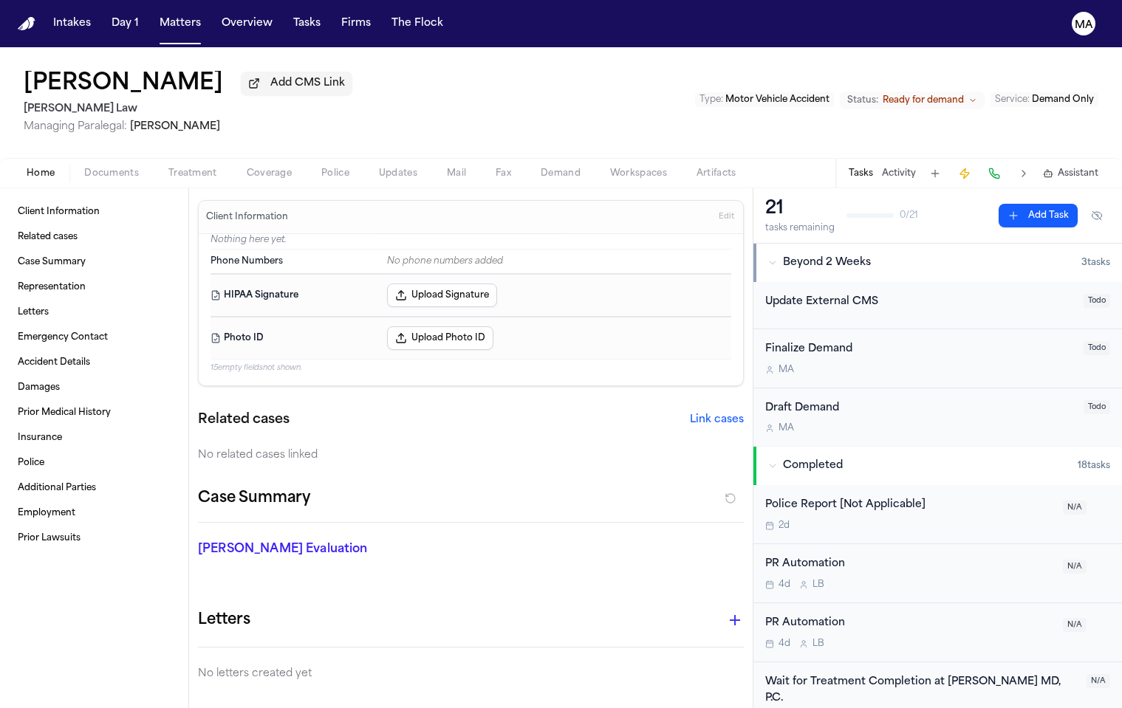
click at [1070, 95] on span "Demand Only" at bounding box center [1063, 99] width 62 height 9
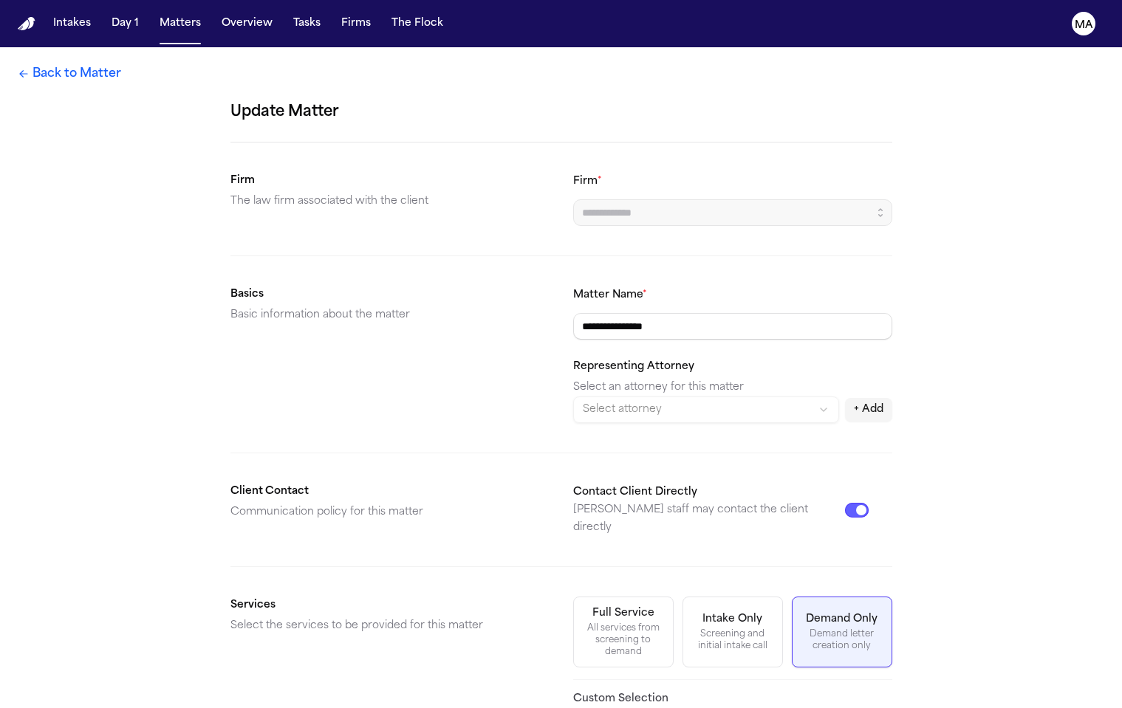
type input "*********"
click at [45, 65] on link "Back to Matter" at bounding box center [69, 74] width 103 height 18
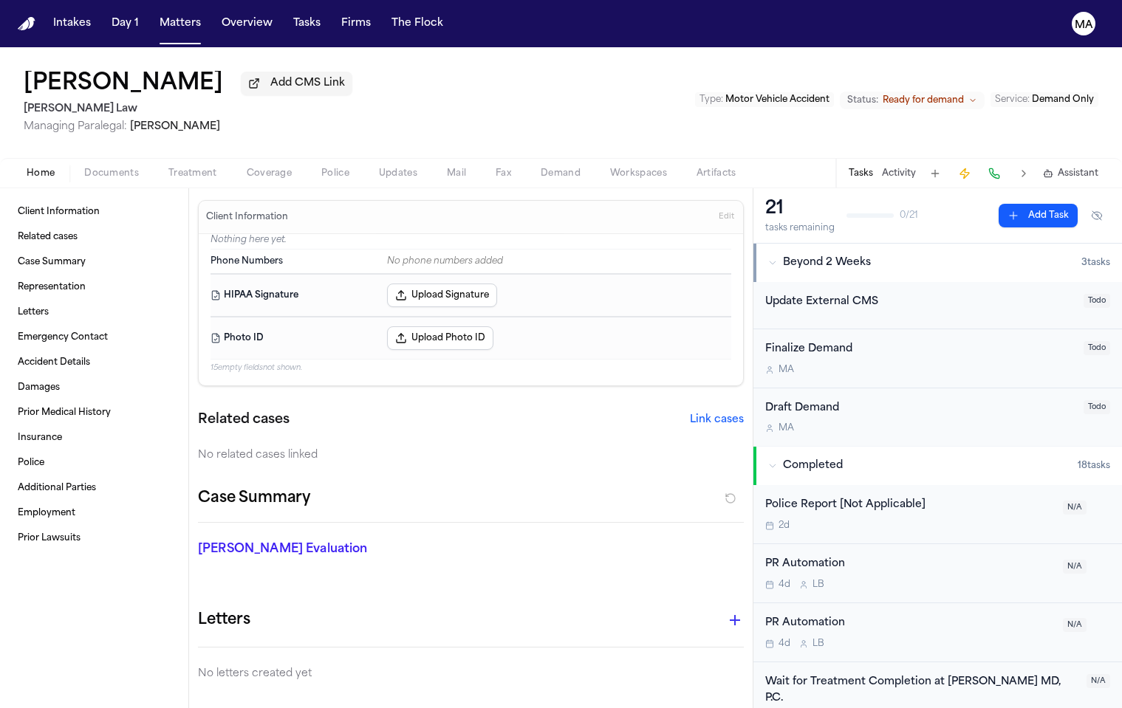
click at [964, 95] on span "Ready for demand" at bounding box center [923, 101] width 81 height 12
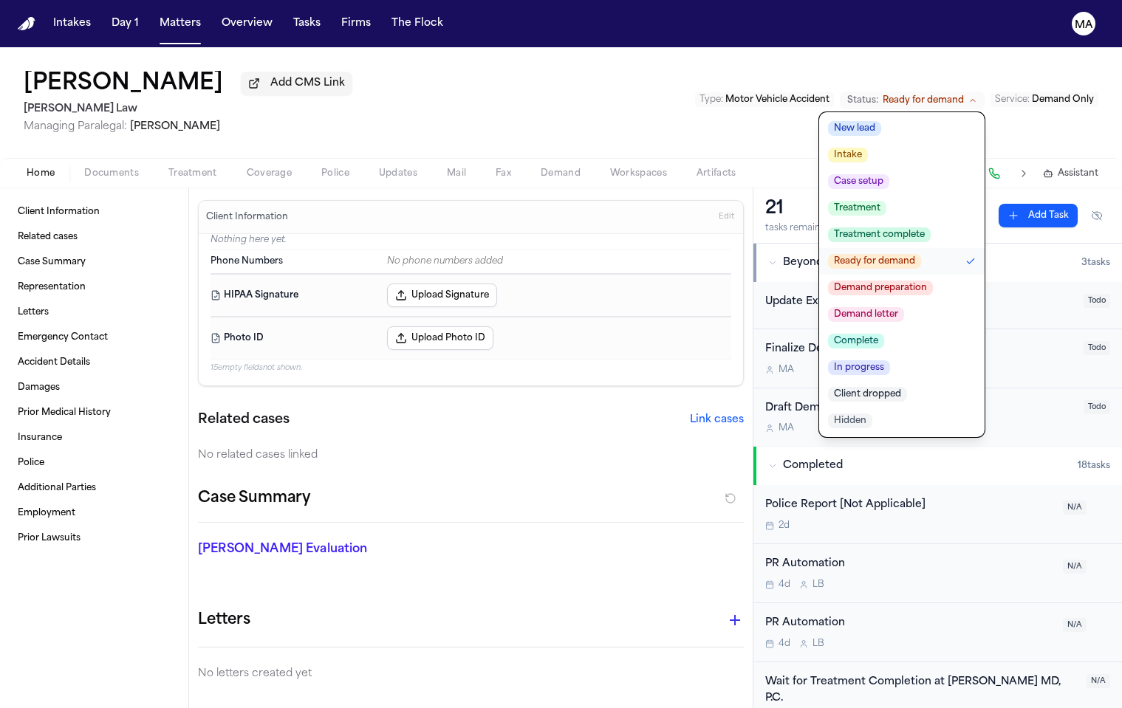
click at [904, 307] on span "Demand letter" at bounding box center [866, 314] width 76 height 15
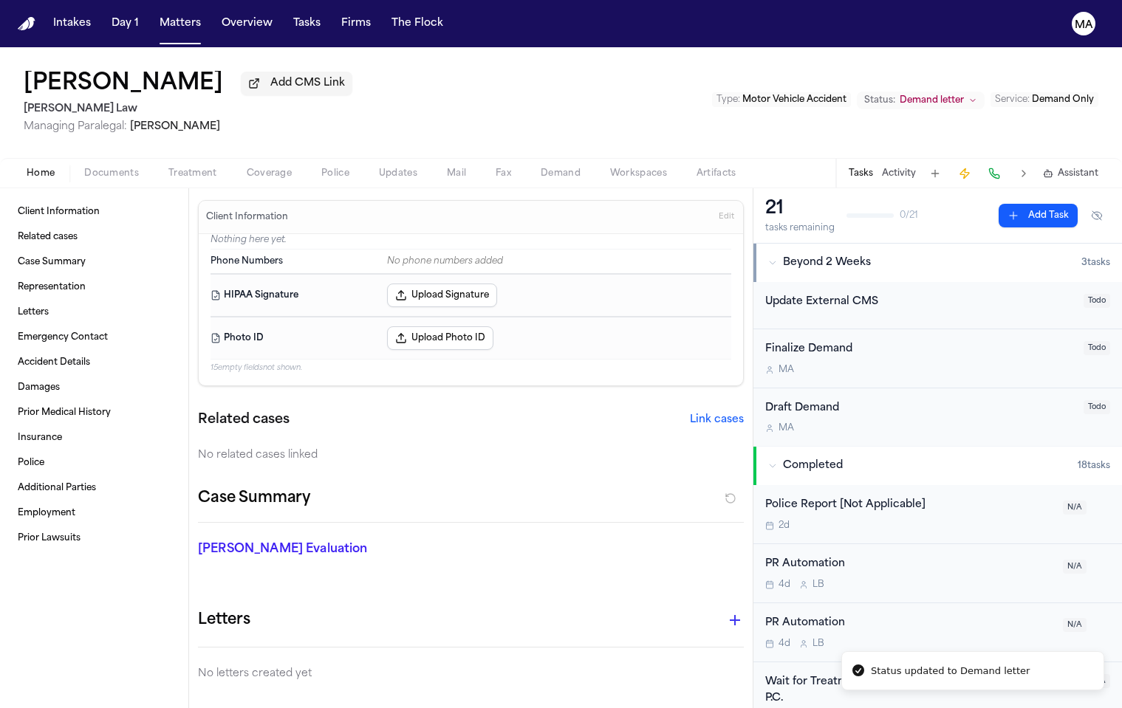
click at [386, 52] on div "Ahmed Alhusaini Add CMS Link Jalal Law Managing Paralegal: Michelle Landazabal …" at bounding box center [561, 102] width 1122 height 111
click at [154, 13] on button "Matters" at bounding box center [180, 23] width 53 height 27
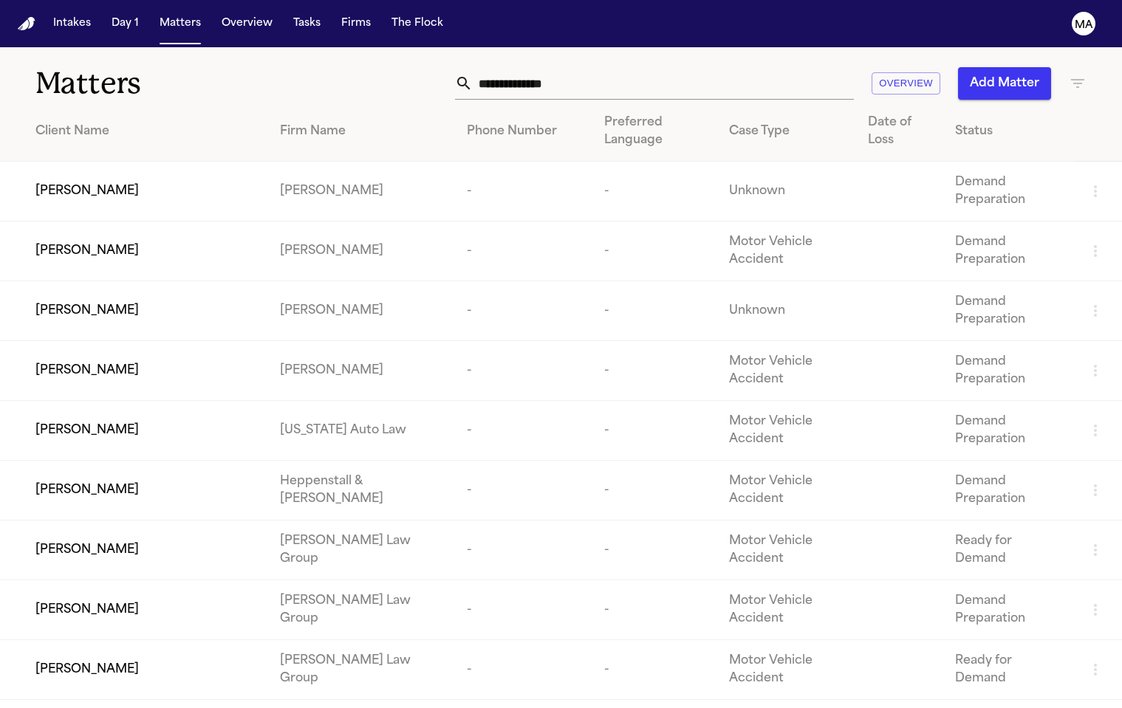
click at [310, 123] on div "Firm Name" at bounding box center [361, 132] width 163 height 18
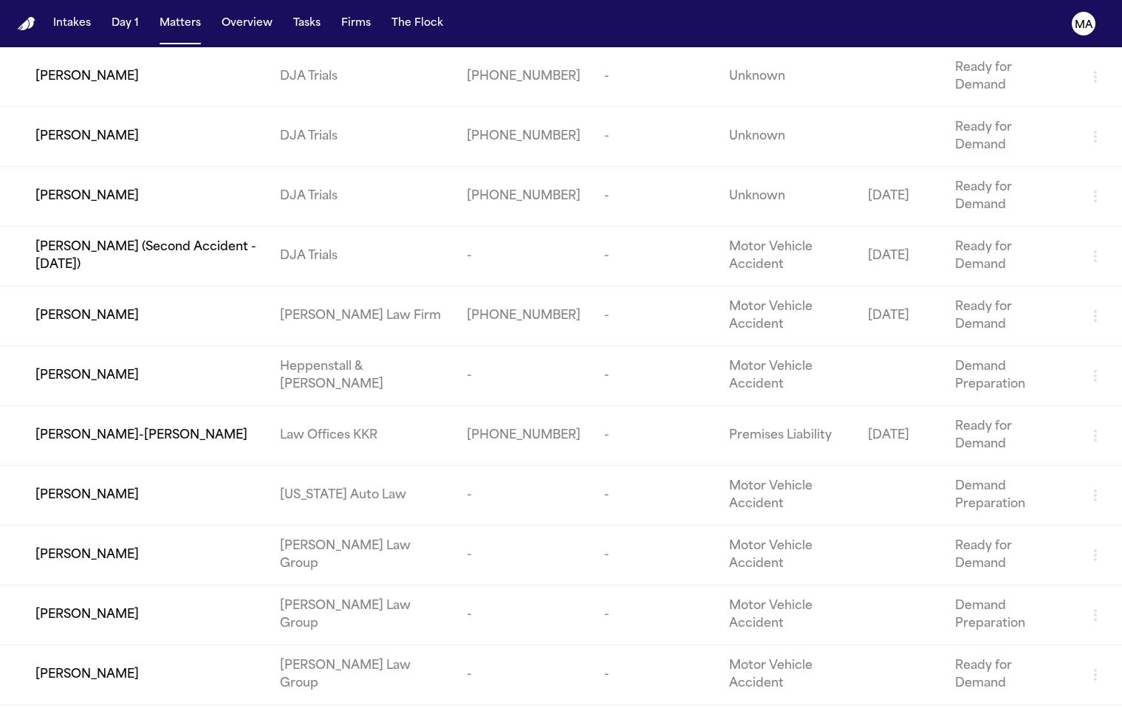
scroll to position [388, 0]
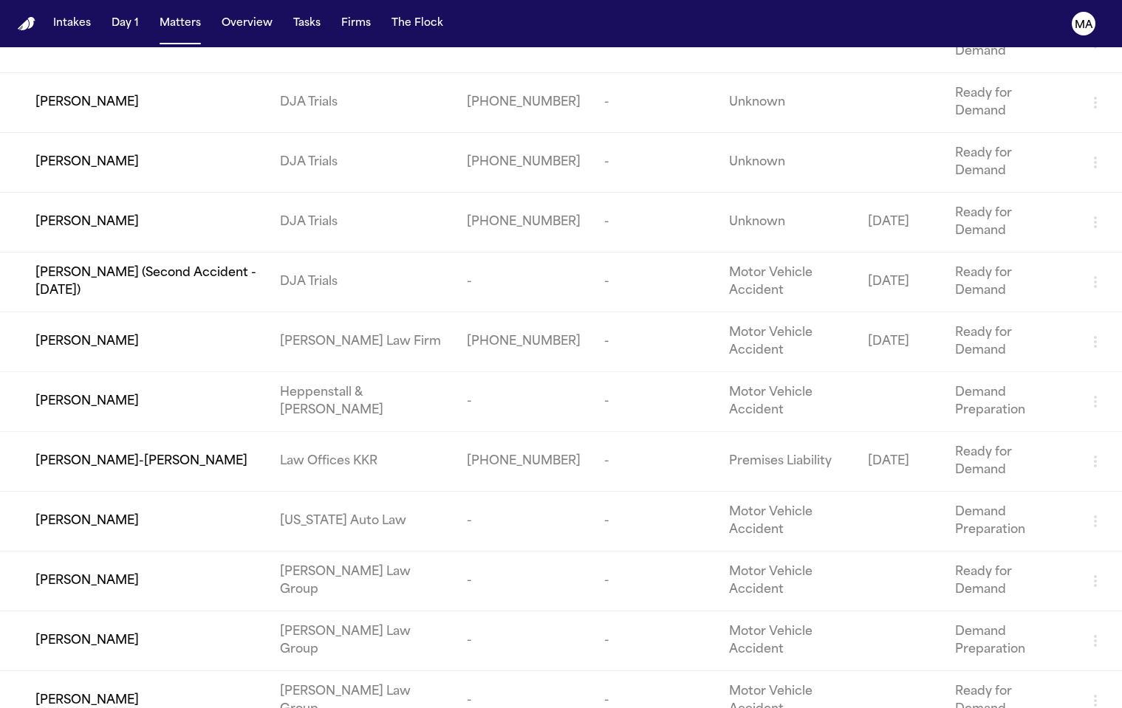
click at [153, 552] on td "Deonarine Singh" at bounding box center [134, 582] width 268 height 60
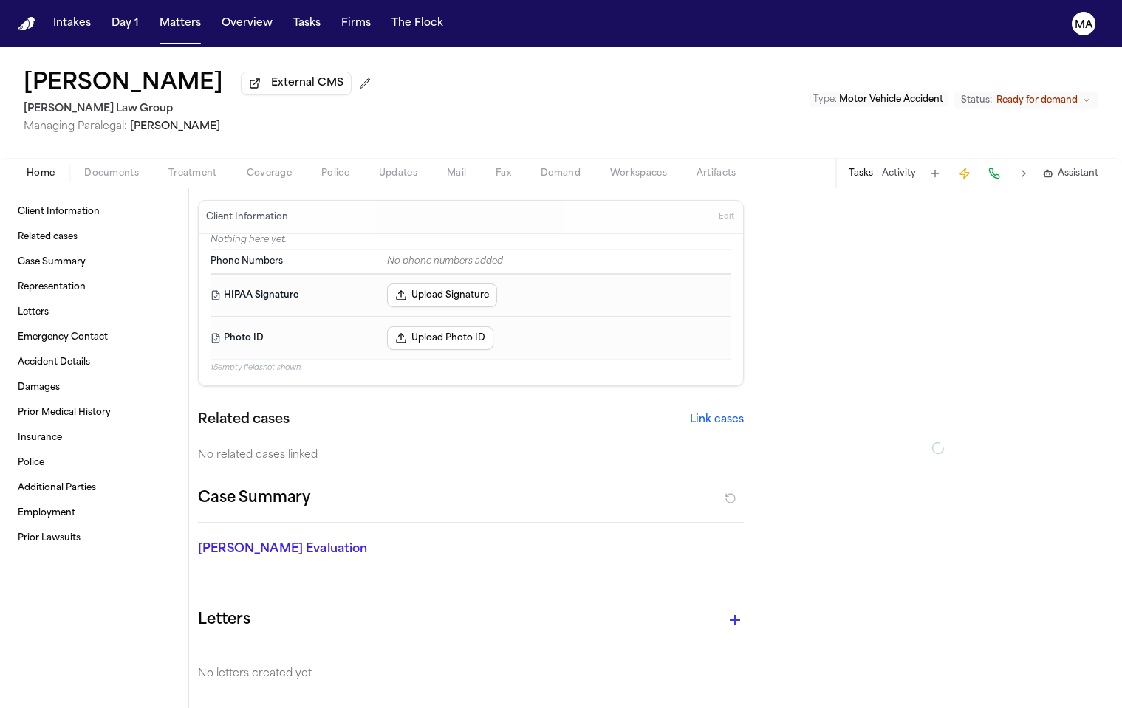
click at [1062, 95] on span "Ready for demand" at bounding box center [1036, 101] width 81 height 12
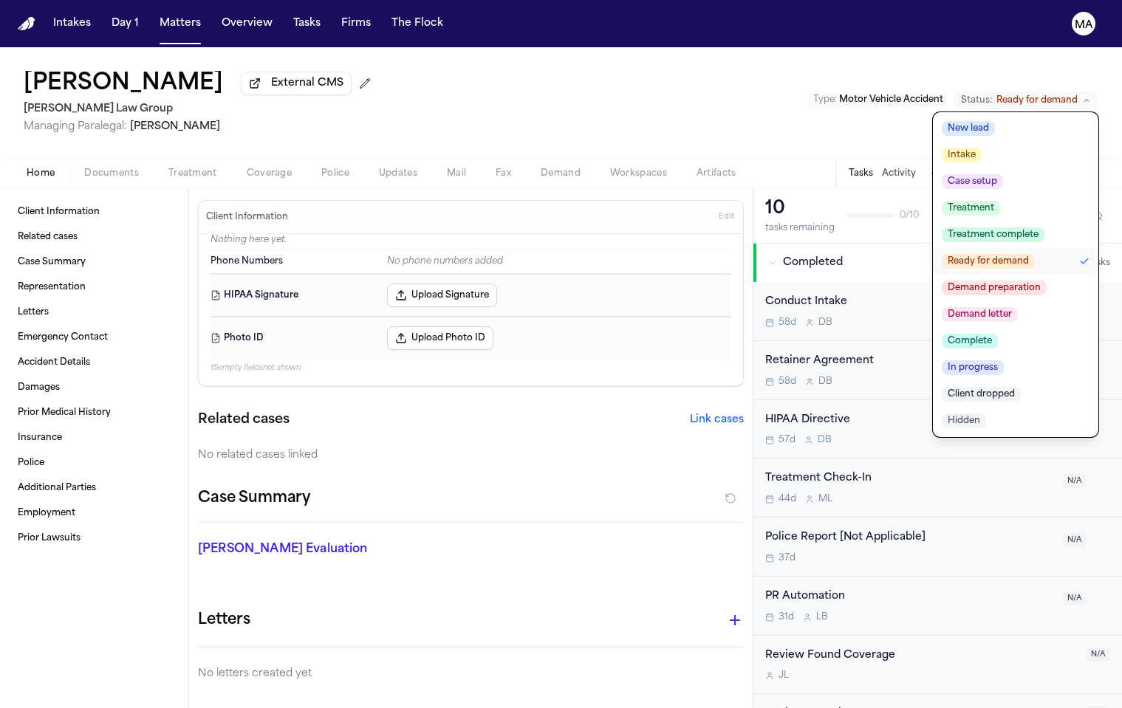
click at [1018, 307] on span "Demand letter" at bounding box center [980, 314] width 76 height 15
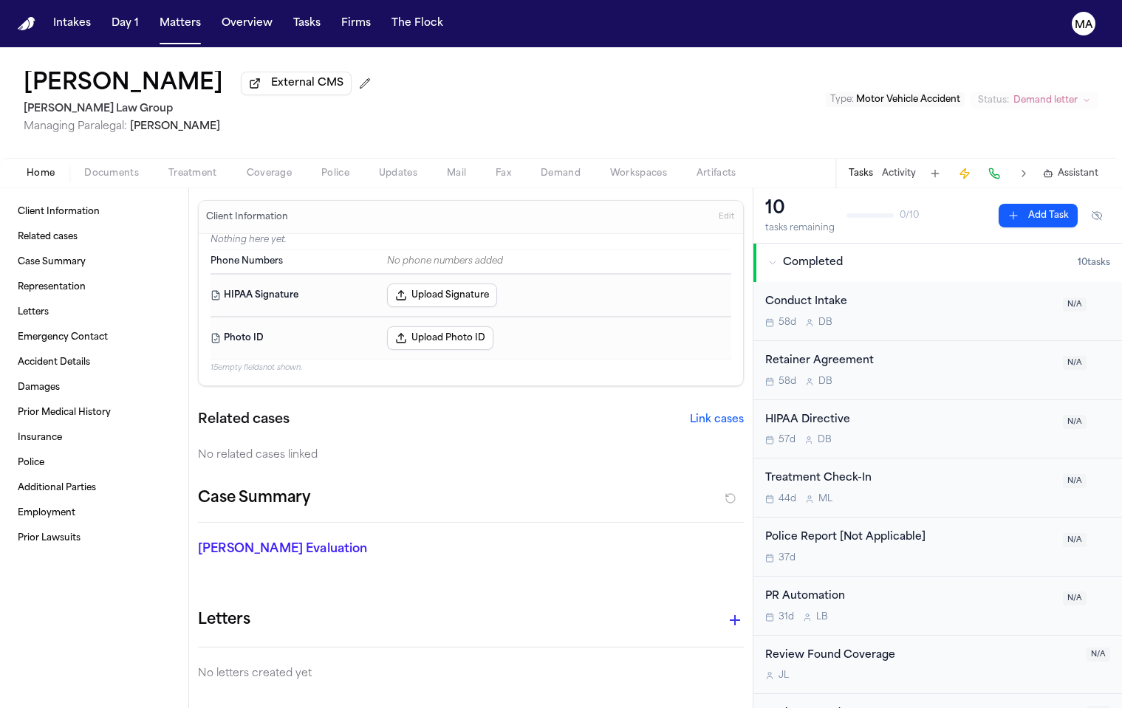
click at [552, 67] on div "Deonarine Singh External CMS Morgan Law Group Managing Paralegal: Michelle Land…" at bounding box center [561, 102] width 1122 height 111
click at [154, 17] on button "Matters" at bounding box center [180, 23] width 53 height 27
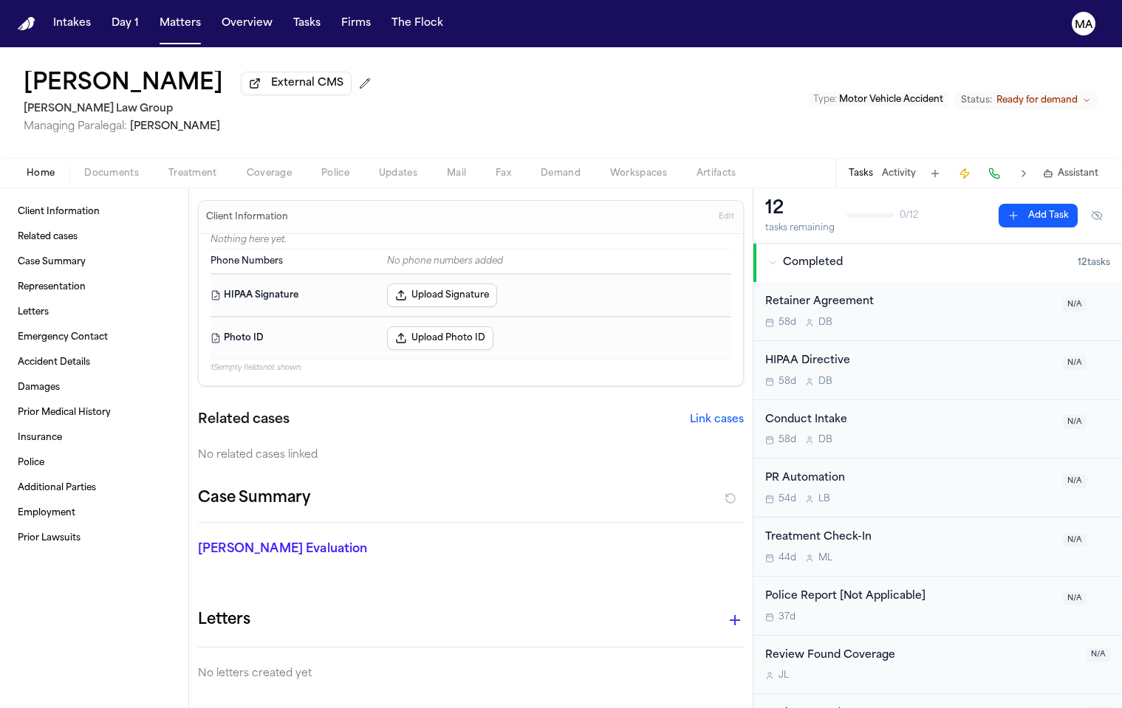
click at [1059, 95] on span "Ready for demand" at bounding box center [1036, 101] width 81 height 12
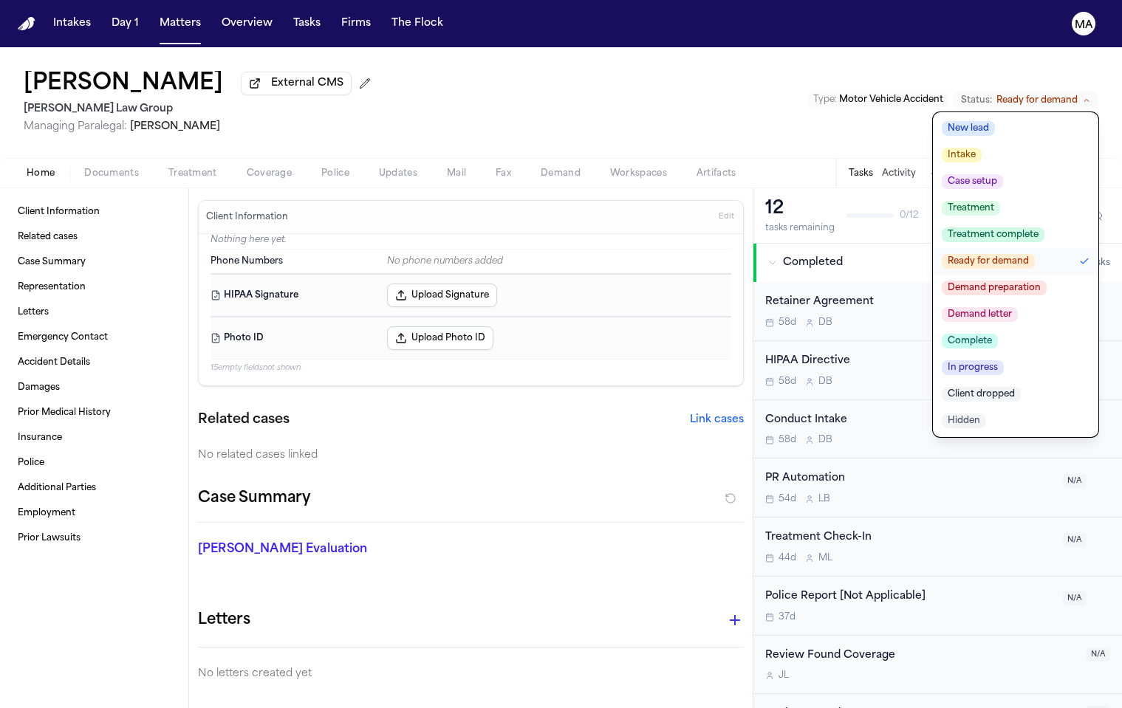
click at [1018, 307] on span "Demand letter" at bounding box center [980, 314] width 76 height 15
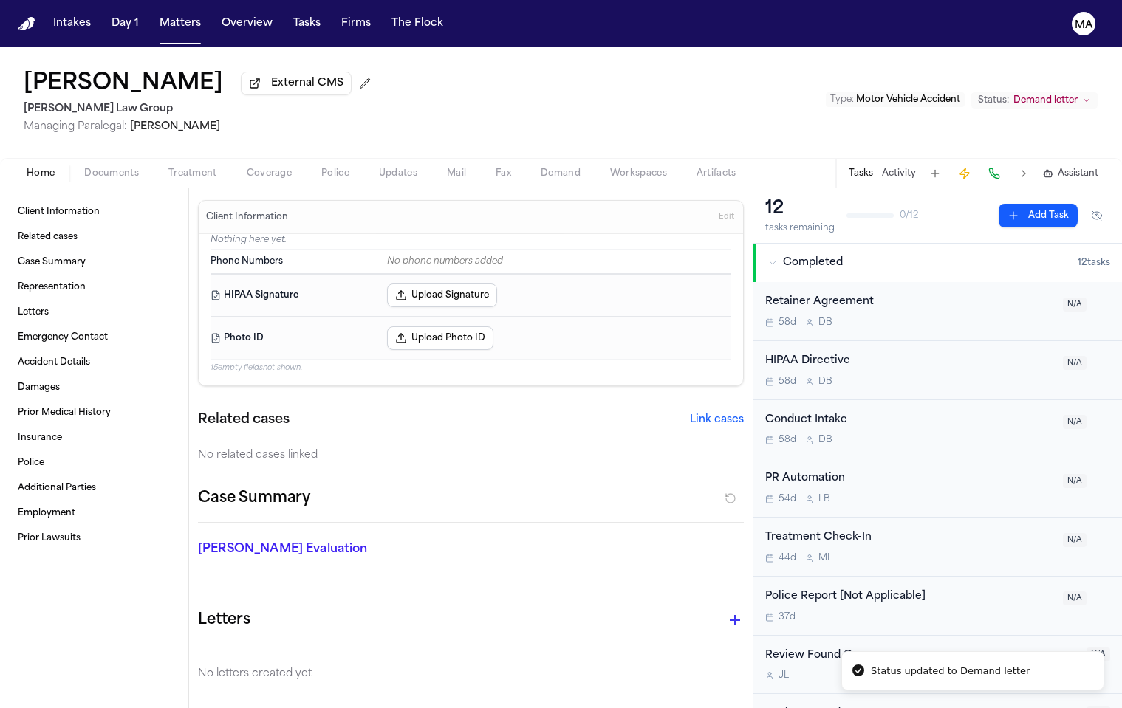
click at [383, 59] on div "Sylvia Wromas External CMS Morgan Law Group Managing Paralegal: Michelle Landaz…" at bounding box center [561, 102] width 1122 height 111
click at [154, 16] on button "Matters" at bounding box center [180, 23] width 53 height 27
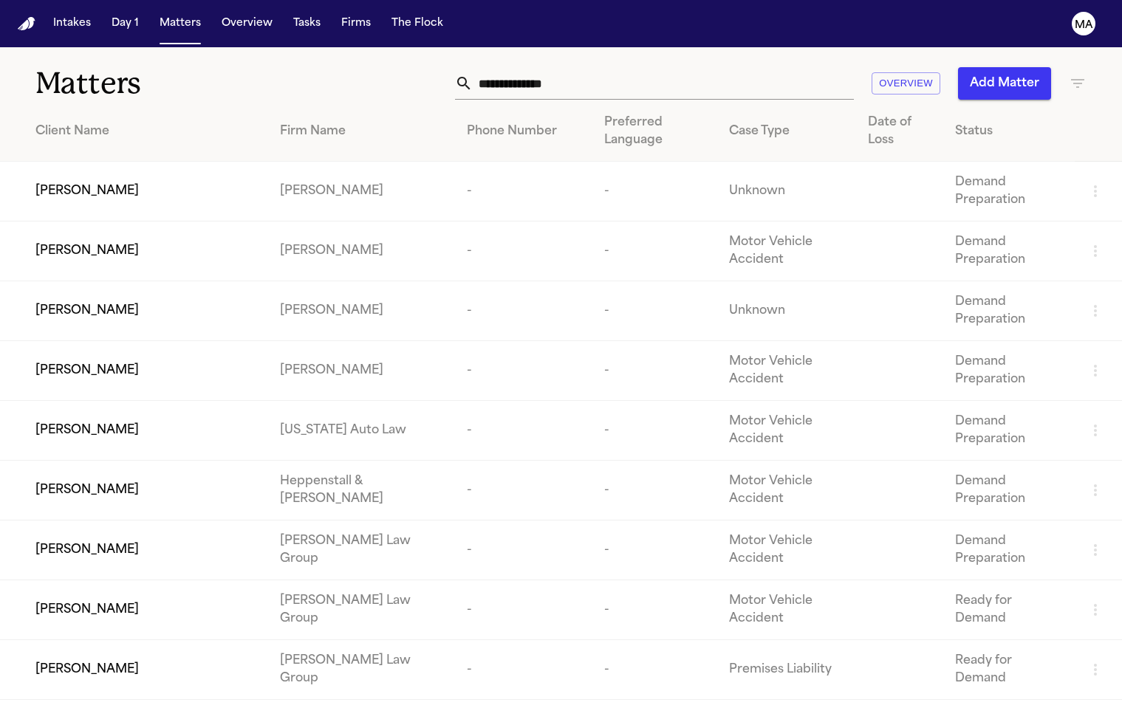
click at [147, 661] on div "Lauren Wynne" at bounding box center [145, 670] width 221 height 18
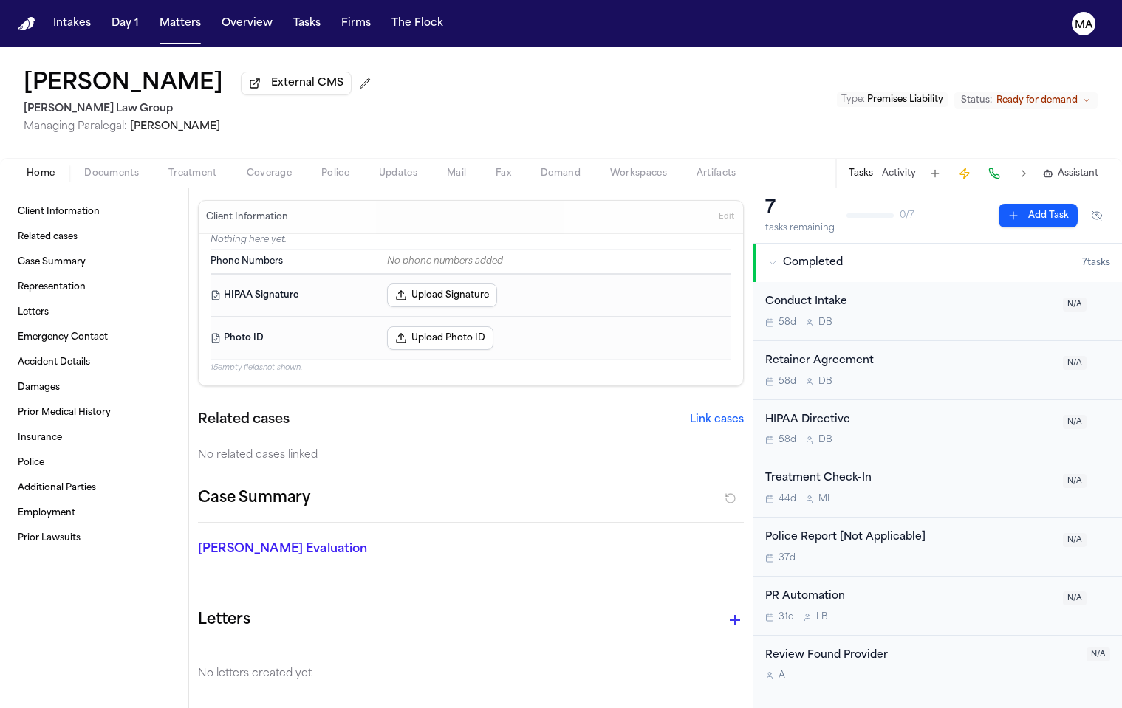
click at [1058, 95] on span "Ready for demand" at bounding box center [1036, 101] width 81 height 12
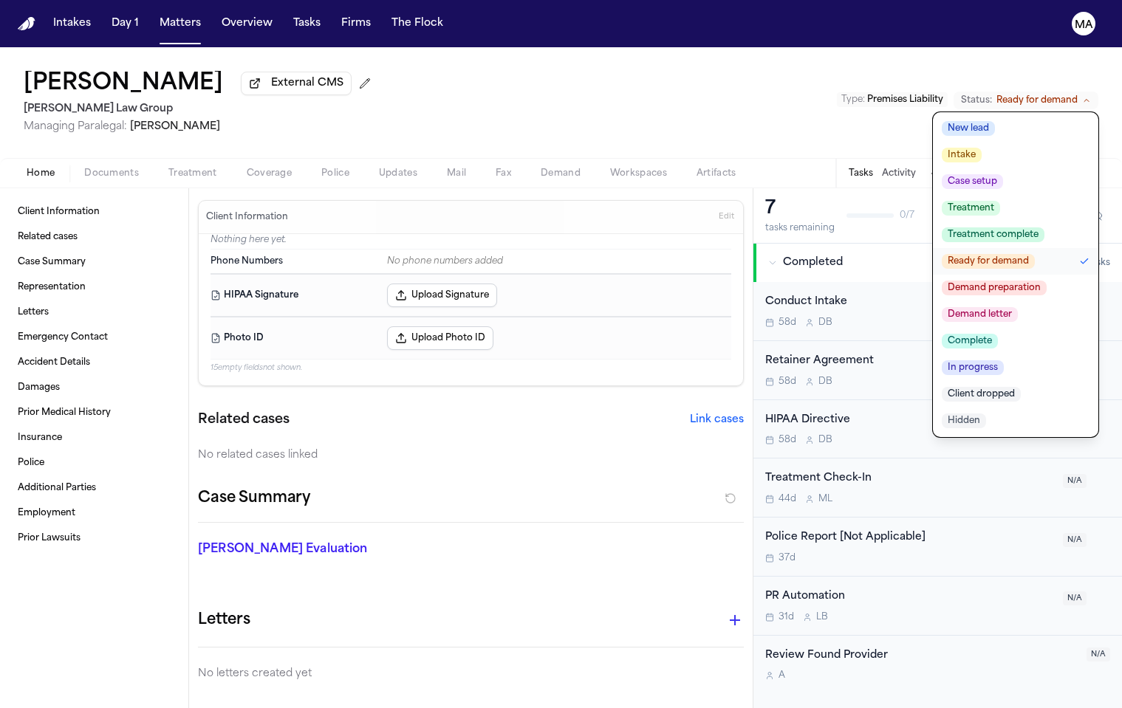
click at [1018, 307] on span "Demand letter" at bounding box center [980, 314] width 76 height 15
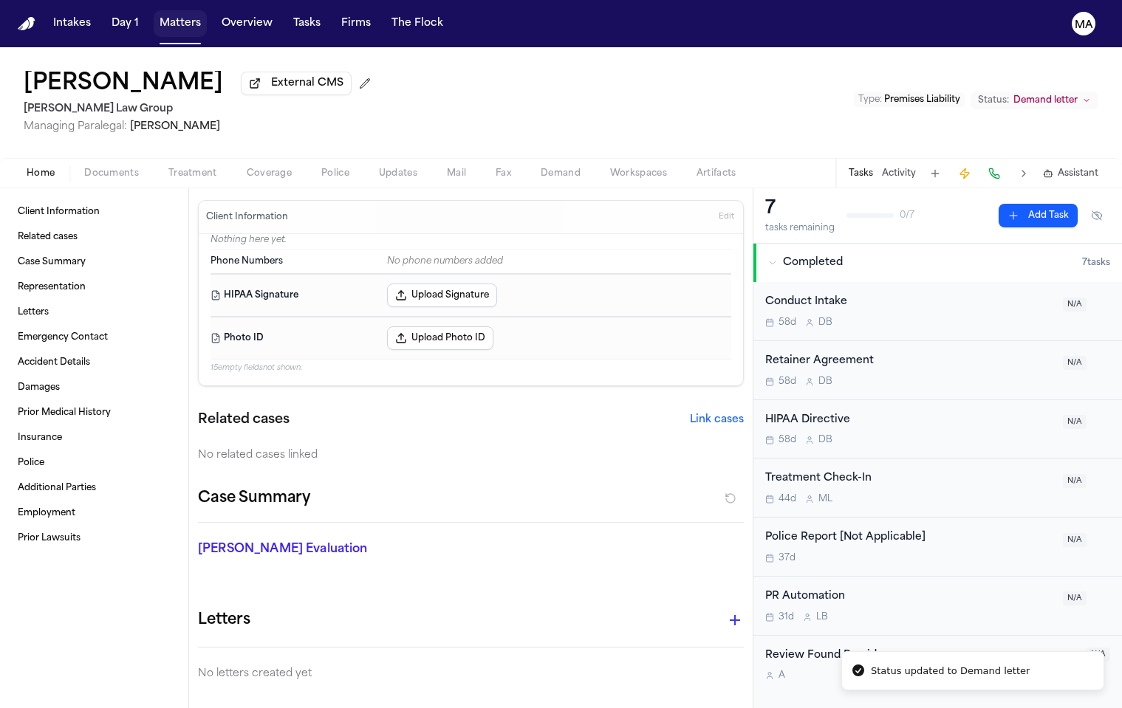
click at [154, 16] on button "Matters" at bounding box center [180, 23] width 53 height 27
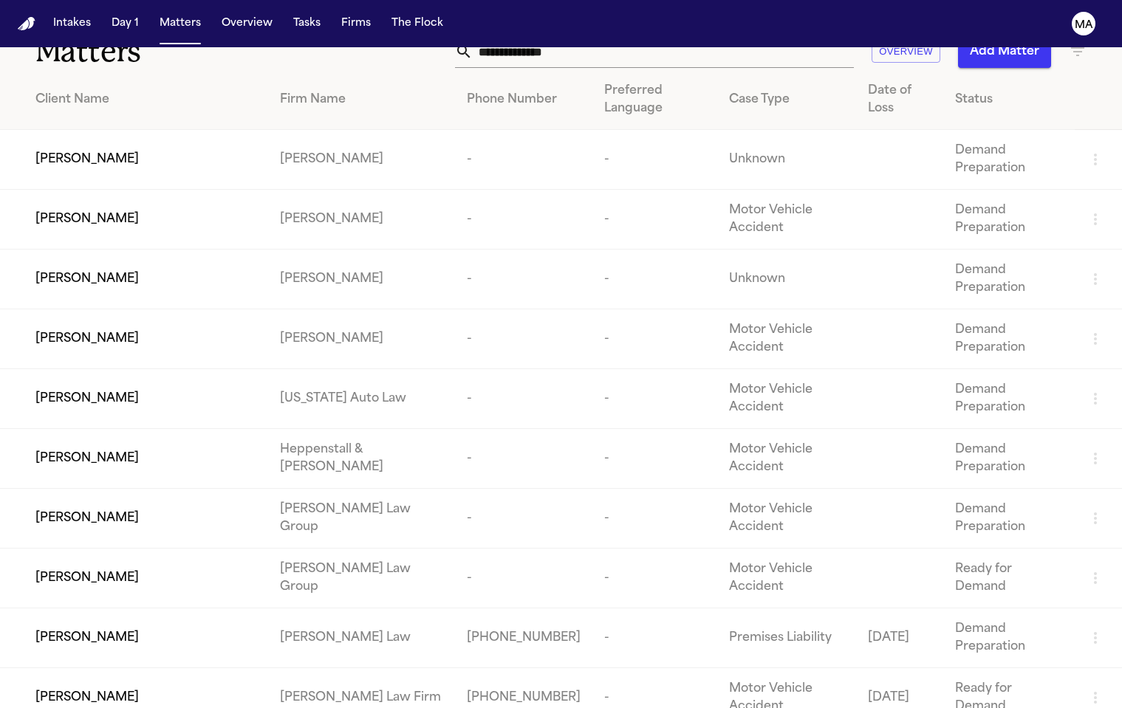
scroll to position [35, 0]
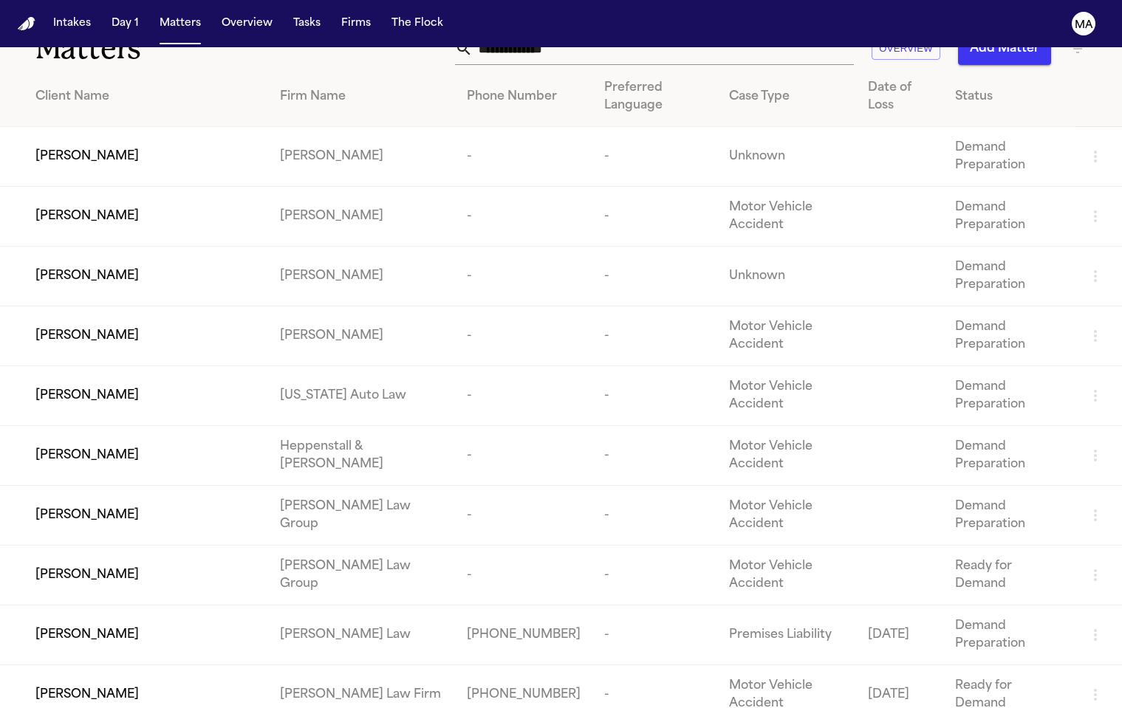
click at [165, 486] on td "Ruby Cunningham" at bounding box center [134, 516] width 268 height 60
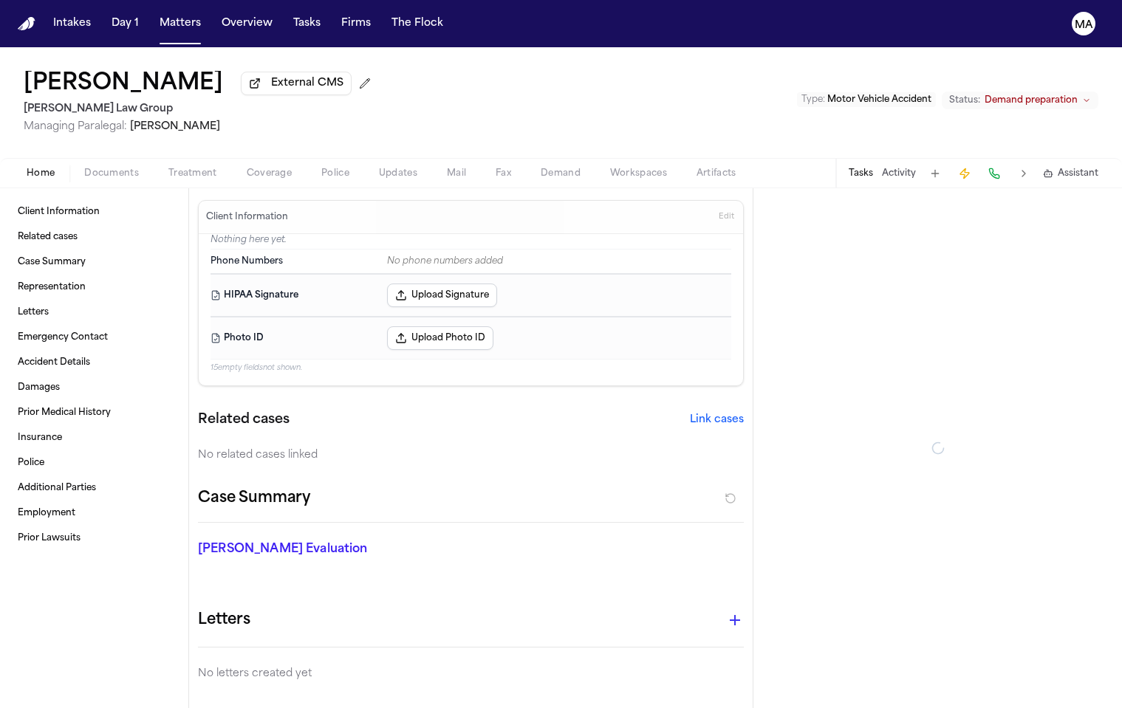
click at [1053, 95] on span "Demand preparation" at bounding box center [1031, 101] width 93 height 12
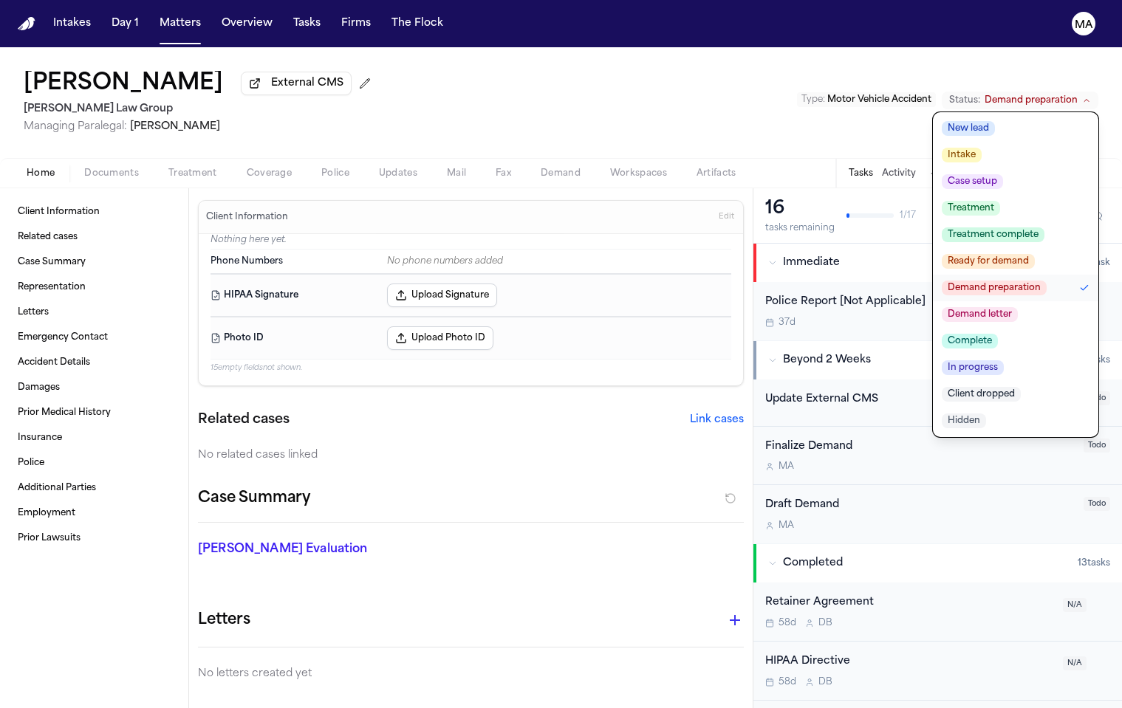
click at [1018, 307] on span "Demand letter" at bounding box center [980, 314] width 76 height 15
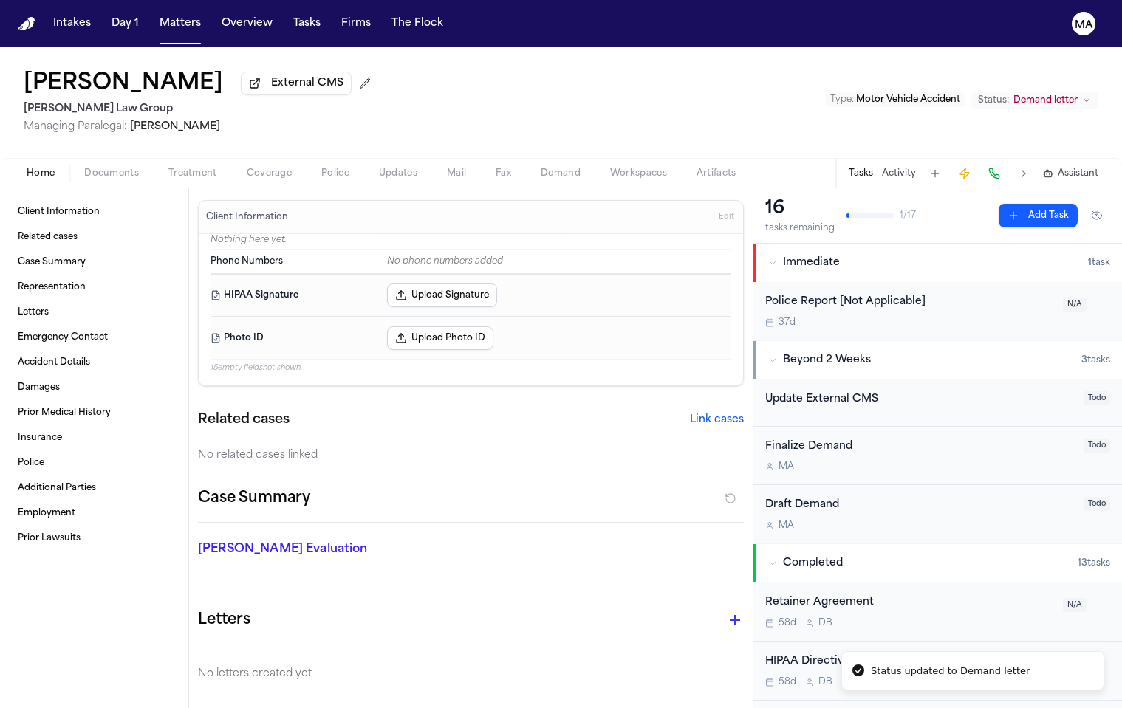
click at [548, 55] on div "Ruby Cunningham External CMS Morgan Law Group Managing Paralegal: Michelle Land…" at bounding box center [561, 102] width 1122 height 111
click at [154, 16] on button "Matters" at bounding box center [180, 23] width 53 height 27
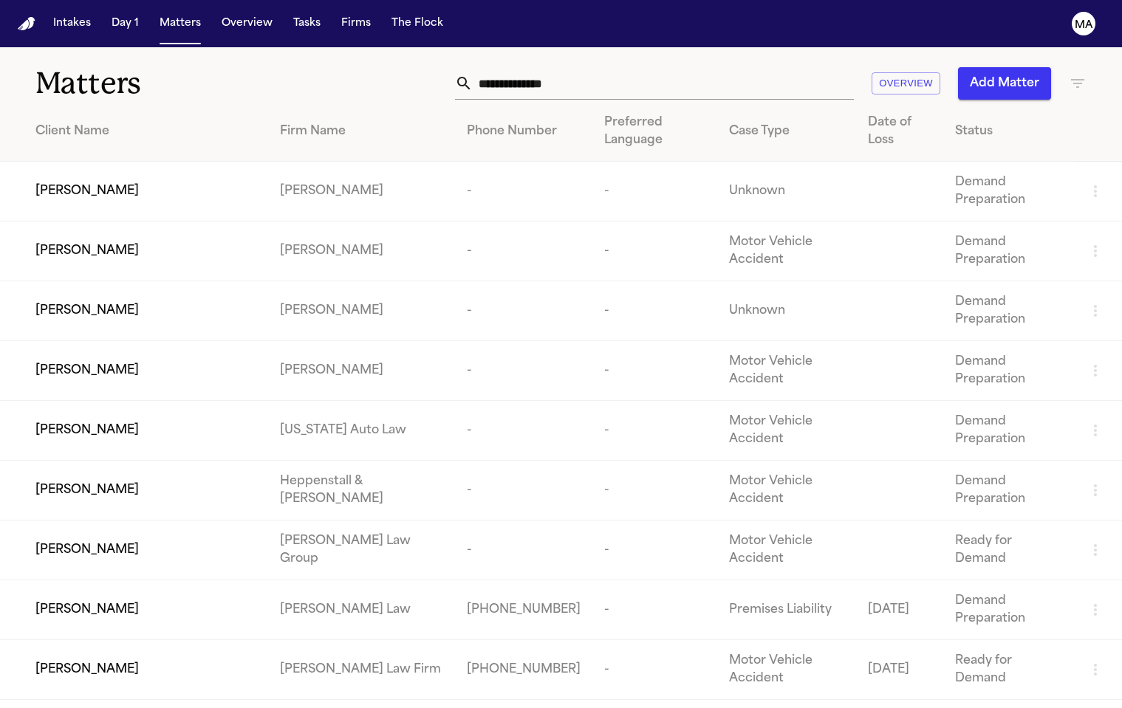
click at [301, 123] on div "Firm Name" at bounding box center [361, 132] width 163 height 18
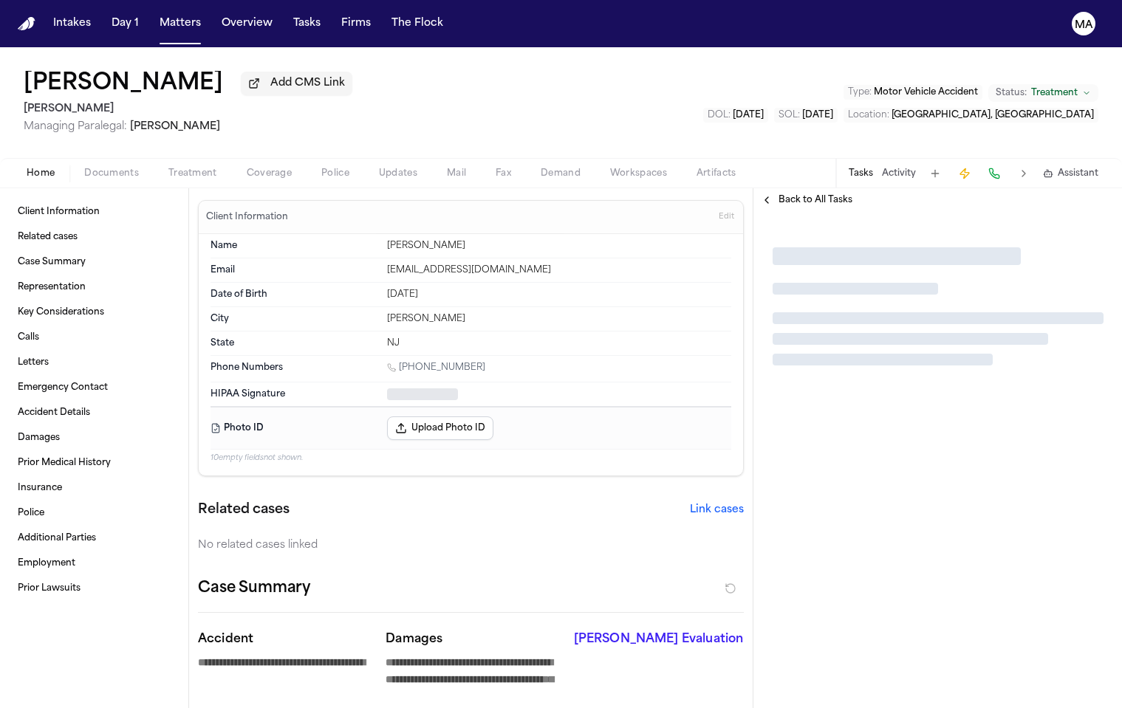
type textarea "*"
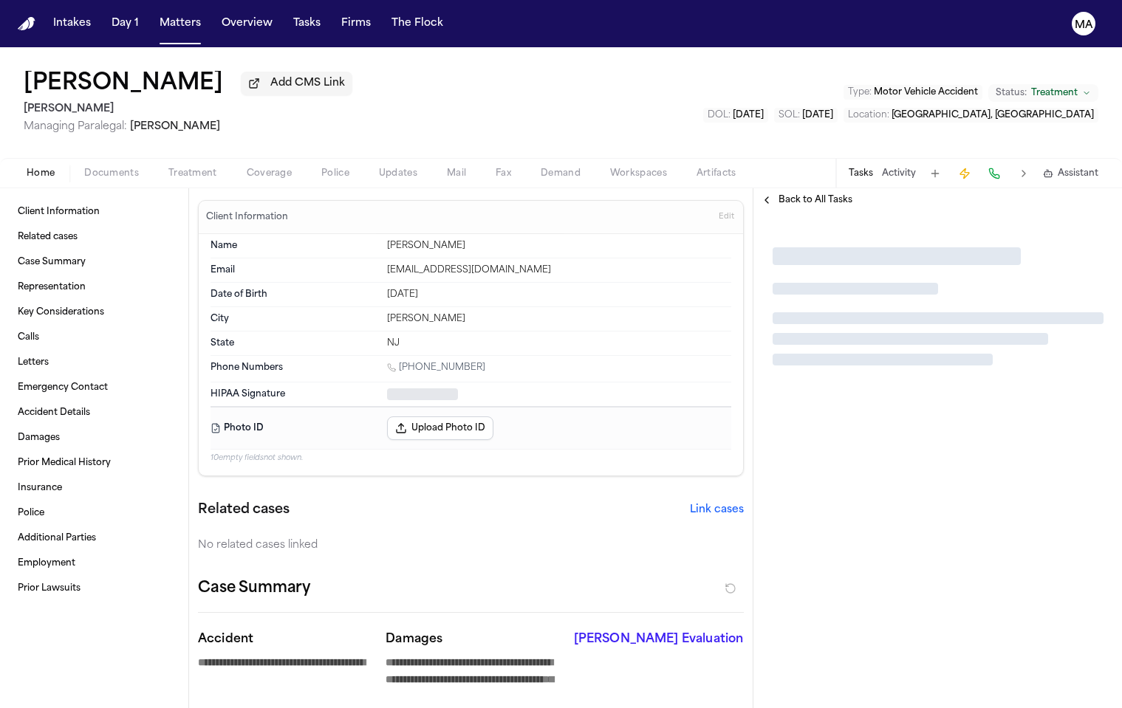
type textarea "*"
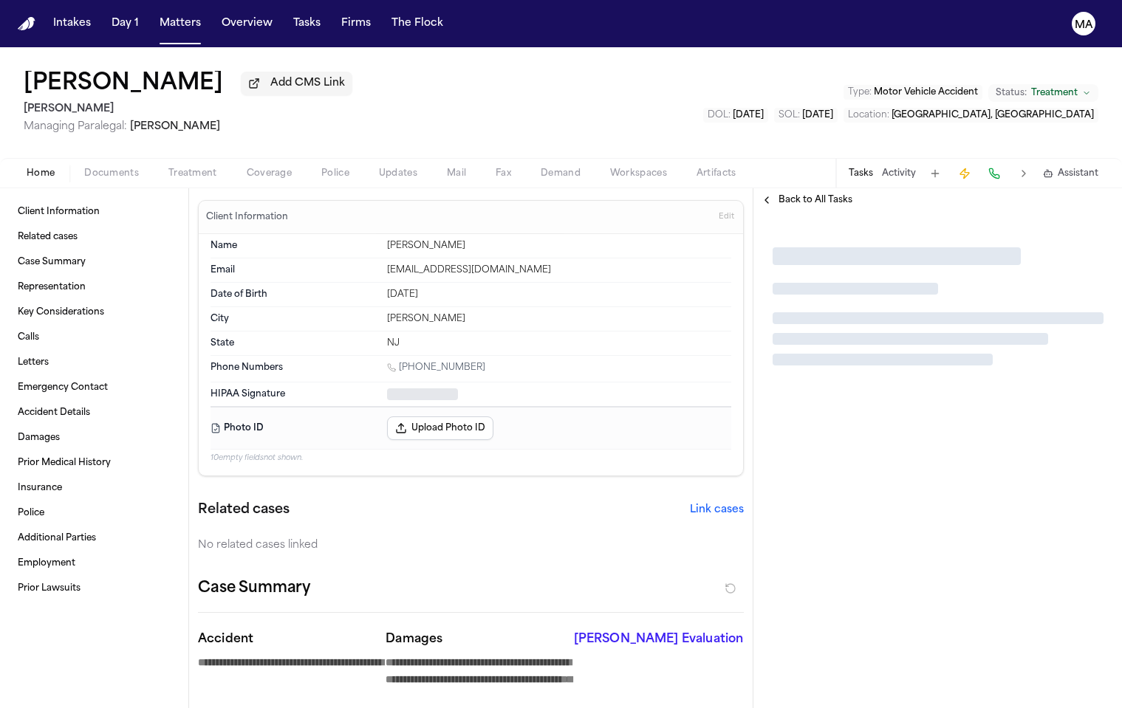
type textarea "*"
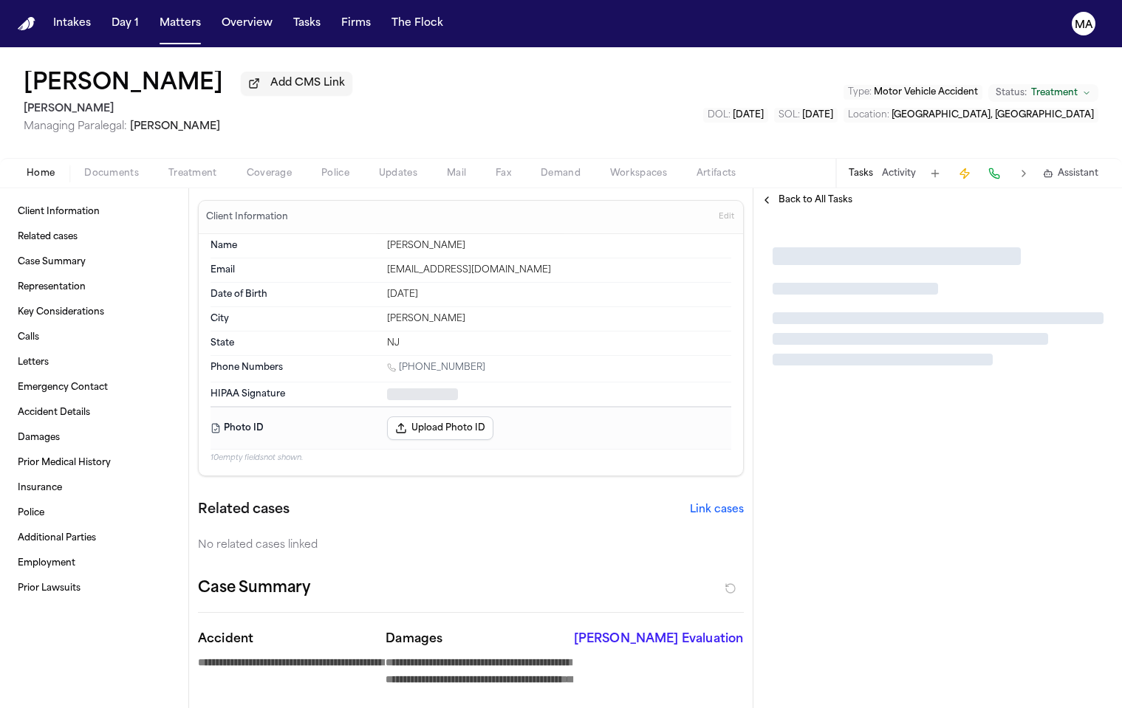
type textarea "*"
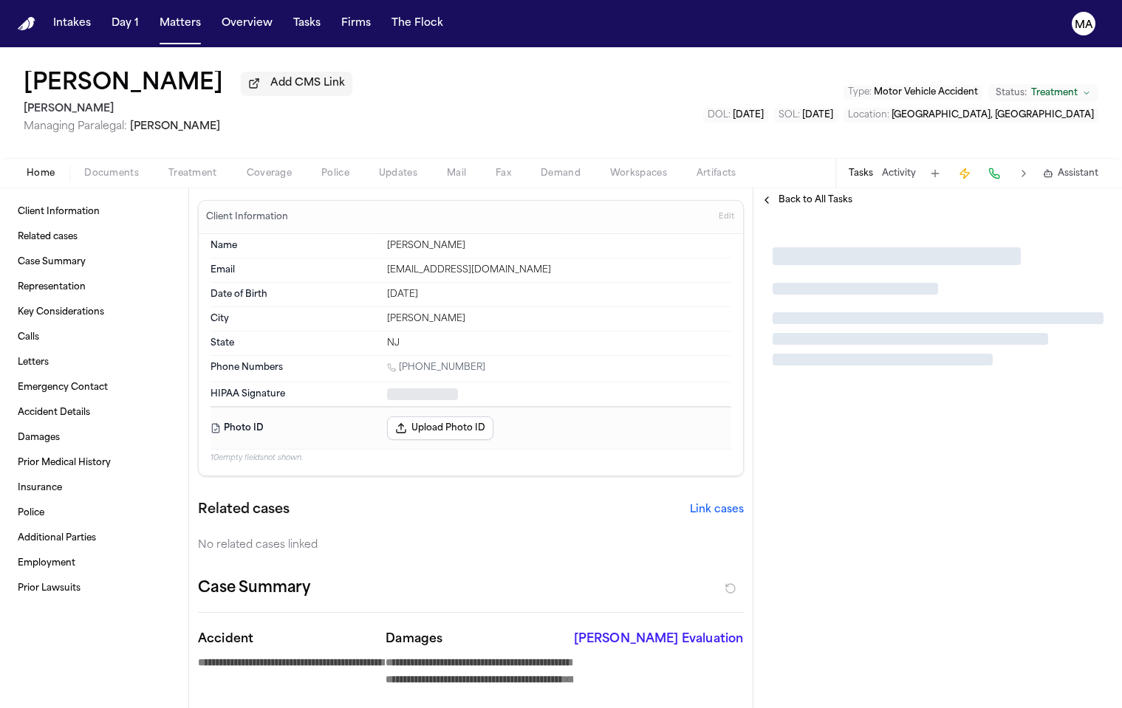
type textarea "*"
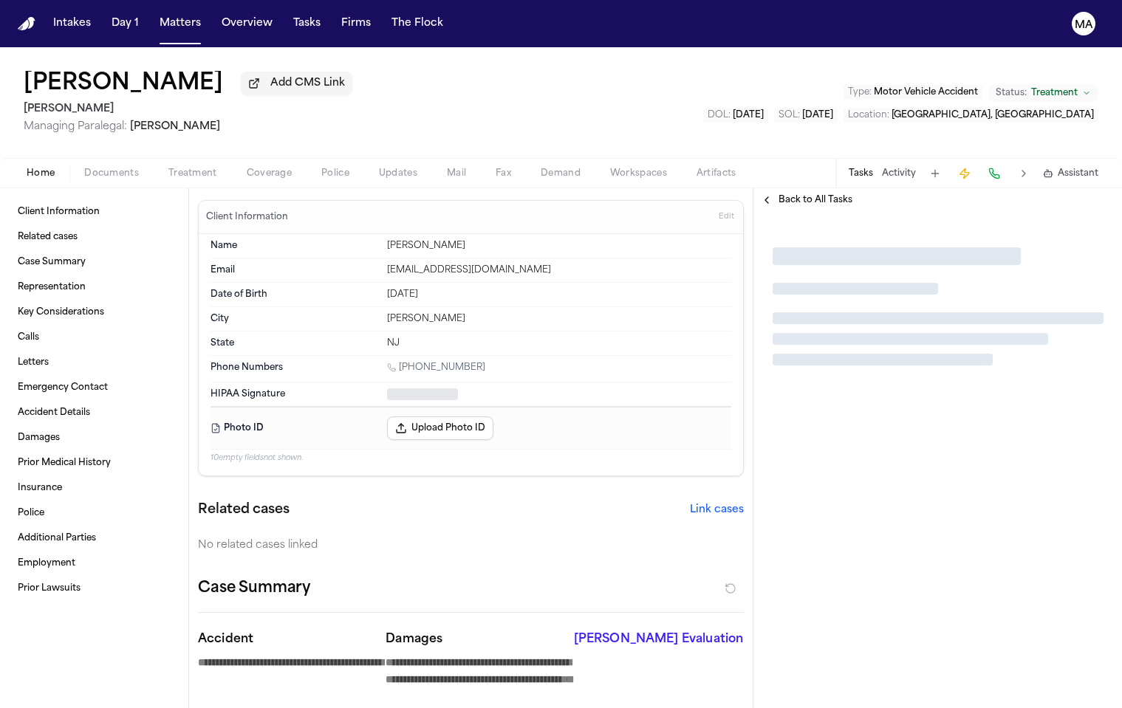
type textarea "*"
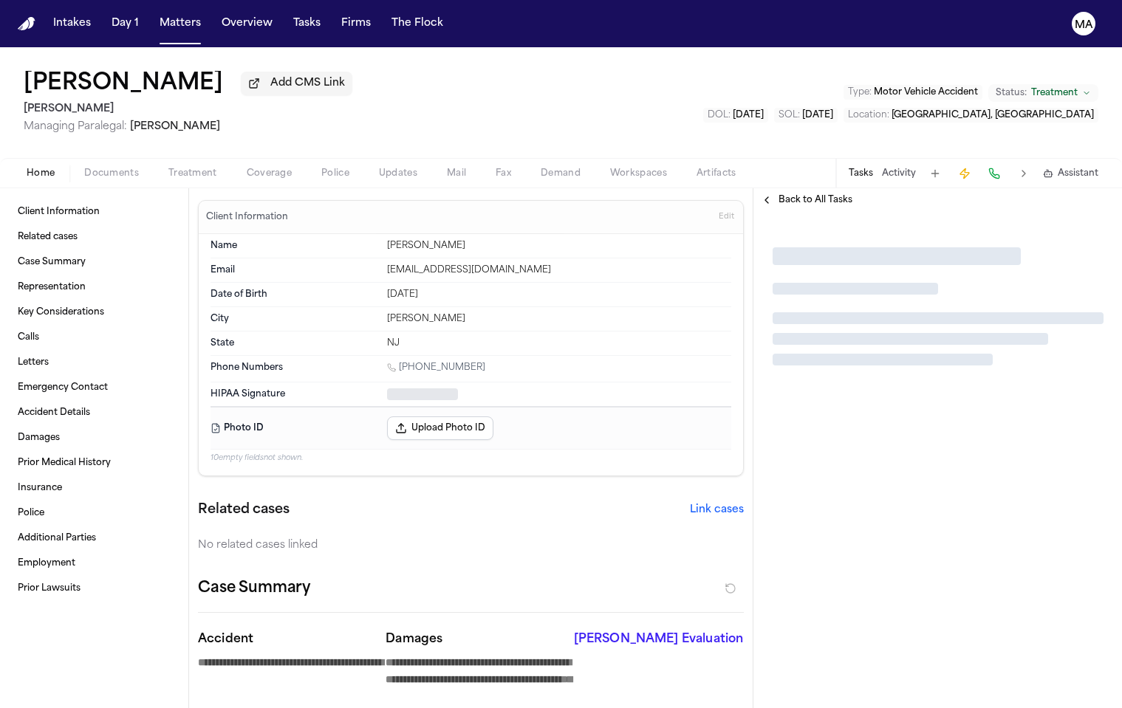
type textarea "*"
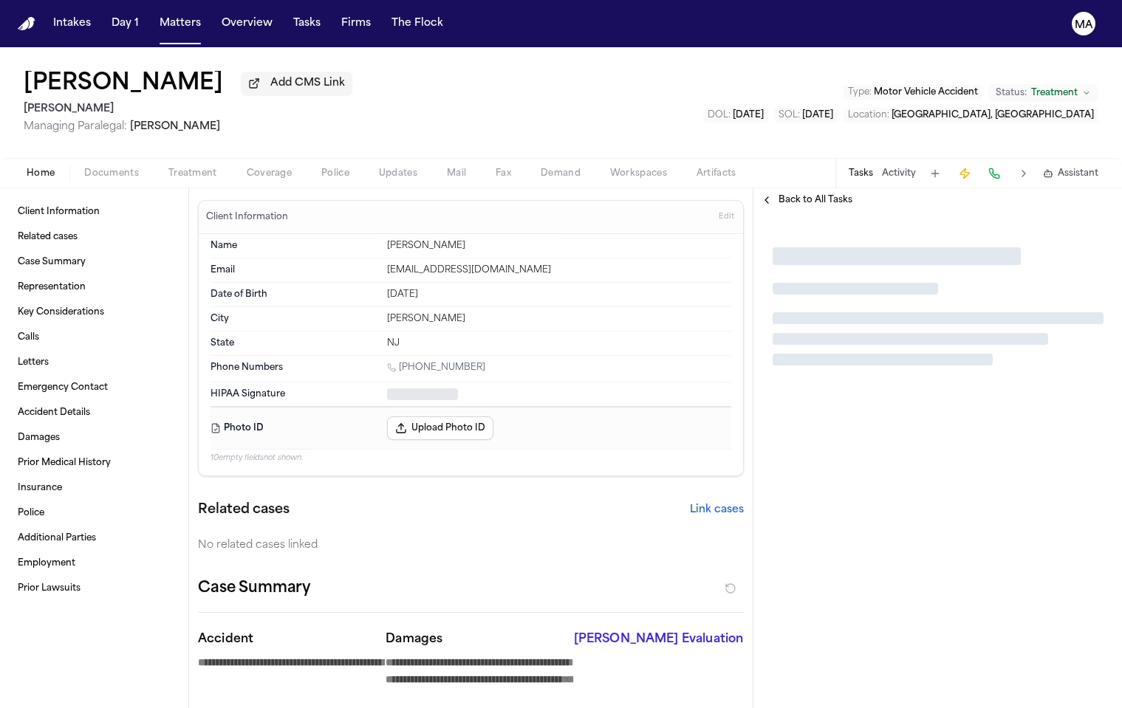
type textarea "*"
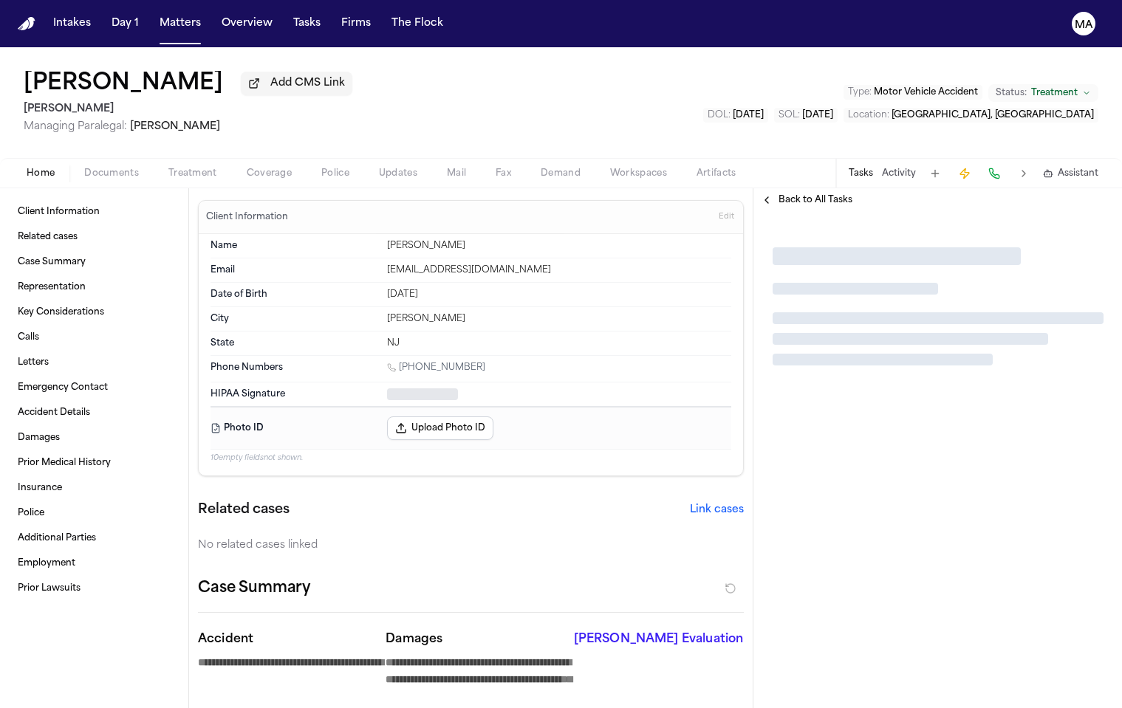
type textarea "*"
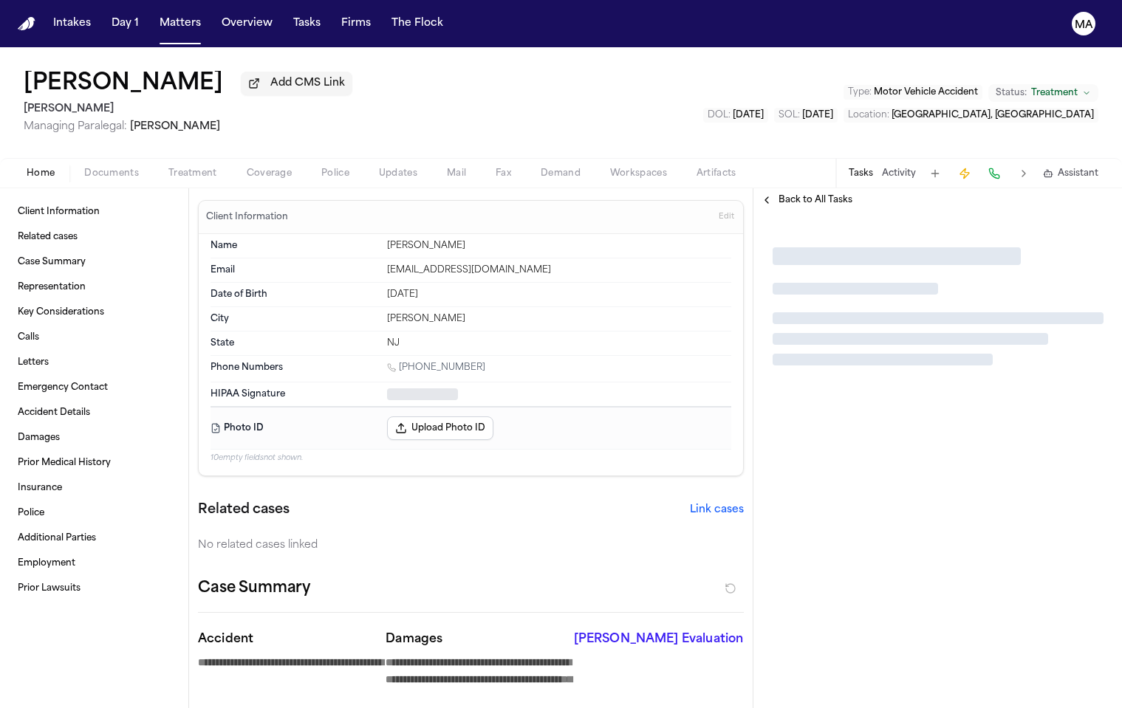
type textarea "*"
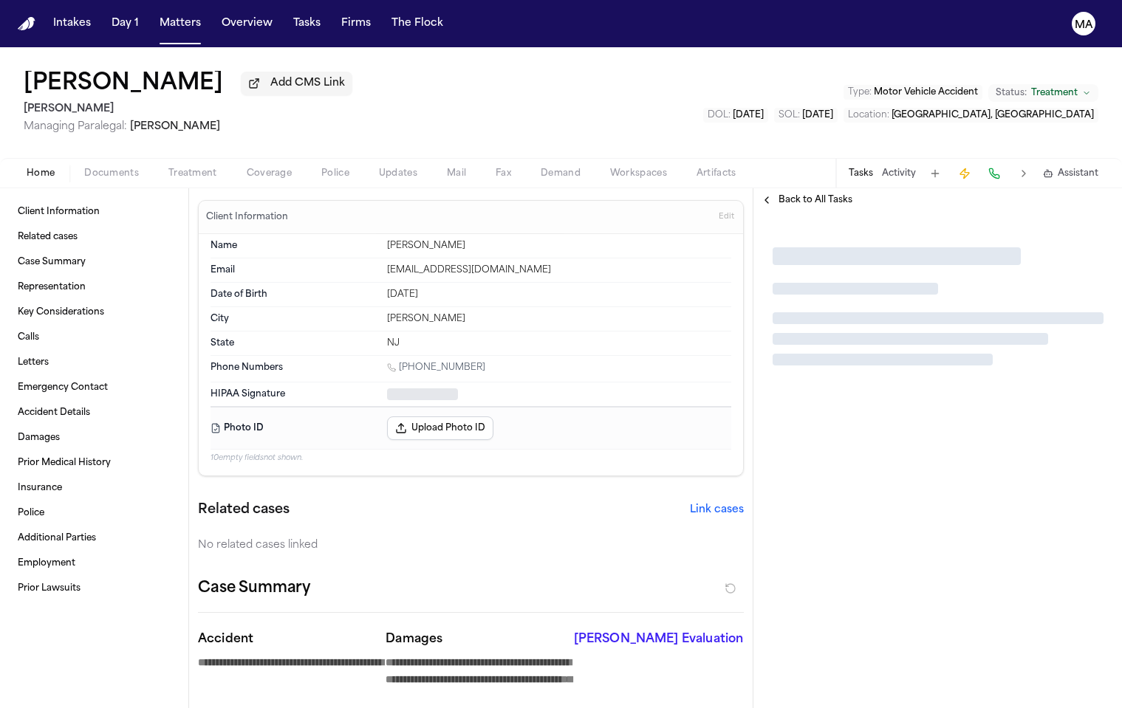
type textarea "*"
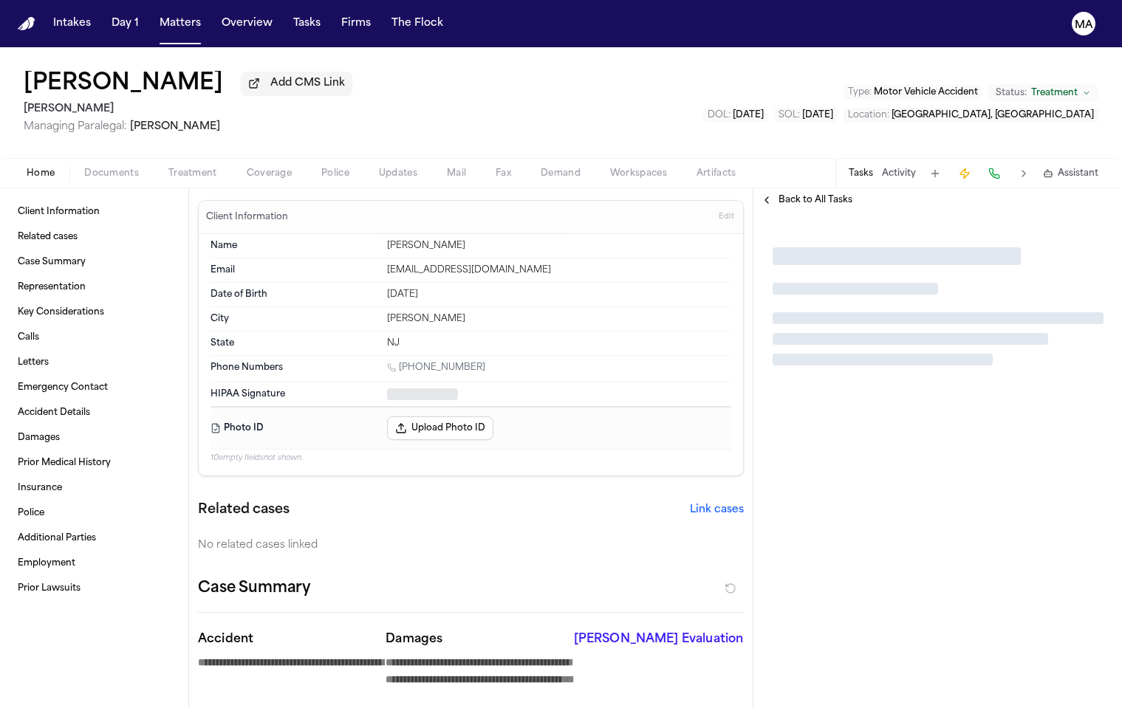
type textarea "*"
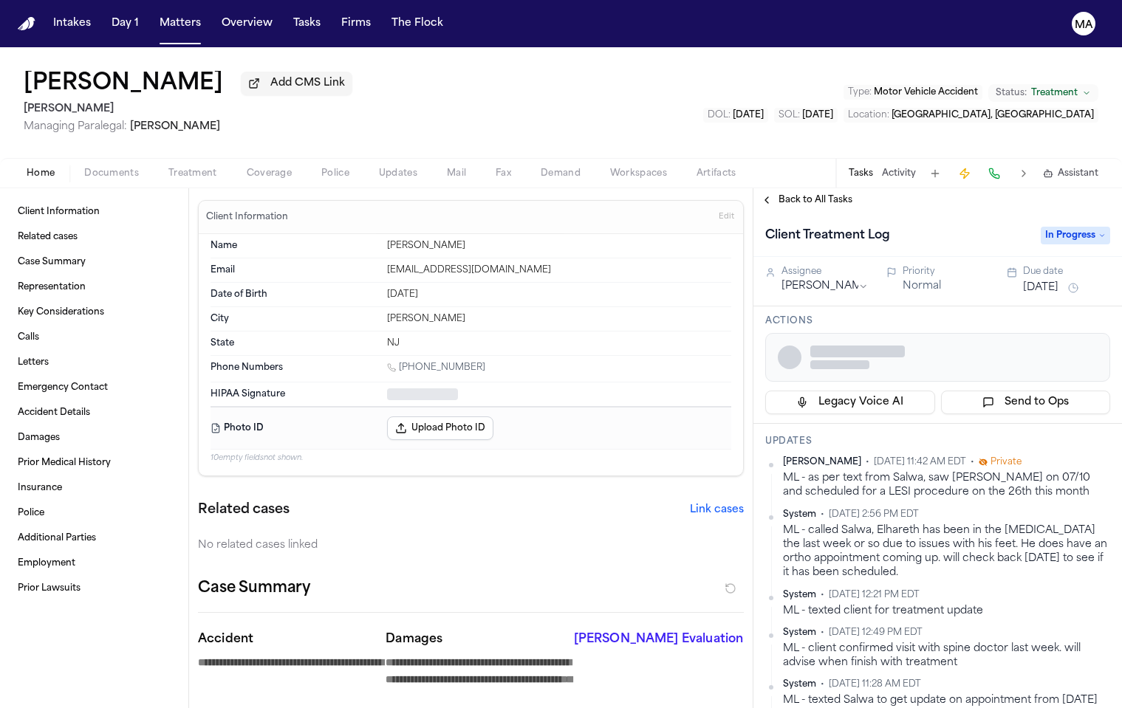
type textarea "*"
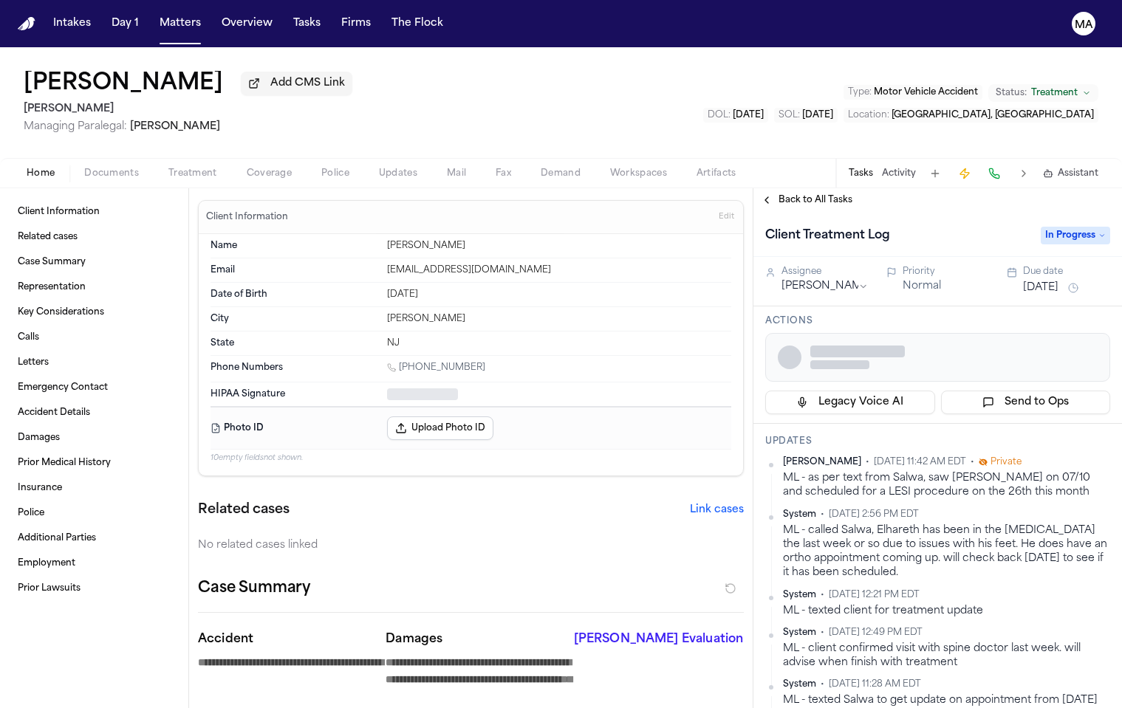
type textarea "*"
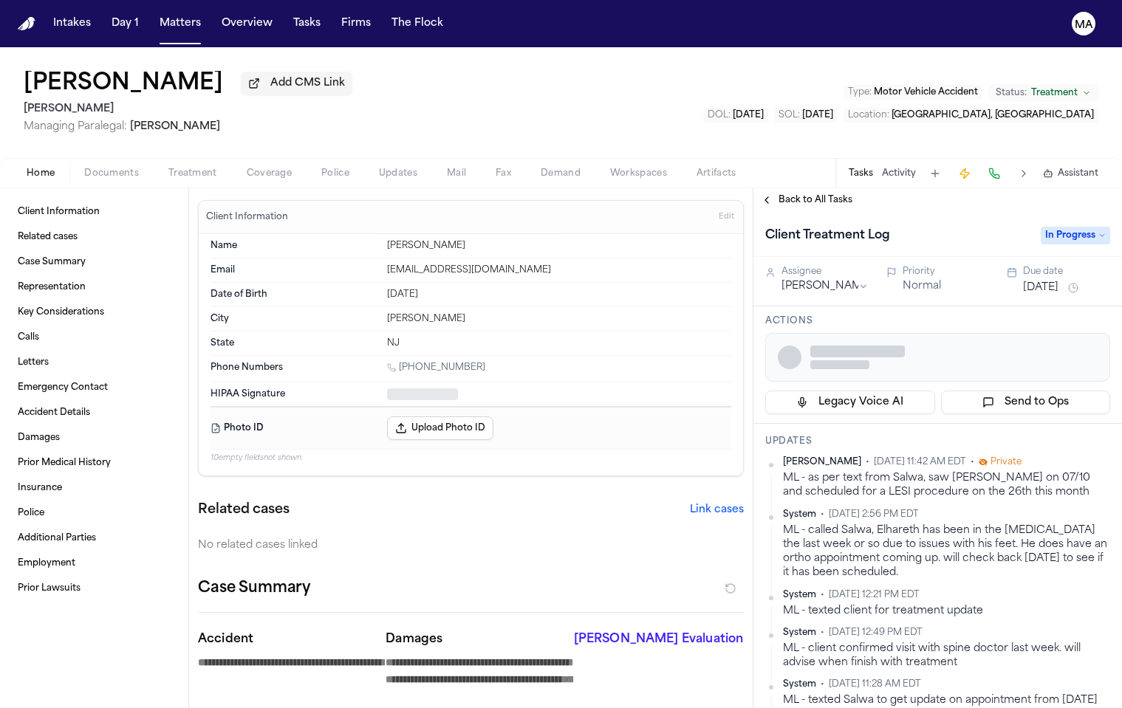
type textarea "*"
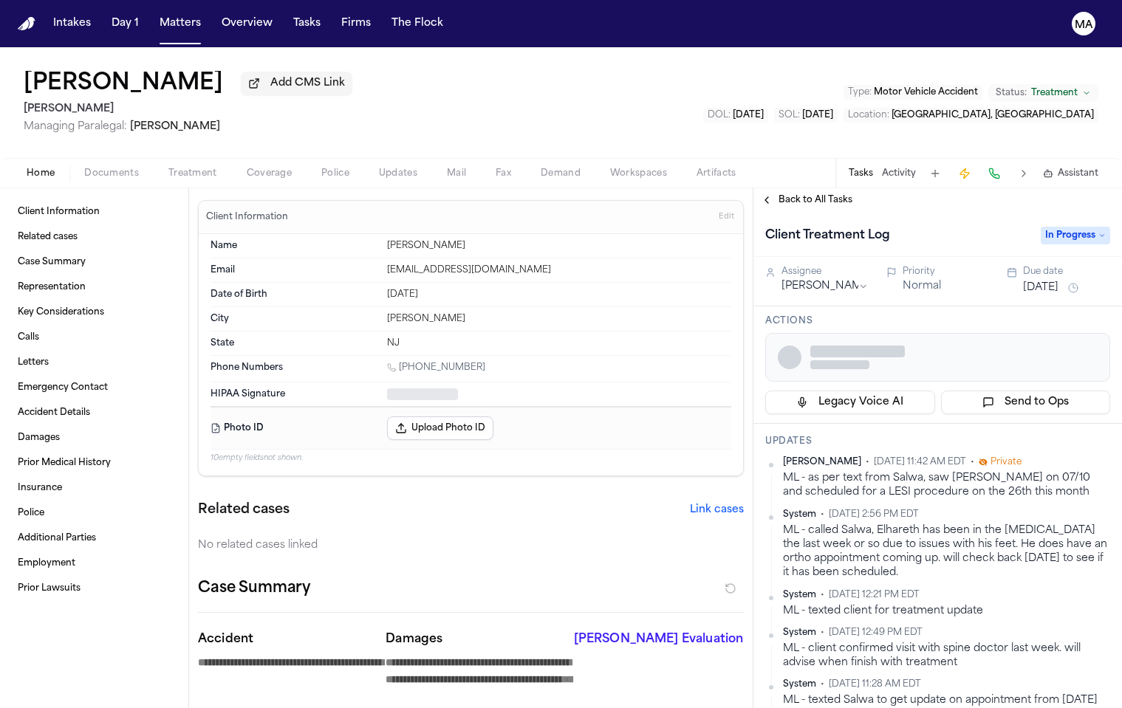
type textarea "*"
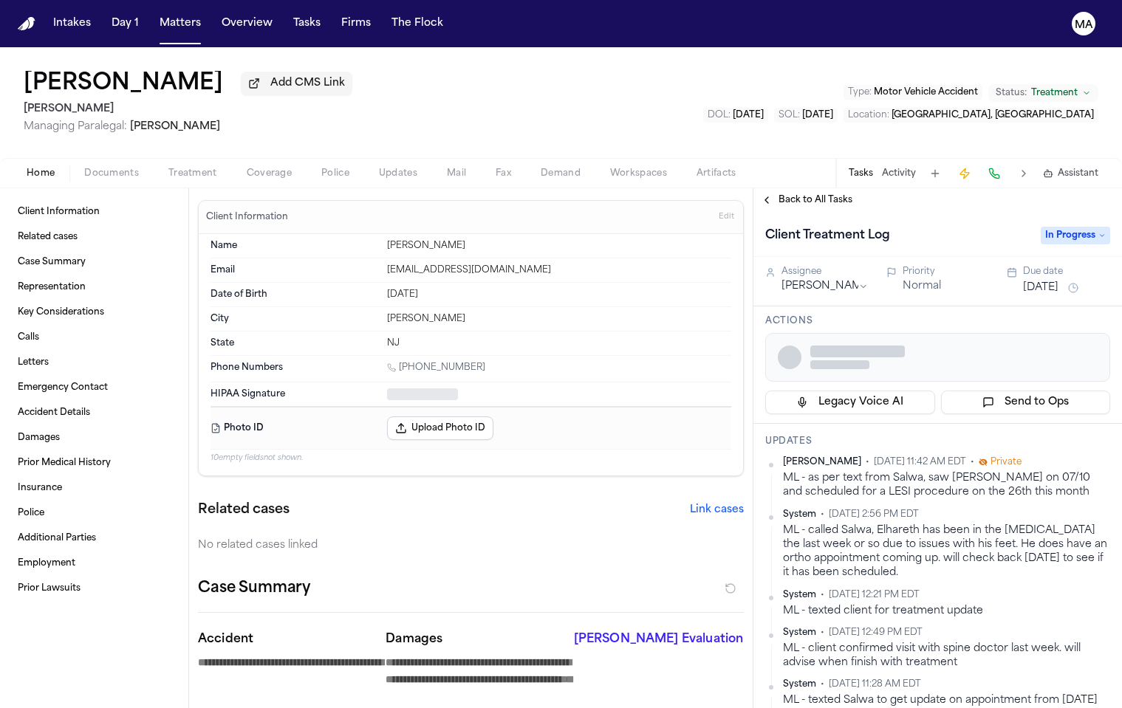
type textarea "*"
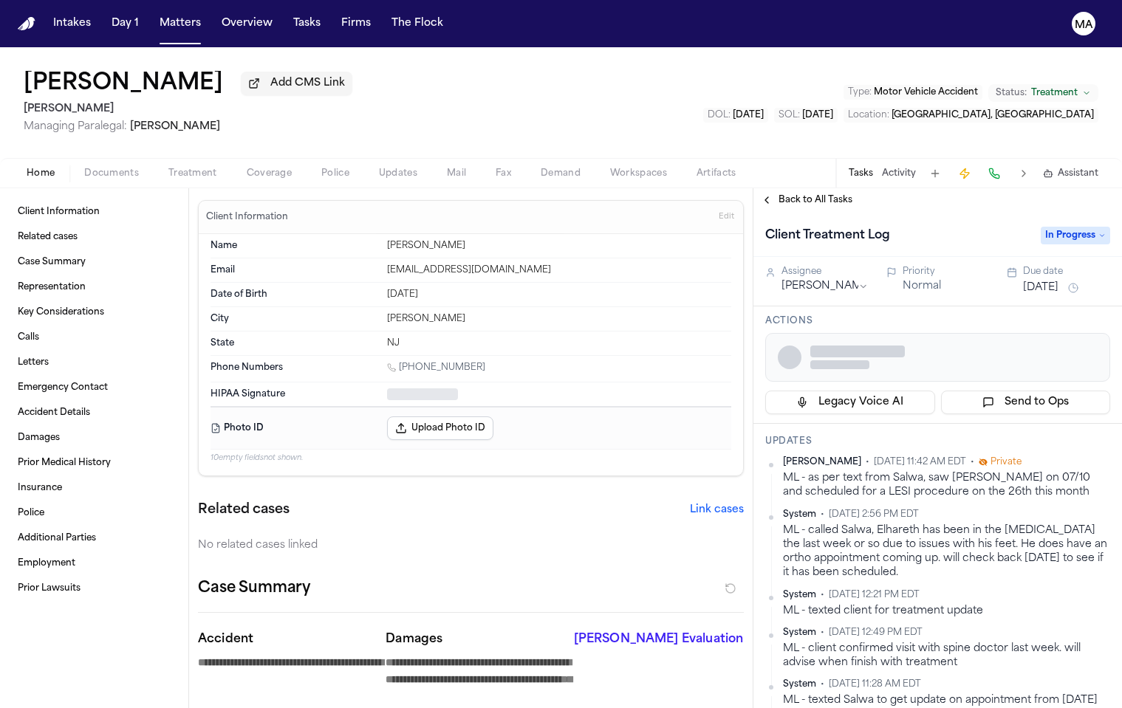
type textarea "*"
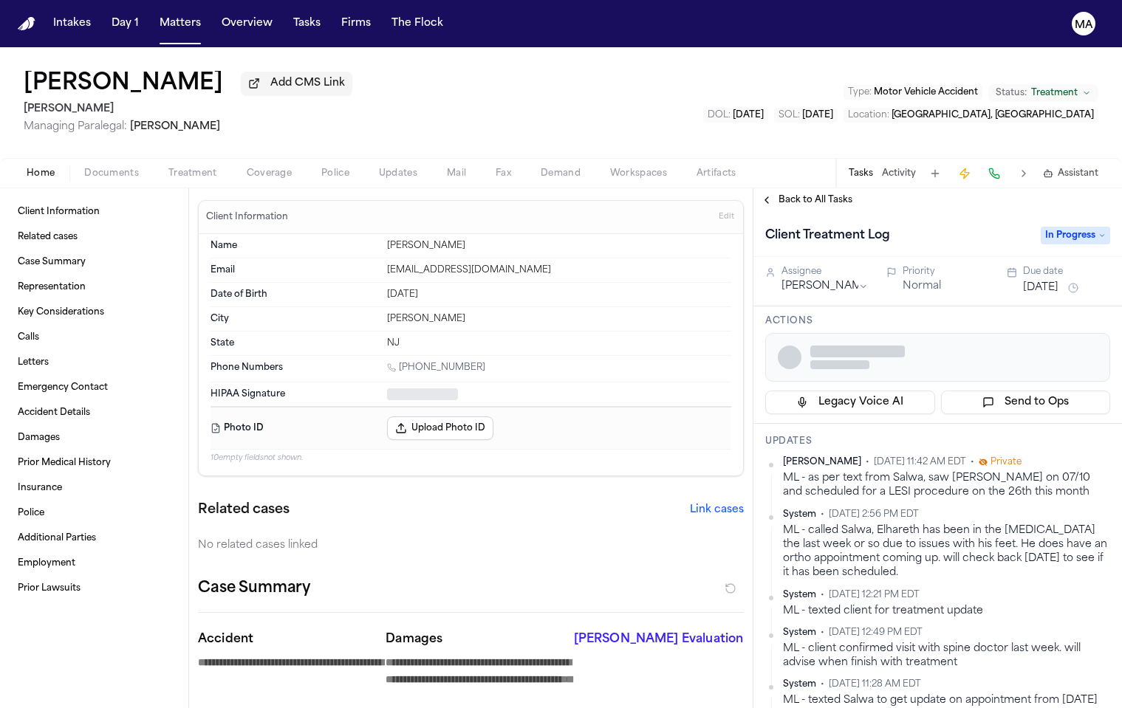
type textarea "*"
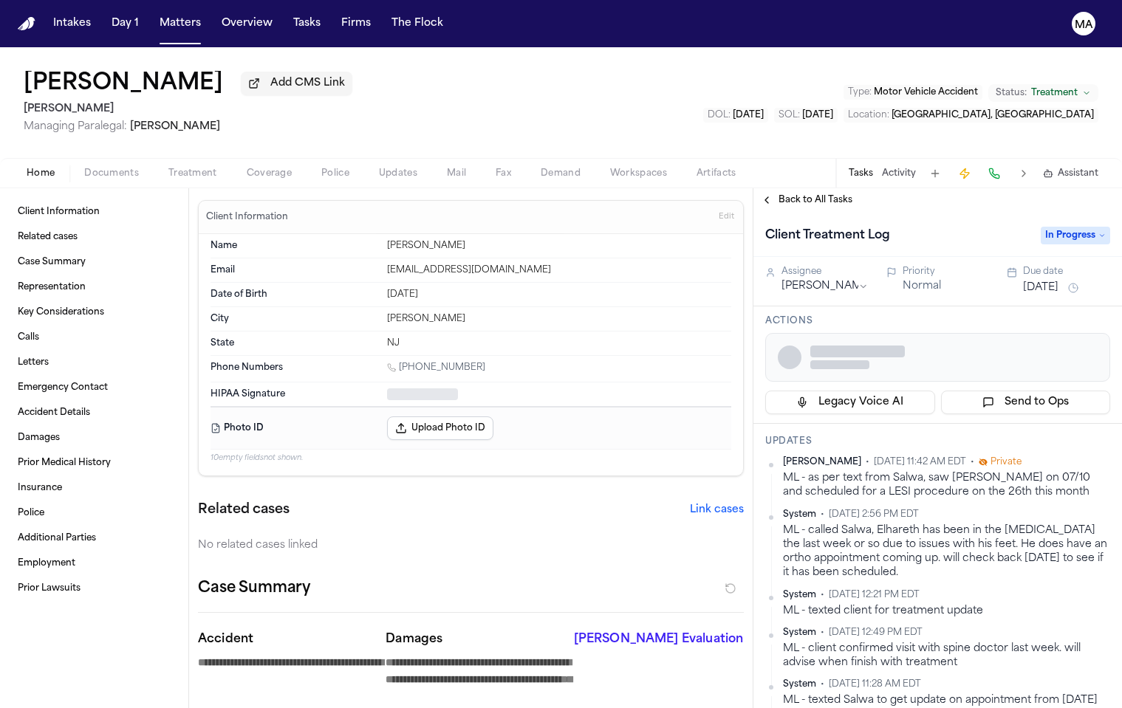
type textarea "*"
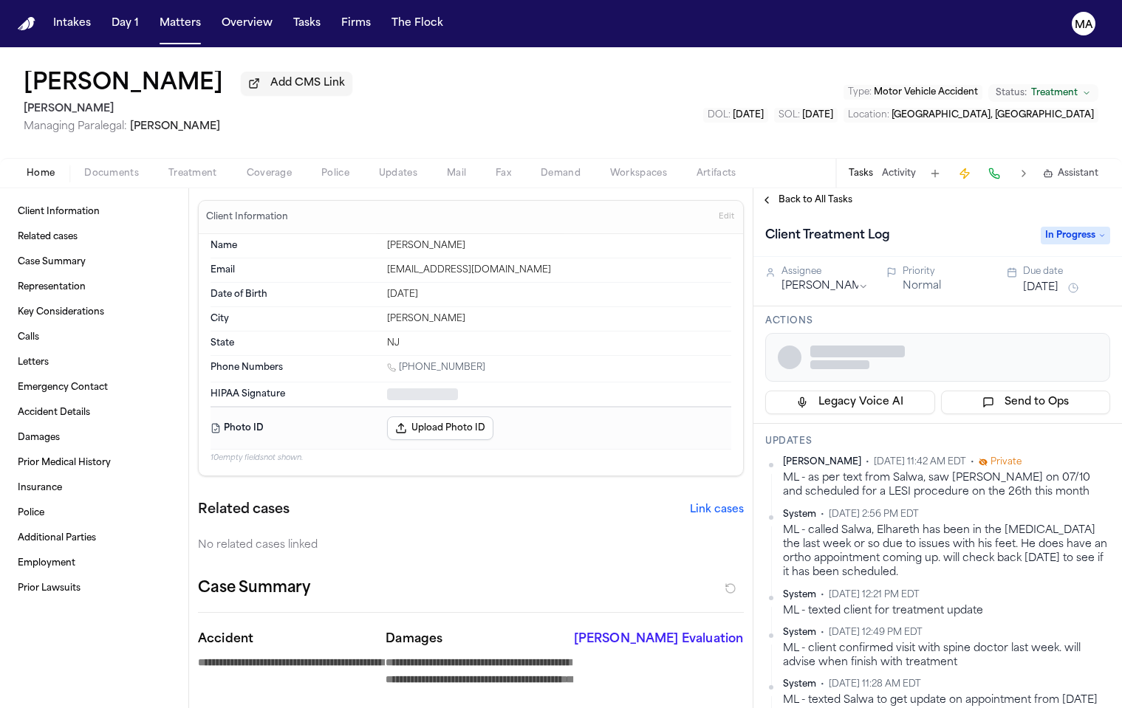
type textarea "*"
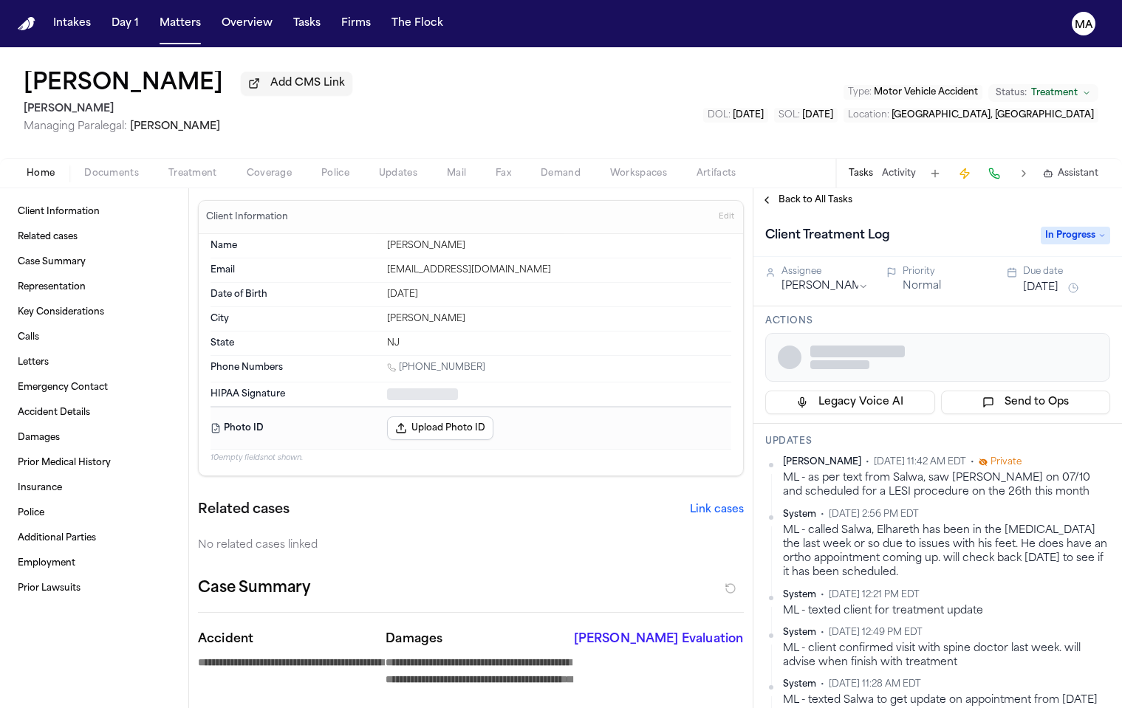
type textarea "*"
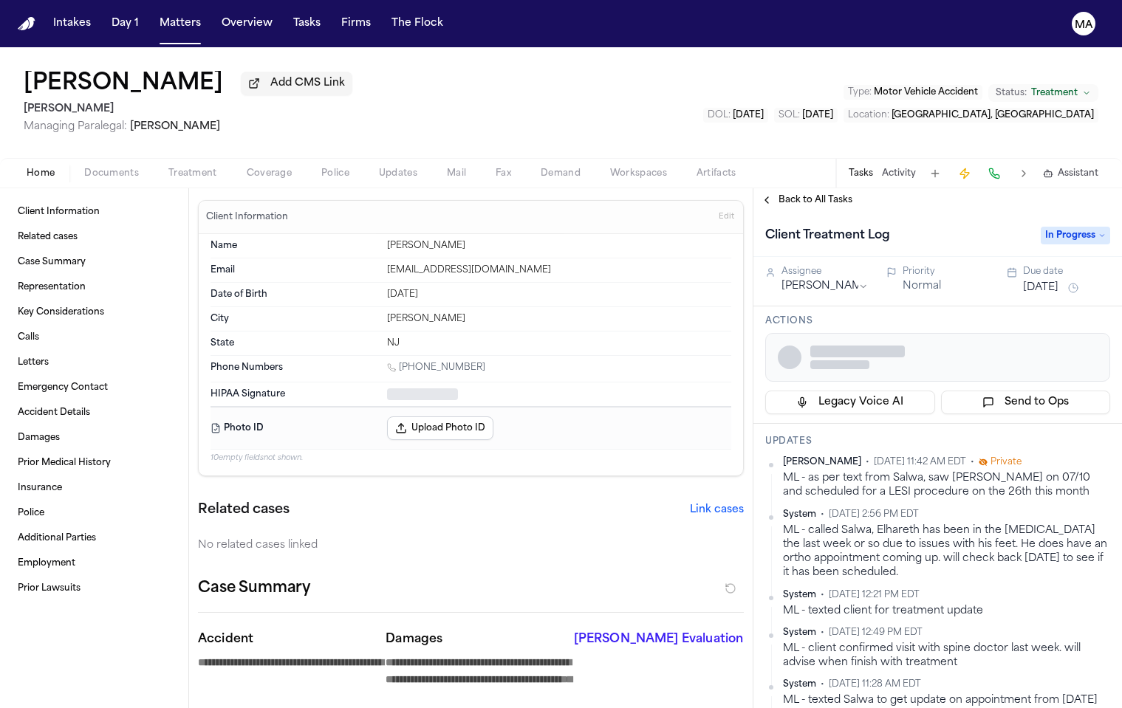
type textarea "*"
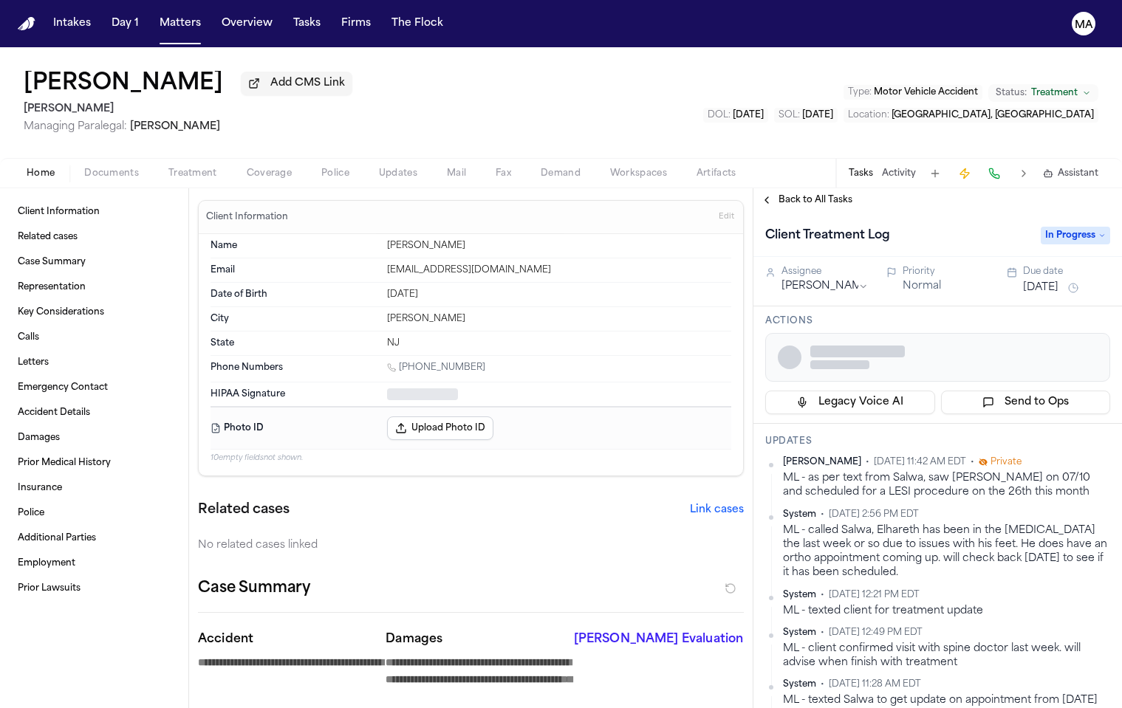
type textarea "*"
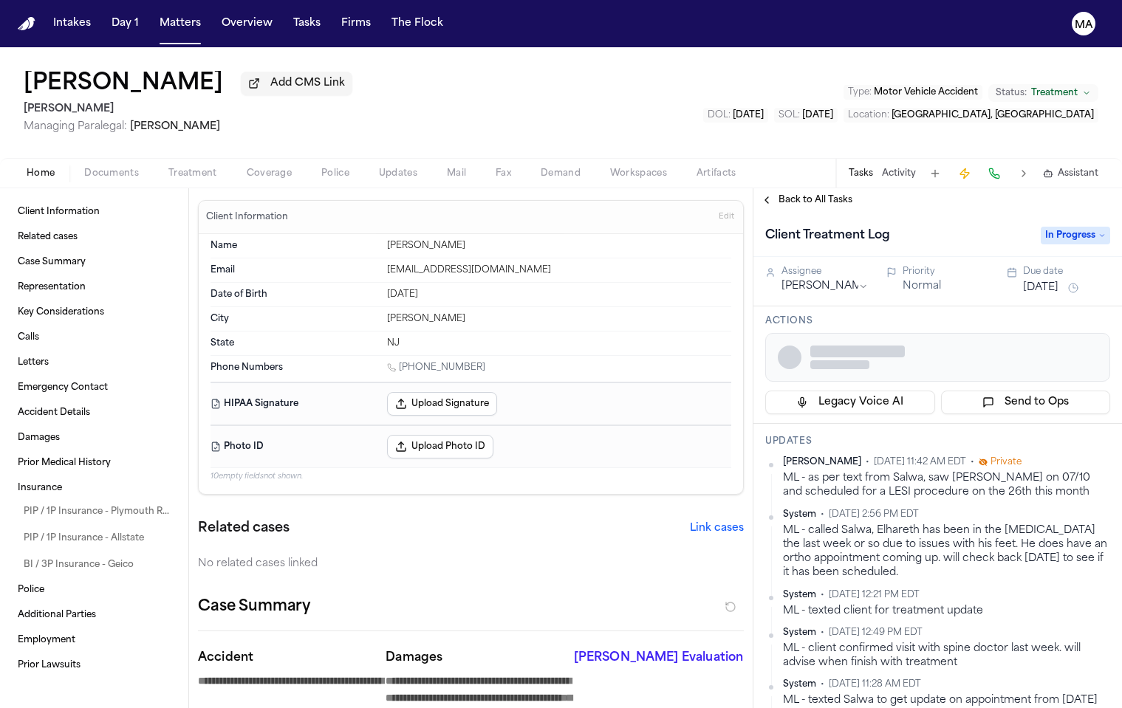
type textarea "*"
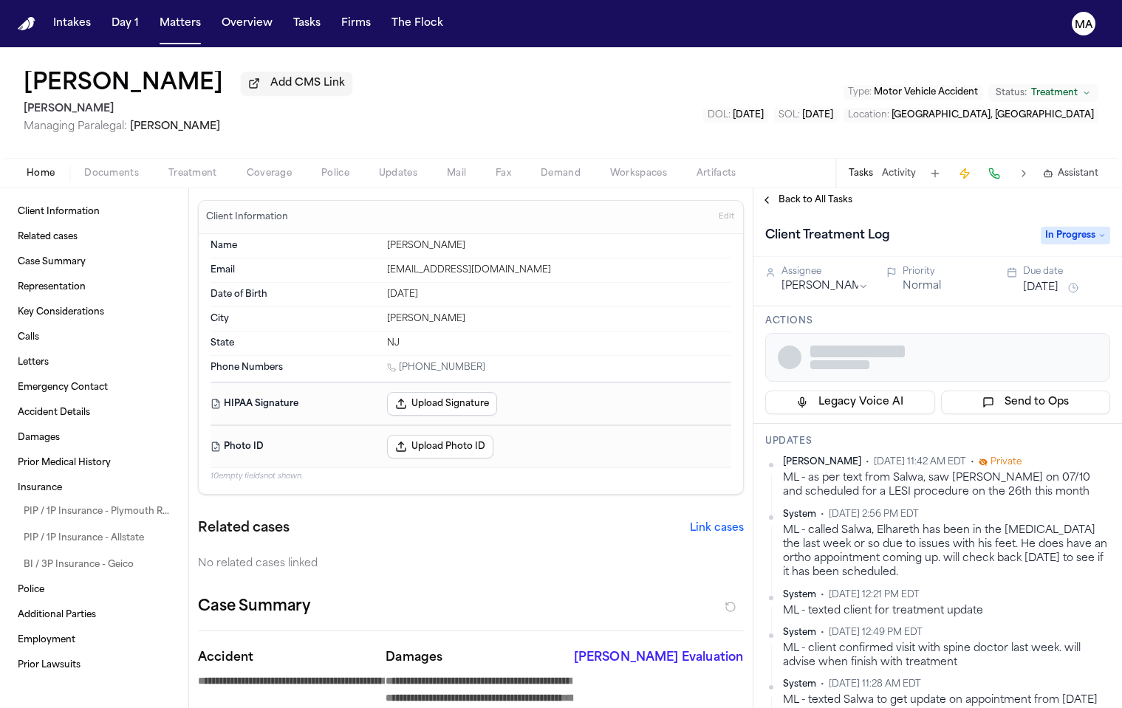
type textarea "*"
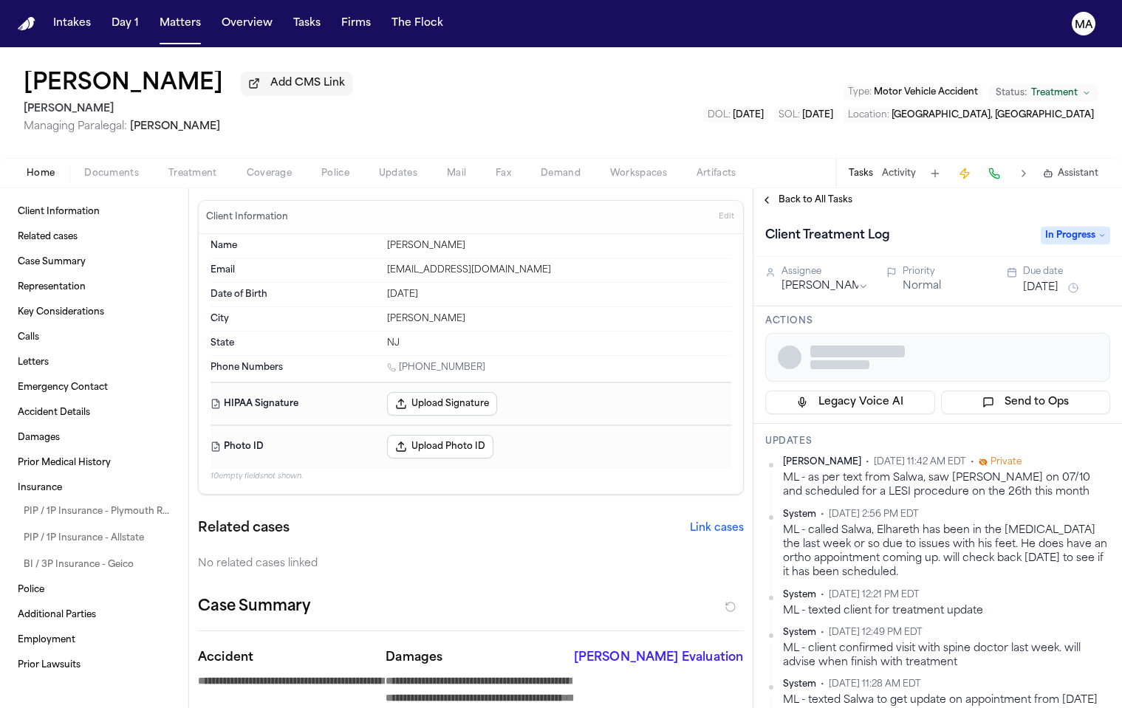
type textarea "*"
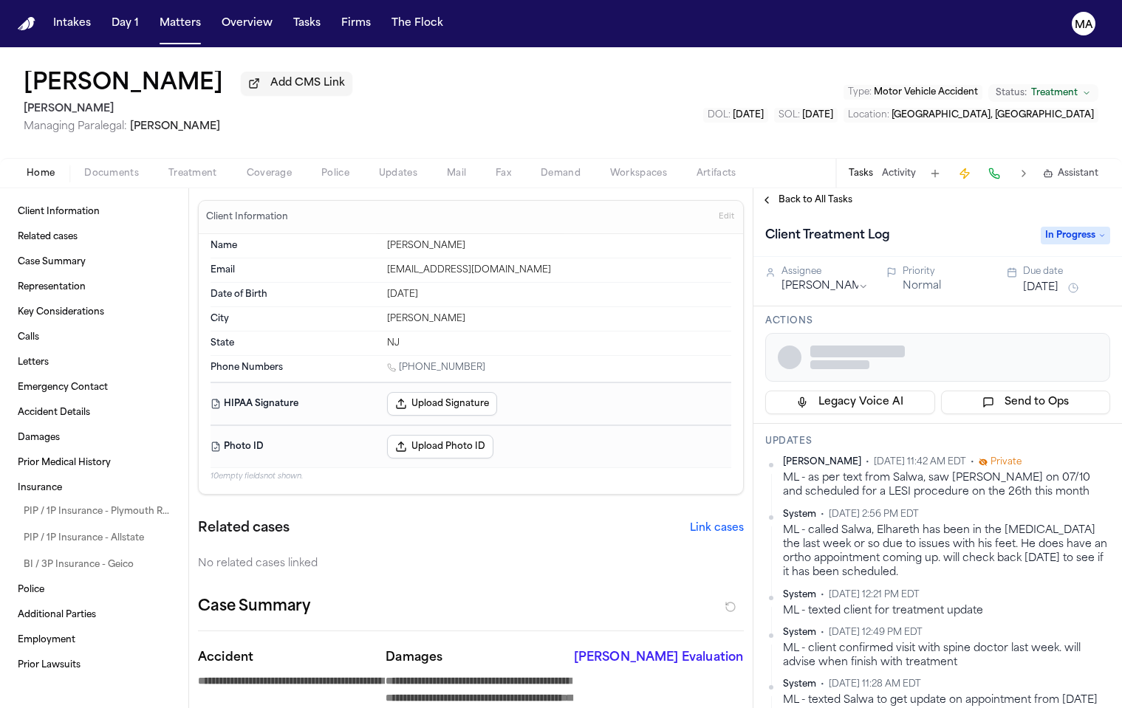
type textarea "*"
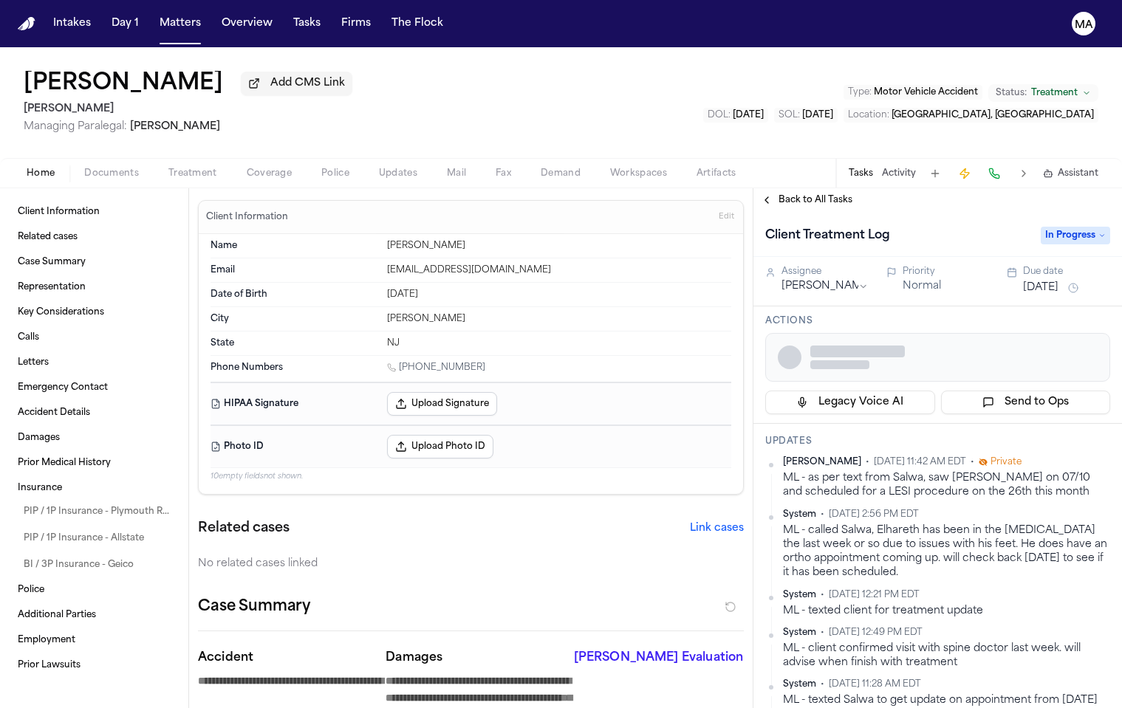
type textarea "*"
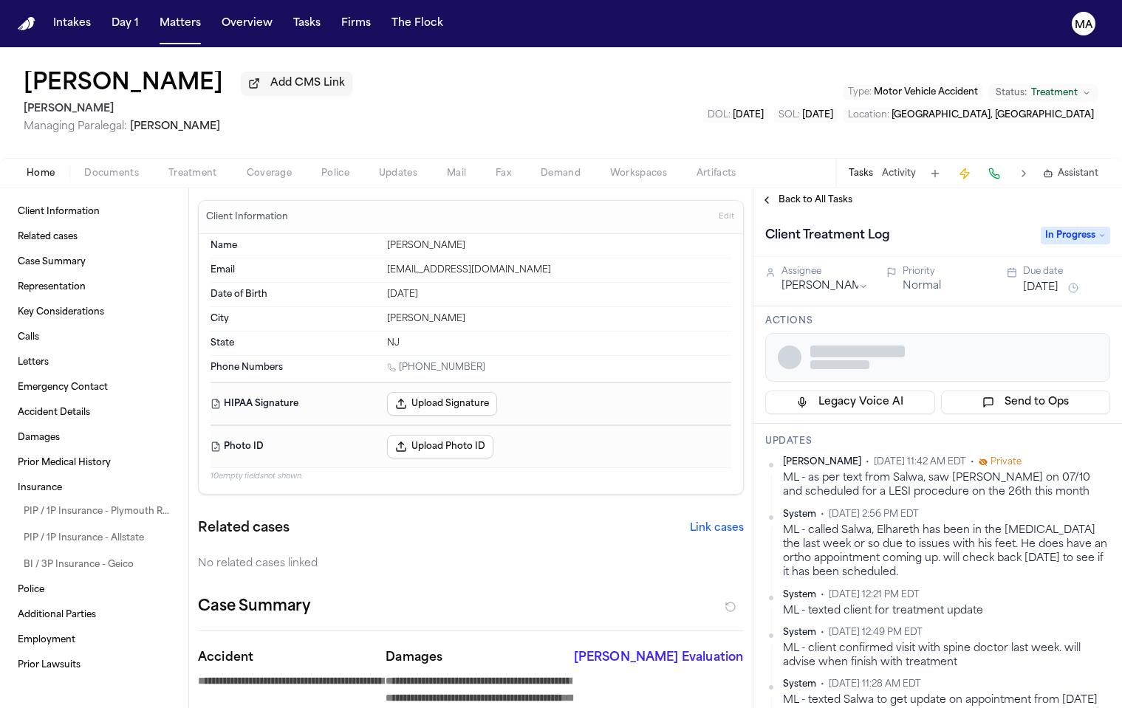
type textarea "*"
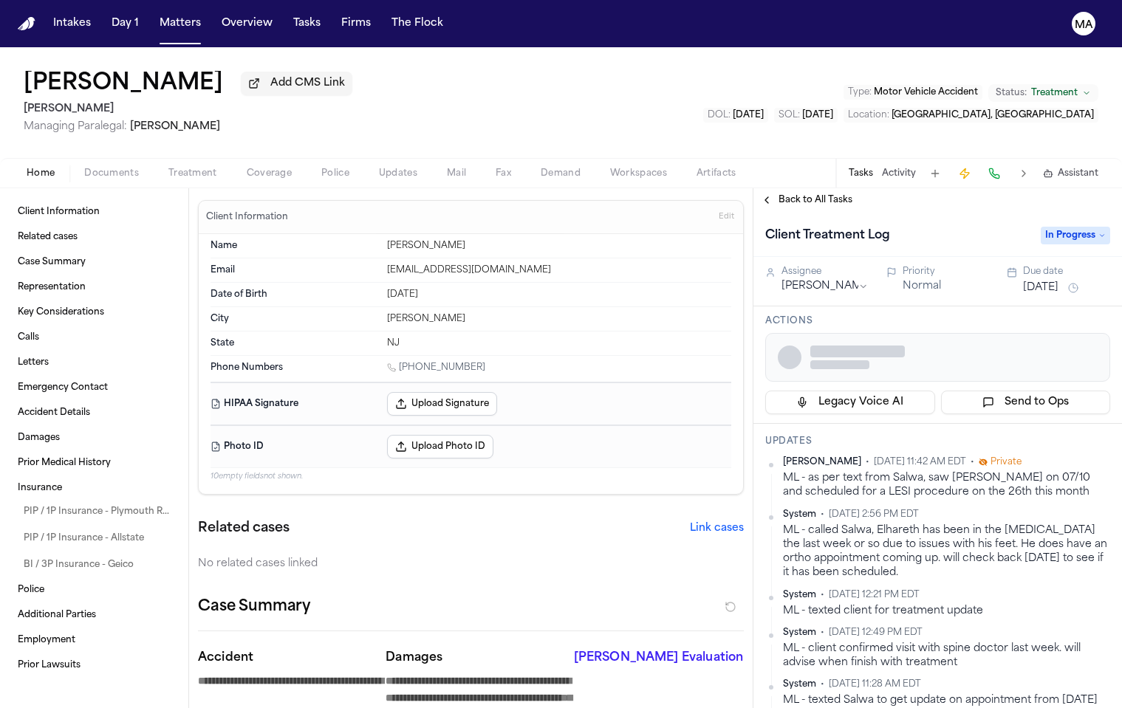
type textarea "*"
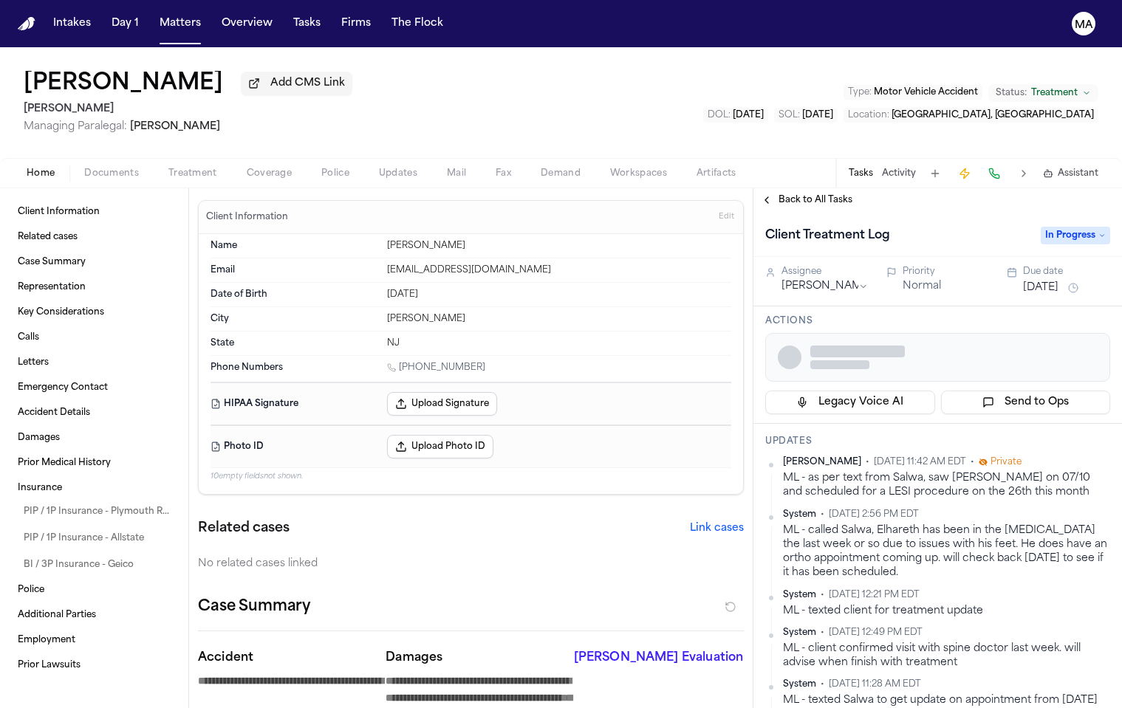
type textarea "*"
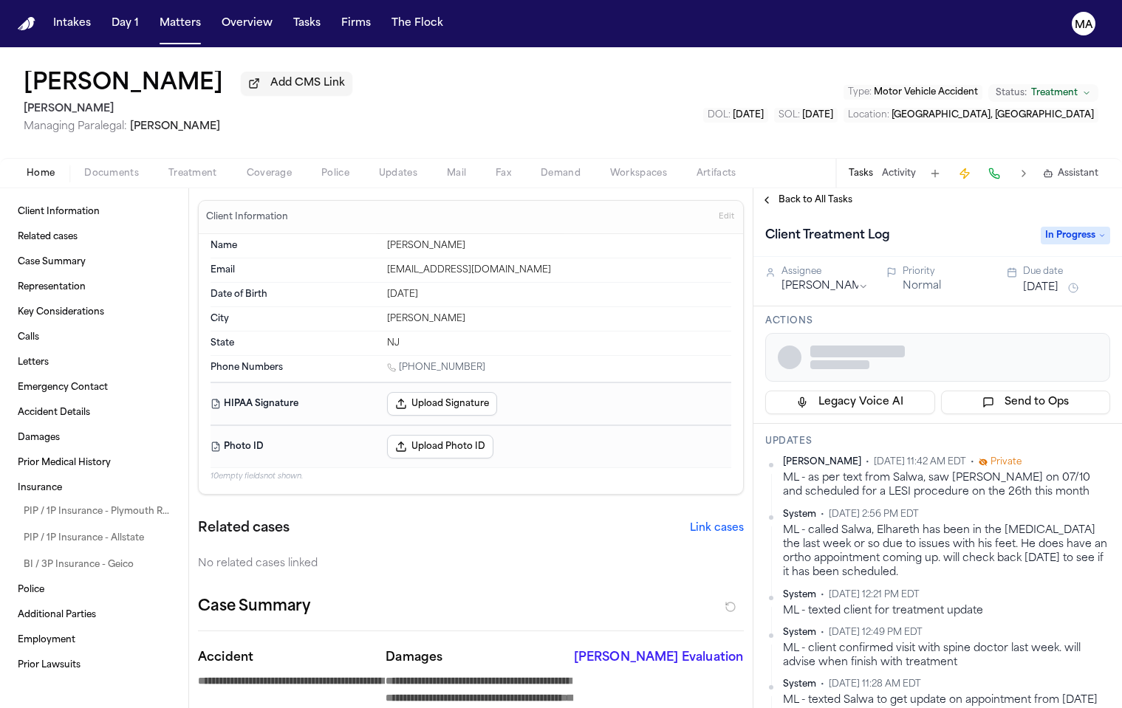
type textarea "*"
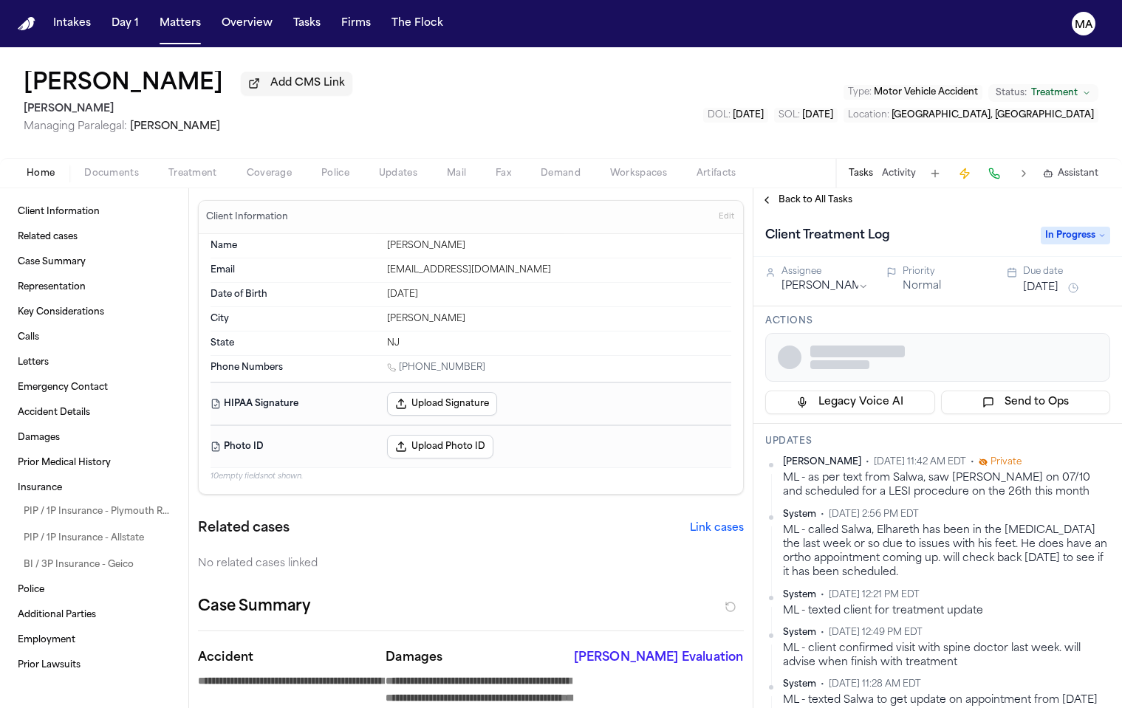
type textarea "*"
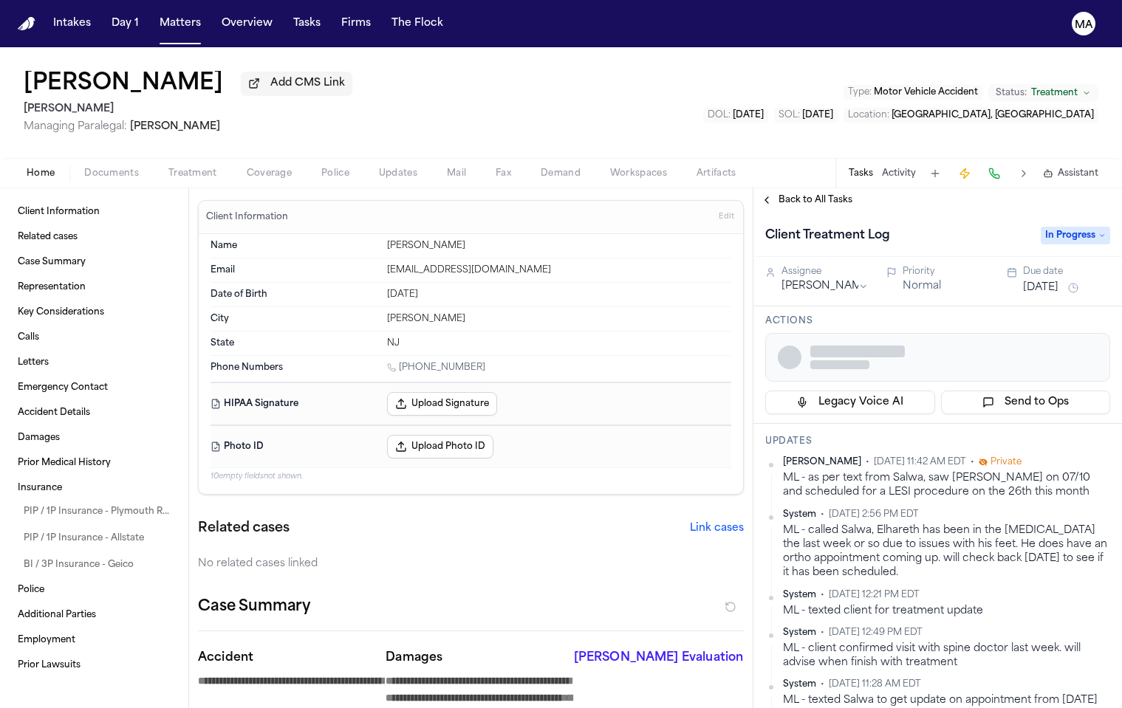
type textarea "*"
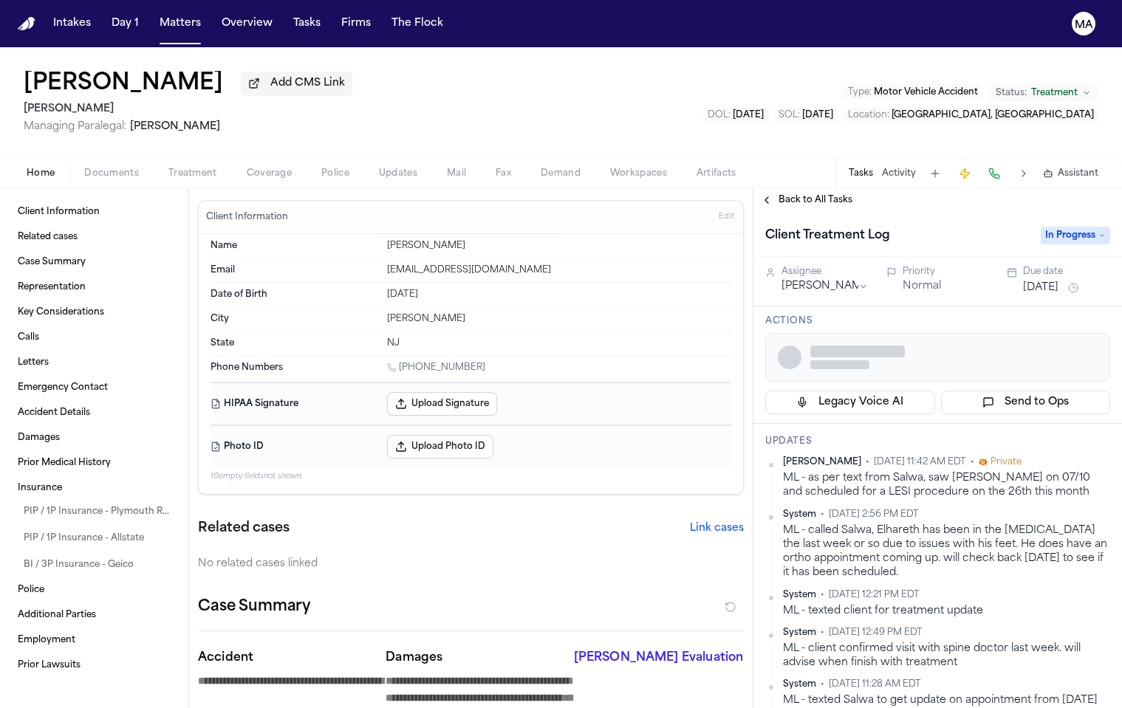
type textarea "*"
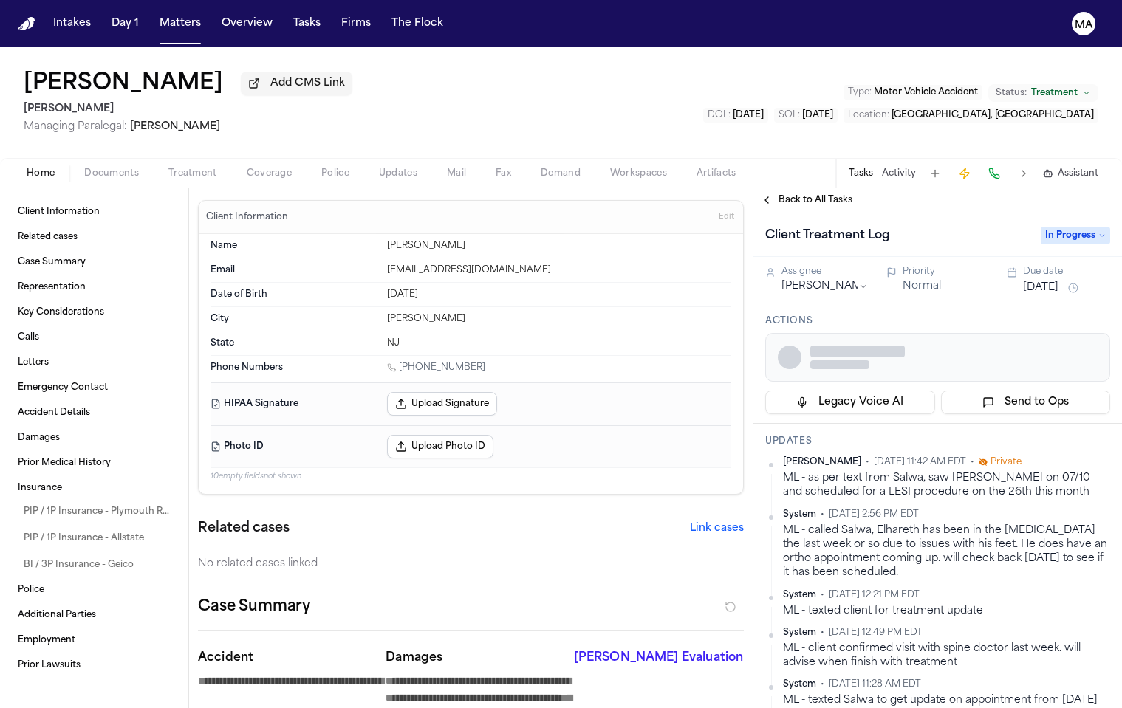
type textarea "*"
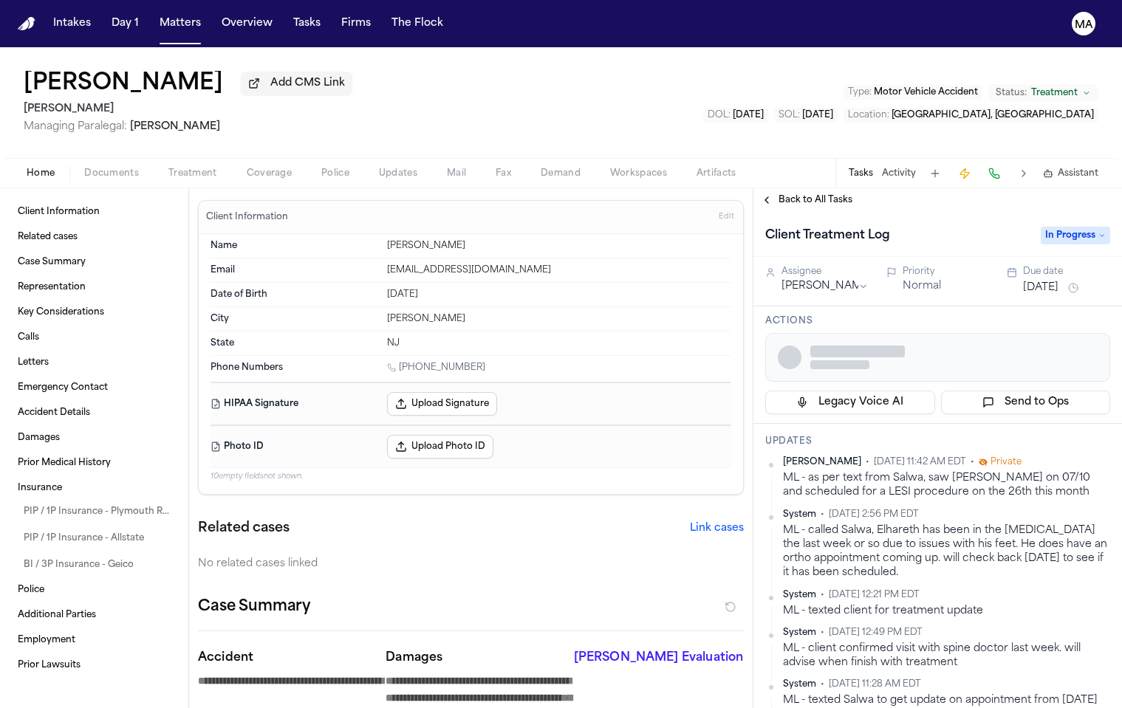
type textarea "*"
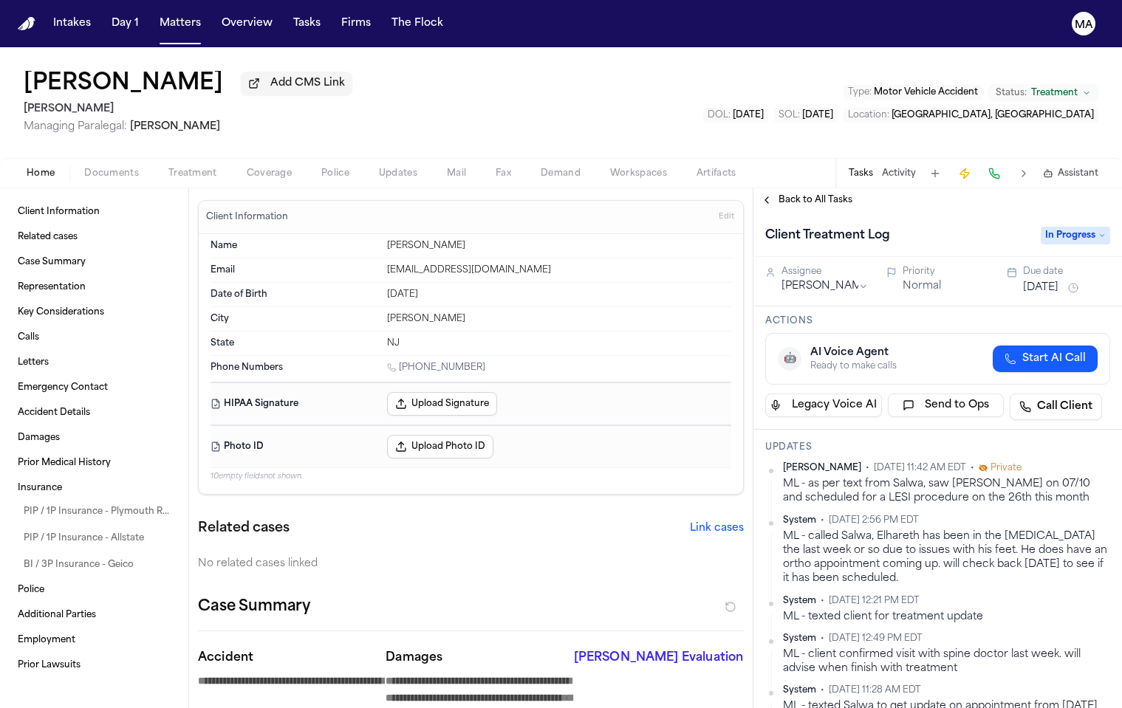
type textarea "*"
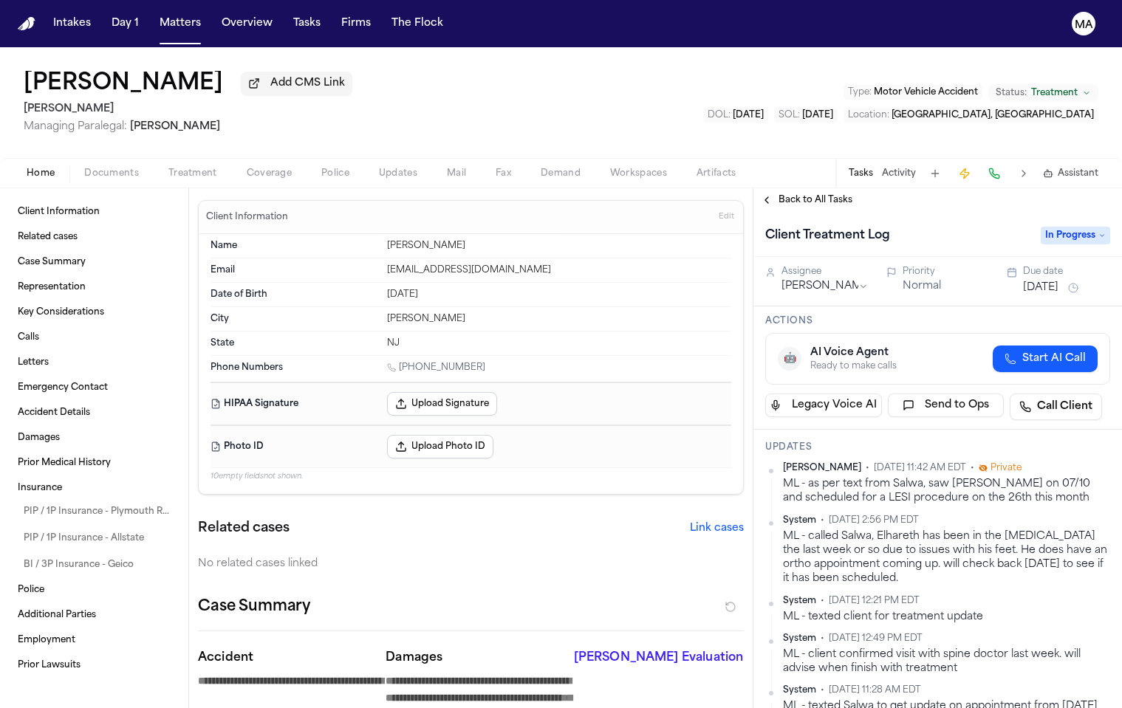
type textarea "*"
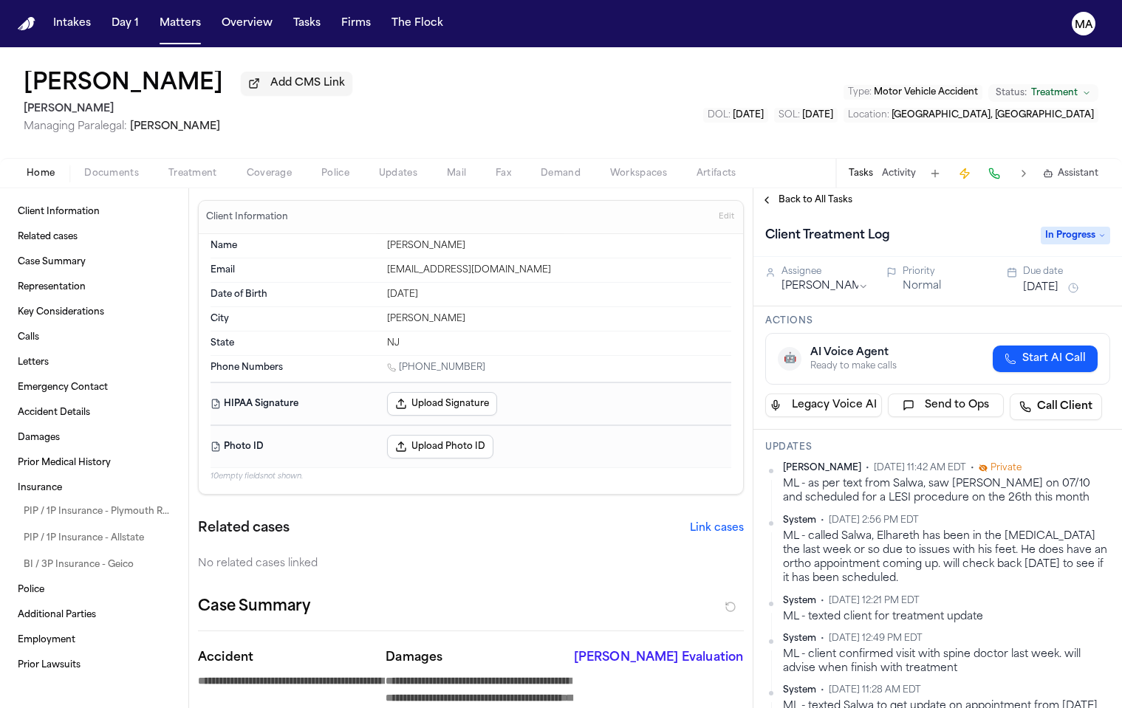
click at [782, 194] on span "Back to All Tasks" at bounding box center [815, 200] width 74 height 12
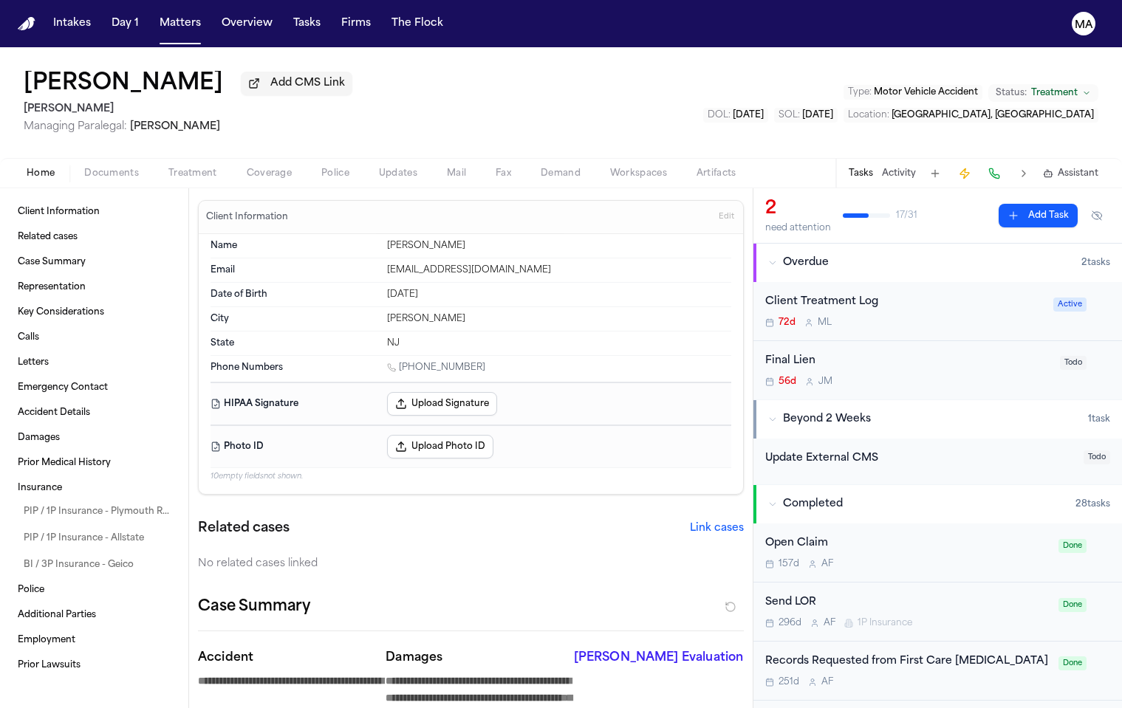
click at [916, 168] on button "Activity" at bounding box center [899, 174] width 34 height 12
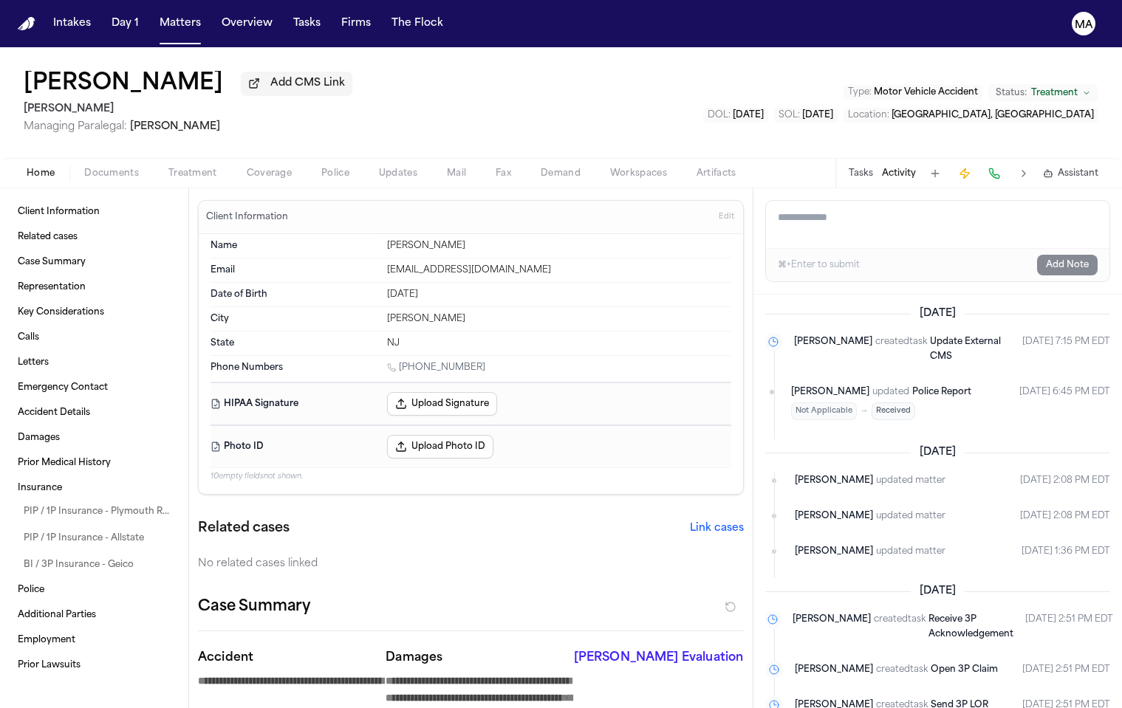
click at [84, 168] on span "Documents" at bounding box center [111, 174] width 55 height 12
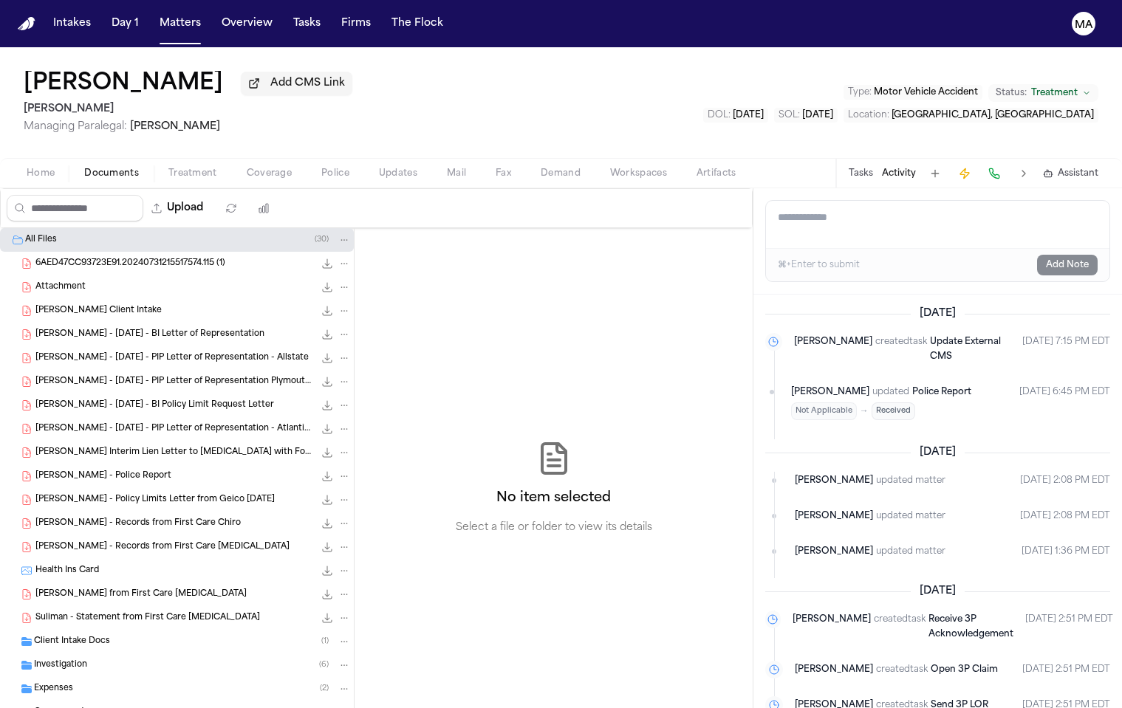
click at [81, 541] on span "[PERSON_NAME] - Records from First Care [MEDICAL_DATA]" at bounding box center [162, 547] width 254 height 13
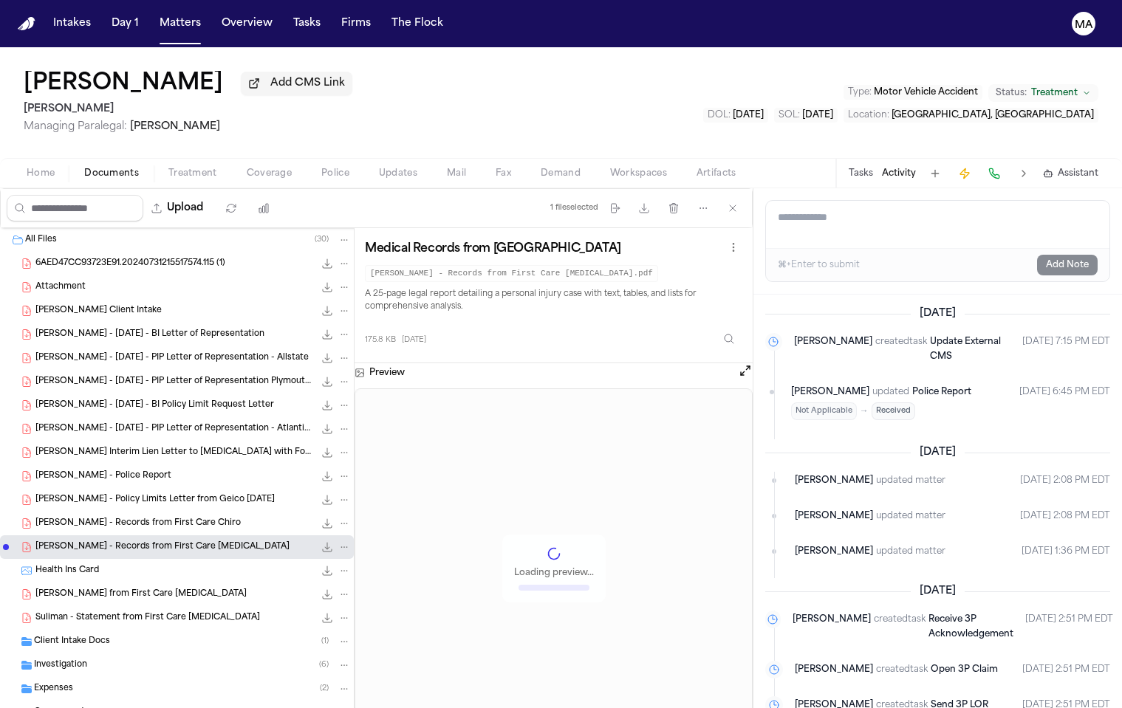
click at [82, 518] on span "[PERSON_NAME] - Records from First Care Chiro" at bounding box center [137, 524] width 205 height 13
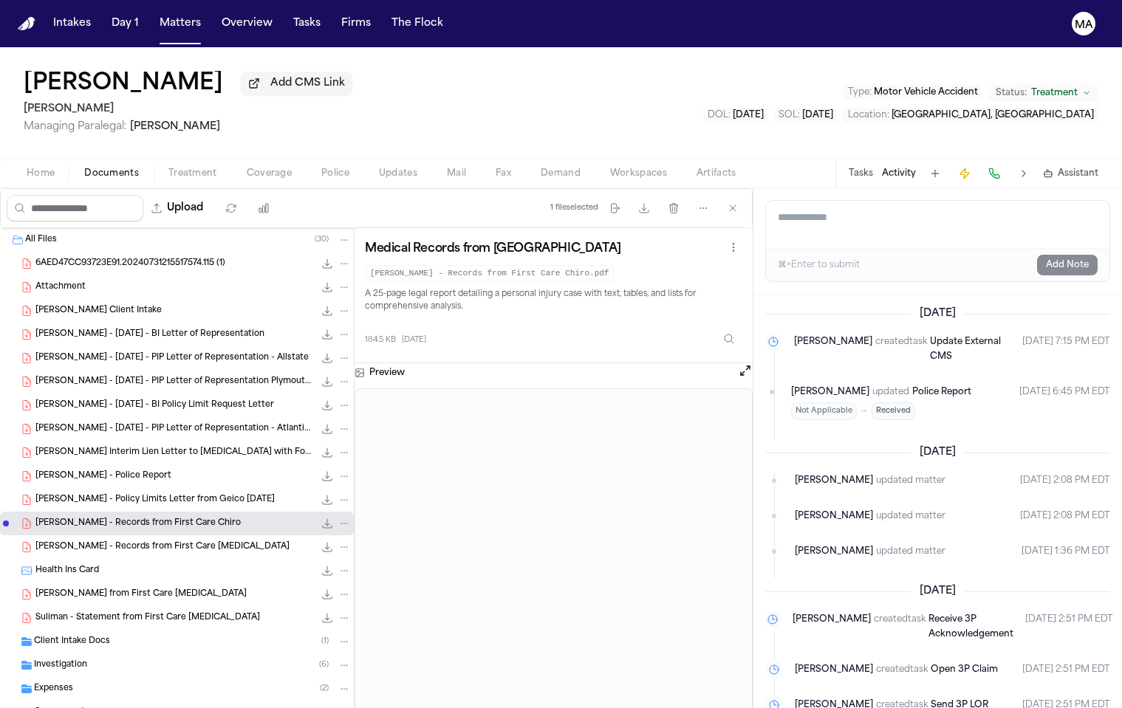
click at [82, 488] on div "[PERSON_NAME] - Policy Limits Letter from Geico [DATE] 91.4 KB • PDF" at bounding box center [177, 500] width 354 height 24
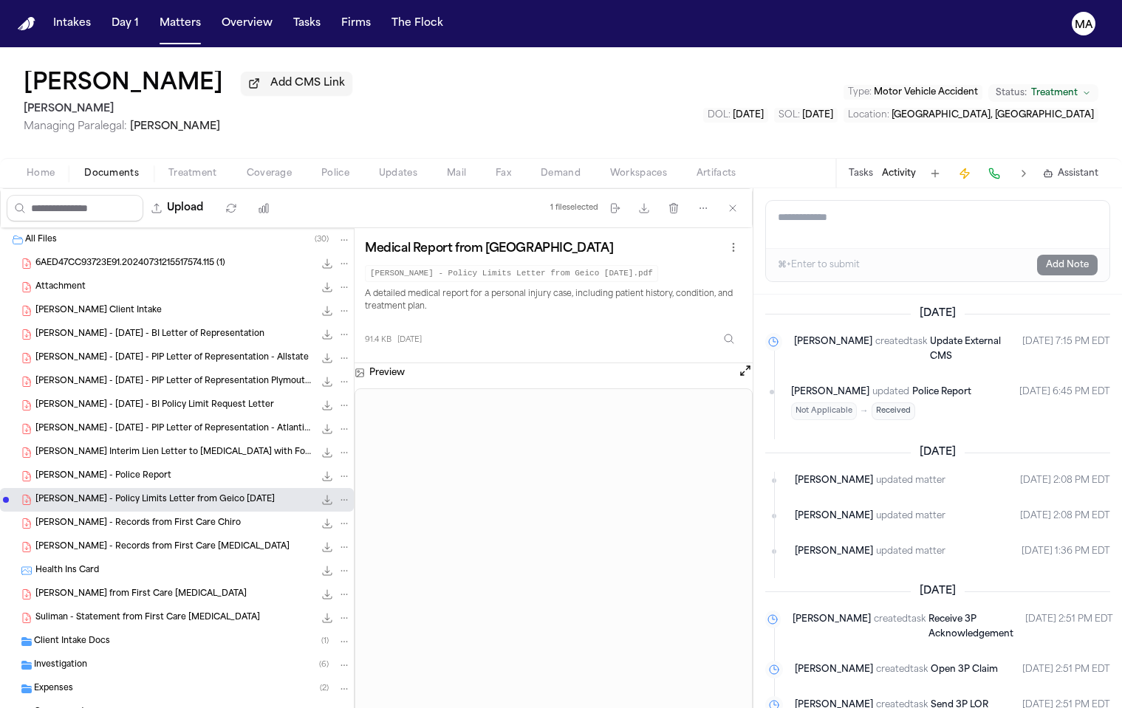
click at [81, 470] on span "[PERSON_NAME] - Police Report" at bounding box center [103, 476] width 136 height 13
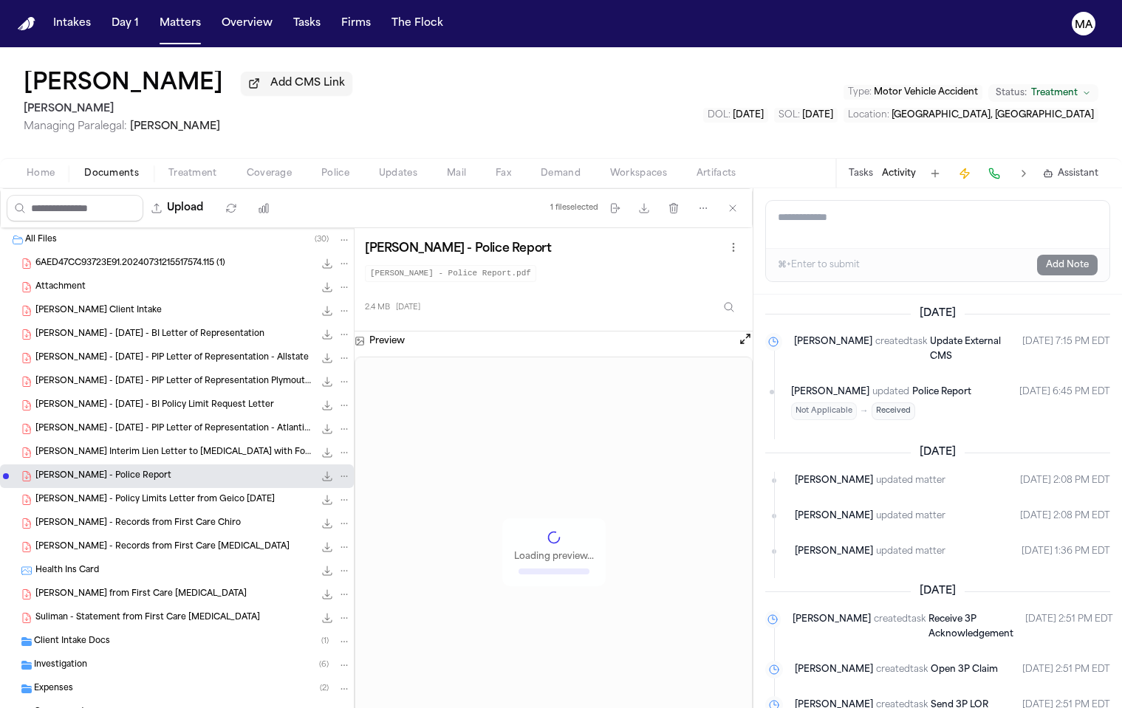
click at [82, 447] on span "[PERSON_NAME] Interim Lien Letter to [MEDICAL_DATA] with Form [DATE].pdf" at bounding box center [174, 453] width 278 height 13
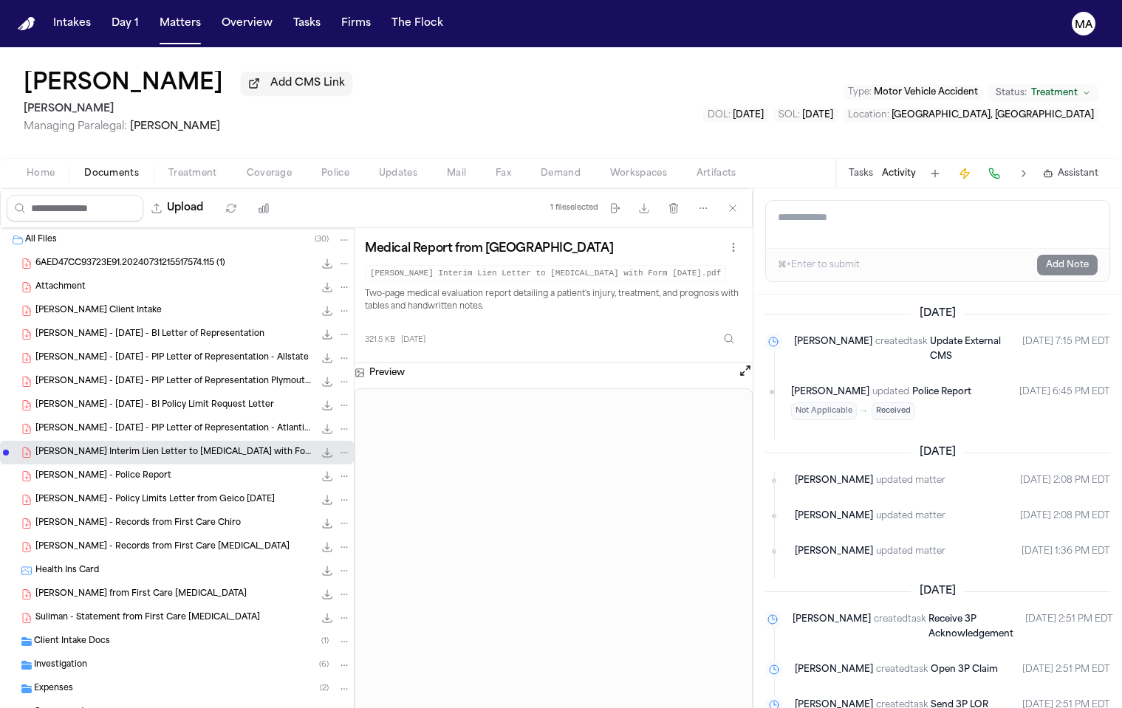
click at [79, 417] on div "[PERSON_NAME] - [DATE] - PIP Letter of Representation - Atlantic Specialty Insu…" at bounding box center [177, 429] width 354 height 24
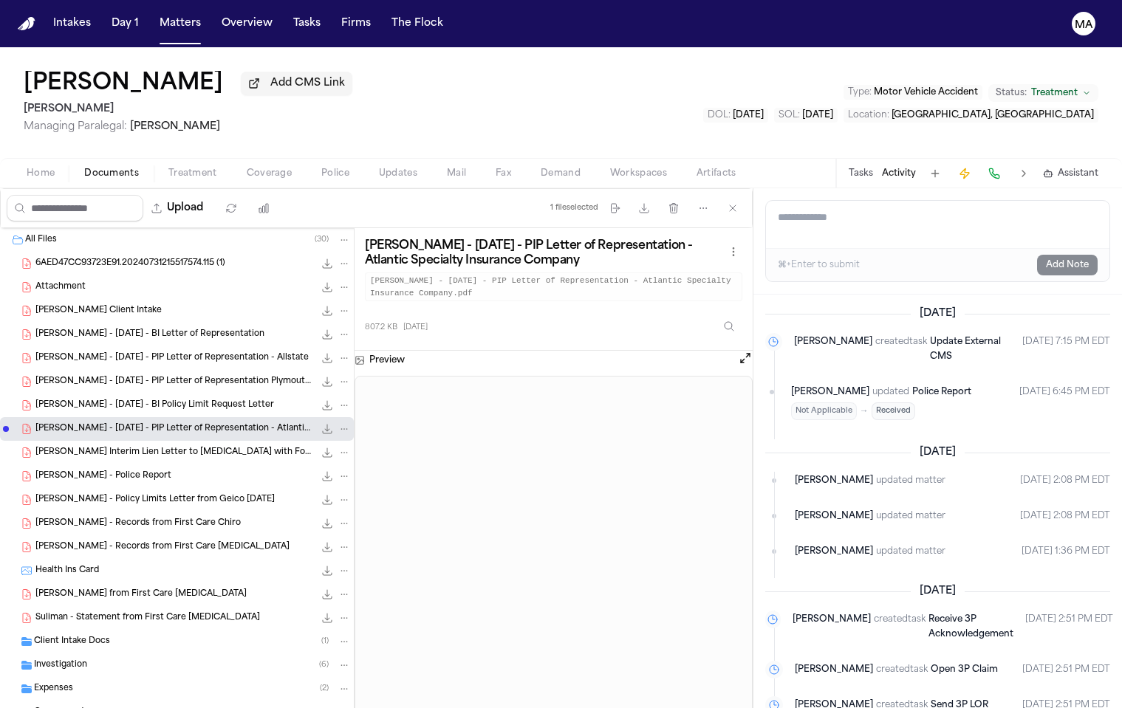
click at [80, 370] on div "[PERSON_NAME] - [DATE] - PIP Letter of Representation Plymouth Rock 592.8 KB • …" at bounding box center [177, 382] width 354 height 24
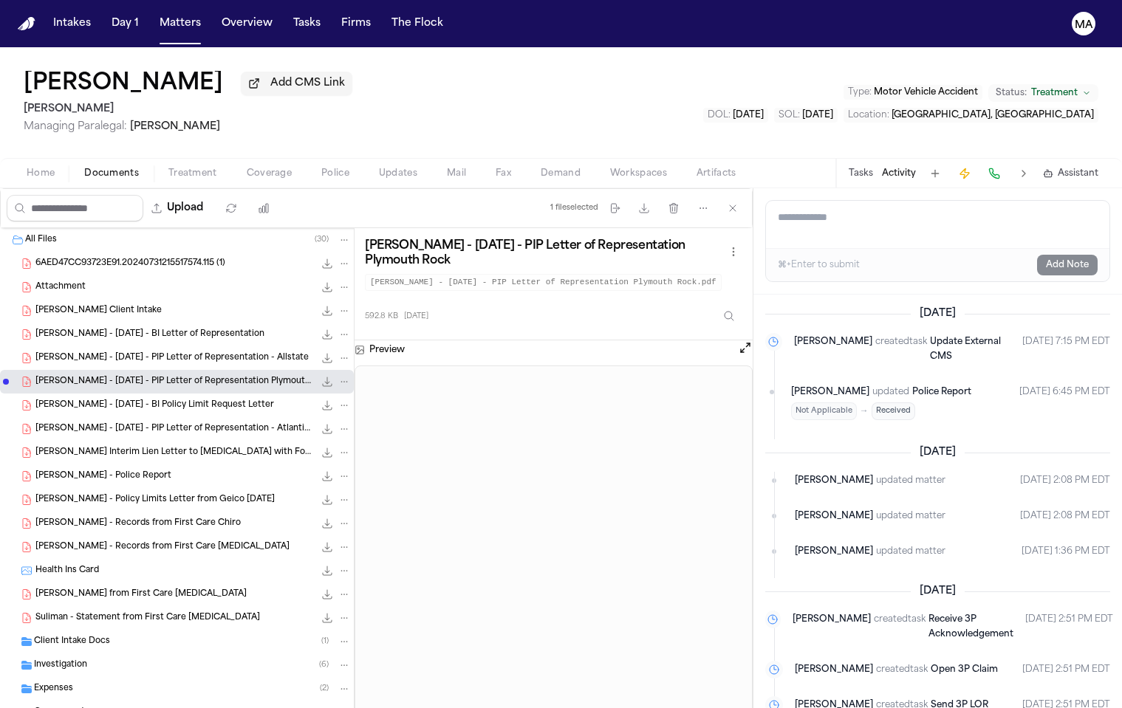
click at [81, 323] on div "[PERSON_NAME] - [DATE] - BI Letter of Representation 596.1 KB • PDF" at bounding box center [177, 335] width 354 height 24
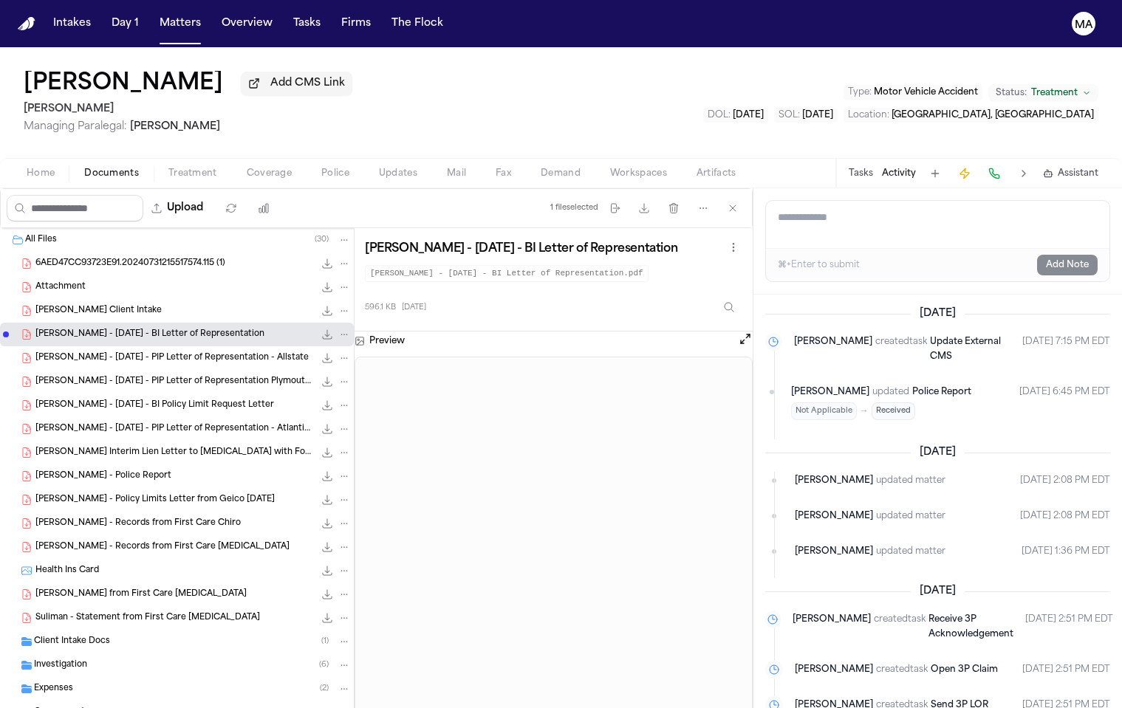
scroll to position [16, 0]
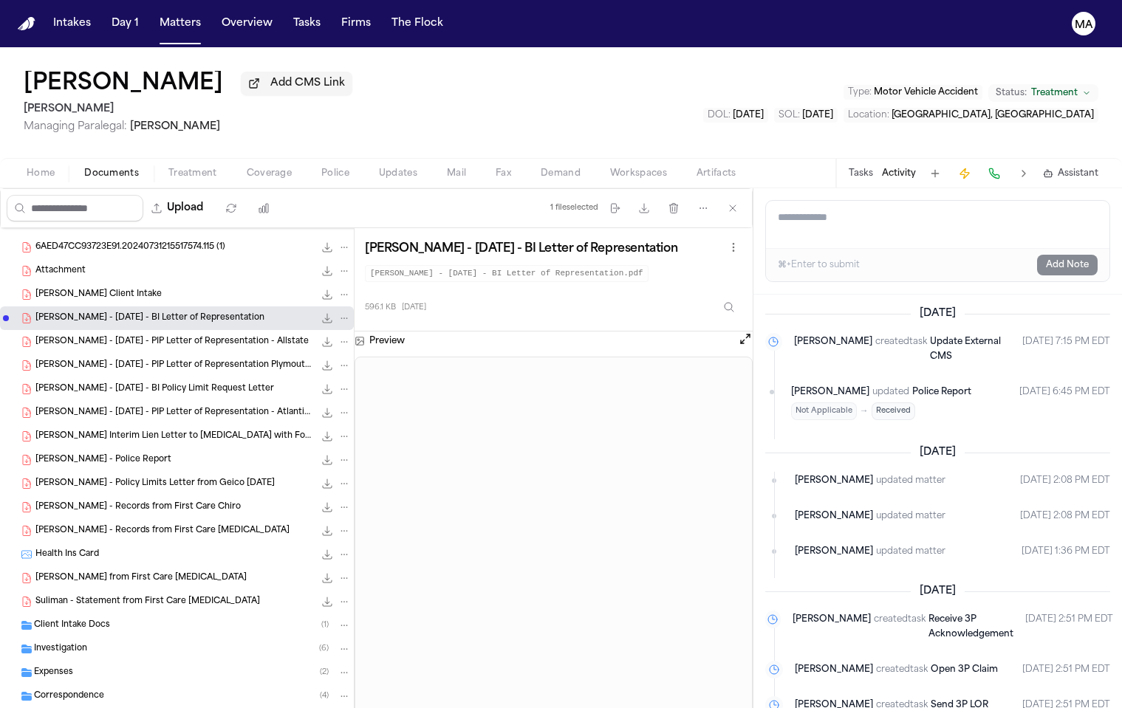
click at [70, 596] on span "Suliman - Statement from First Care [MEDICAL_DATA]" at bounding box center [147, 602] width 225 height 13
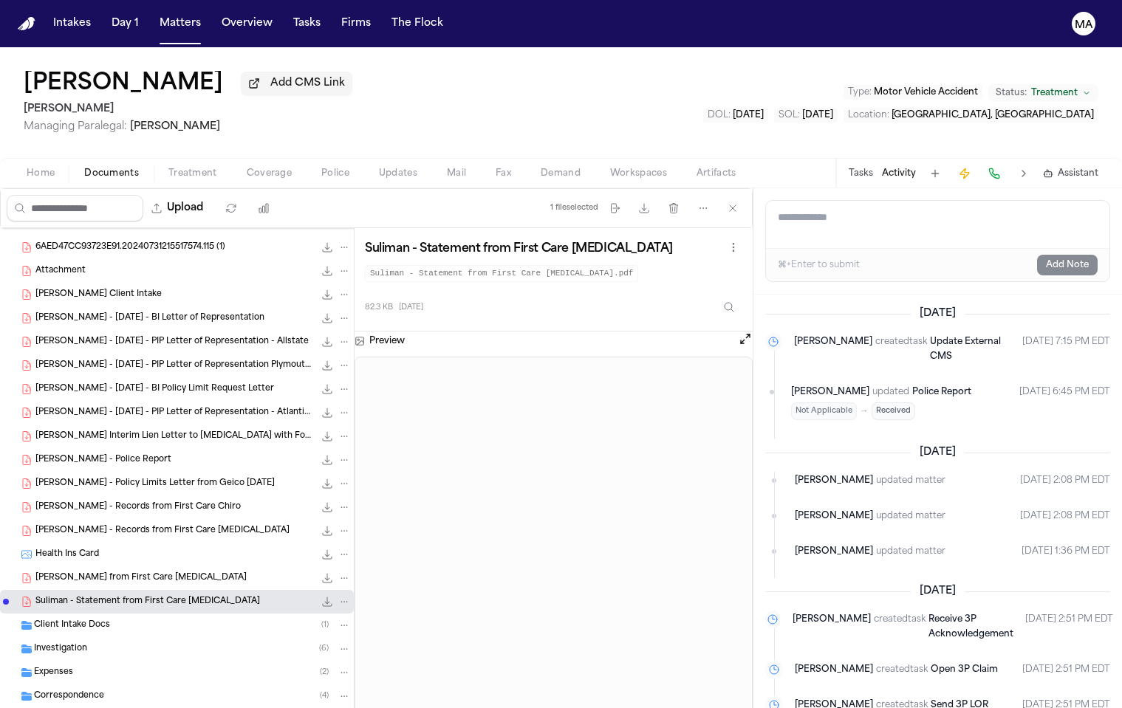
click at [69, 572] on span "[PERSON_NAME] from First Care [MEDICAL_DATA]" at bounding box center [140, 578] width 211 height 13
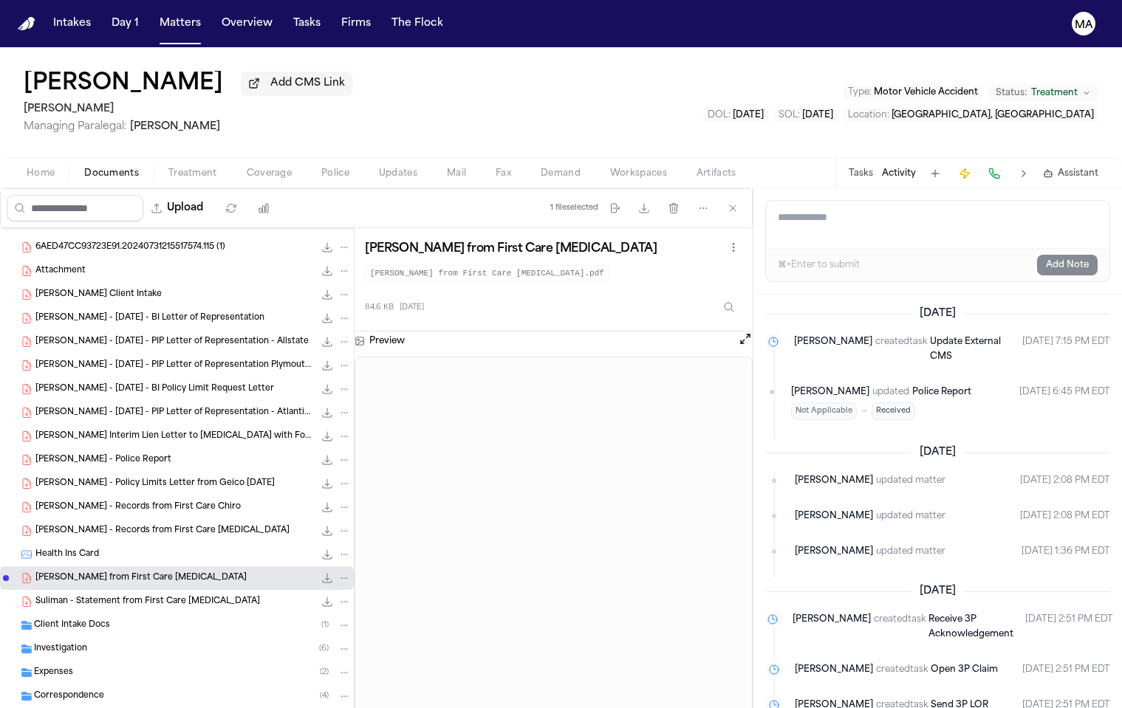
click at [105, 478] on span "[PERSON_NAME] - Policy Limits Letter from Geico [DATE]" at bounding box center [154, 484] width 239 height 13
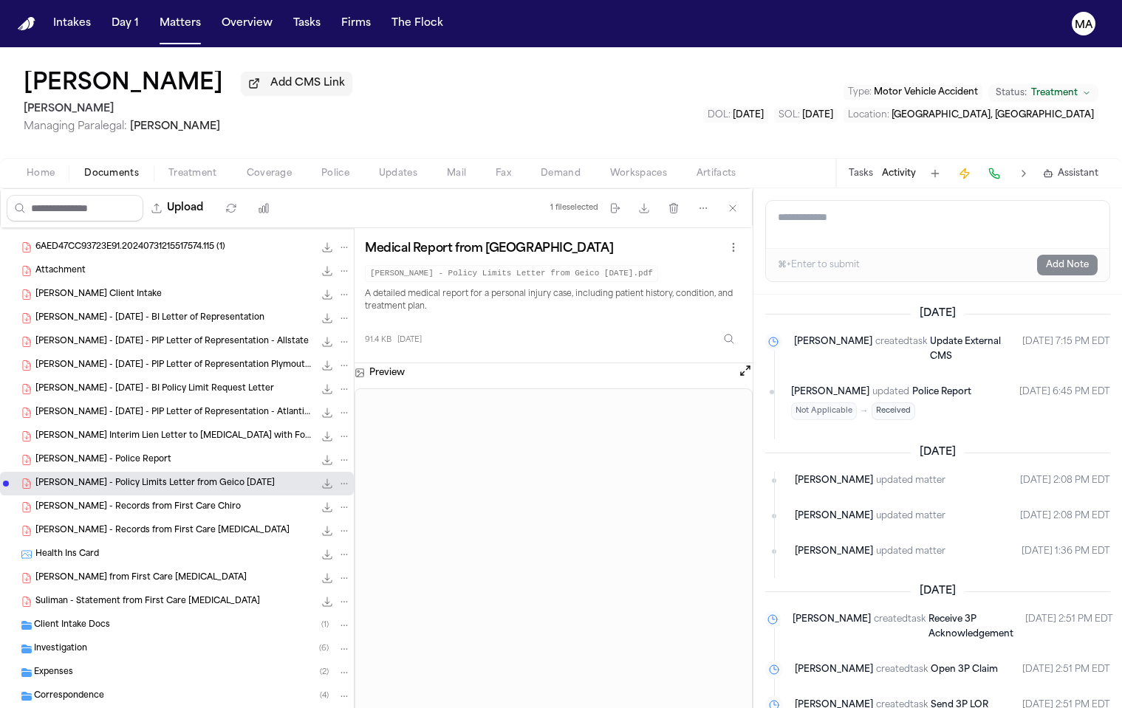
scroll to position [0, 0]
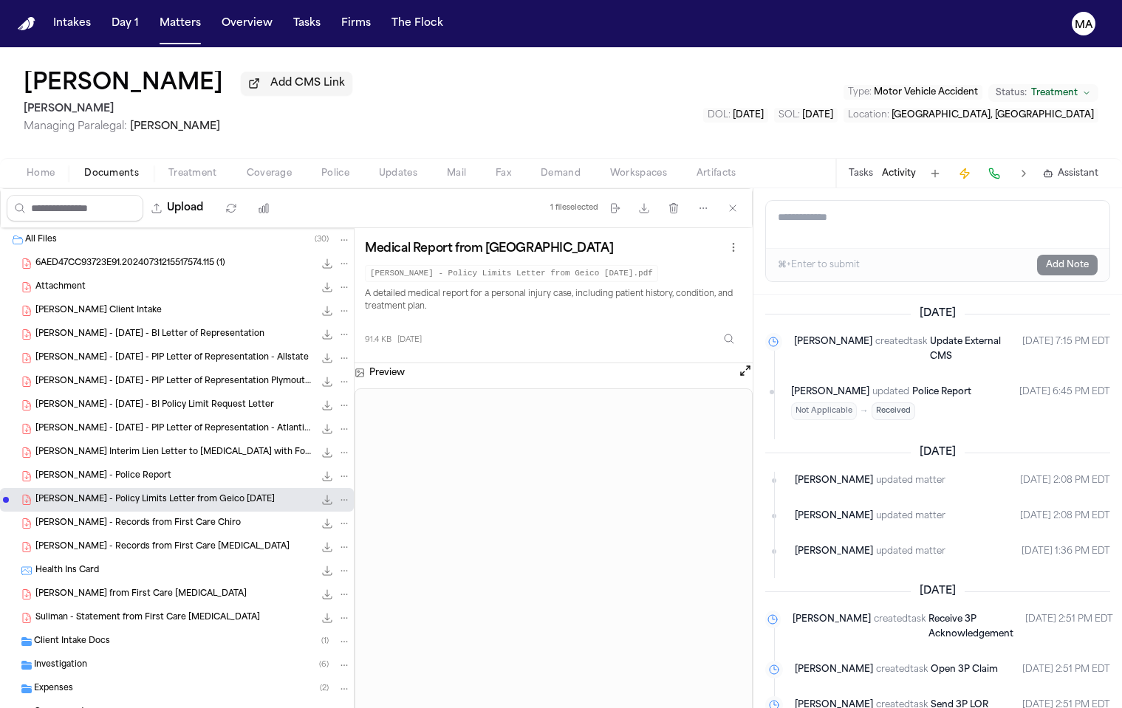
click at [27, 168] on span "Home" at bounding box center [41, 174] width 28 height 12
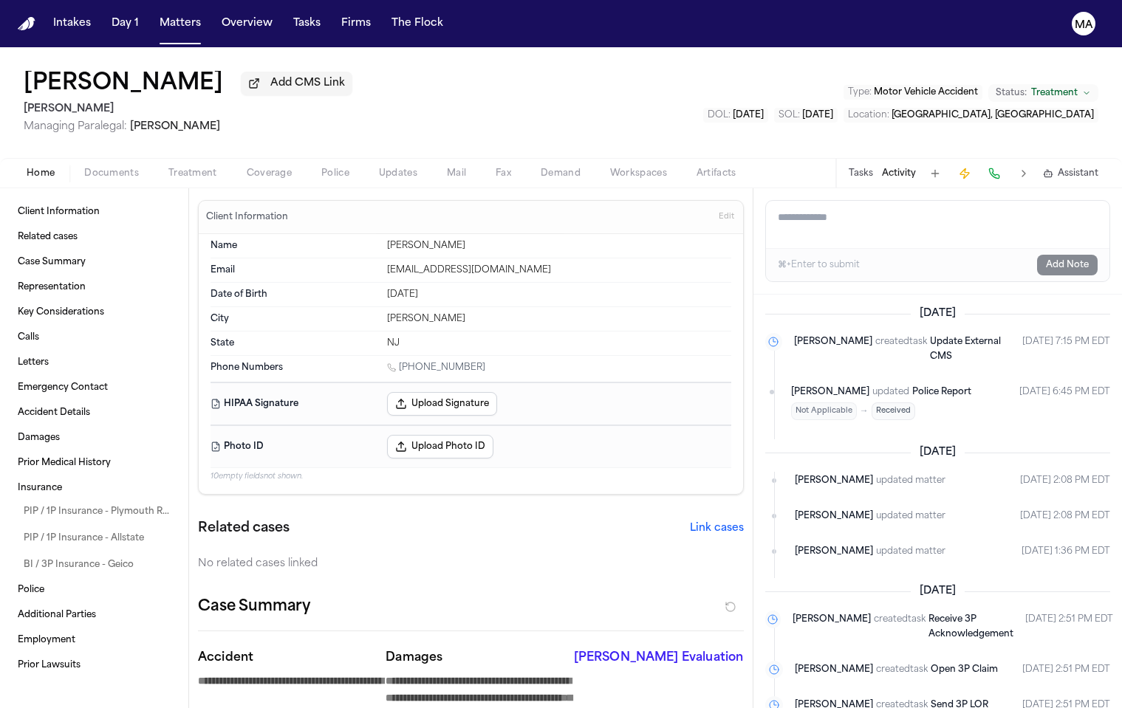
drag, startPoint x: 11, startPoint y: 50, endPoint x: 120, endPoint y: 58, distance: 109.6
click at [120, 58] on div "[PERSON_NAME] Add CMS Link [PERSON_NAME] Managing Paralegal: [PERSON_NAME] Type…" at bounding box center [561, 102] width 1122 height 111
copy h1 "[PERSON_NAME]"
click at [873, 168] on button "Tasks" at bounding box center [861, 174] width 24 height 12
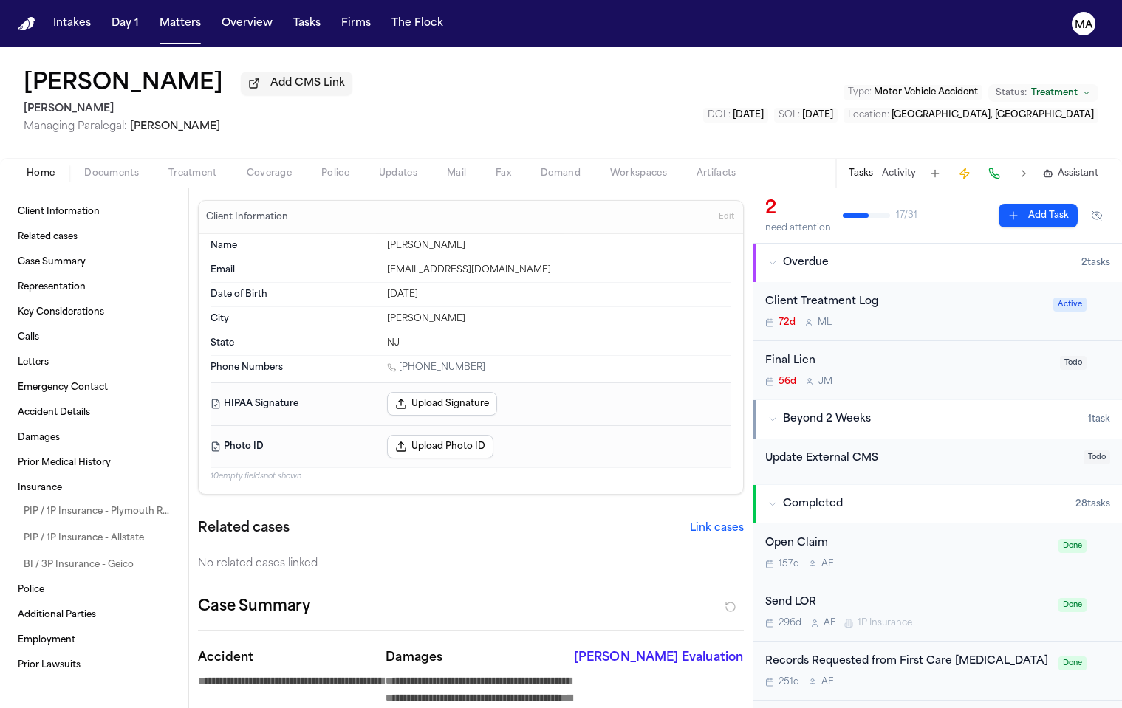
click at [877, 317] on div "72d M L" at bounding box center [904, 323] width 279 height 12
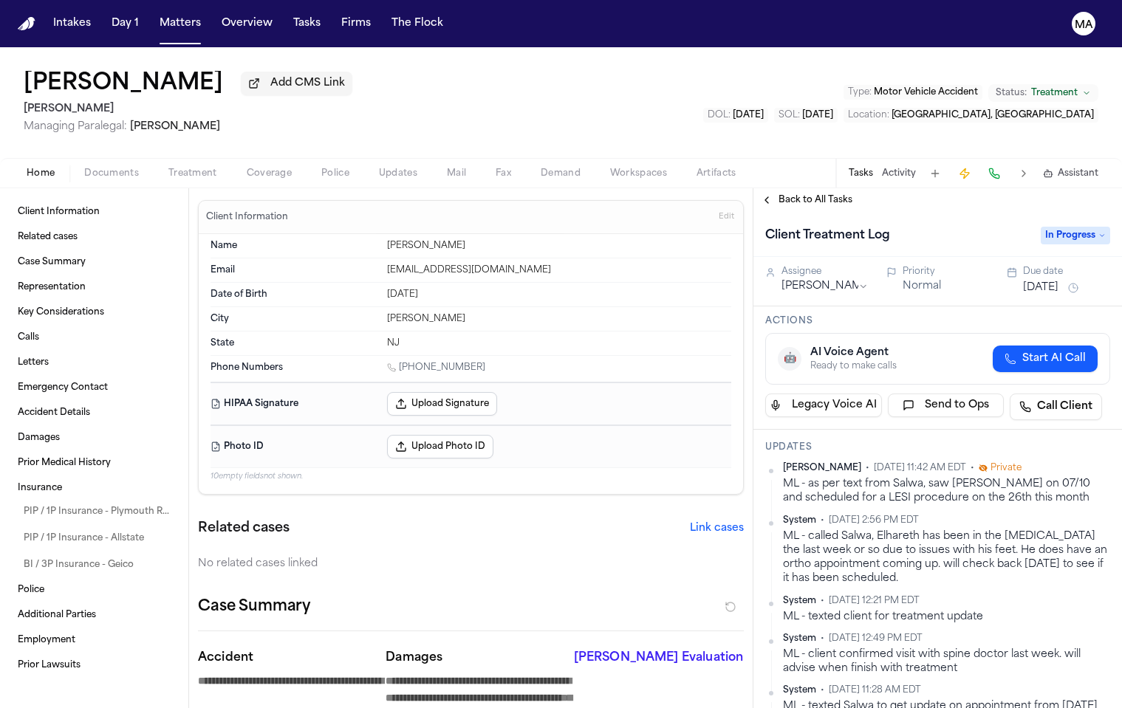
click at [1027, 281] on button "[DATE]" at bounding box center [1040, 288] width 35 height 15
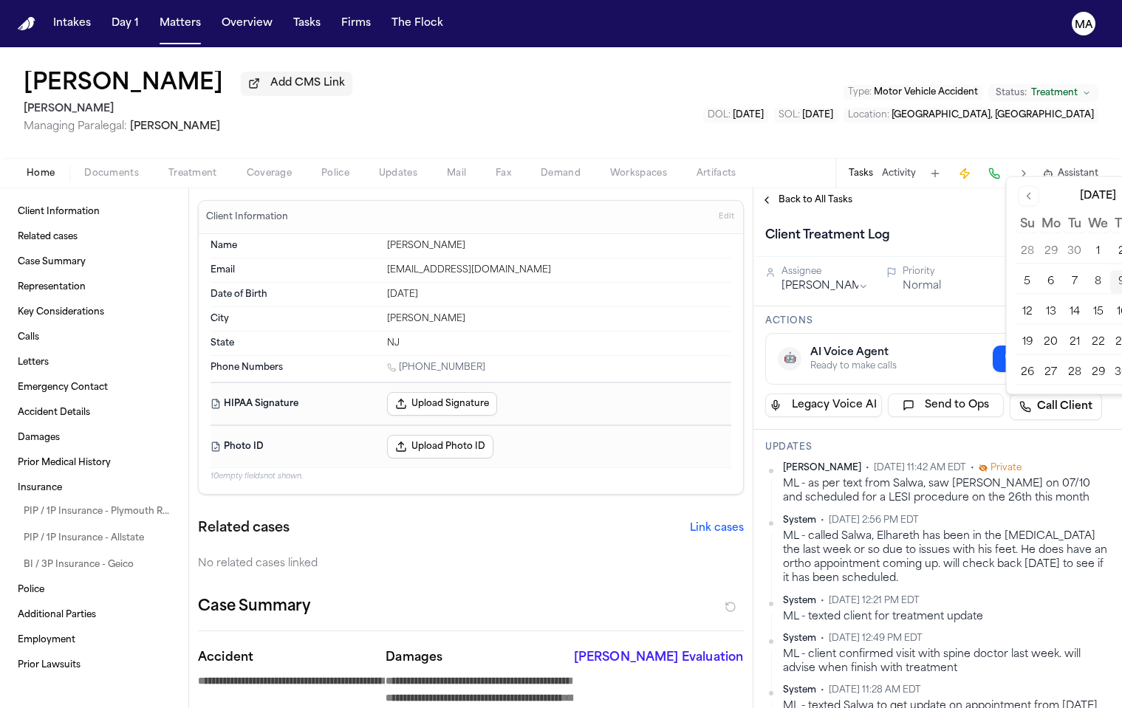
click at [937, 224] on div "Client Treatment Log" at bounding box center [898, 236] width 267 height 24
